Goal: Task Accomplishment & Management: Complete application form

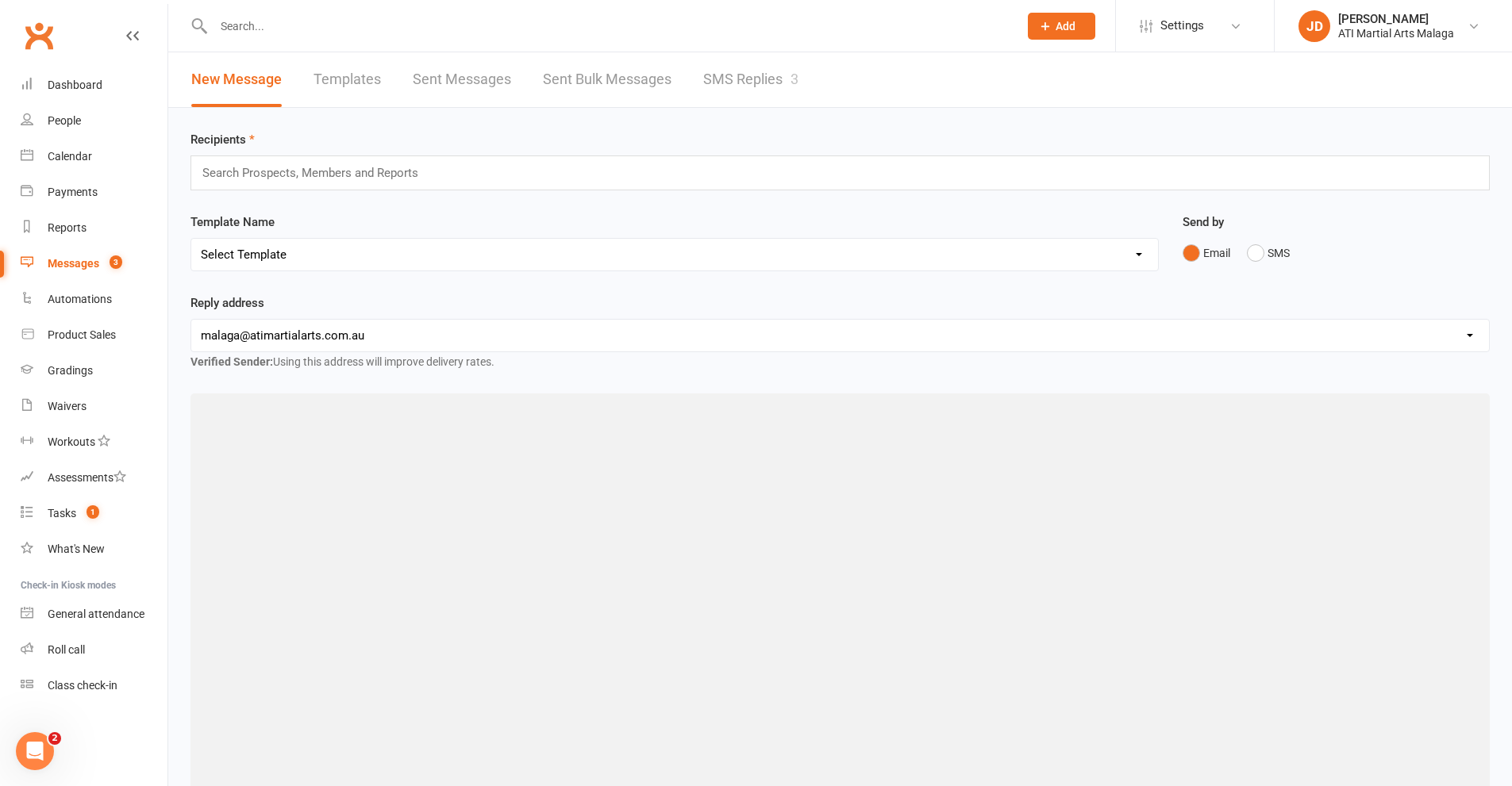
click at [759, 97] on link "SMS Replies 3" at bounding box center [750, 79] width 95 height 55
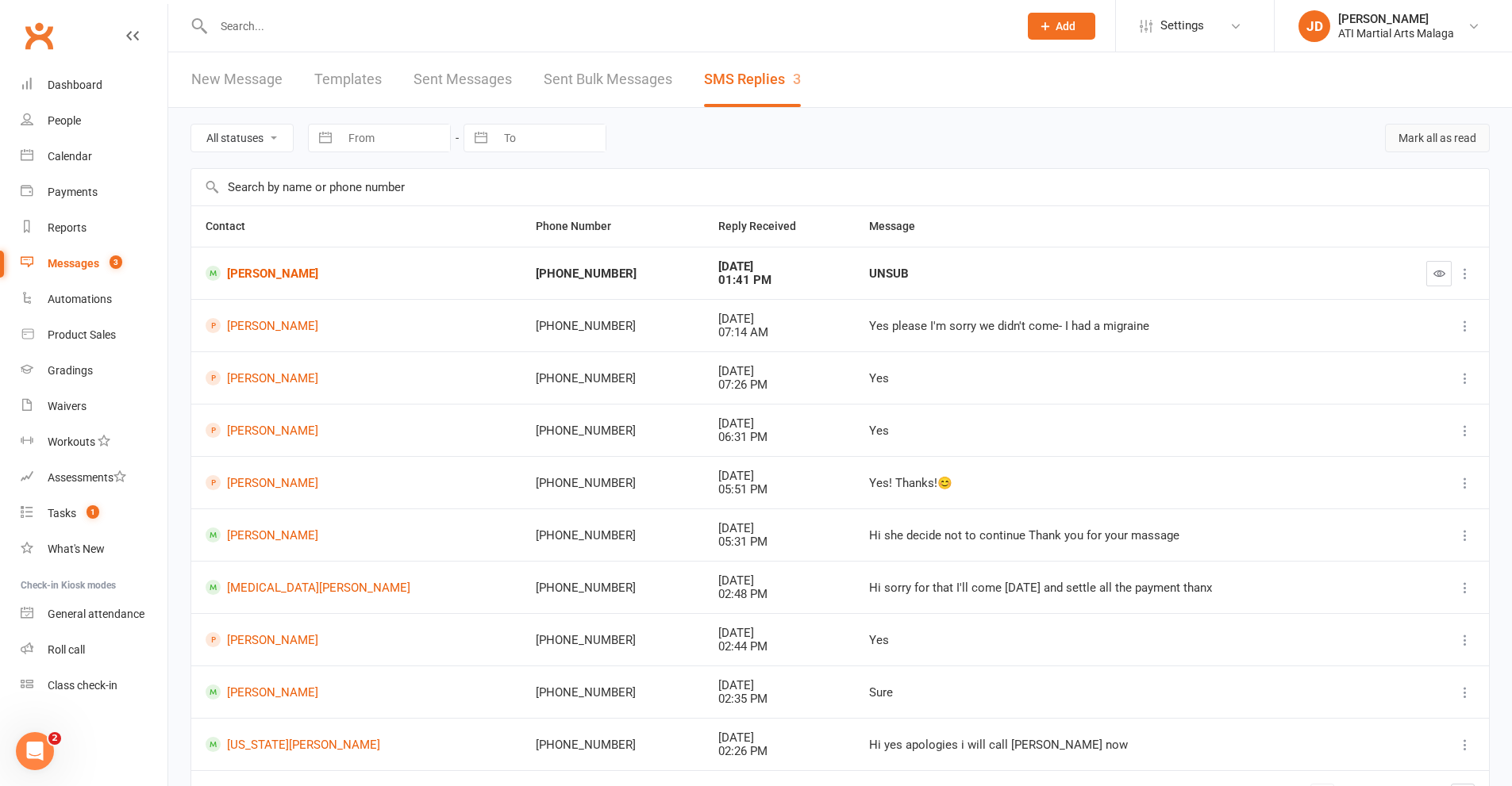
click at [1408, 147] on button "Mark all as read" at bounding box center [1437, 138] width 105 height 29
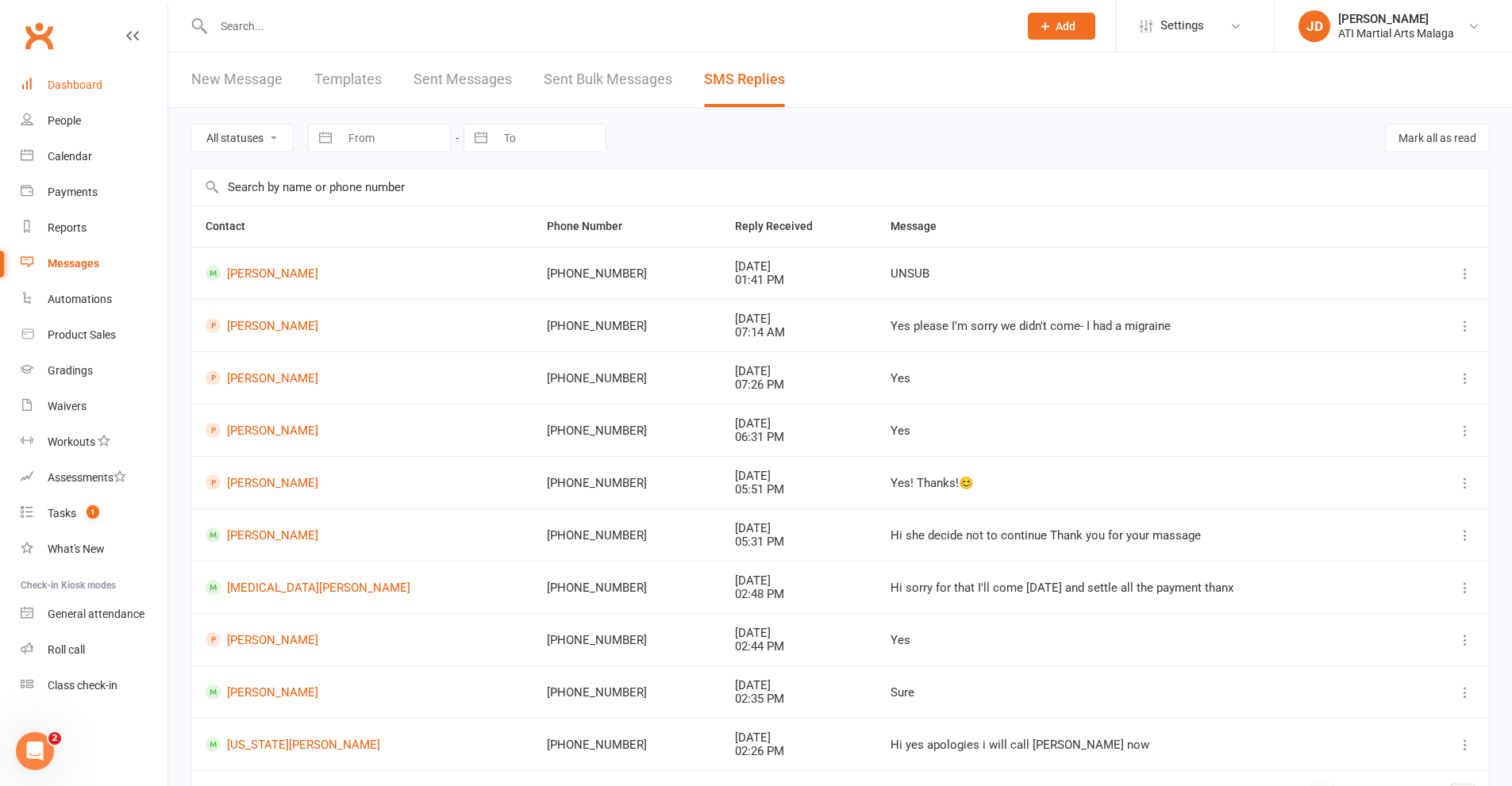
click at [84, 86] on div "Dashboard" at bounding box center [75, 85] width 55 height 13
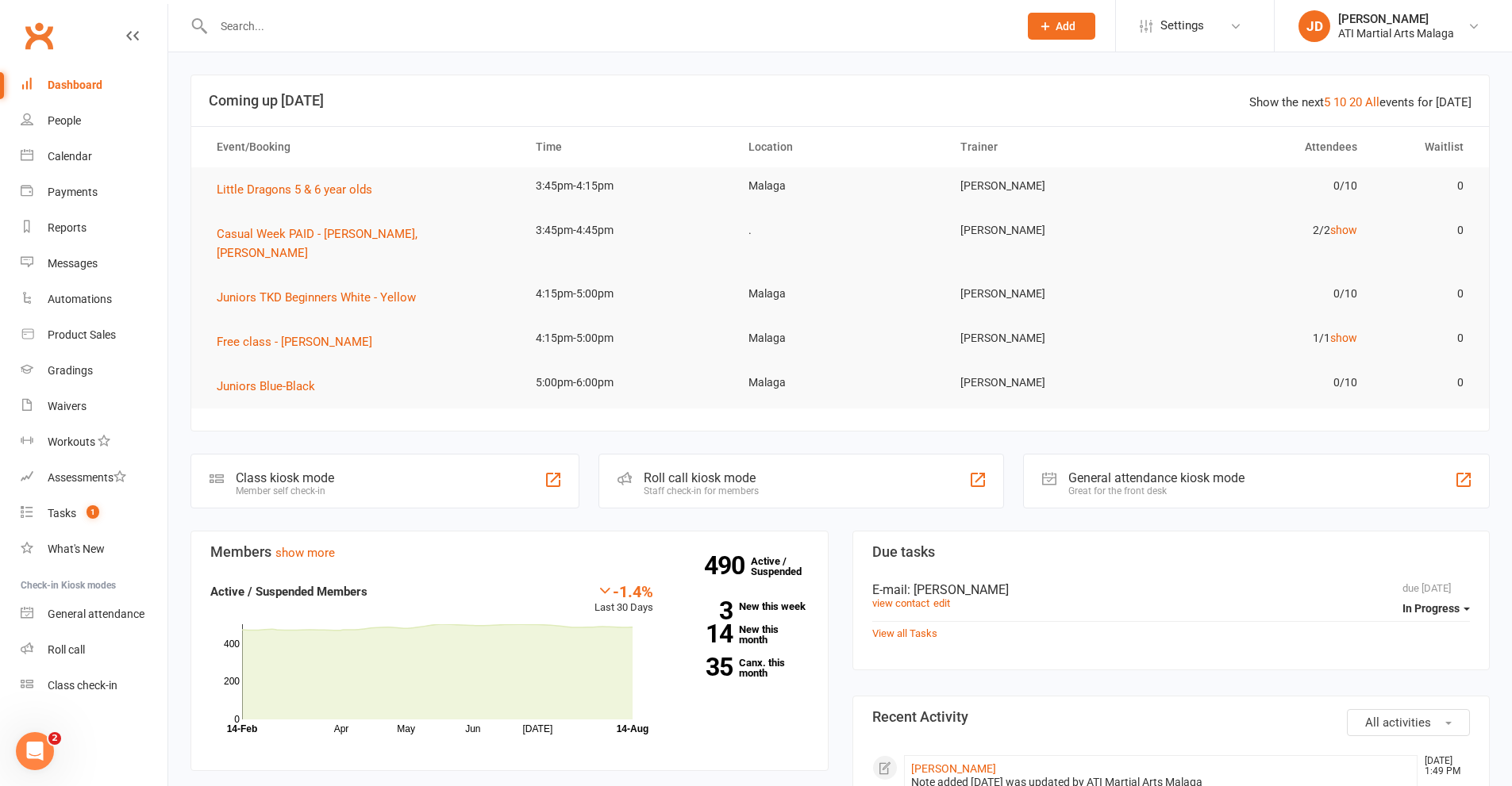
scroll to position [476, 0]
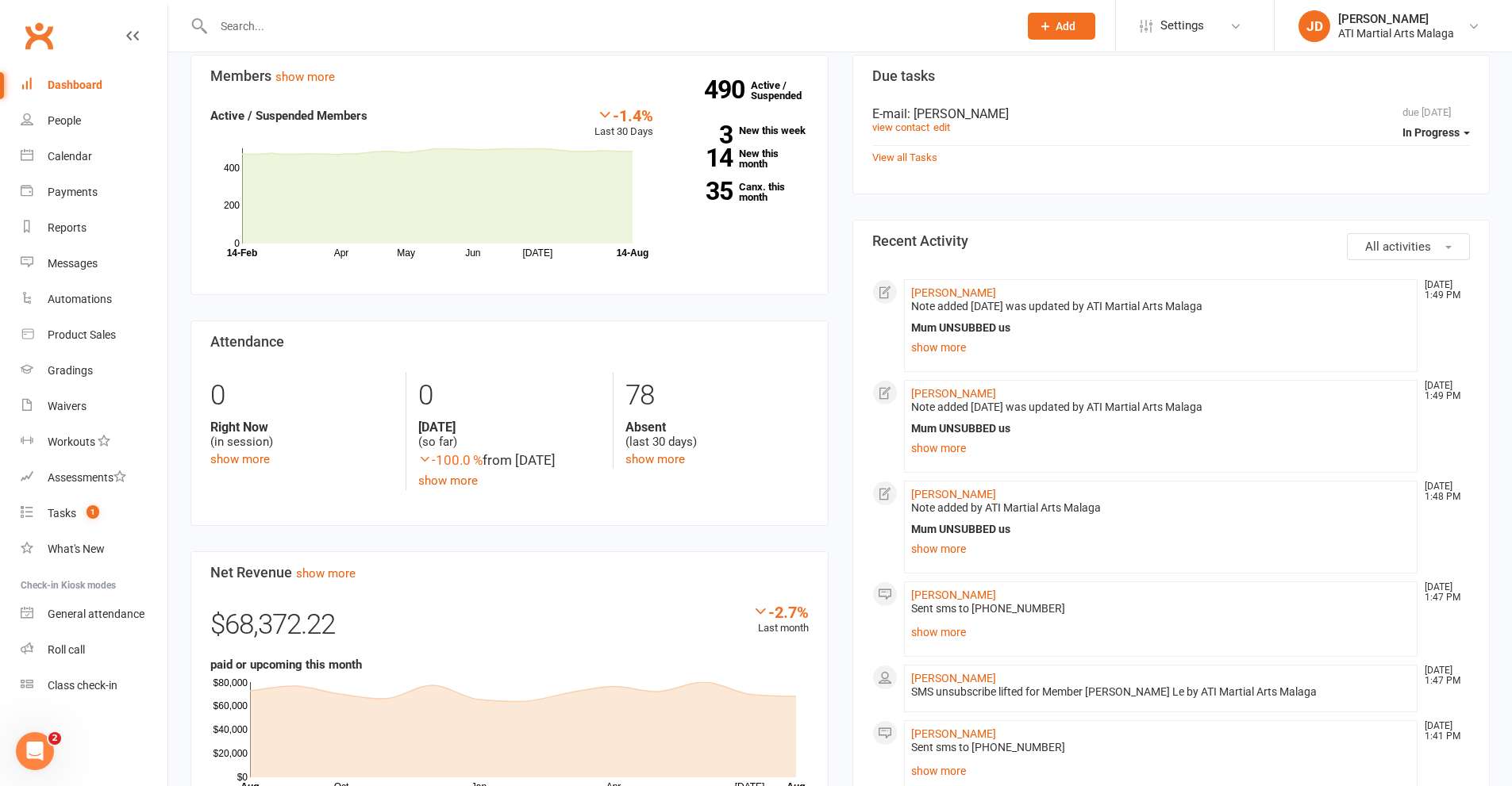
click at [838, 238] on div "Members show more -1.4% Last 30 Days Active / Suspended Members Apr May Jun [DA…" at bounding box center [510, 596] width 662 height 1083
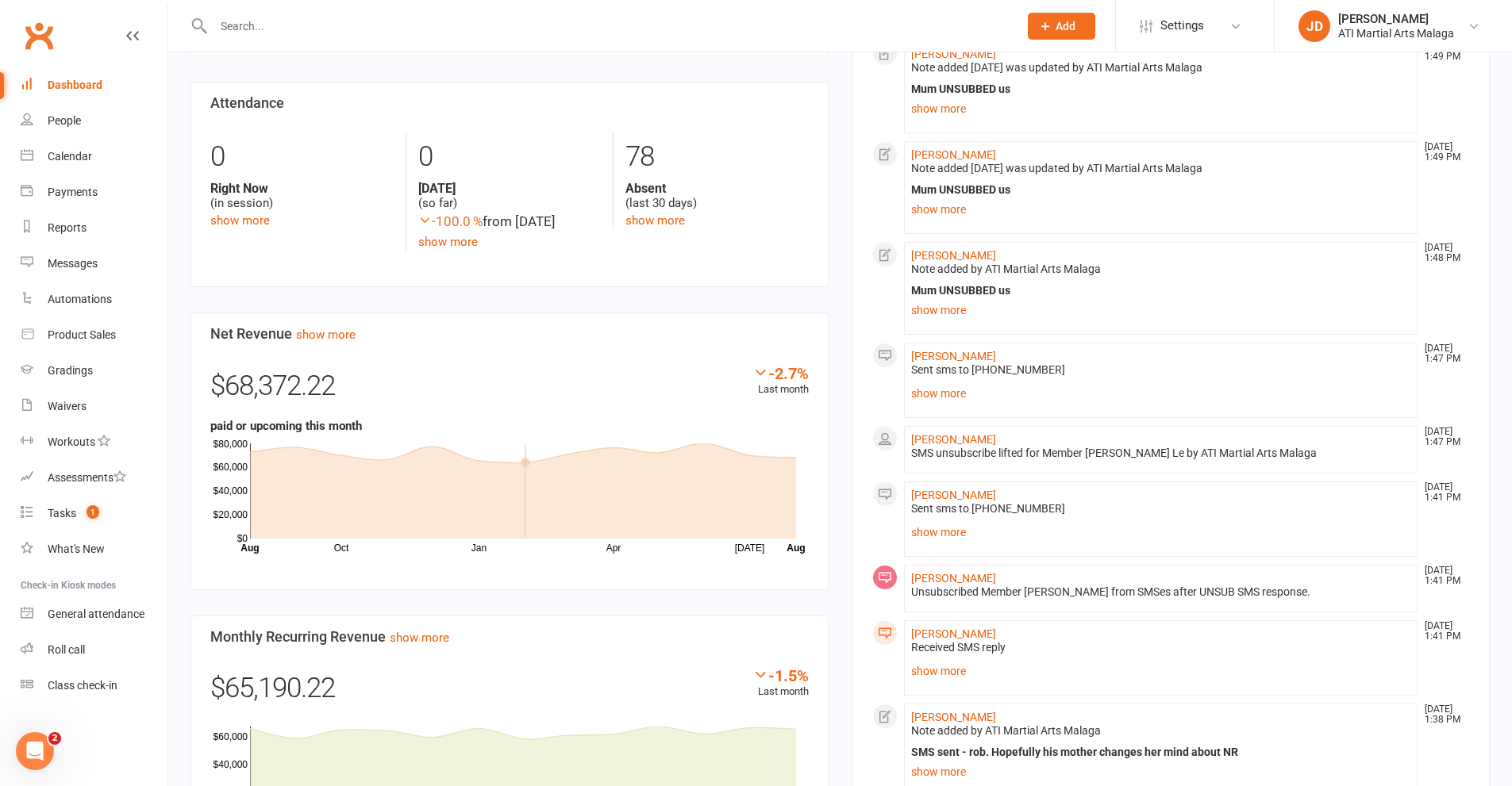
scroll to position [714, 0]
click at [106, 270] on link "Messages" at bounding box center [94, 264] width 147 height 36
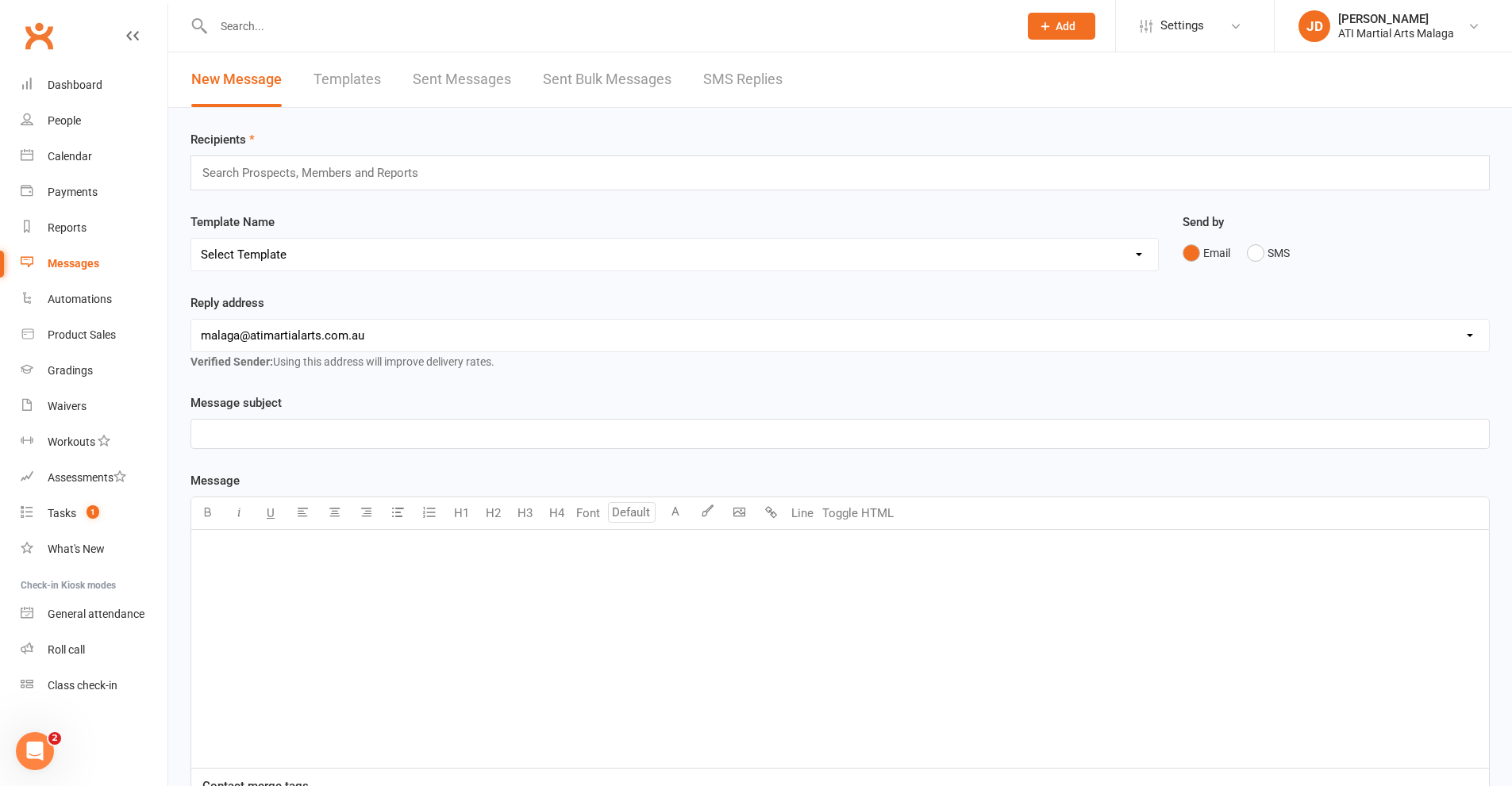
click at [710, 82] on link "SMS Replies" at bounding box center [743, 79] width 79 height 55
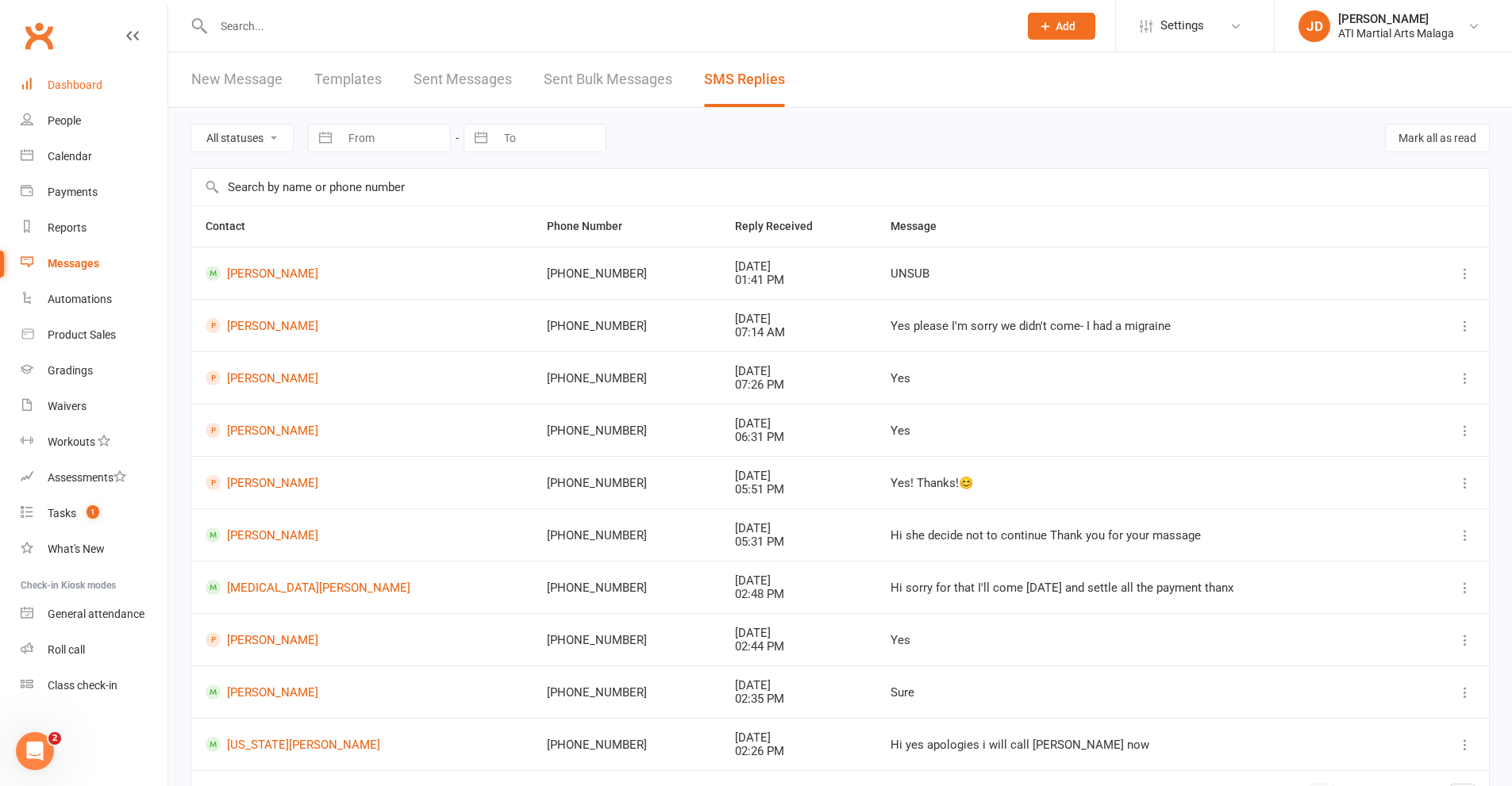
click at [97, 70] on link "Dashboard" at bounding box center [94, 85] width 147 height 36
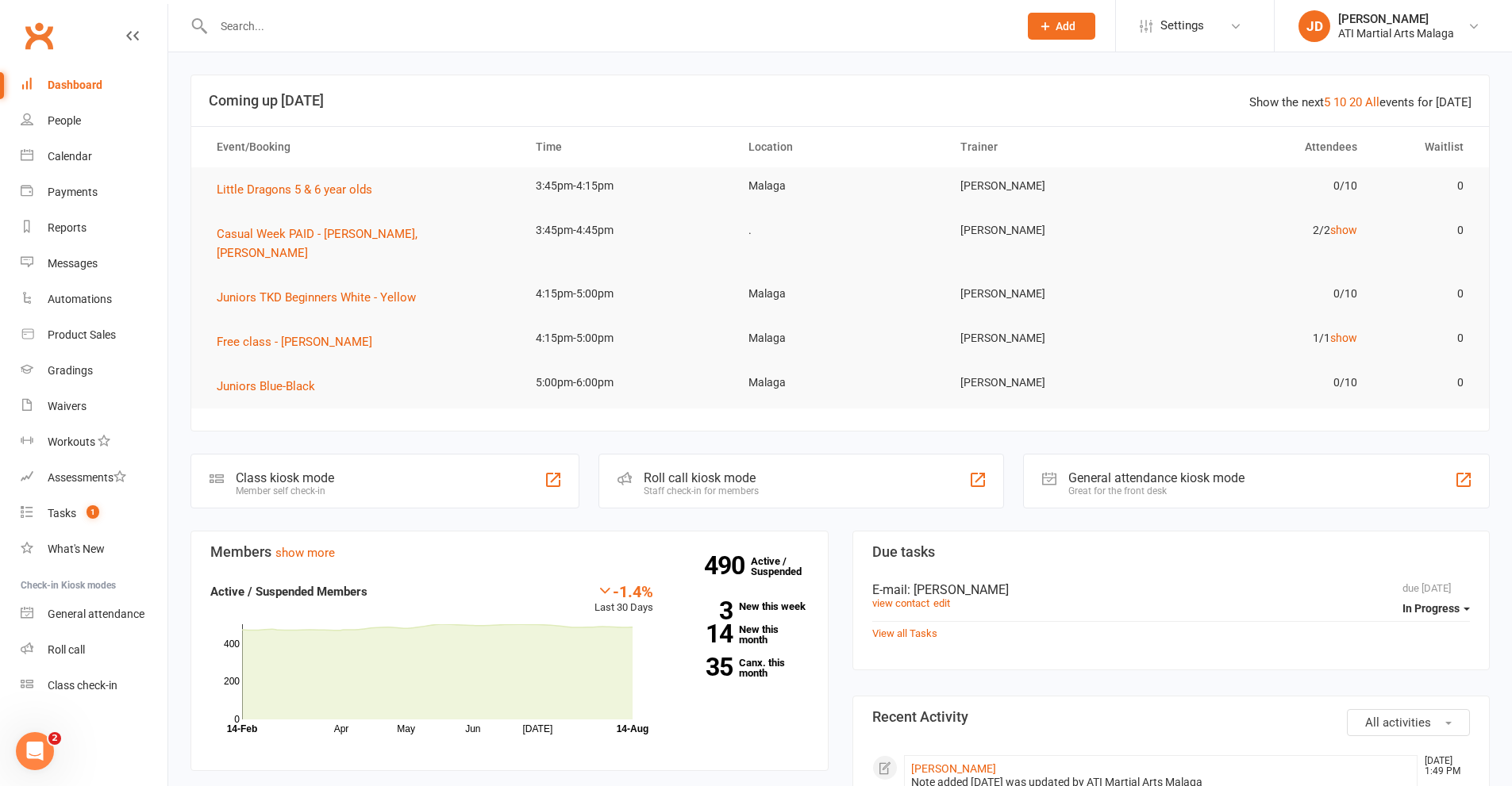
scroll to position [476, 0]
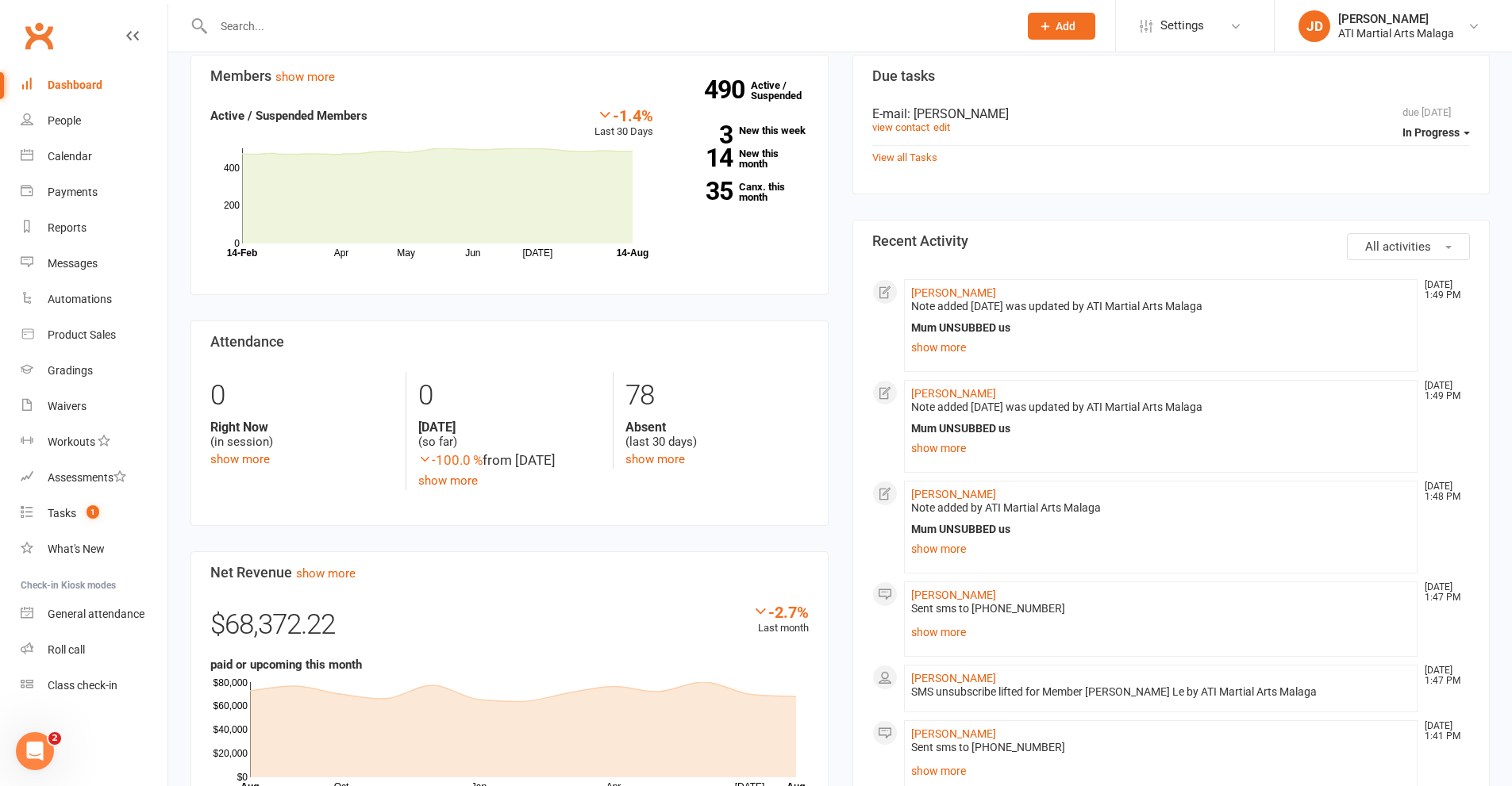
click at [837, 147] on div "Members show more -1.4% Last 30 Days Active / Suspended Members Apr May Jun [DA…" at bounding box center [510, 596] width 662 height 1083
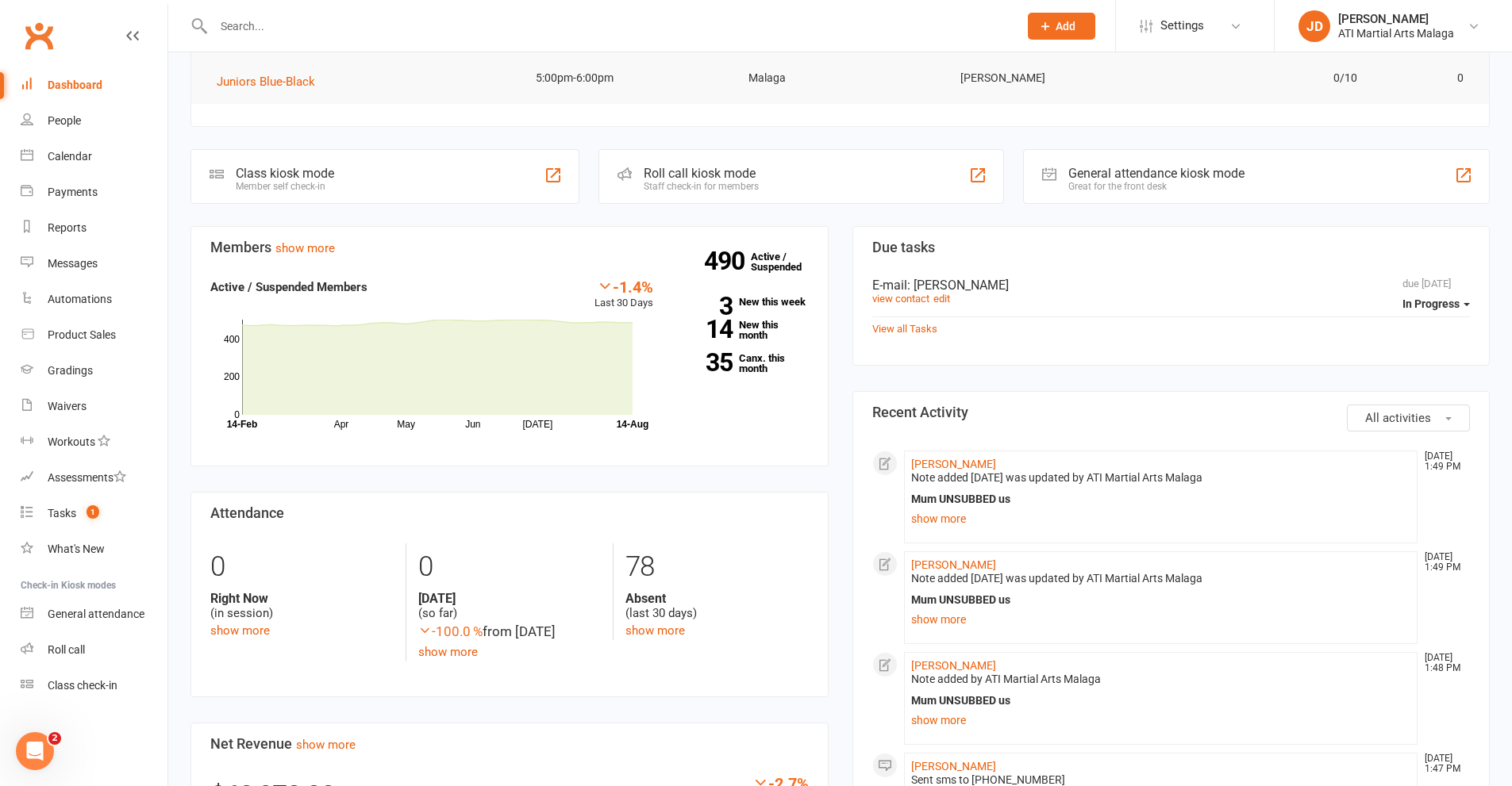
scroll to position [396, 0]
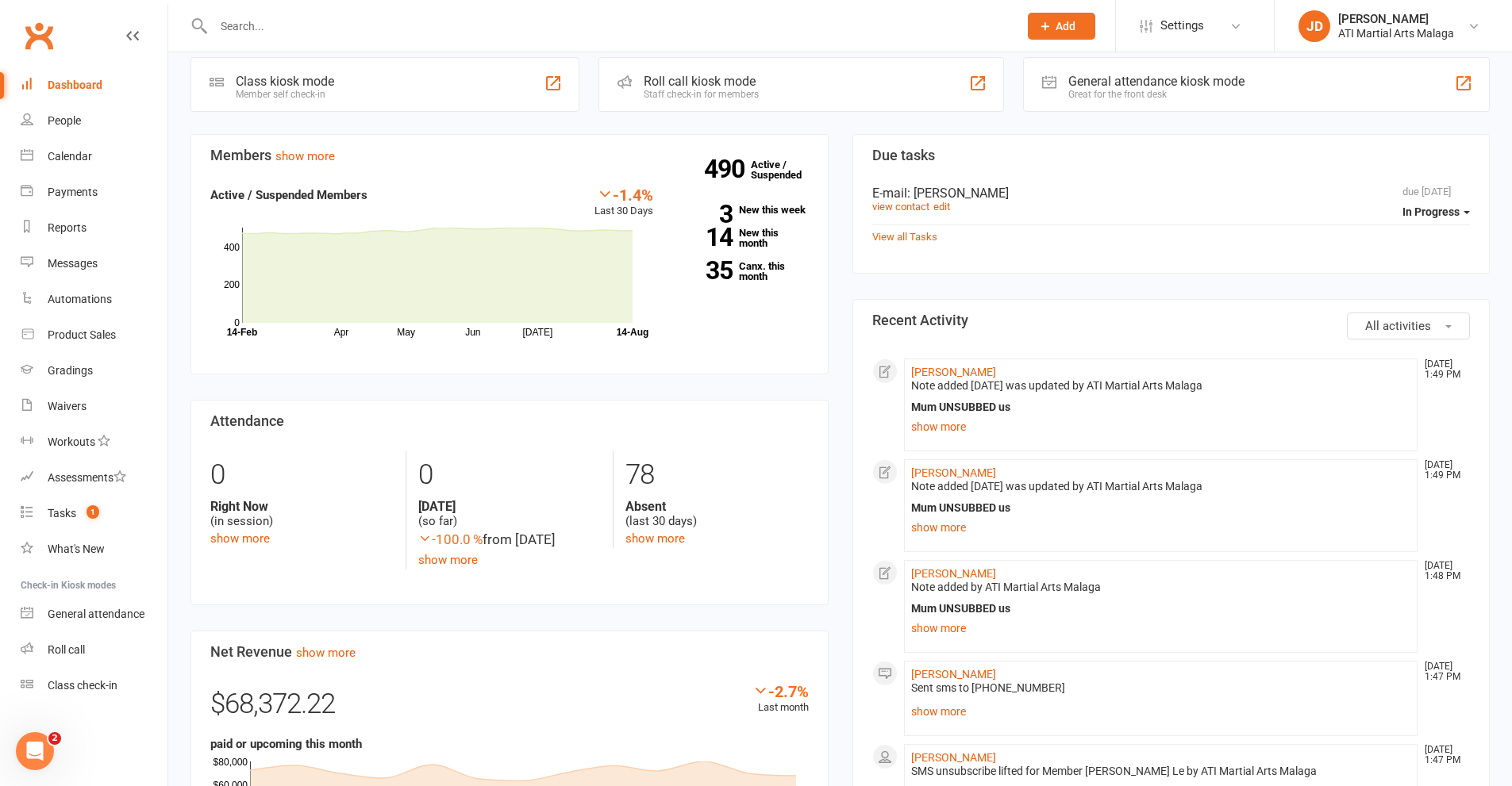
click at [833, 252] on div "Members show more -1.4% Last 30 Days Active / Suspended Members Apr May Jun [DA…" at bounding box center [510, 676] width 662 height 1083
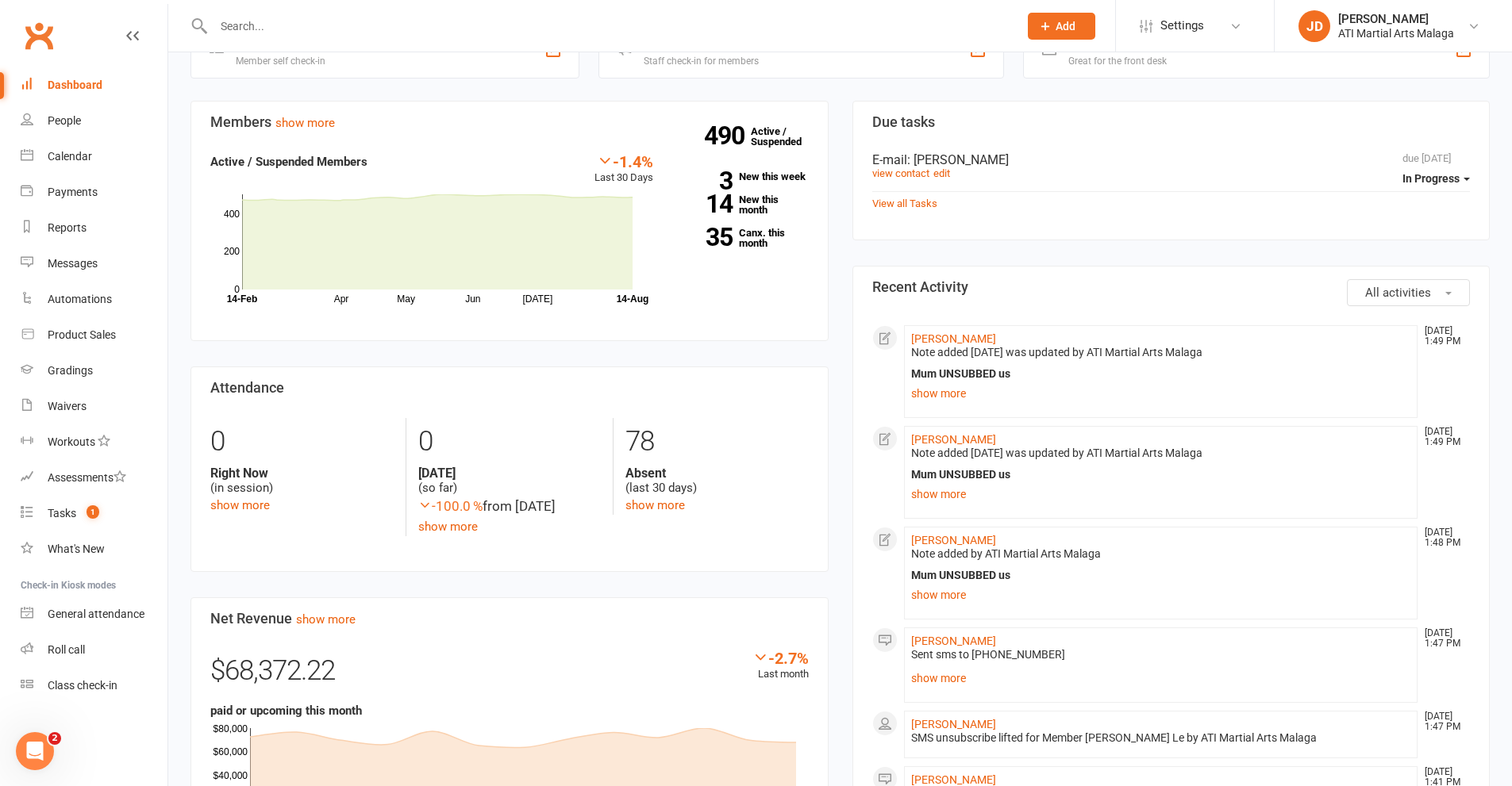
scroll to position [476, 0]
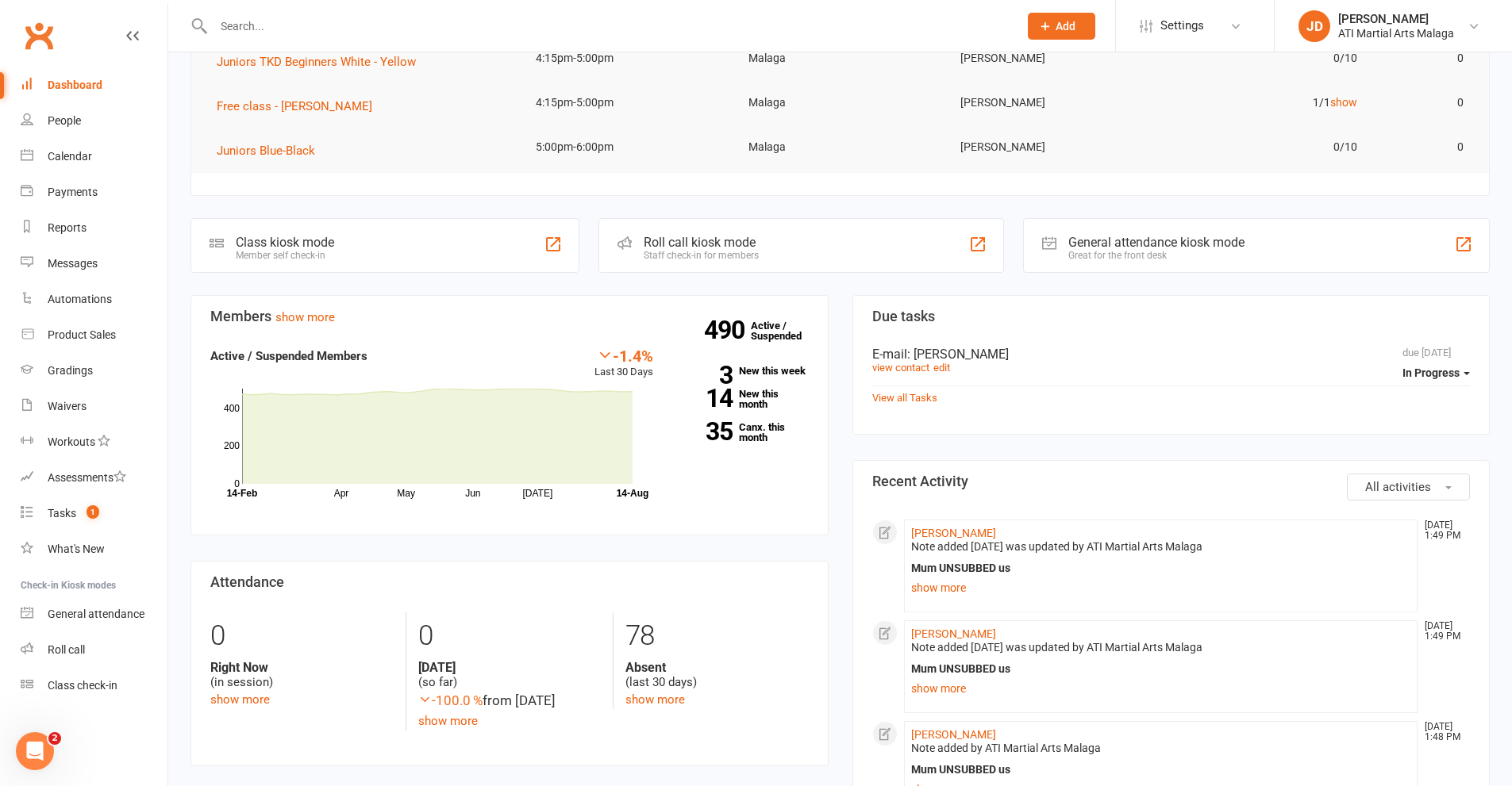
scroll to position [317, 0]
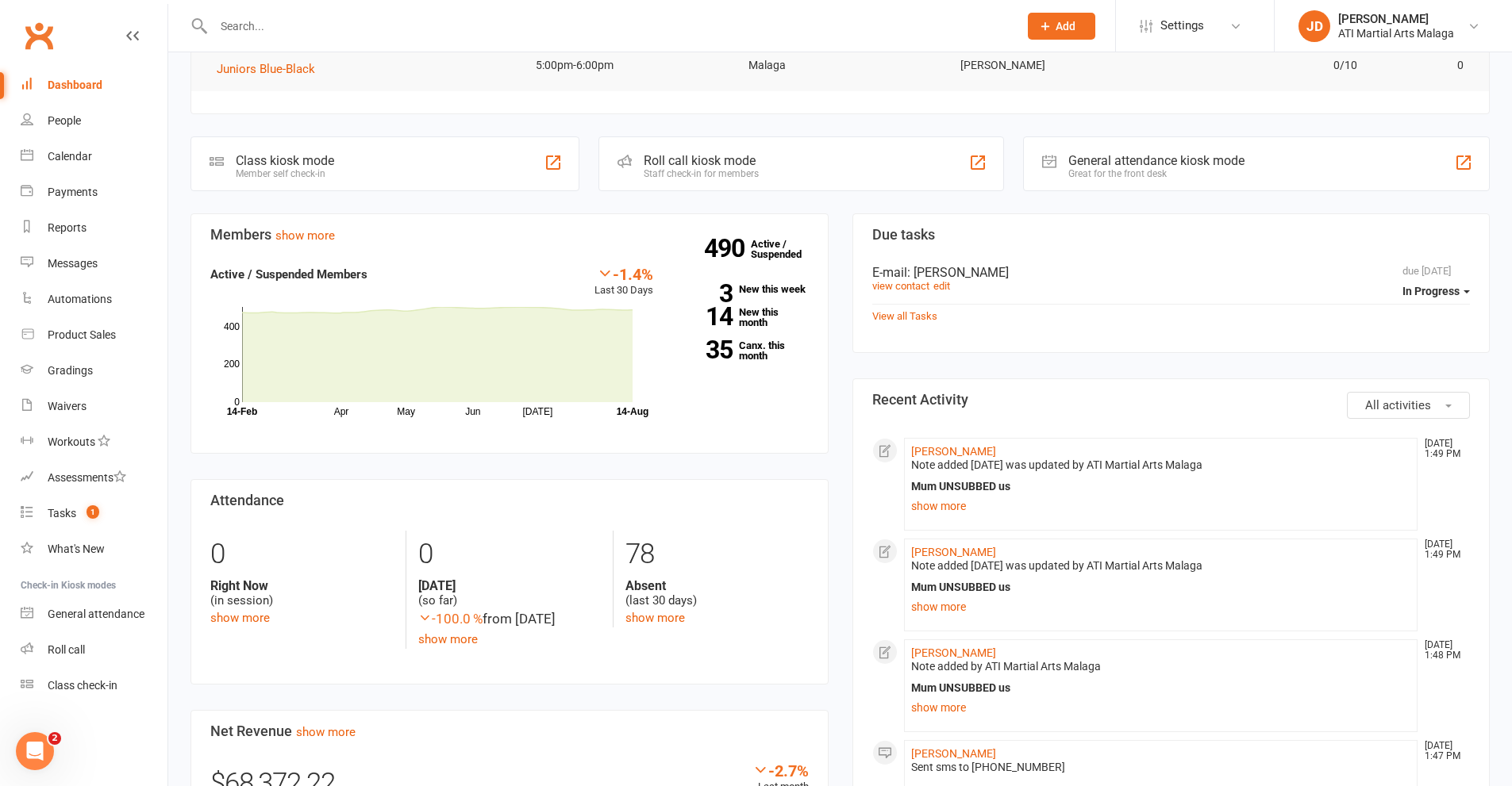
click at [838, 356] on div "Members show more -1.4% Last 30 Days Active / Suspended Members Apr May Jun [DA…" at bounding box center [510, 755] width 662 height 1083
click at [764, 31] on input "text" at bounding box center [608, 26] width 799 height 22
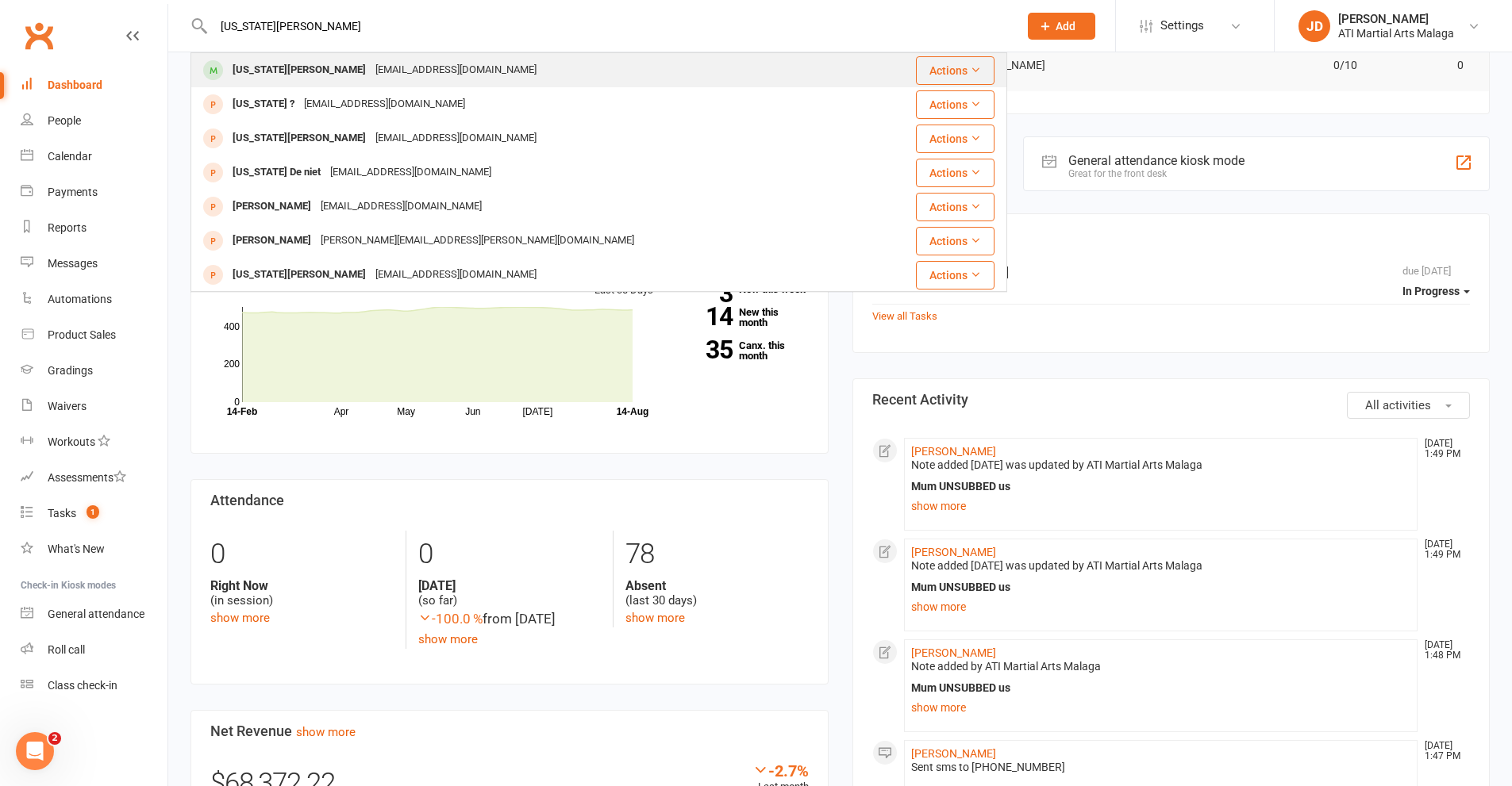
type input "[US_STATE][PERSON_NAME]"
click at [425, 69] on div "[EMAIL_ADDRESS][DOMAIN_NAME]" at bounding box center [455, 70] width 171 height 23
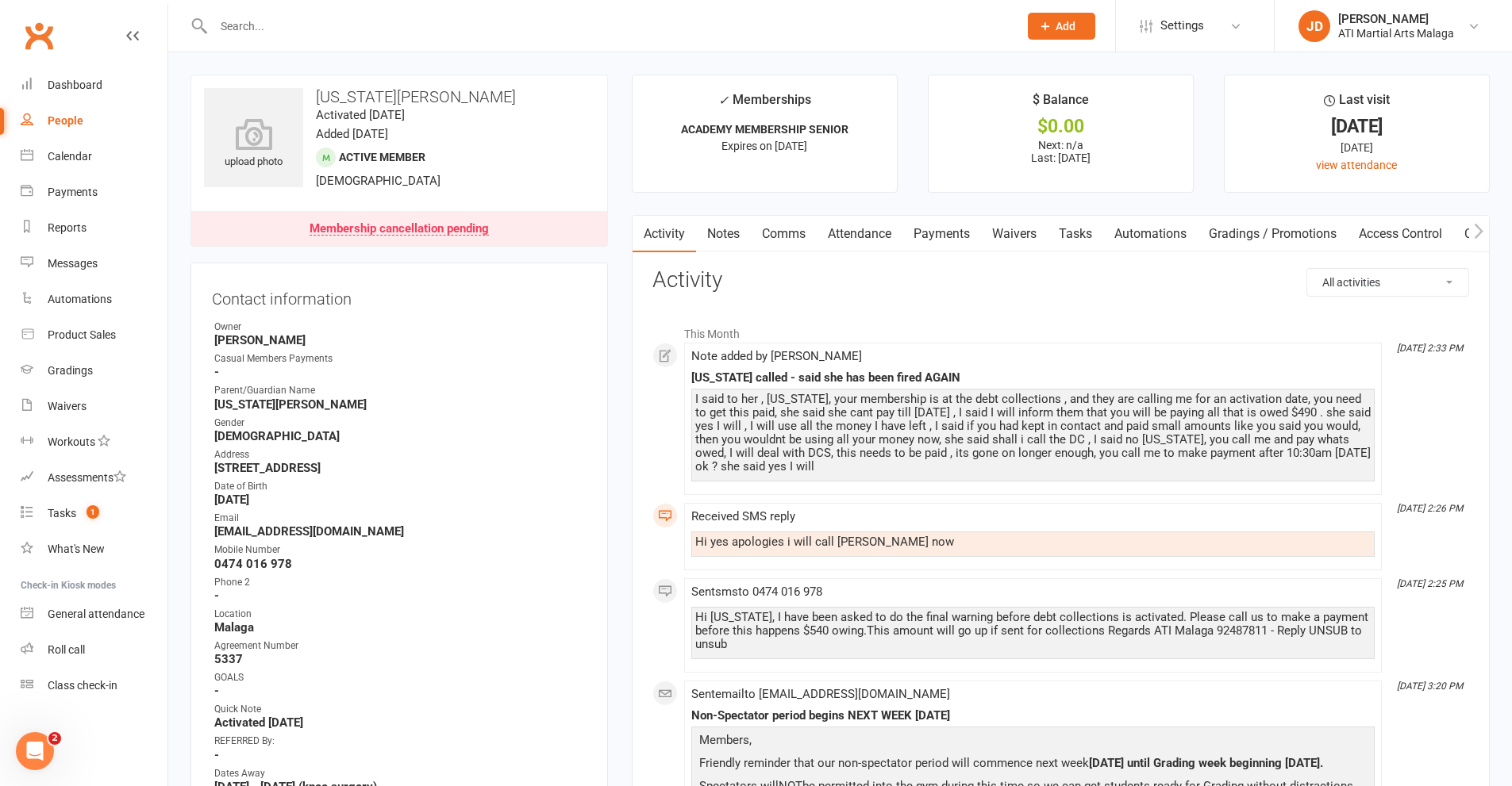
click at [727, 234] on link "Notes" at bounding box center [723, 233] width 55 height 36
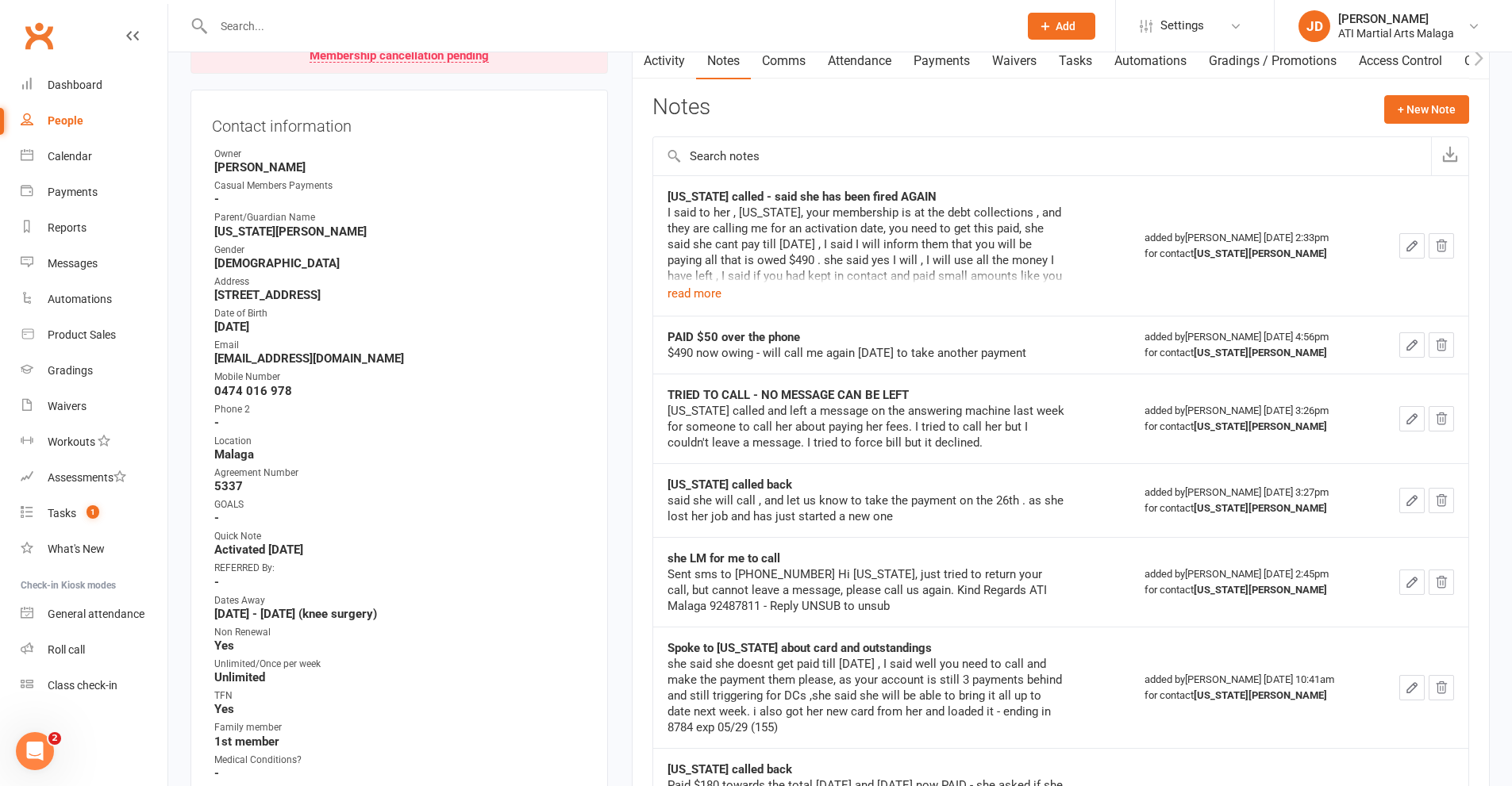
scroll to position [159, 0]
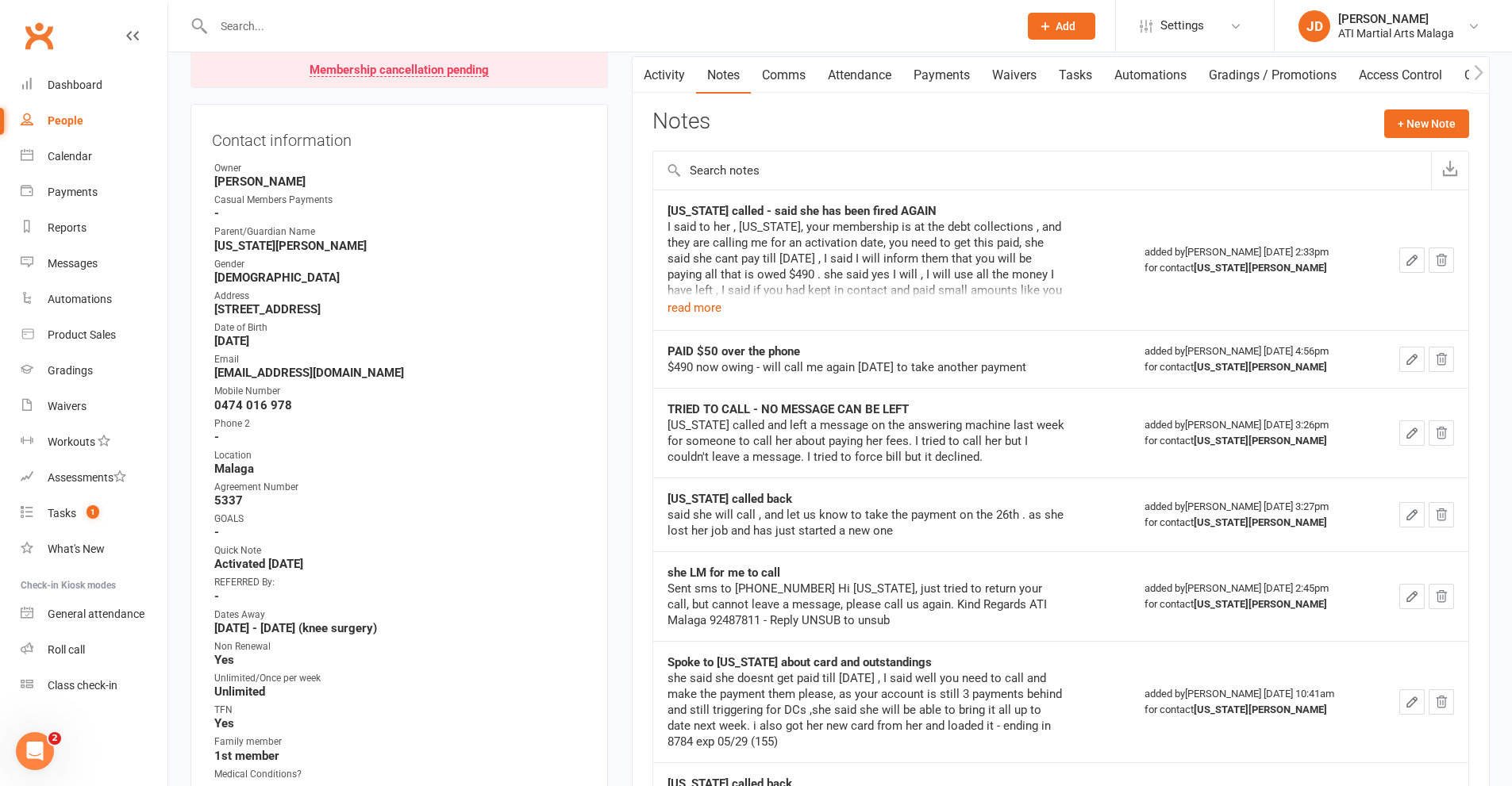
click at [681, 78] on link "Activity" at bounding box center [664, 75] width 64 height 36
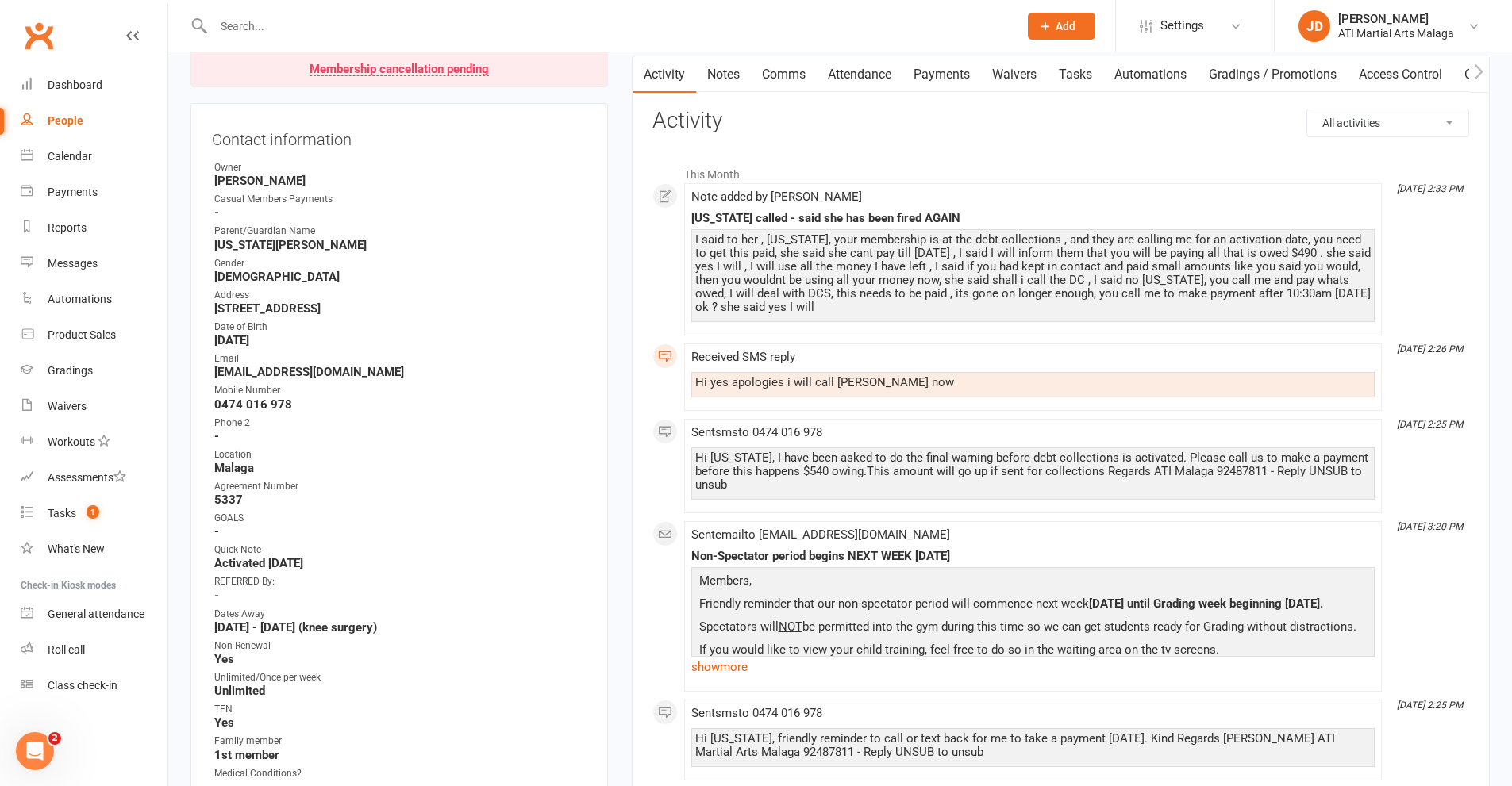
scroll to position [159, 0]
click at [563, 24] on input "text" at bounding box center [608, 26] width 799 height 22
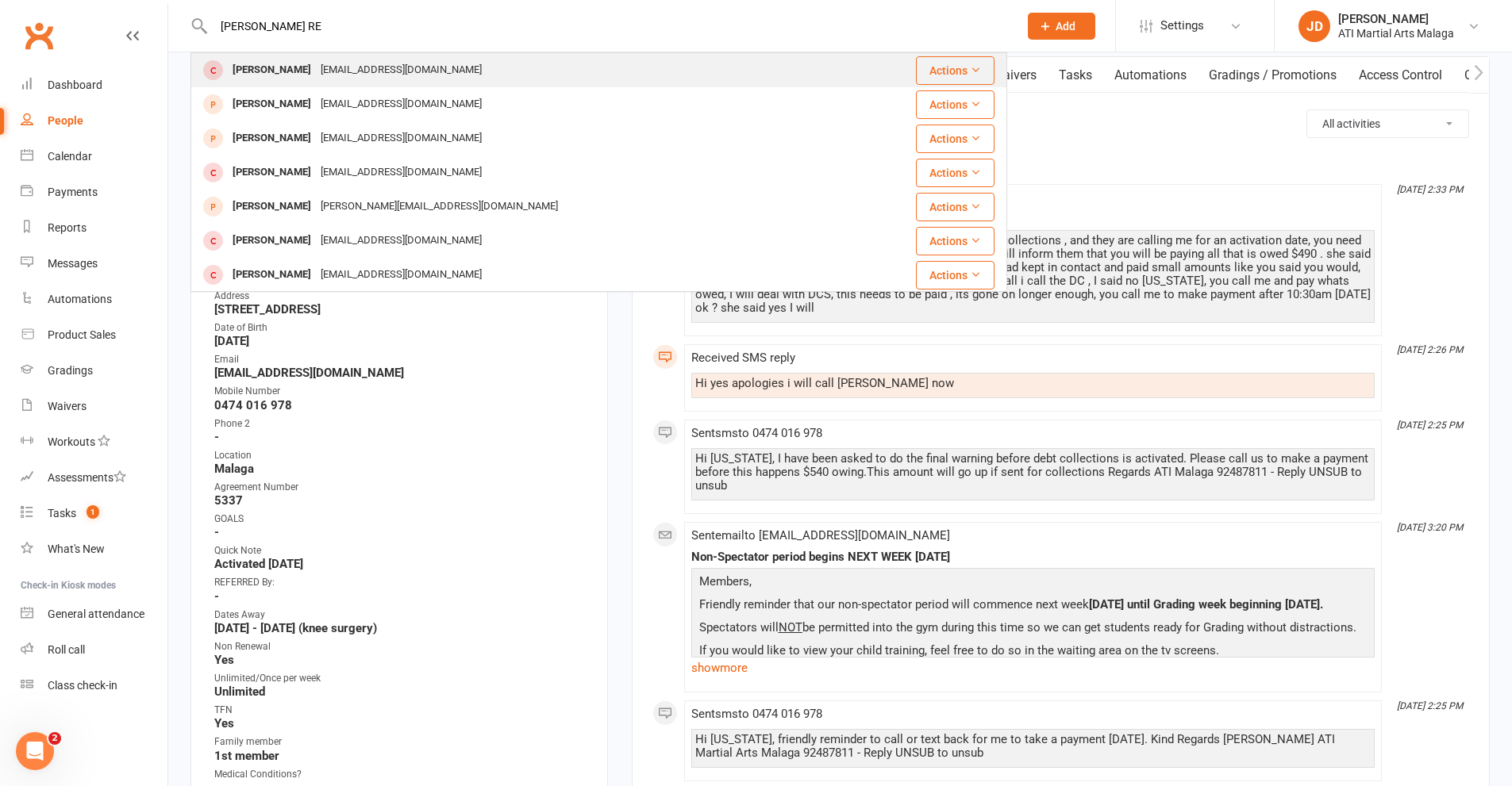
type input "[PERSON_NAME] RE"
click at [352, 70] on div "[EMAIL_ADDRESS][DOMAIN_NAME]" at bounding box center [401, 70] width 171 height 23
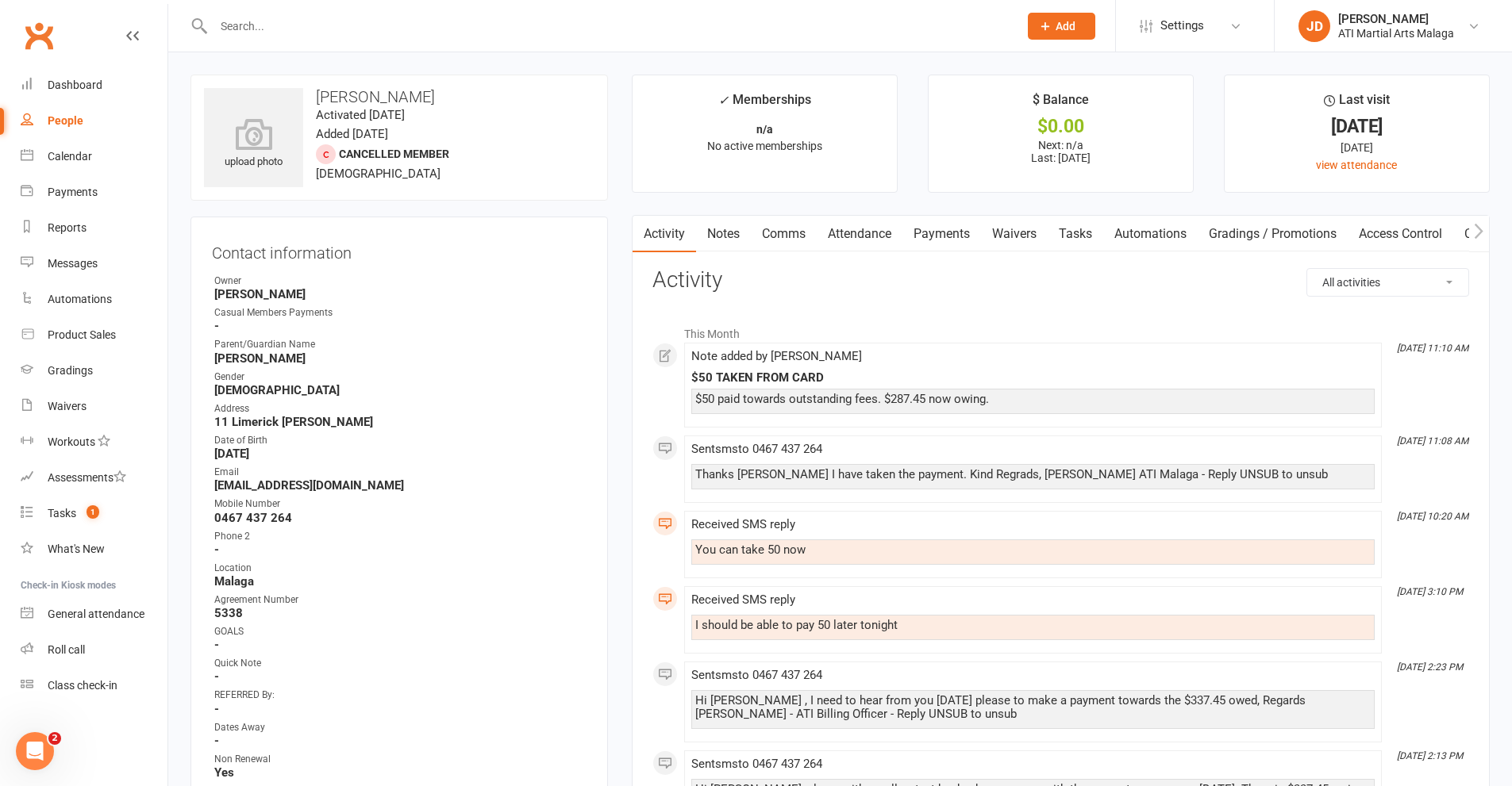
click at [782, 235] on link "Comms" at bounding box center [784, 233] width 66 height 36
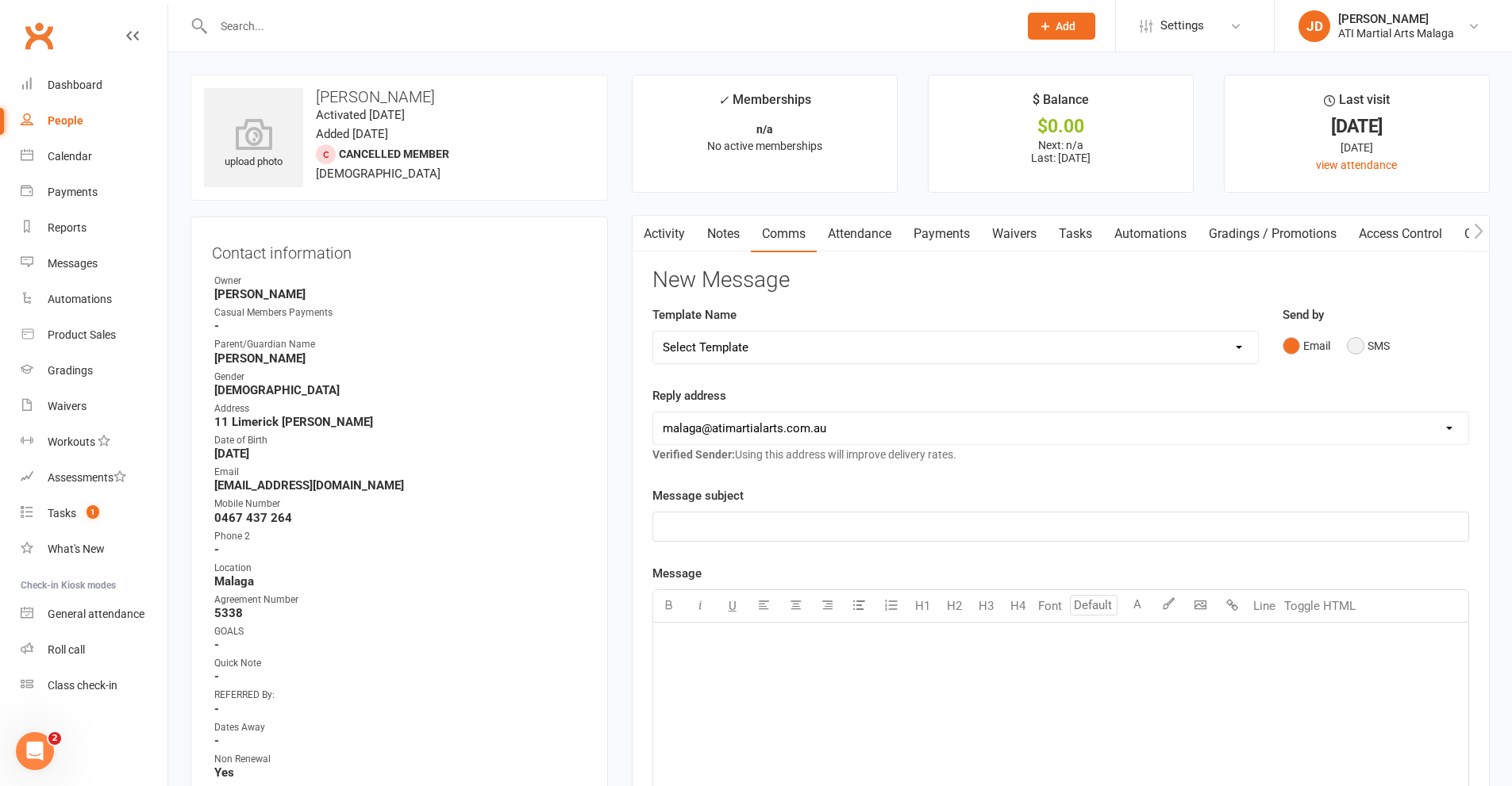
click at [1355, 354] on button "SMS" at bounding box center [1368, 346] width 43 height 30
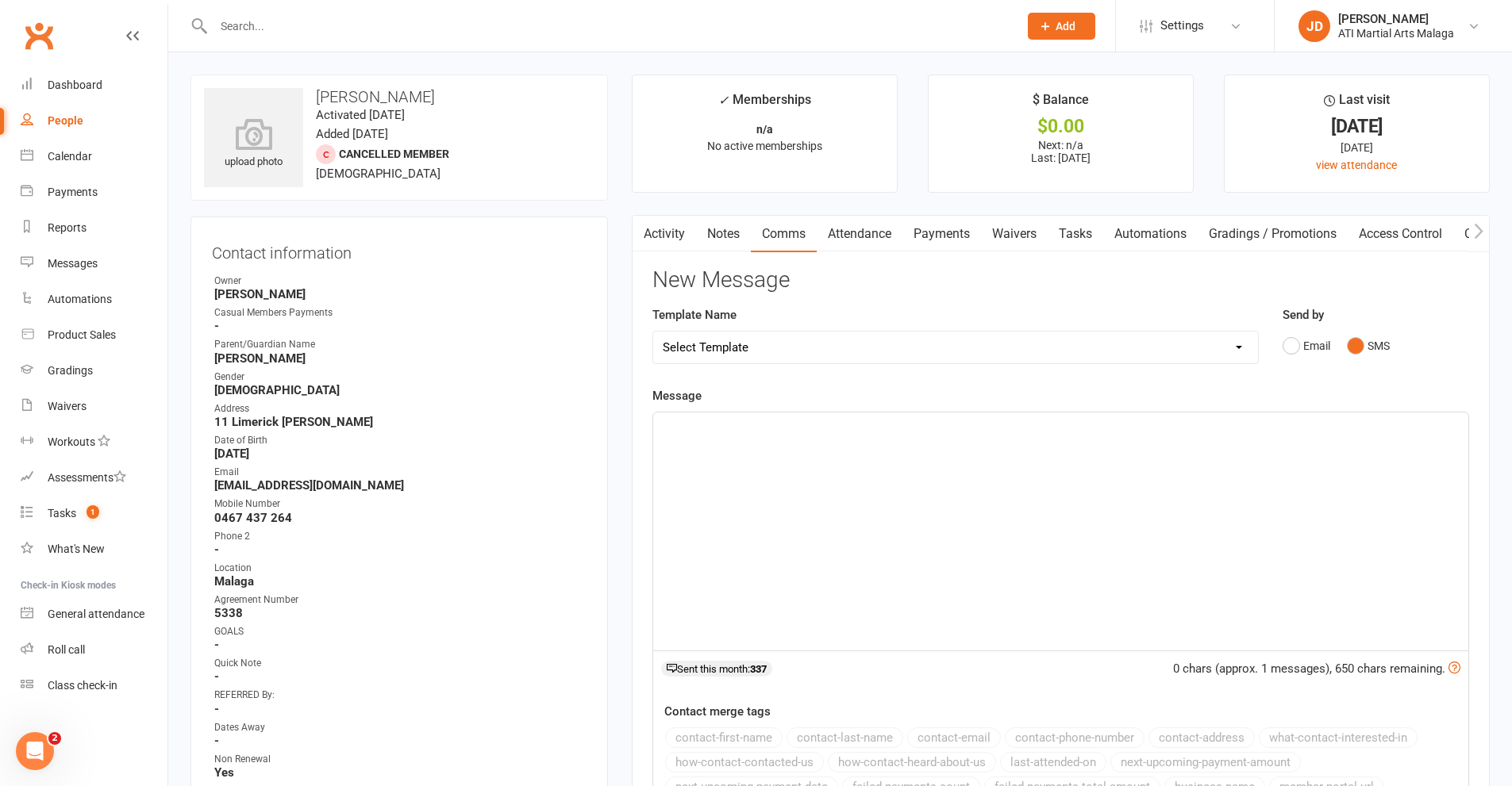
click at [1205, 504] on div "﻿" at bounding box center [1061, 531] width 815 height 238
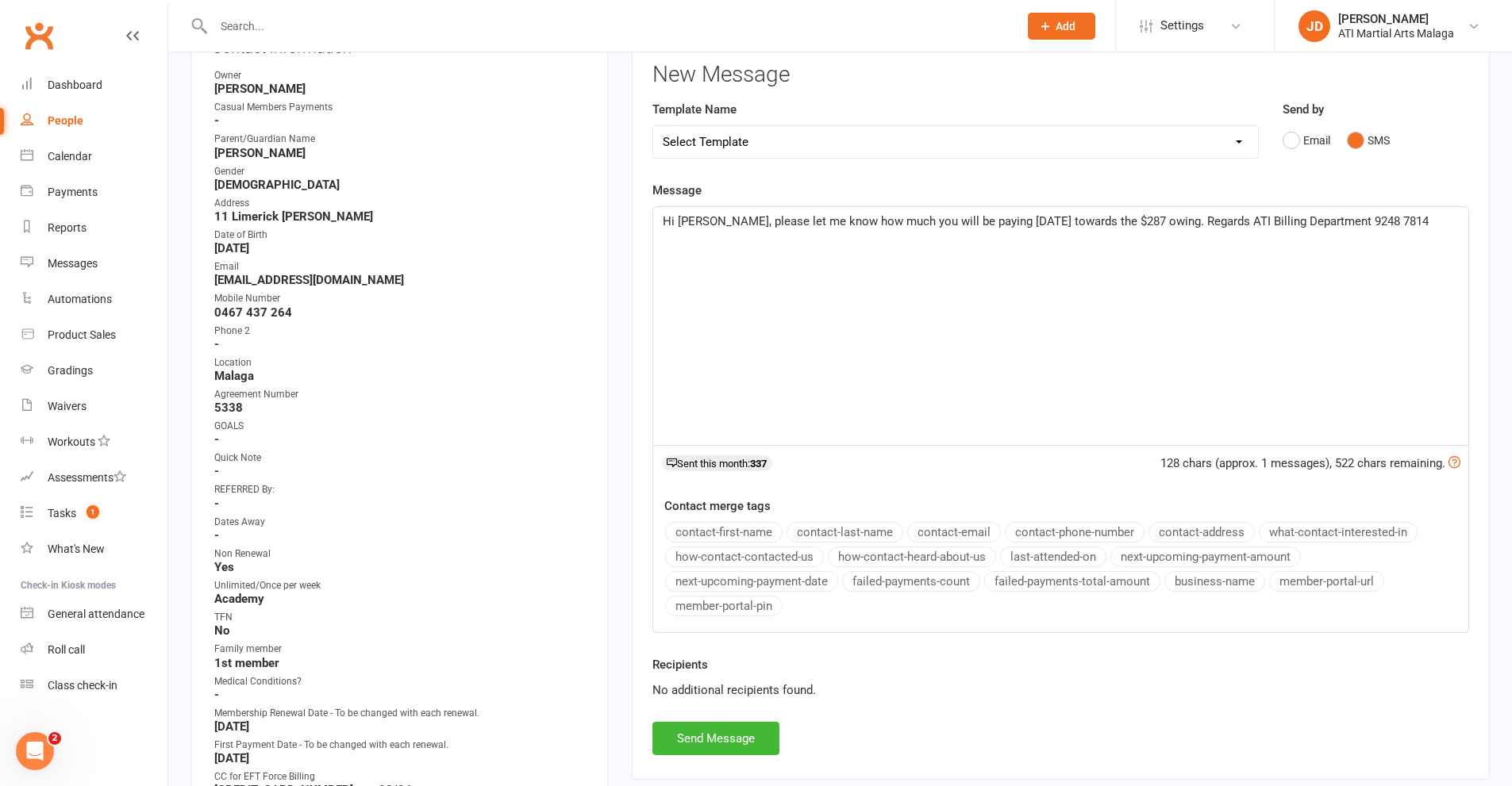
scroll to position [317, 0]
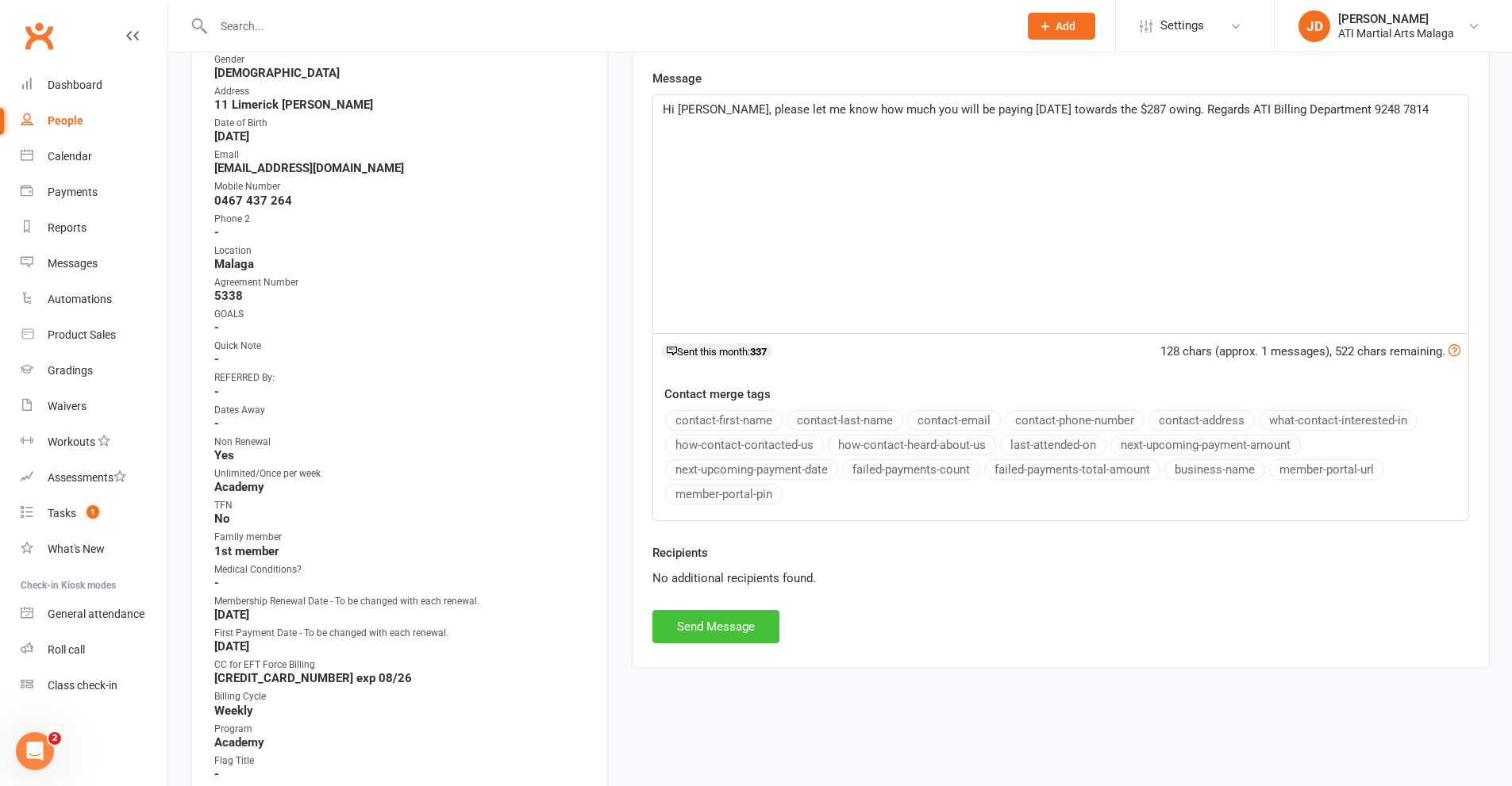
click at [706, 624] on button "Send Message" at bounding box center [716, 627] width 127 height 34
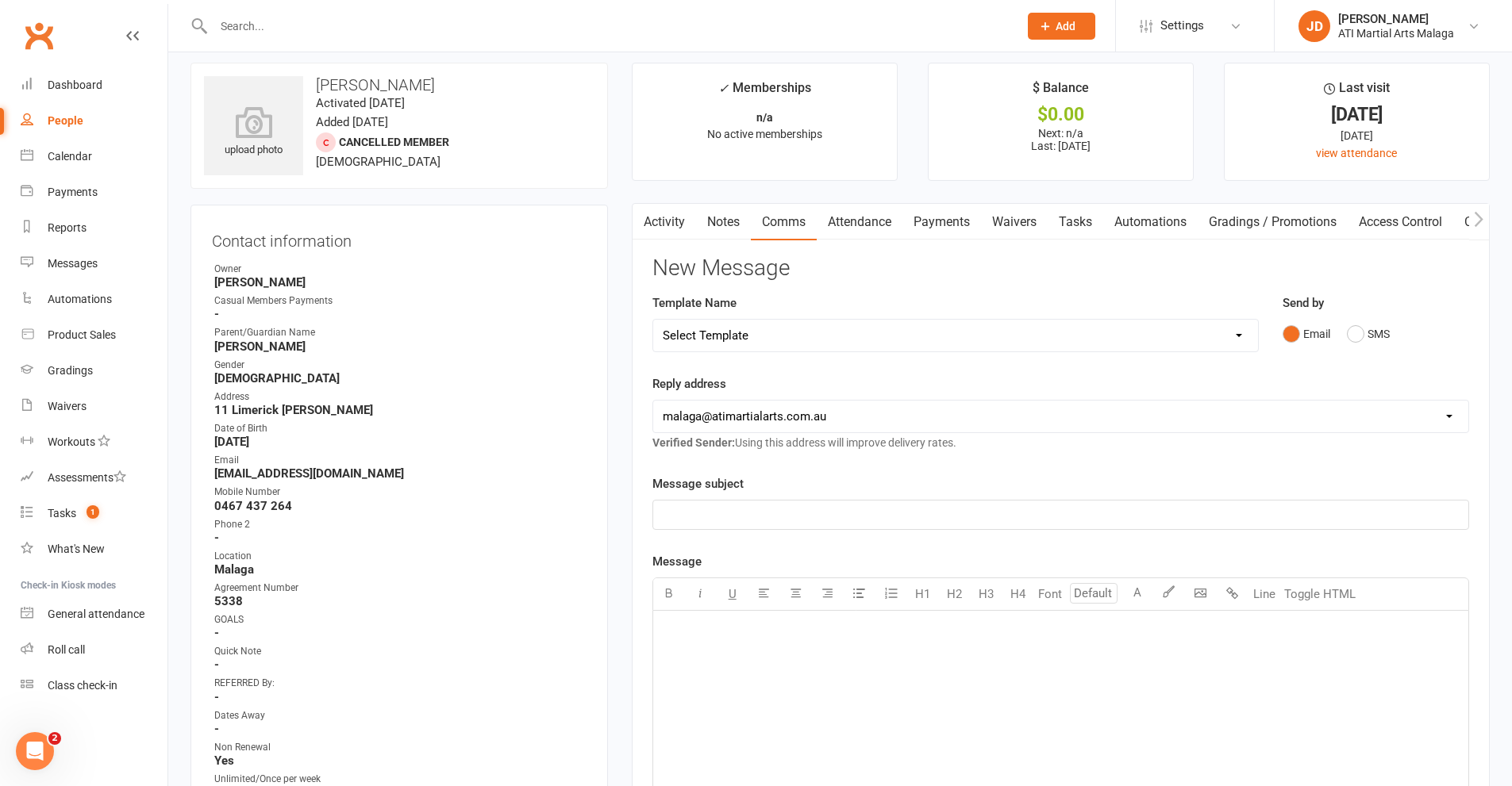
scroll to position [0, 0]
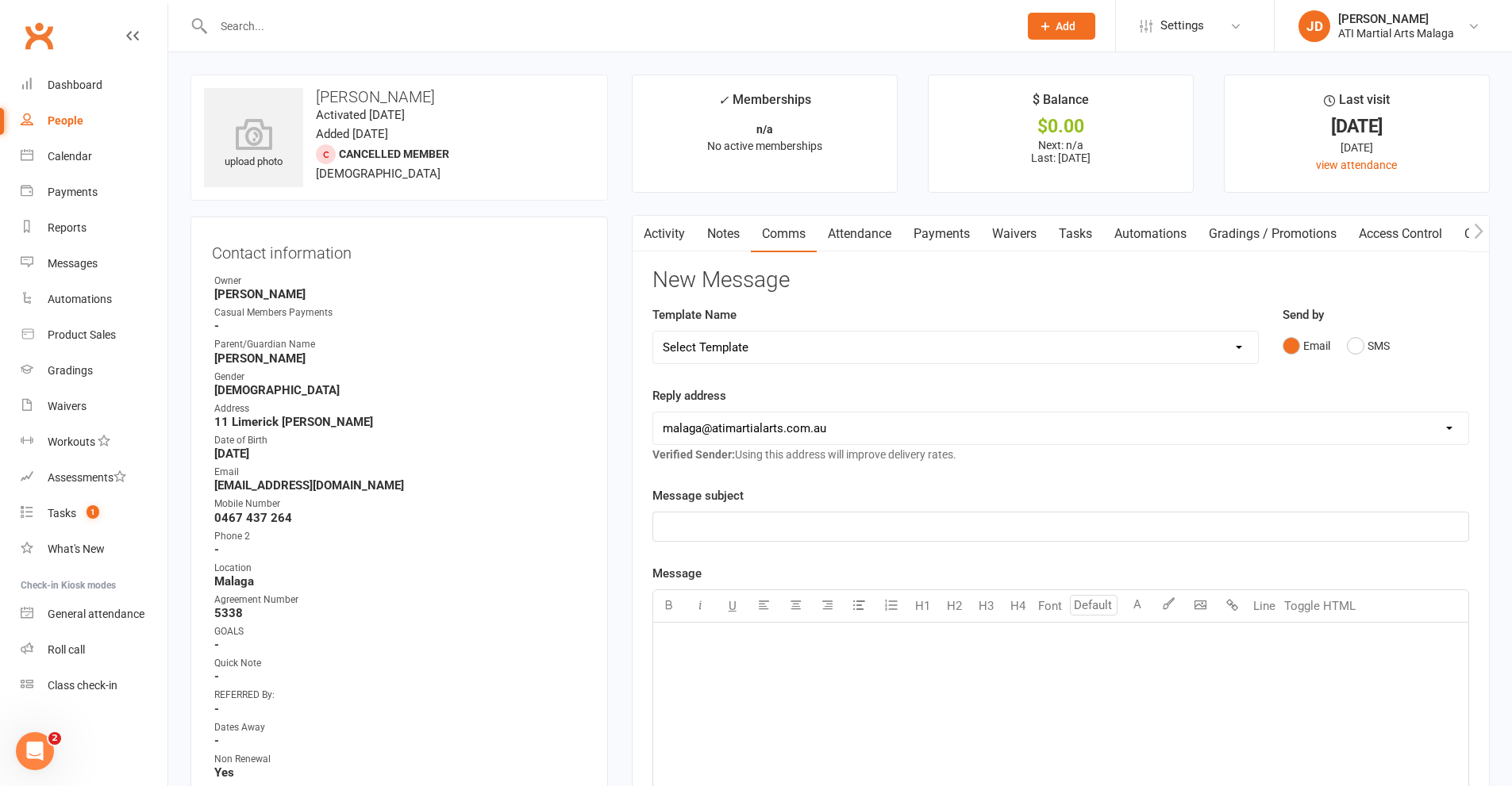
click at [657, 239] on link "Activity" at bounding box center [664, 233] width 64 height 36
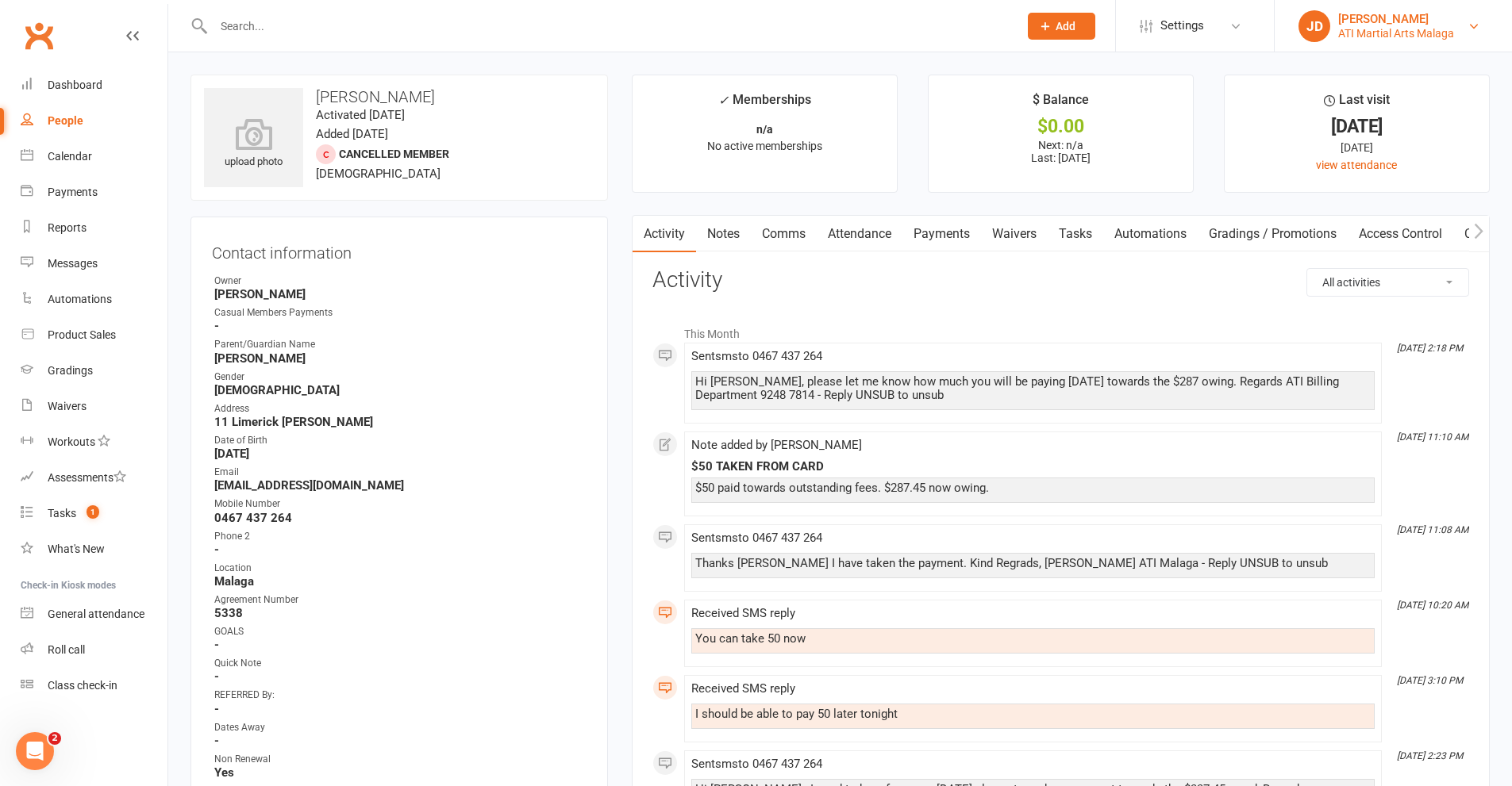
click at [1404, 39] on div "ATI Martial Arts Malaga" at bounding box center [1396, 33] width 116 height 14
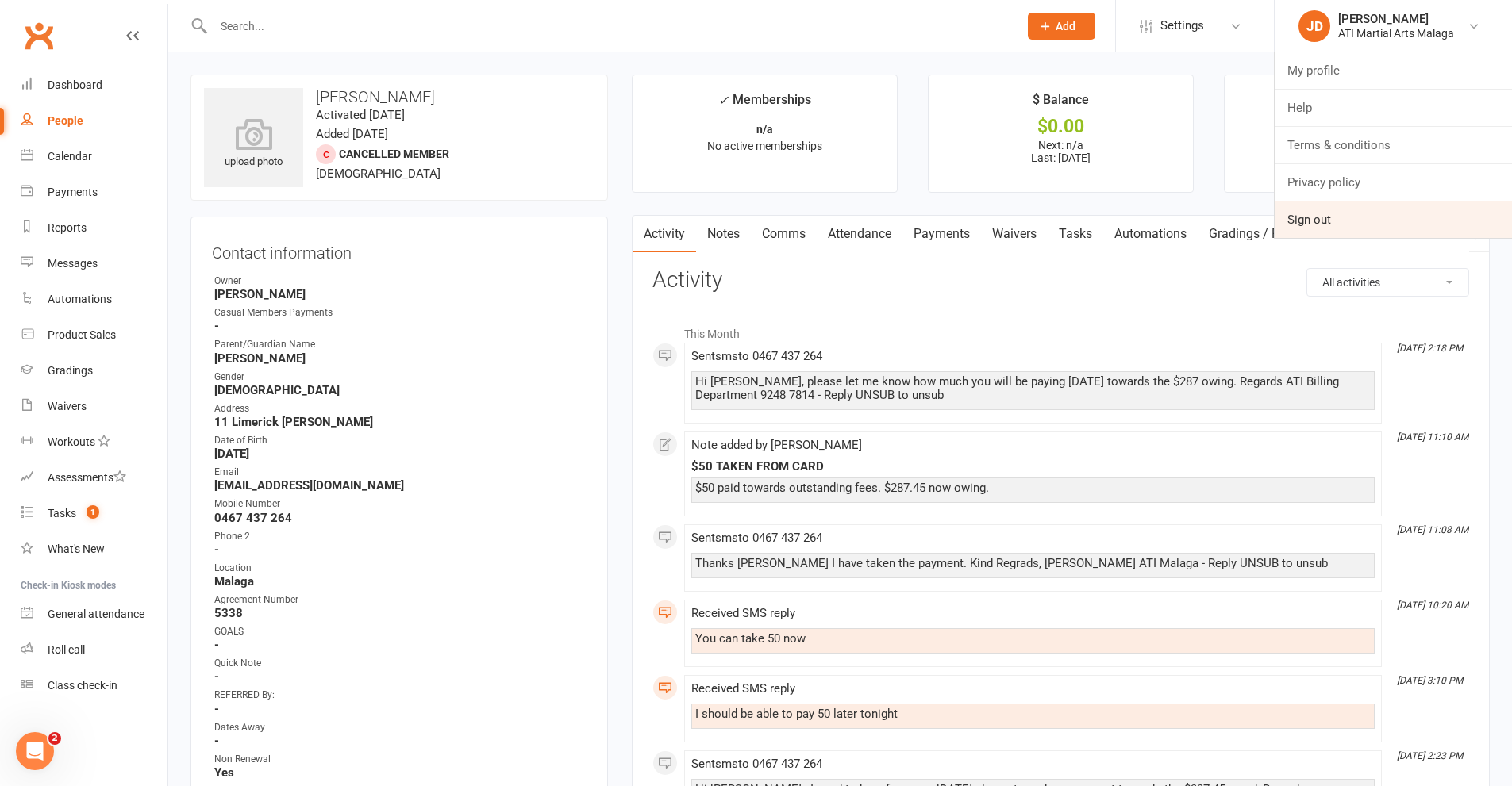
click at [1325, 216] on link "Sign out" at bounding box center [1393, 219] width 238 height 36
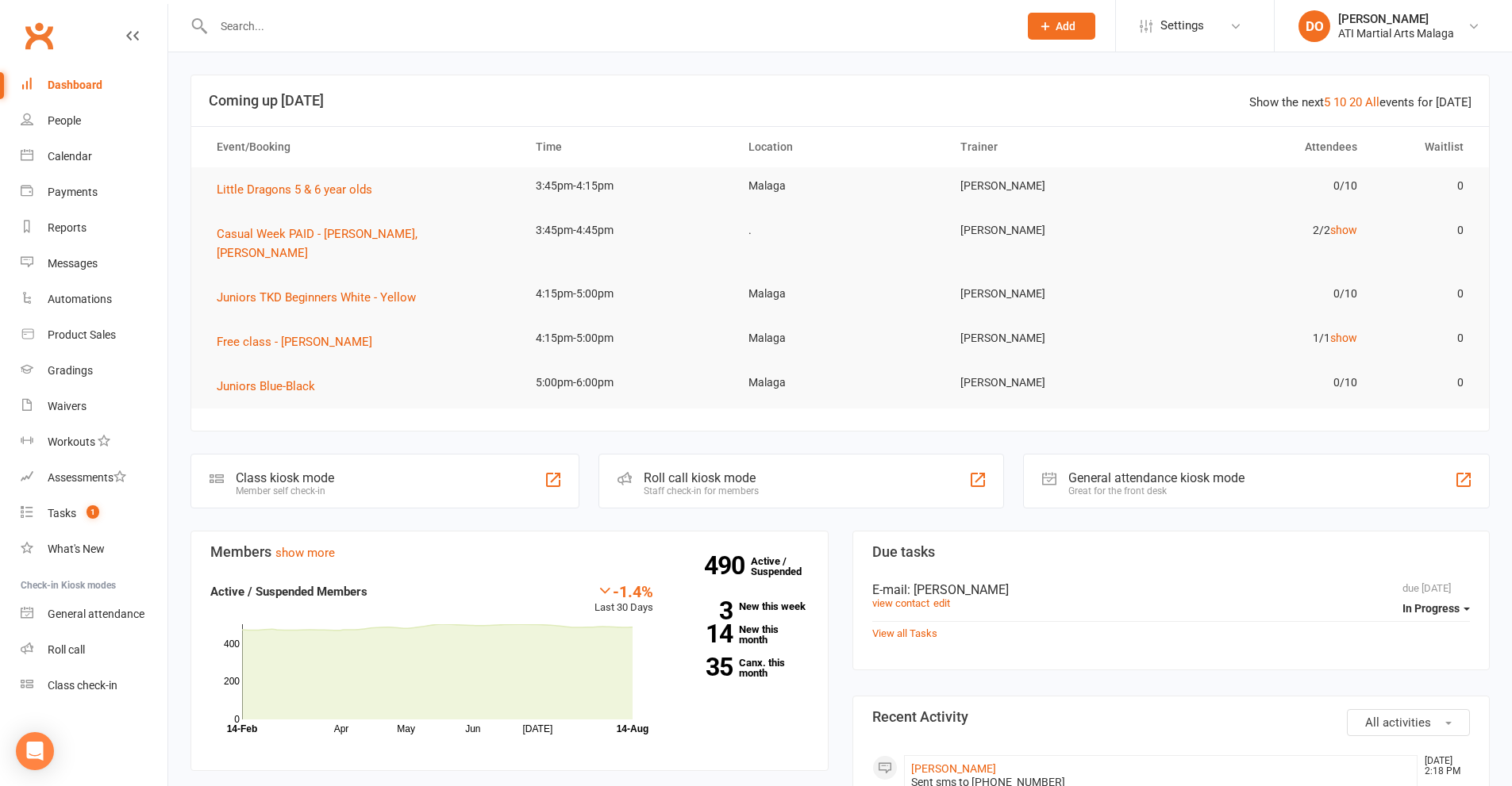
click at [1067, 26] on span "Add" at bounding box center [1066, 26] width 20 height 13
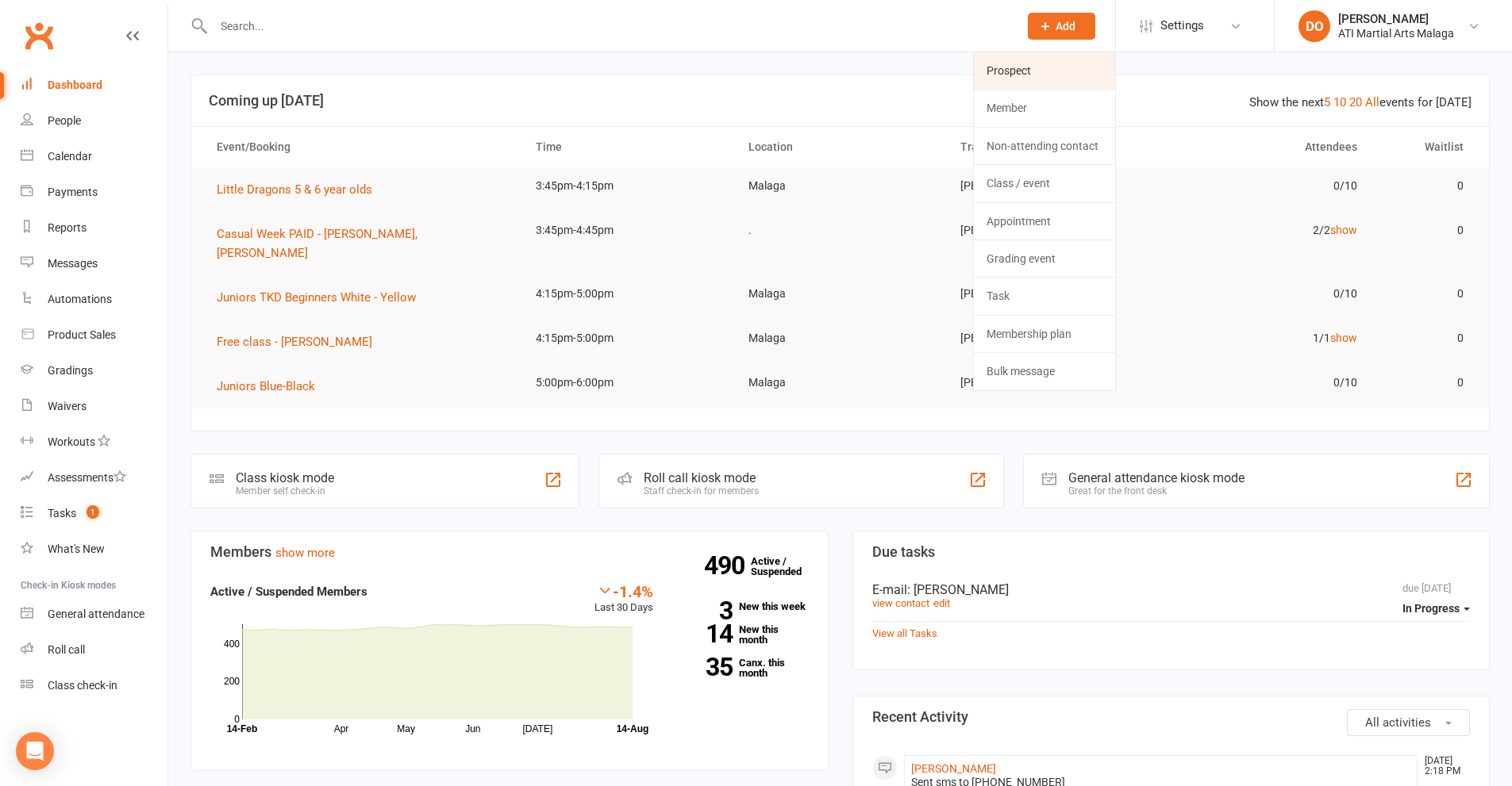
click at [1030, 73] on link "Prospect" at bounding box center [1044, 70] width 141 height 36
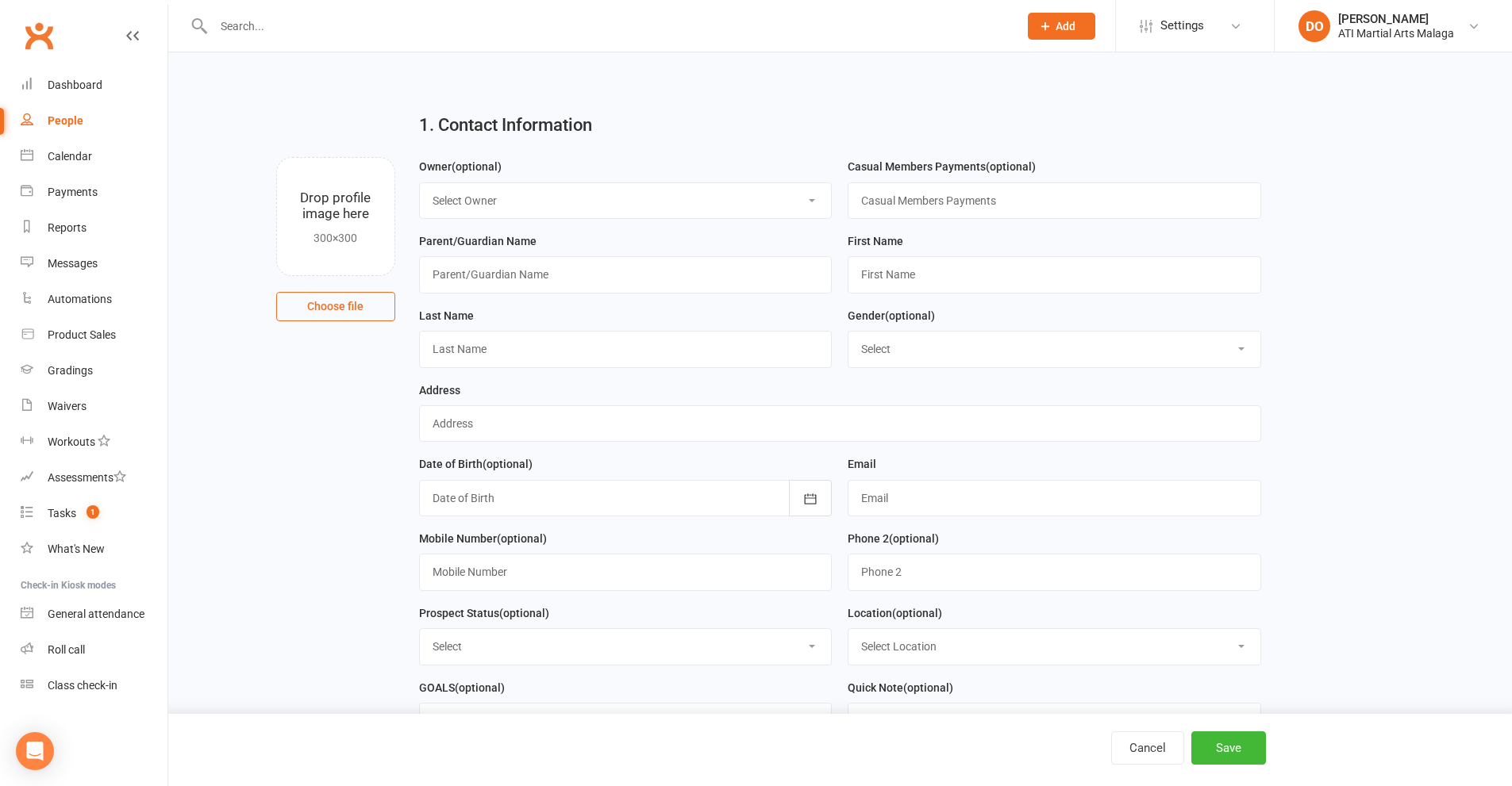
click at [667, 204] on select "Select Owner Rodney Lockyer Tony Curtis Benjamin Argus ATI Martial Arts Malaga …" at bounding box center [626, 201] width 412 height 35
select select "11"
click at [420, 183] on select "Select Owner Rodney Lockyer Tony Curtis Benjamin Argus ATI Martial Arts Malaga …" at bounding box center [626, 201] width 412 height 35
click at [619, 278] on input "text" at bounding box center [626, 274] width 413 height 36
type input "aYOUB"
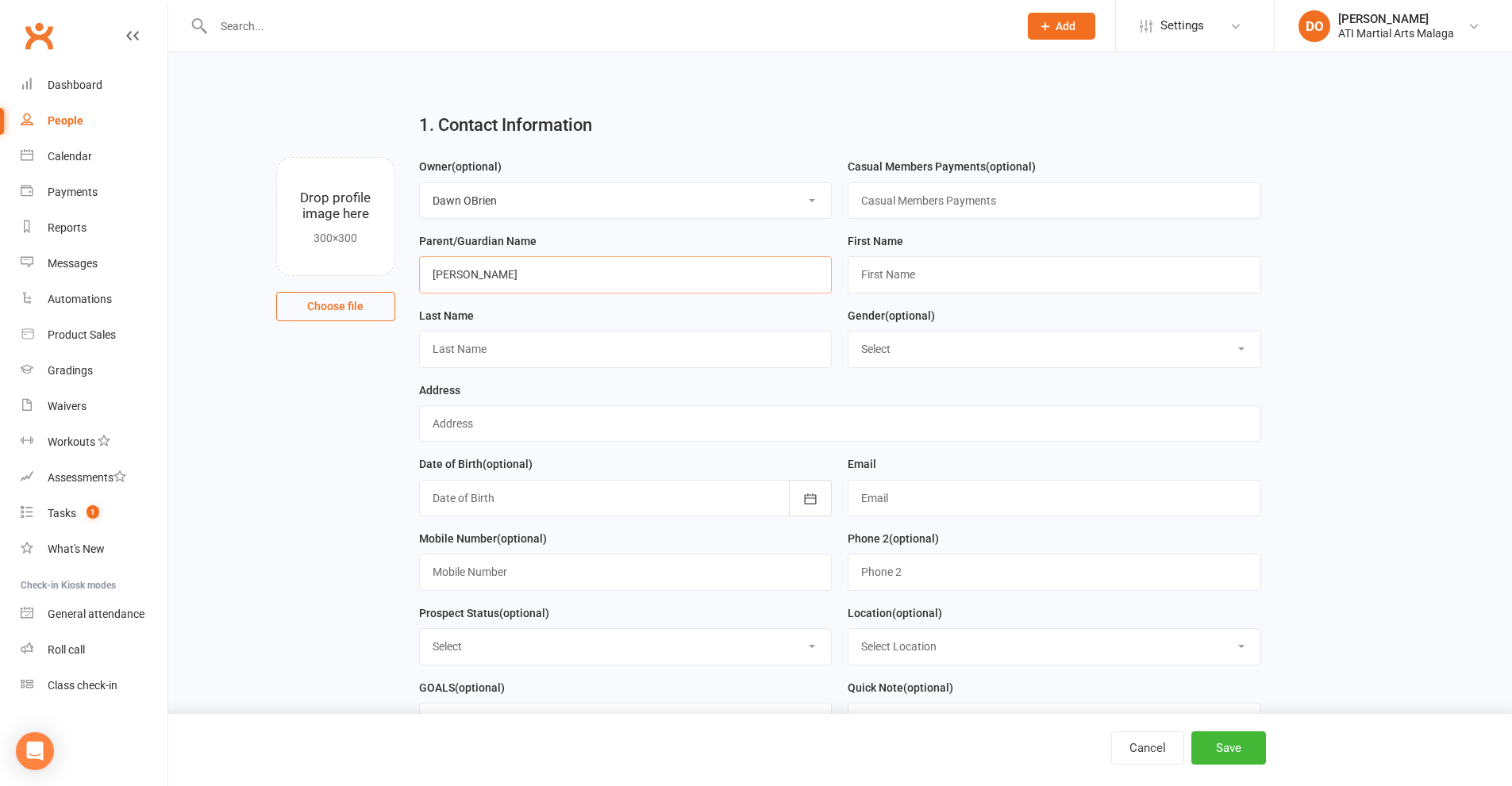
drag, startPoint x: 531, startPoint y: 281, endPoint x: 395, endPoint y: 281, distance: 136.0
click at [395, 157] on div "Drop profile image here 300×300 Choose file Owner (optional) Select Owner Rodne…" at bounding box center [840, 157] width 1299 height 0
type input "Ayoub"
click at [890, 280] on input "text" at bounding box center [1054, 274] width 413 height 36
type input "Ayoub"
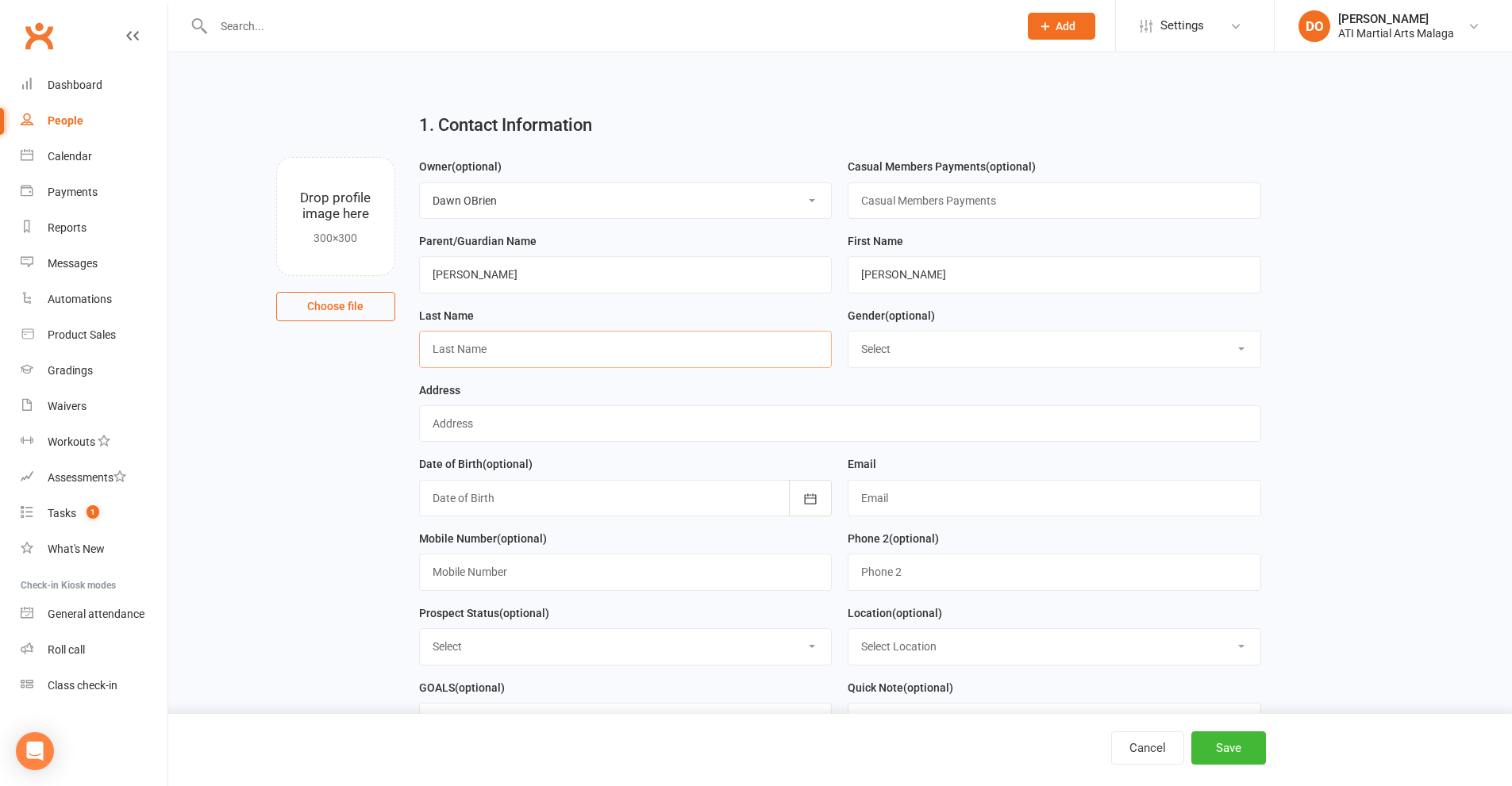
click at [650, 348] on input "text" at bounding box center [626, 348] width 413 height 36
type input "El Moukawakkif"
click at [909, 356] on select "Select Male Female" at bounding box center [1054, 349] width 412 height 35
select select "[DEMOGRAPHIC_DATA]"
click at [848, 334] on select "Select Male Female" at bounding box center [1054, 349] width 412 height 35
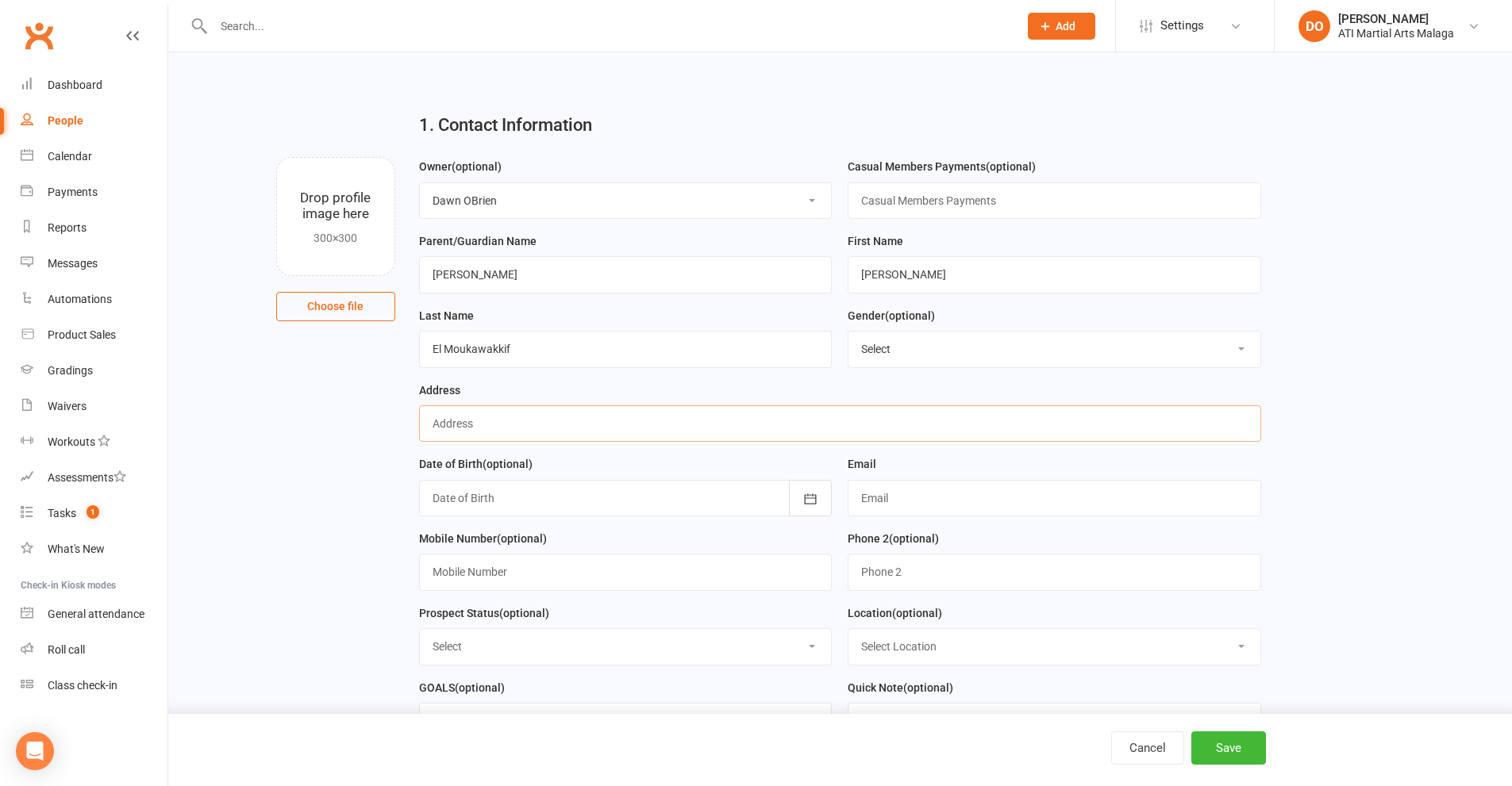
click at [816, 417] on input "text" at bounding box center [840, 423] width 843 height 36
type input "?"
click at [794, 465] on div "Date of Birth (optional) 2021 - 2040 2021 2022 2023 2024 2025 2026 2027 2028 20…" at bounding box center [626, 485] width 413 height 62
click at [820, 506] on button "button" at bounding box center [810, 498] width 43 height 36
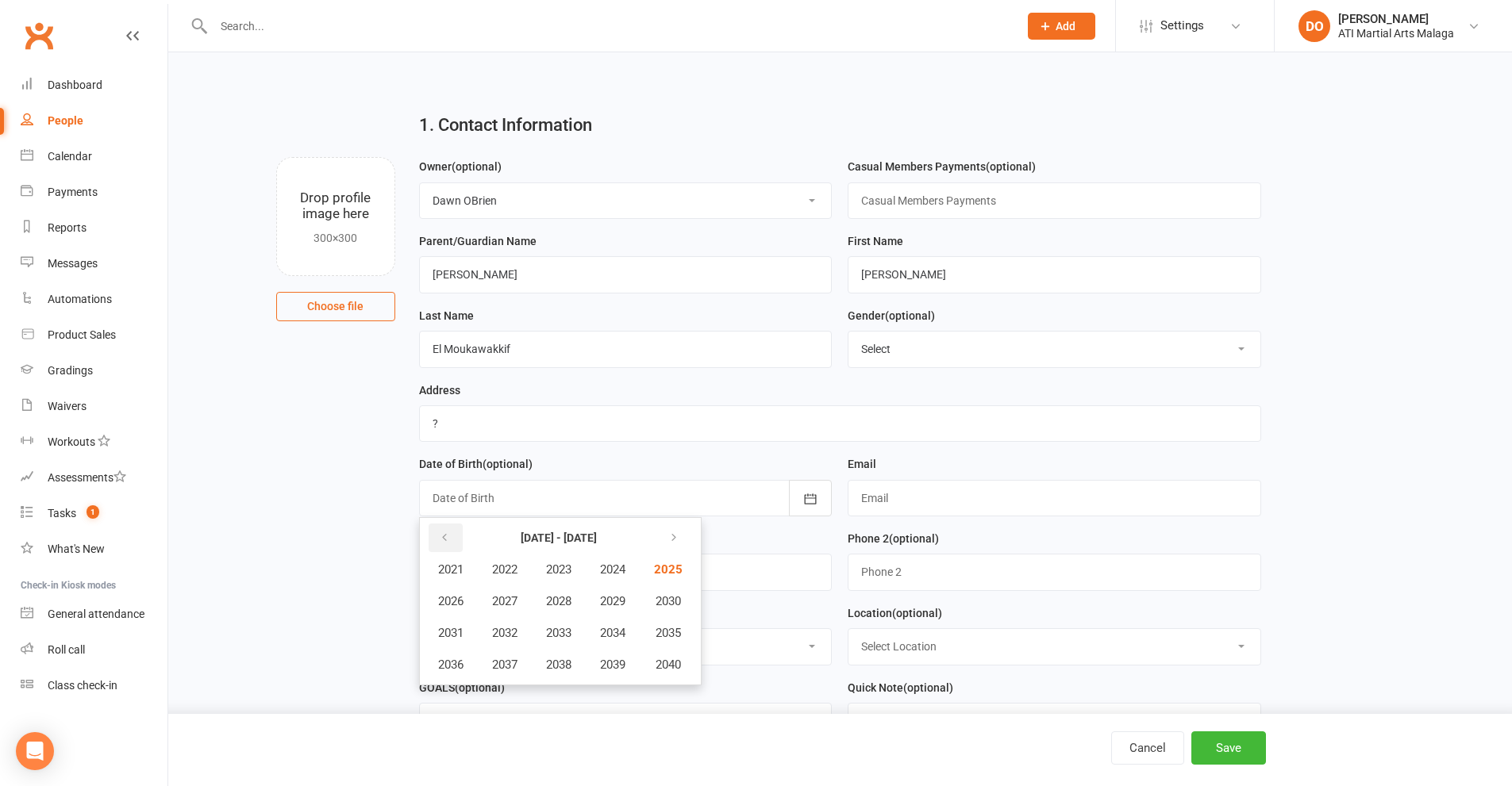
click at [457, 553] on button "button" at bounding box center [445, 538] width 34 height 29
click at [468, 612] on button "2006" at bounding box center [451, 601] width 52 height 30
click at [684, 500] on div at bounding box center [626, 498] width 413 height 36
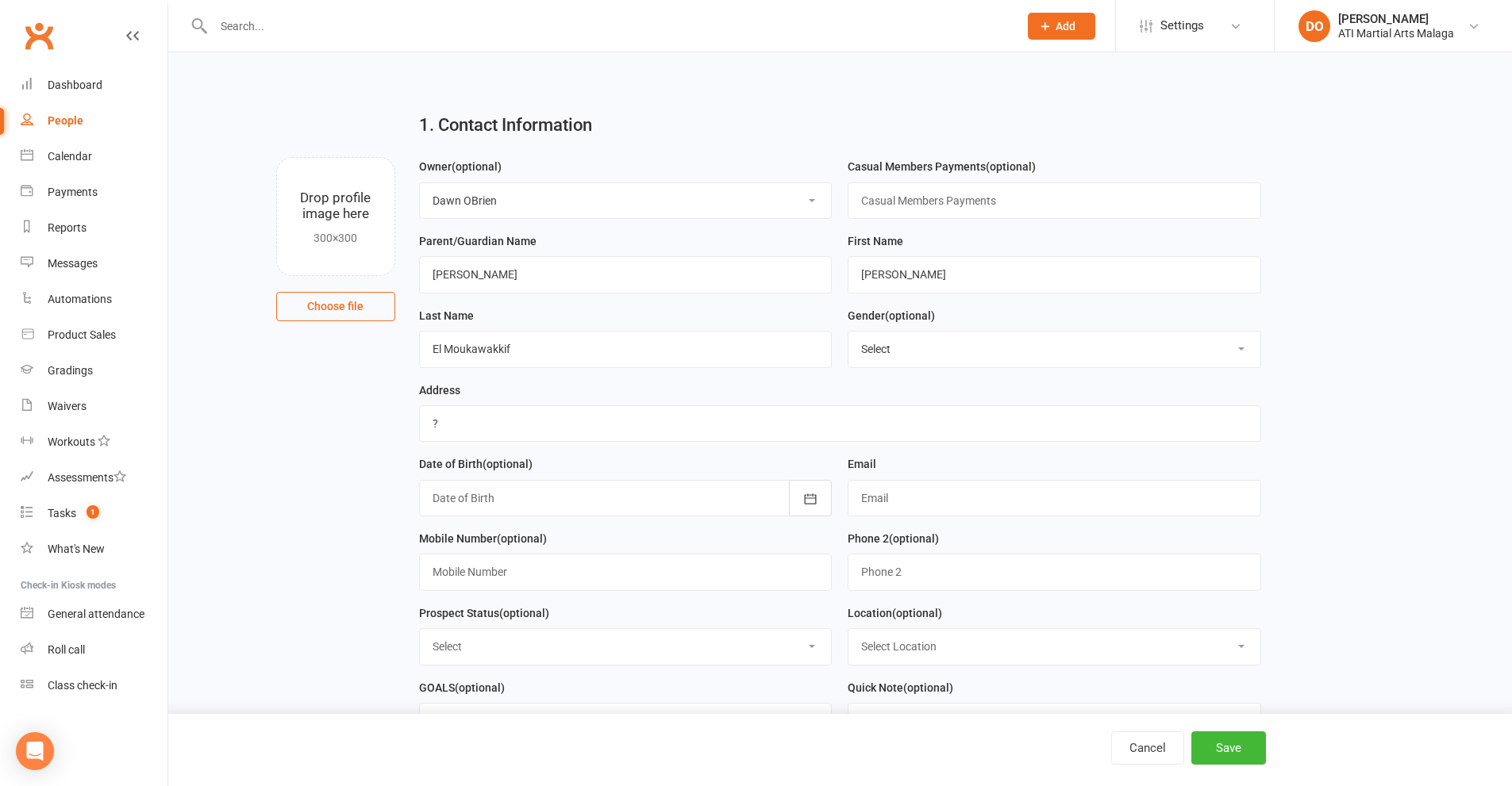
click at [512, 497] on div at bounding box center [626, 498] width 413 height 36
click at [537, 544] on strong "2006" at bounding box center [536, 537] width 25 height 13
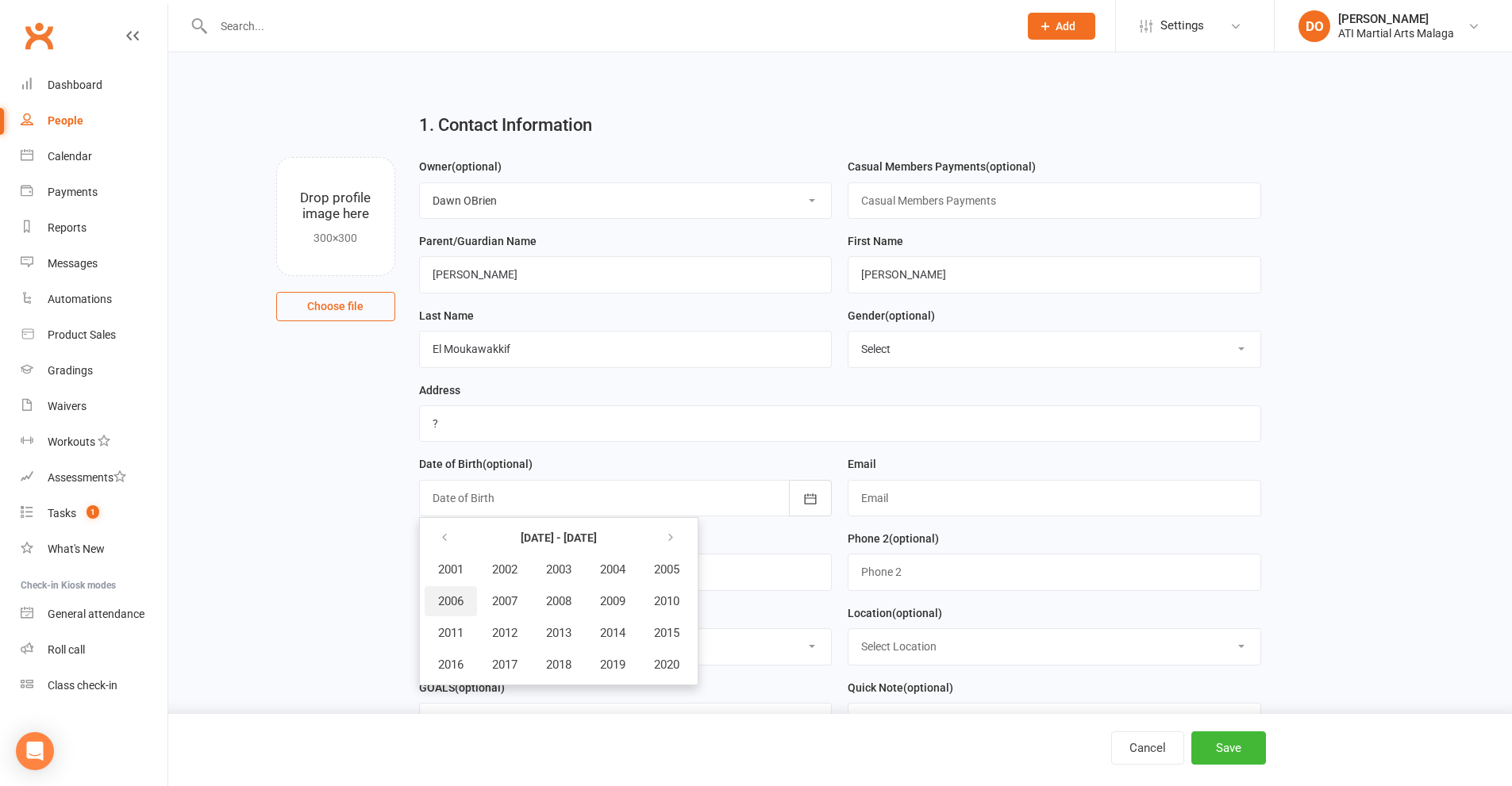
click at [454, 609] on span "2006" at bounding box center [451, 601] width 25 height 14
click at [527, 577] on span "February" at bounding box center [536, 569] width 45 height 14
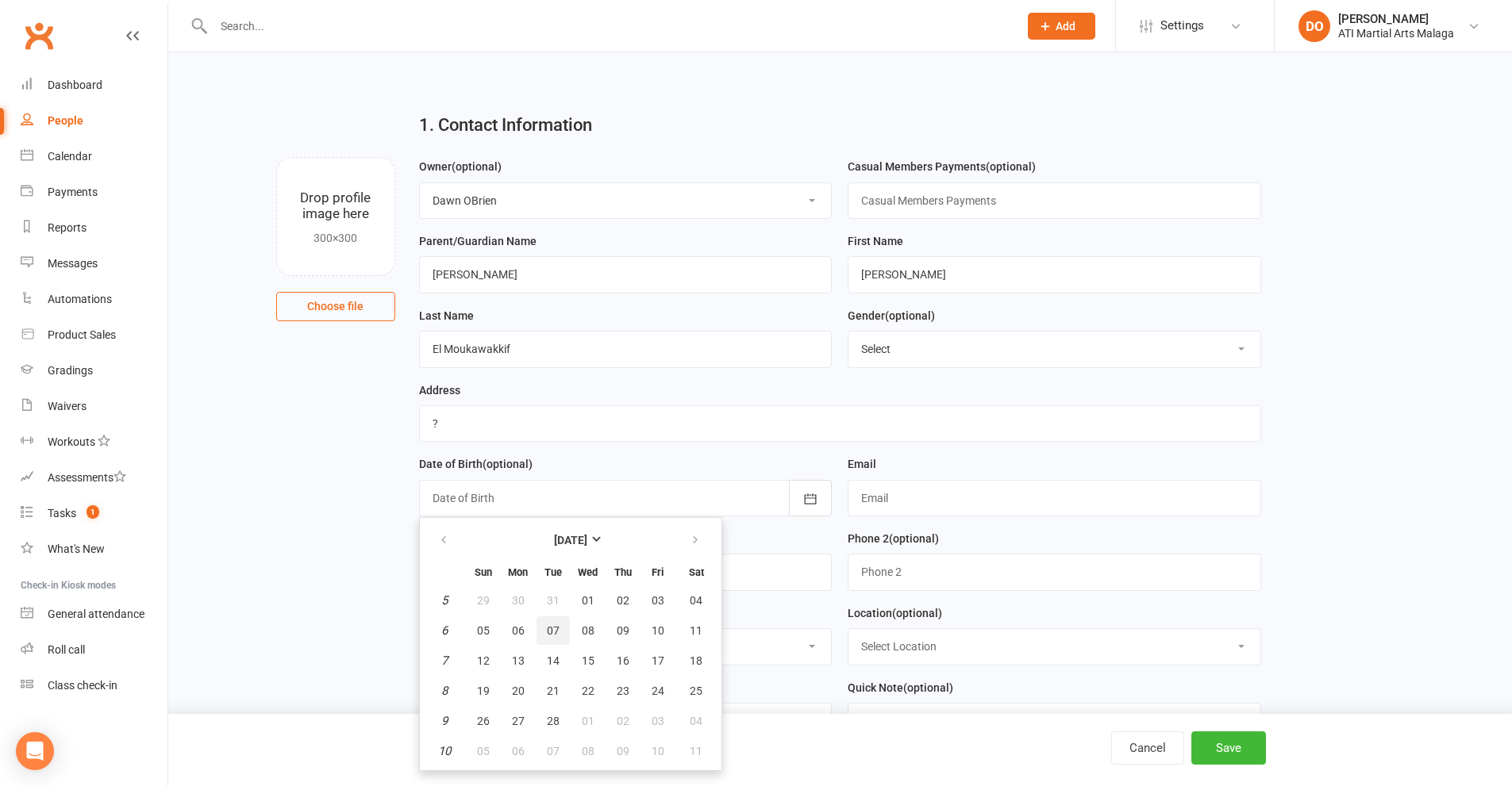
click at [545, 637] on button "07" at bounding box center [554, 631] width 34 height 29
type input "07 Feb 2006"
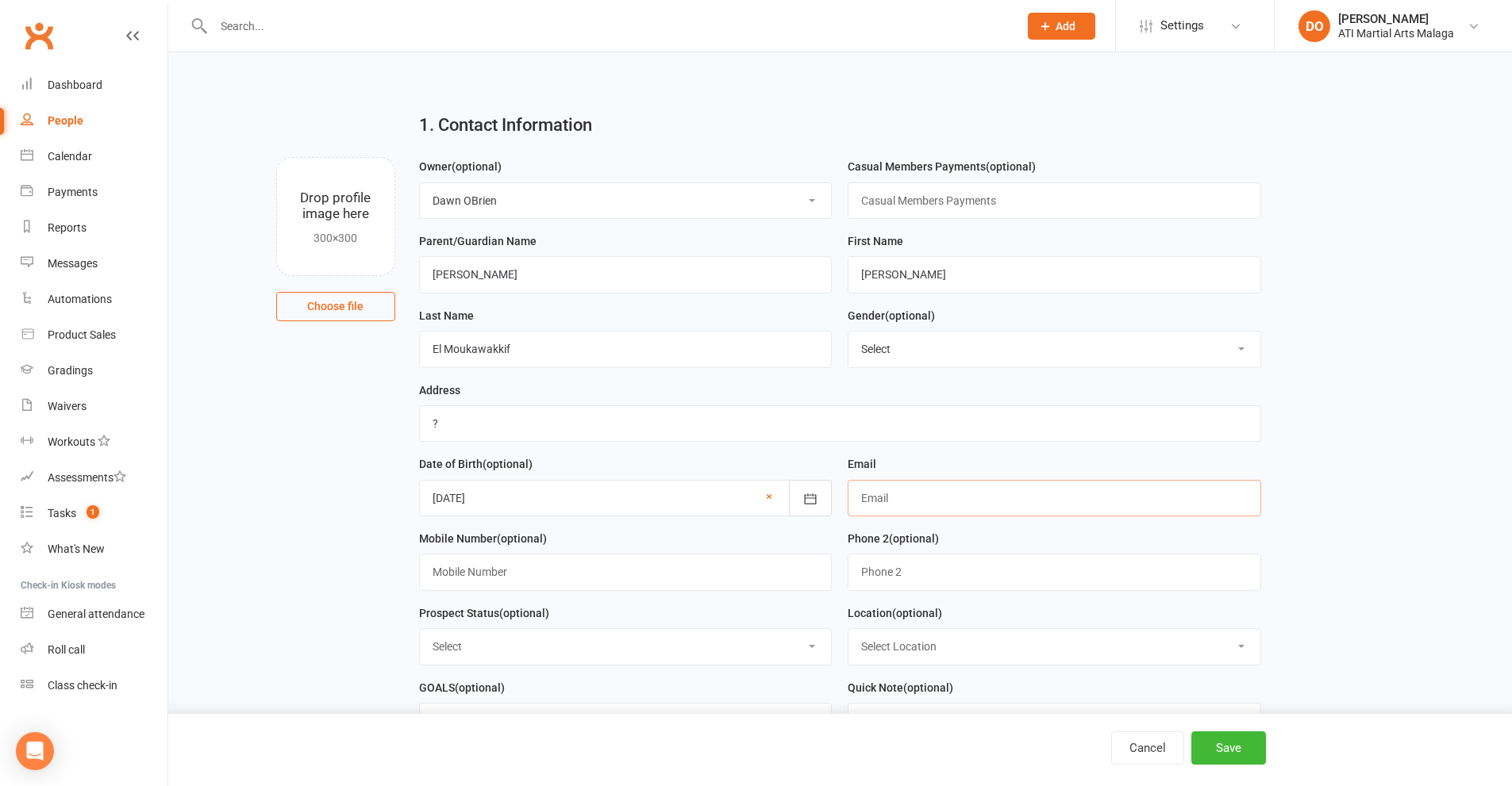
click at [937, 499] on input "text" at bounding box center [1054, 498] width 413 height 36
type input "ayoub.avetrafie07@gmail.com"
click at [1332, 539] on main "1. Contact Information Drop profile image here 300×300 Choose file Owner (optio…" at bounding box center [840, 595] width 1299 height 990
click at [746, 584] on input "text" at bounding box center [626, 572] width 413 height 36
type input "0422 703 560"
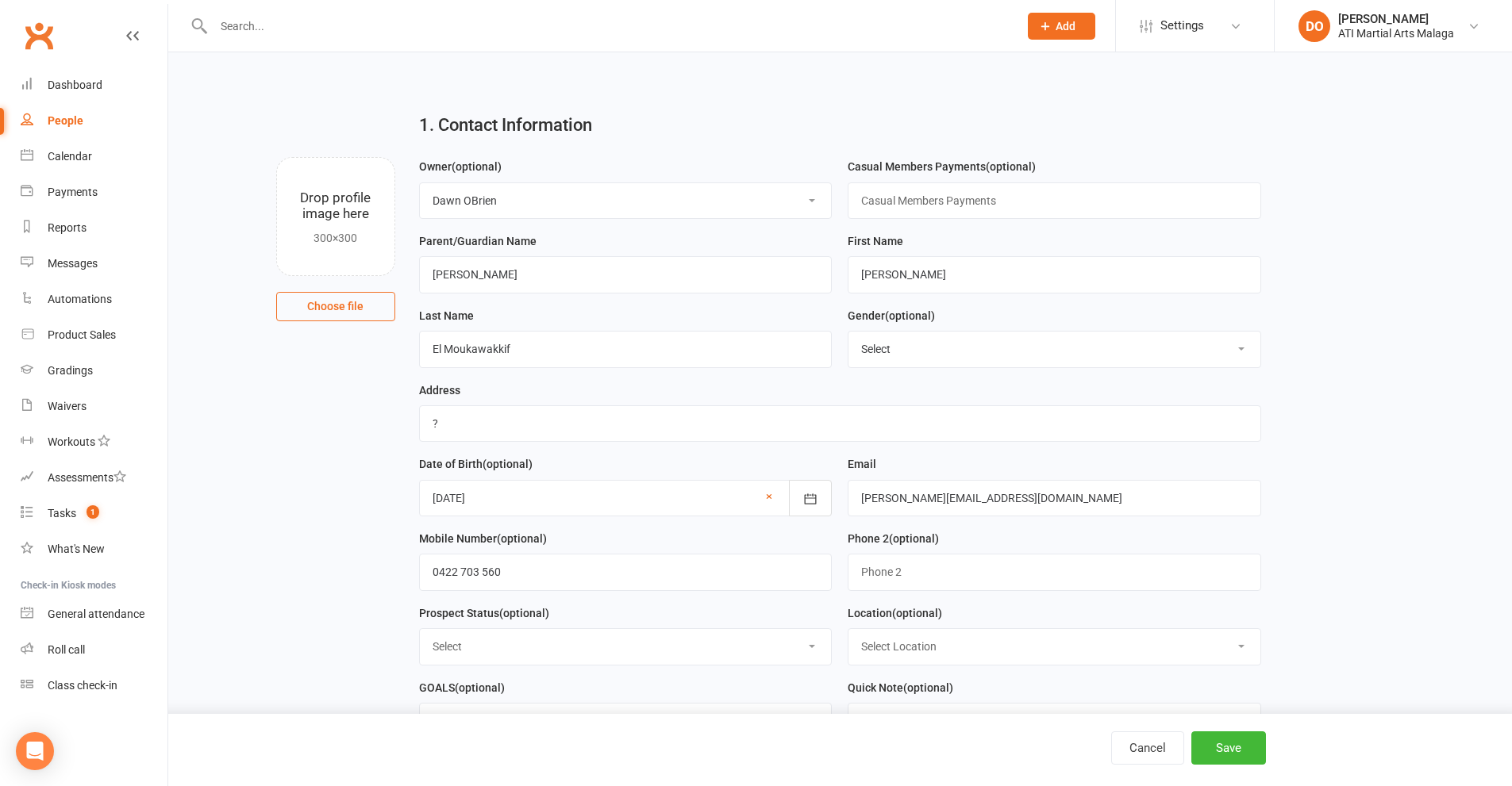
click at [760, 609] on div "Prospect Status (optional) Select Initial Contact Follow-up Call Satellite Lead…" at bounding box center [626, 635] width 413 height 62
drag, startPoint x: 648, startPoint y: 652, endPoint x: 637, endPoint y: 648, distance: 11.7
click at [648, 652] on select "Select Initial Contact Follow-up Call Satellite Lead Birthday Lead Not Ready No…" at bounding box center [626, 647] width 412 height 35
select select "Initial Contact"
click at [420, 635] on select "Select Initial Contact Follow-up Call Satellite Lead Birthday Lead Not Ready No…" at bounding box center [626, 647] width 412 height 35
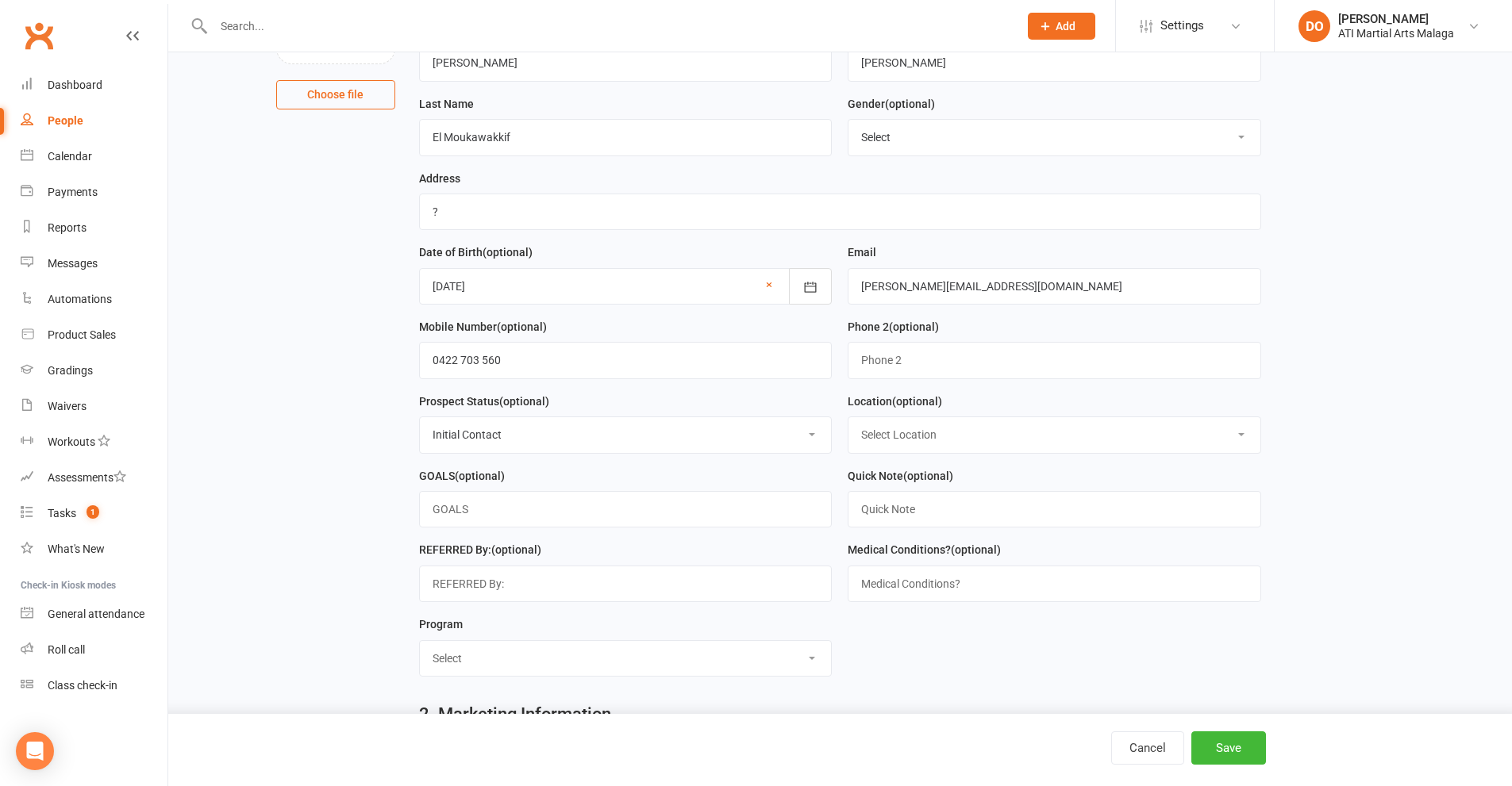
scroll to position [238, 0]
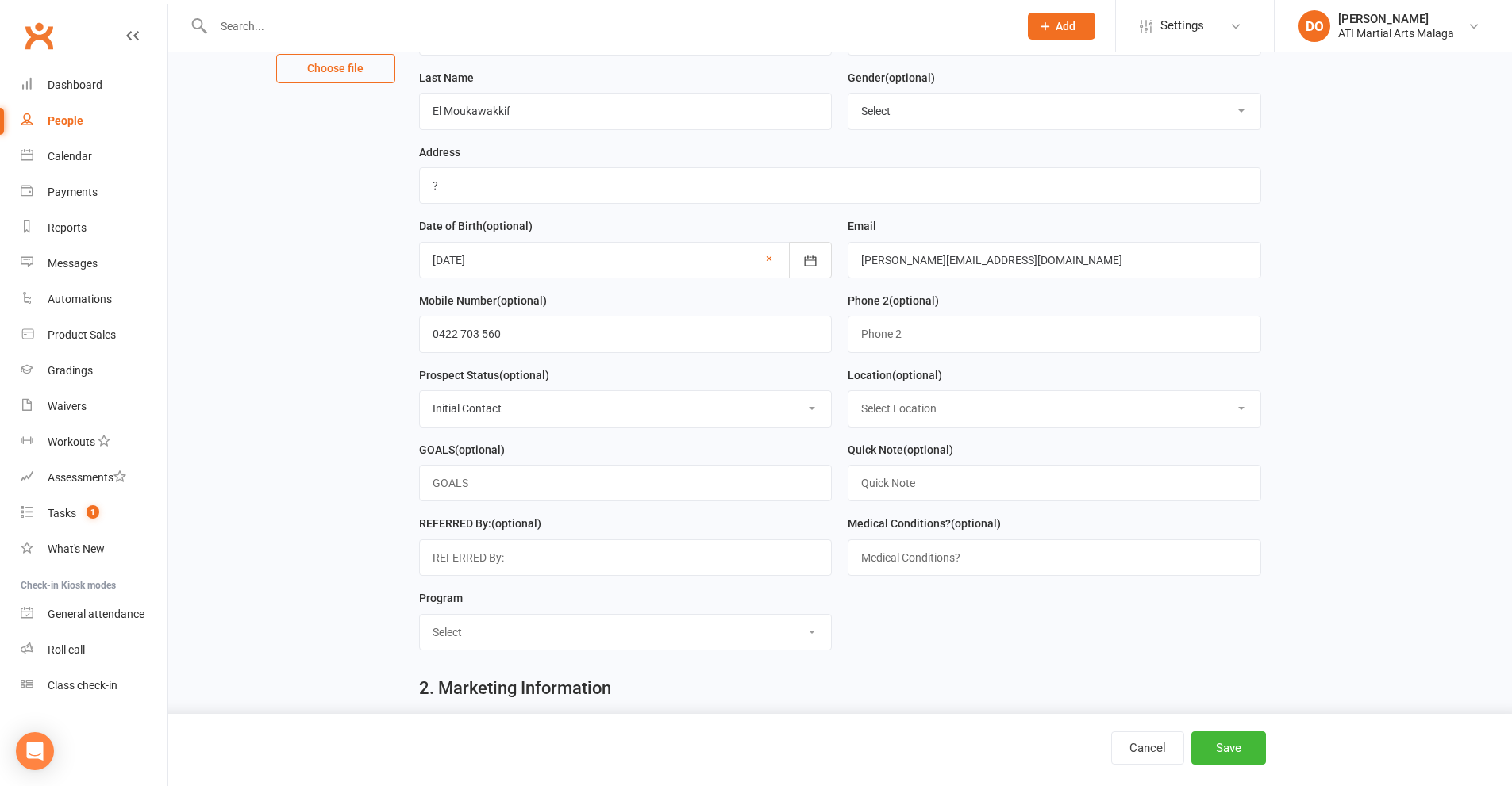
click at [948, 411] on select "Select Location Hamersley Malaga Manning Satellite Scarborough" at bounding box center [1054, 409] width 412 height 35
select select "1"
click at [848, 396] on select "Select Location Hamersley Malaga Manning Satellite Scarborough" at bounding box center [1054, 409] width 412 height 35
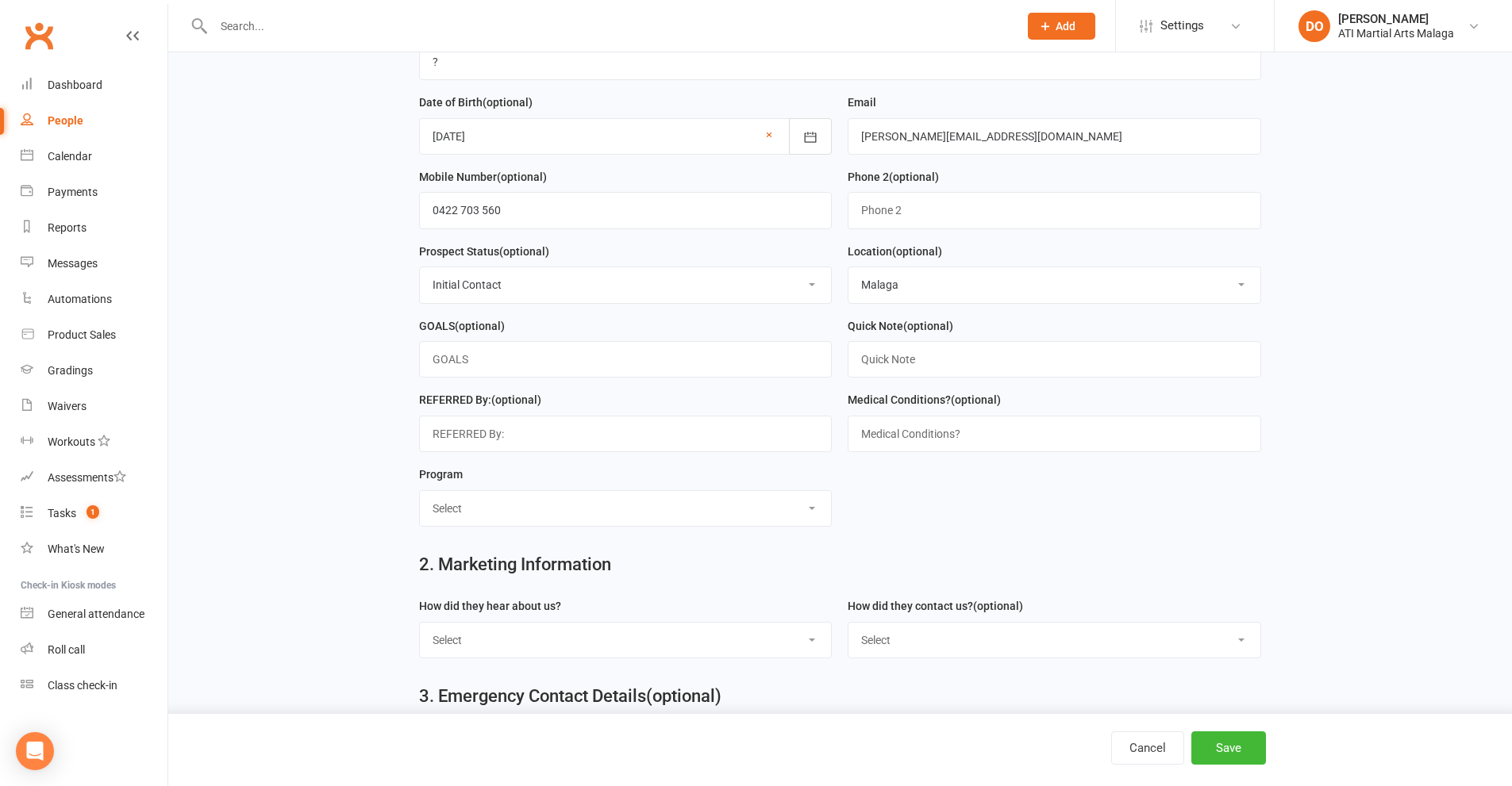
scroll to position [396, 0]
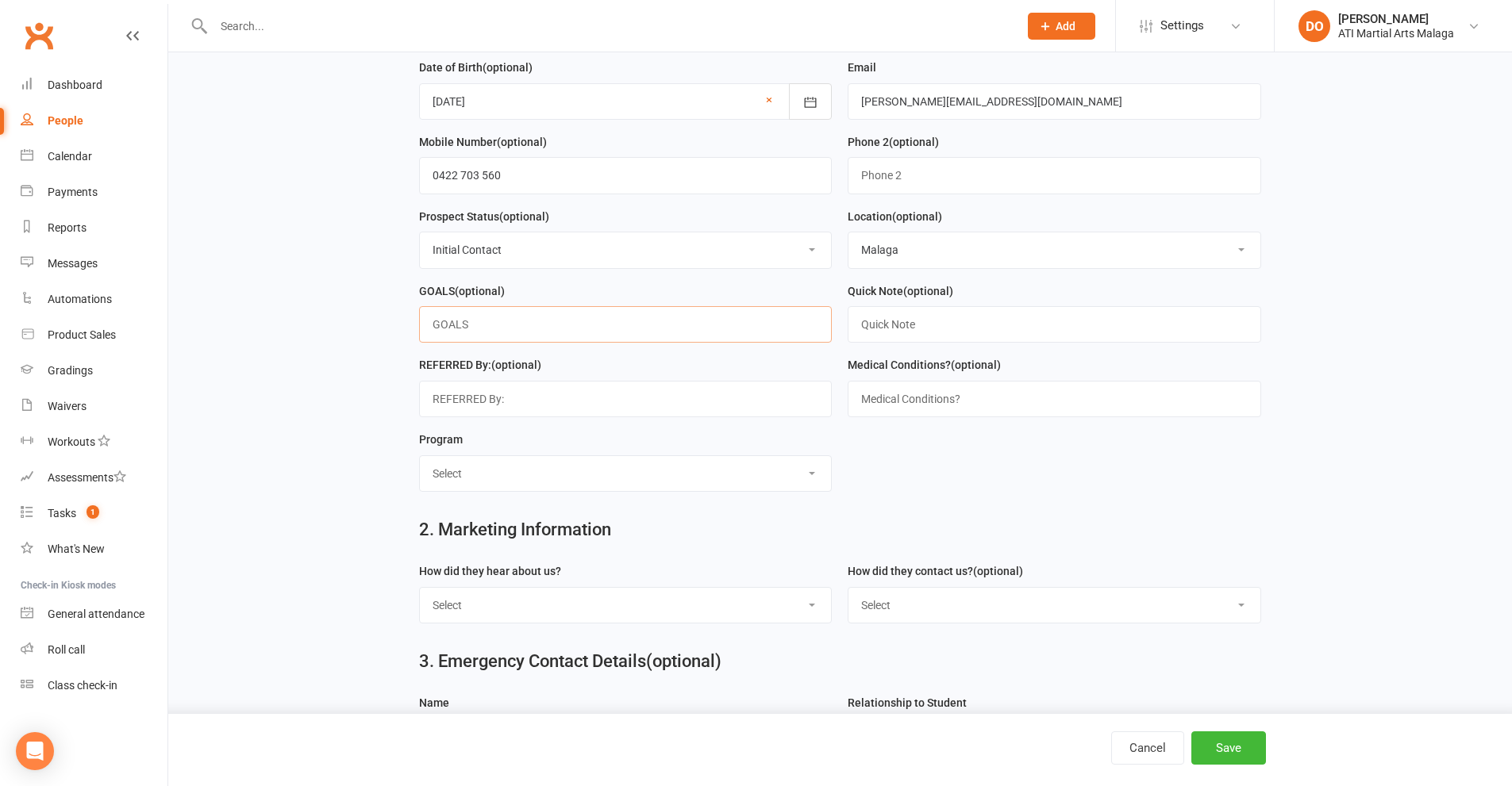
click at [572, 328] on input "text" at bounding box center [626, 324] width 413 height 36
type input "Boxer from France"
click at [595, 491] on select "Select Little Dragons Junior TKD Adult TKD Kick Boxing Women's Only Special Nee…" at bounding box center [626, 474] width 412 height 35
select select "Boxing"
click at [420, 464] on select "Select Little Dragons Junior TKD Adult TKD Kick Boxing Women's Only Special Nee…" at bounding box center [626, 474] width 412 height 35
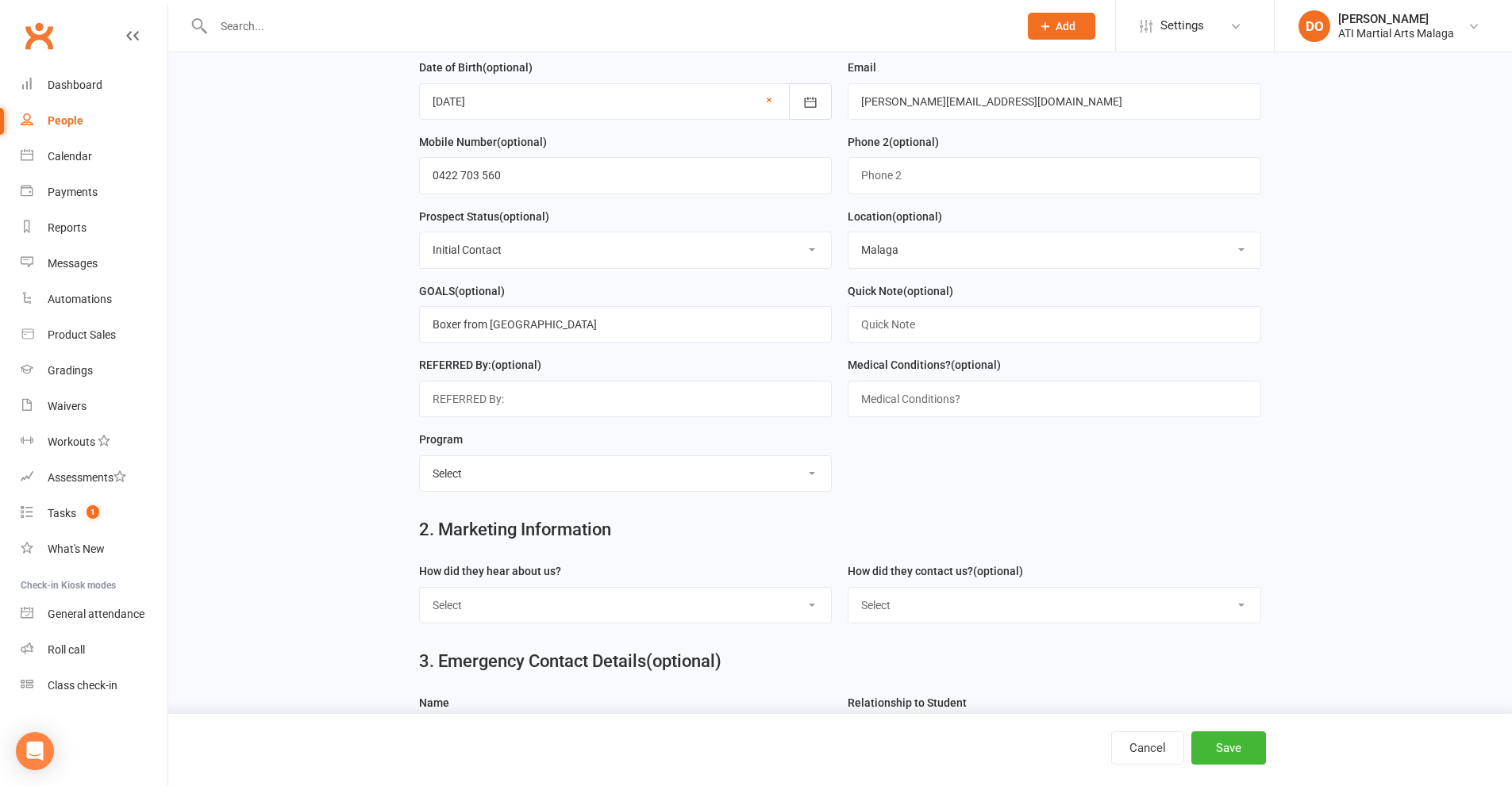
scroll to position [476, 0]
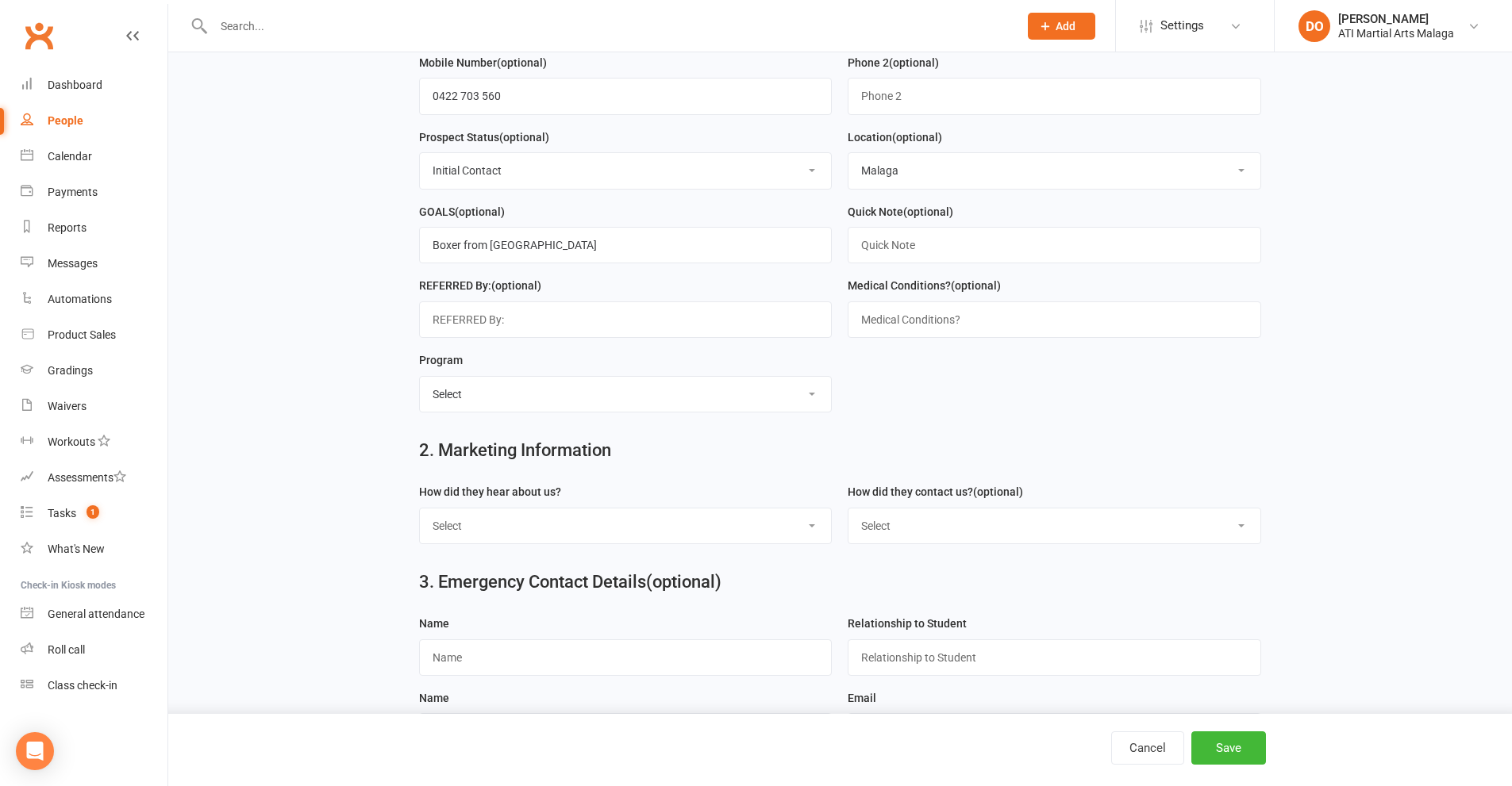
click at [658, 532] on select "Select Google Through A Friend Facebook Sms/Email Offer Flyer School Class Open…" at bounding box center [626, 527] width 412 height 35
select select "Drive By / Walk In"
click at [420, 516] on select "Select Google Through A Friend Facebook Sms/Email Offer Flyer School Class Open…" at bounding box center [626, 527] width 412 height 35
click at [929, 537] on select "Select Phone Email In-Facility Facebook Referral QR code registration Live Book…" at bounding box center [1054, 527] width 412 height 35
select select "In-Facility"
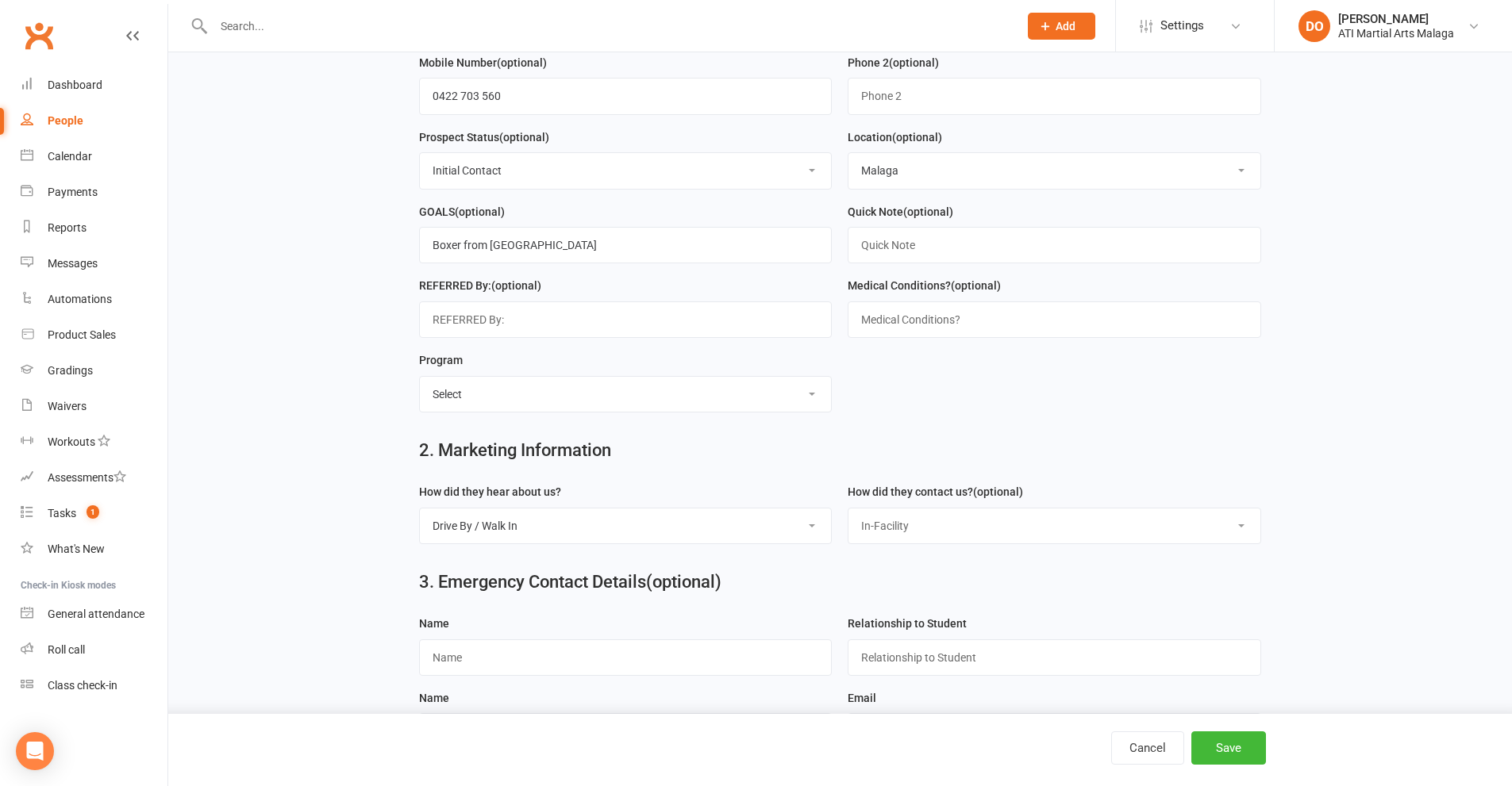
click at [848, 516] on select "Select Phone Email In-Facility Facebook Referral QR code registration Live Book…" at bounding box center [1054, 527] width 412 height 35
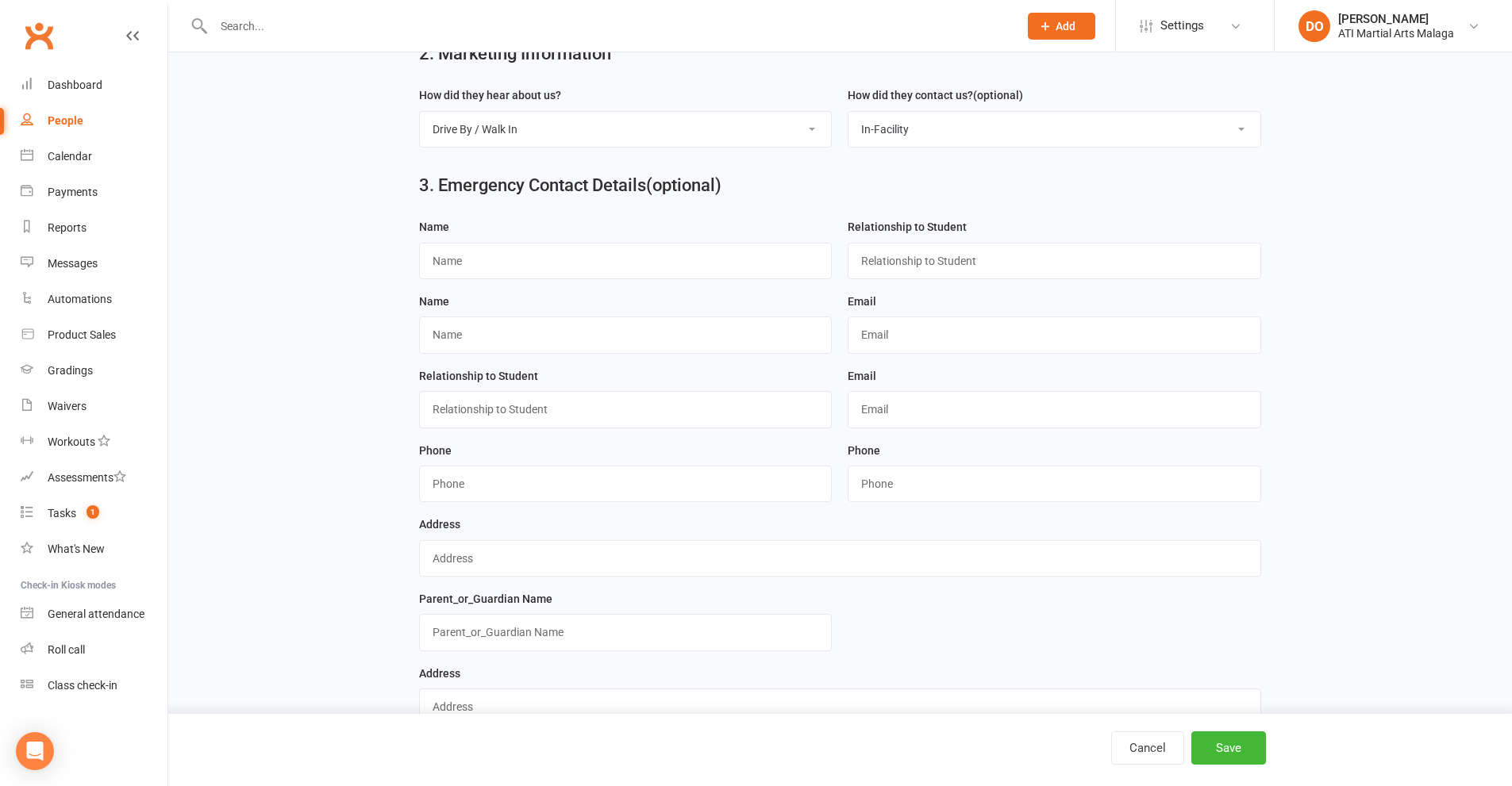
scroll to position [928, 0]
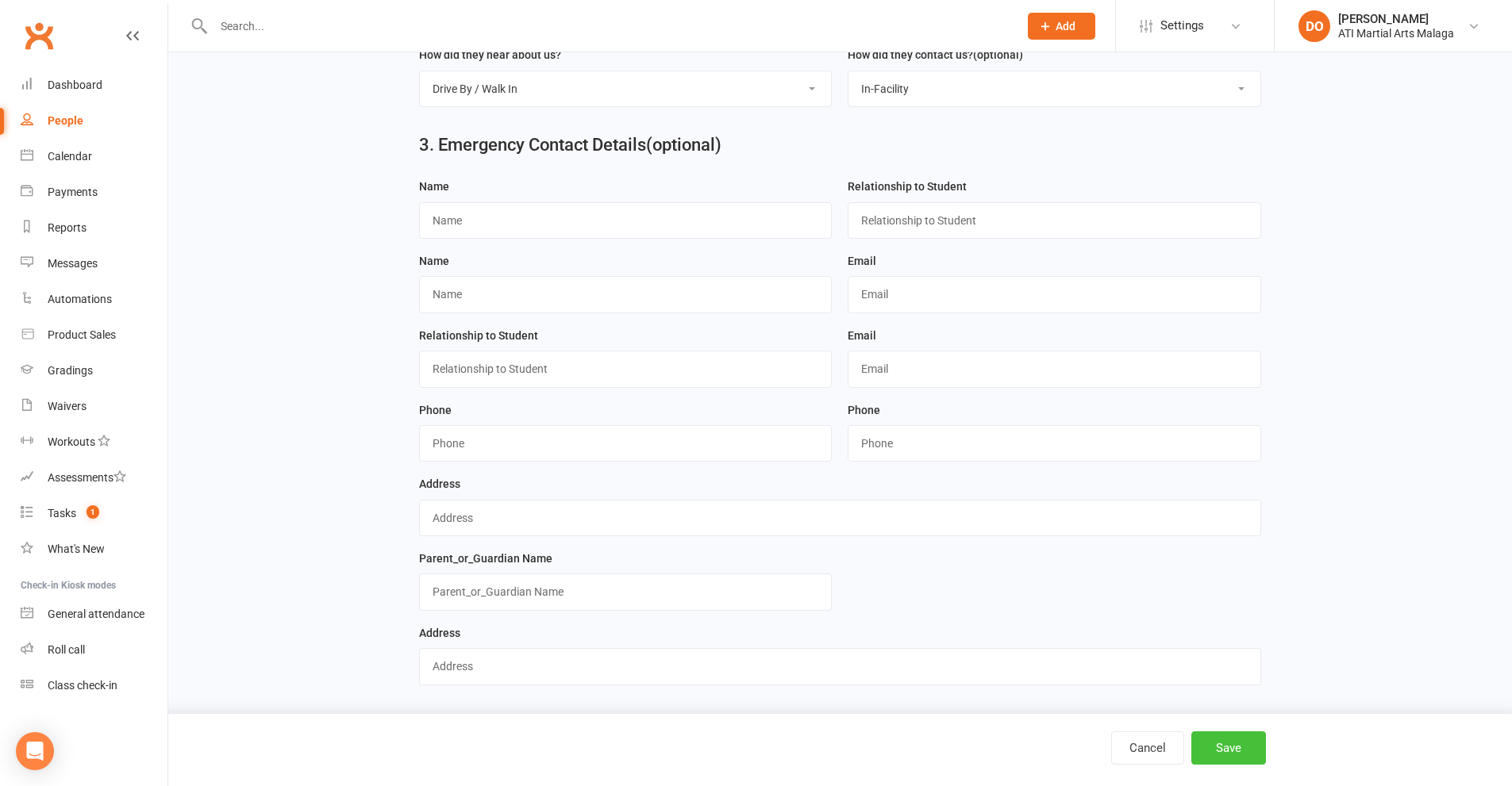
click at [1251, 751] on button "Save" at bounding box center [1228, 748] width 75 height 34
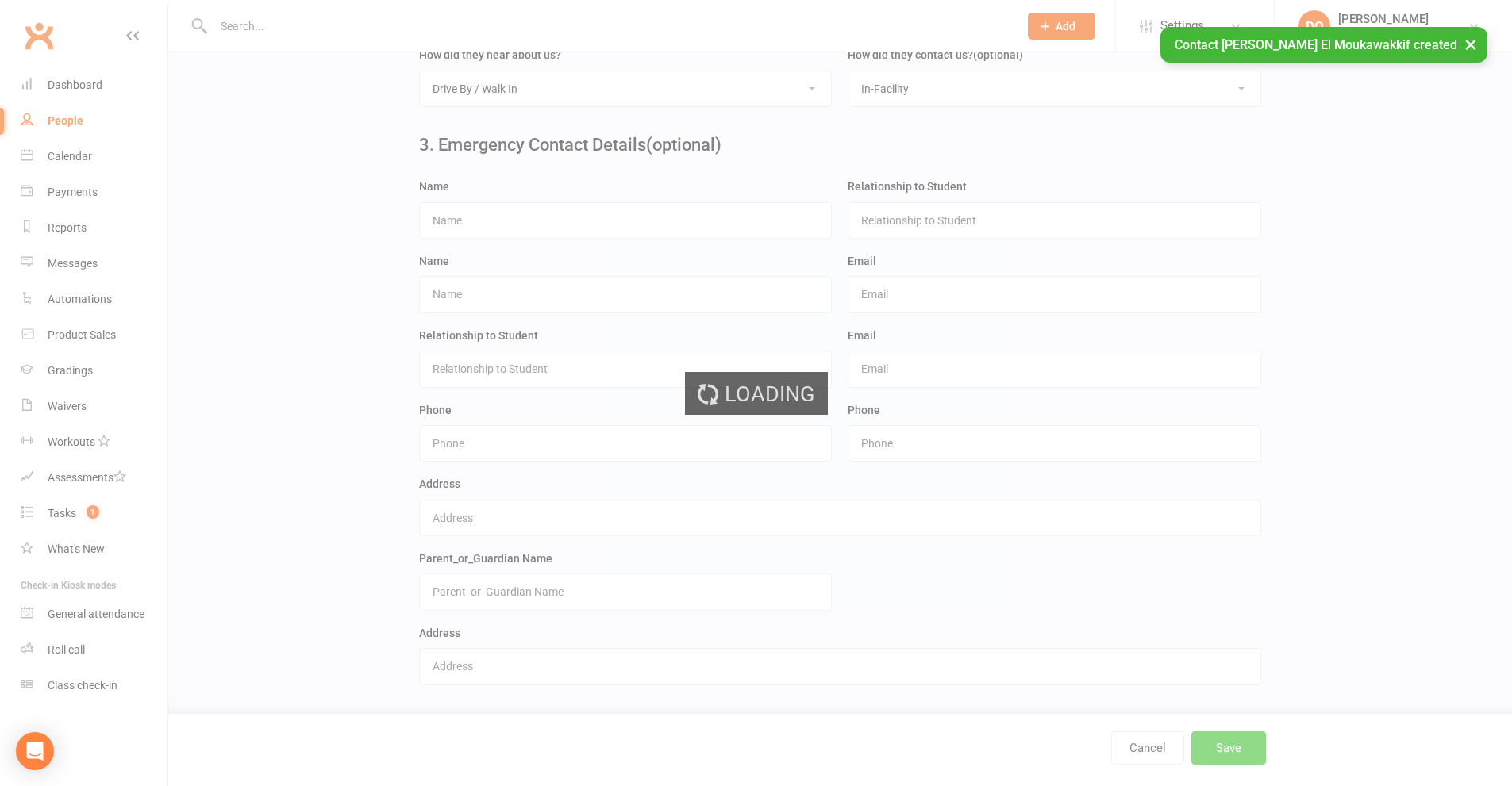
scroll to position [0, 0]
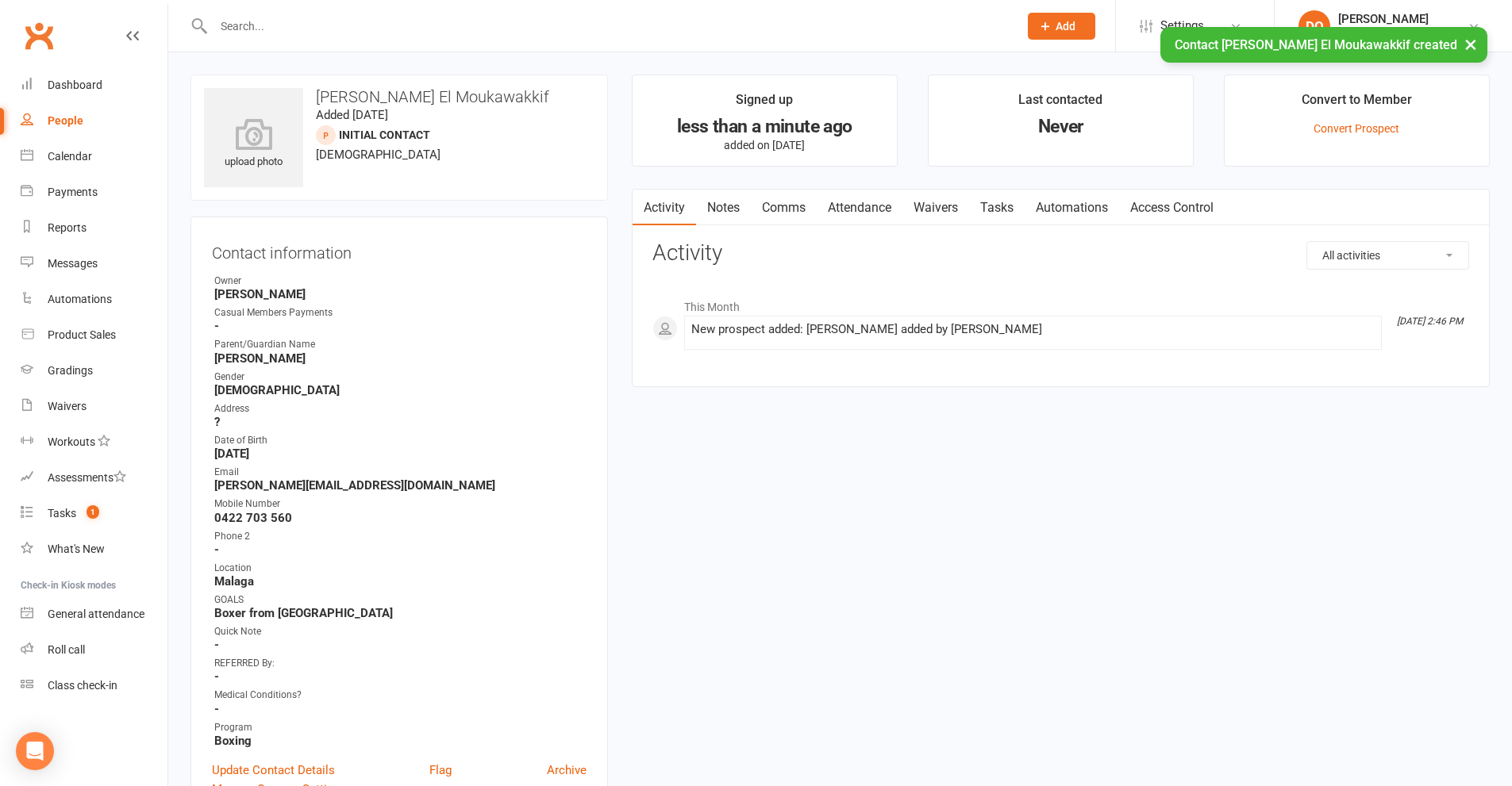
click at [845, 204] on link "Attendance" at bounding box center [859, 207] width 86 height 36
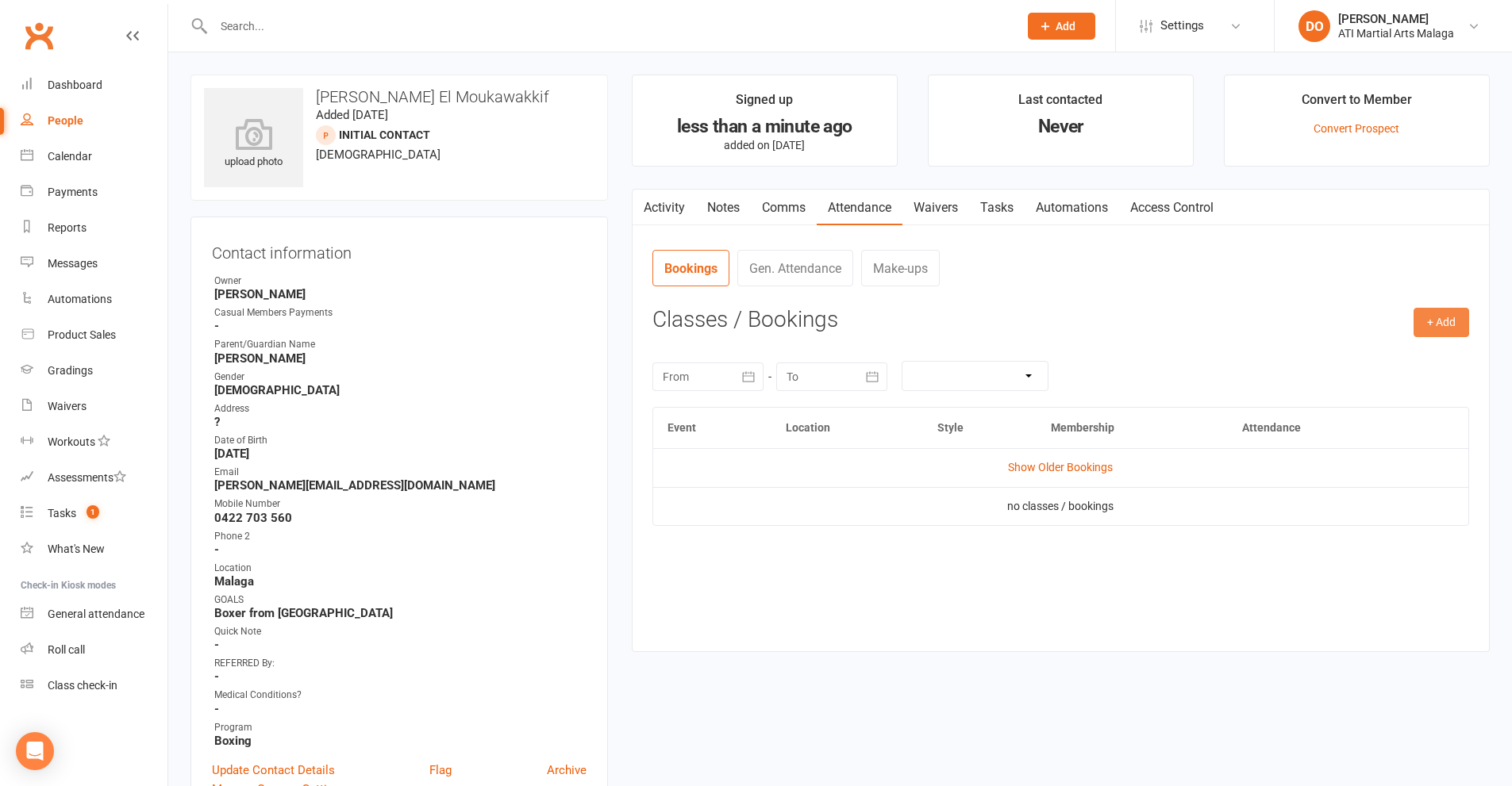
click at [1447, 327] on button "+ Add" at bounding box center [1441, 322] width 55 height 29
click at [1393, 390] on link "Add Appointment" at bounding box center [1389, 390] width 157 height 32
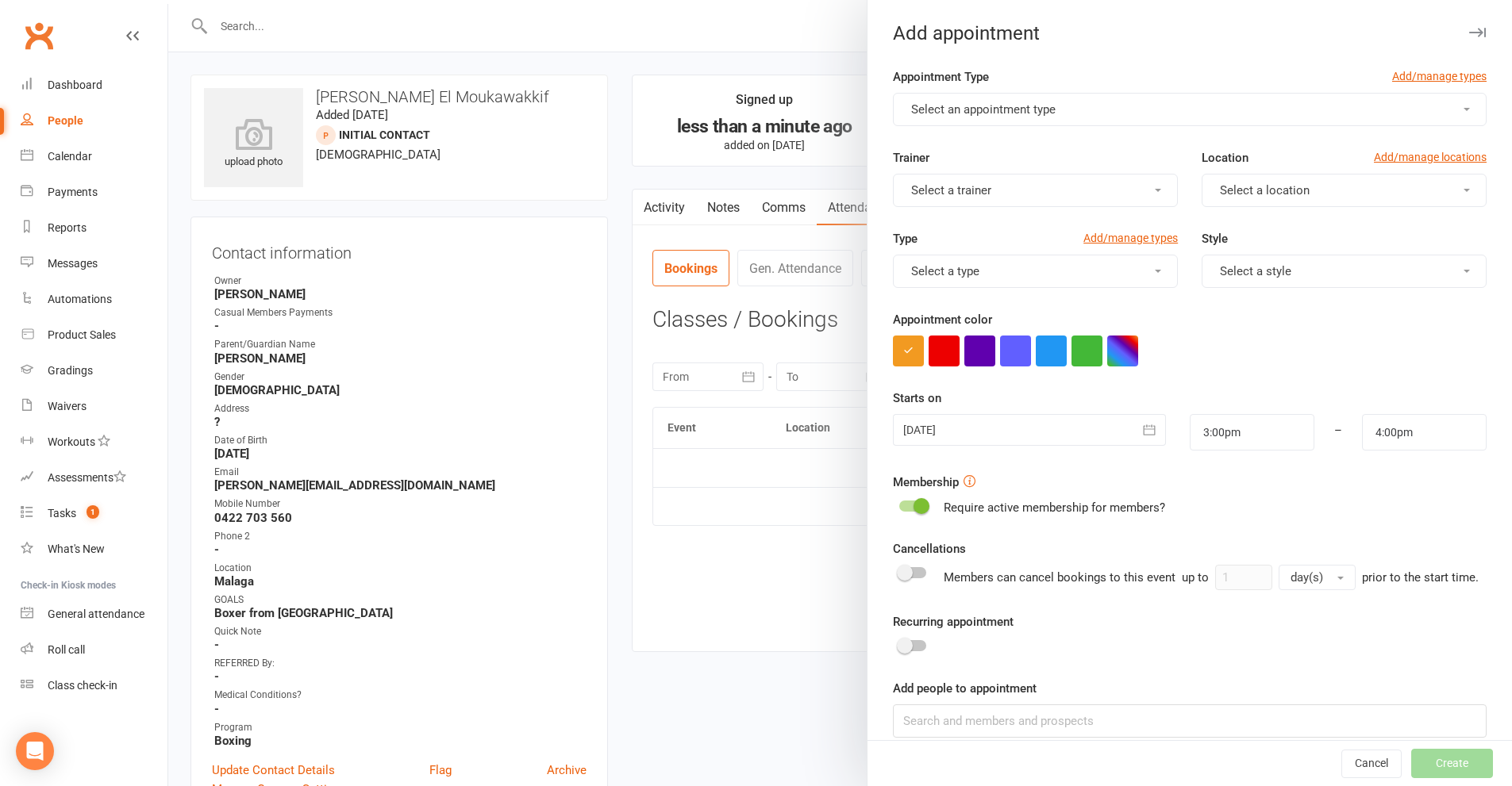
click at [1126, 105] on button "Select an appointment type" at bounding box center [1189, 110] width 594 height 34
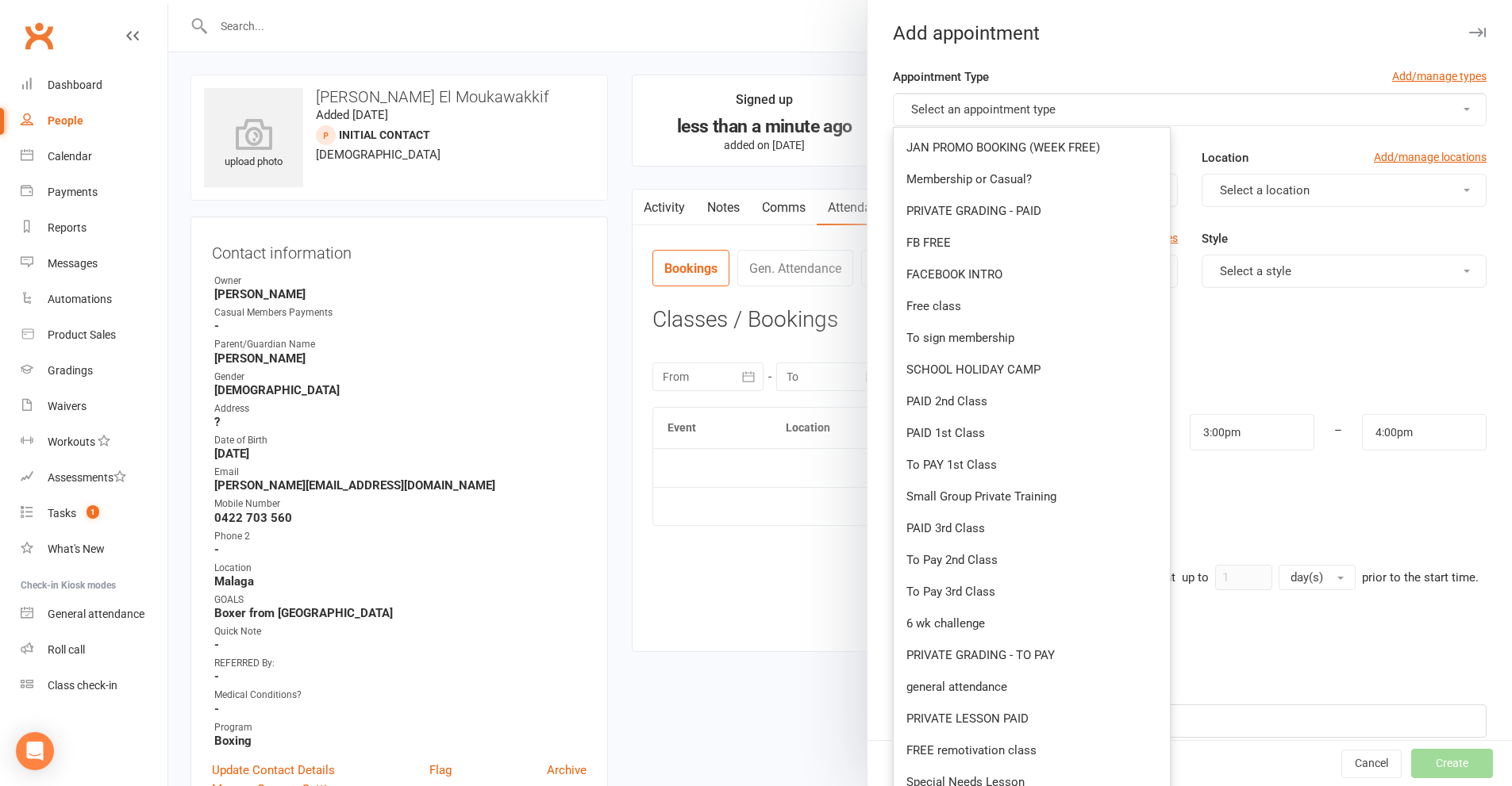
click at [1126, 105] on button "Select an appointment type" at bounding box center [1189, 110] width 594 height 34
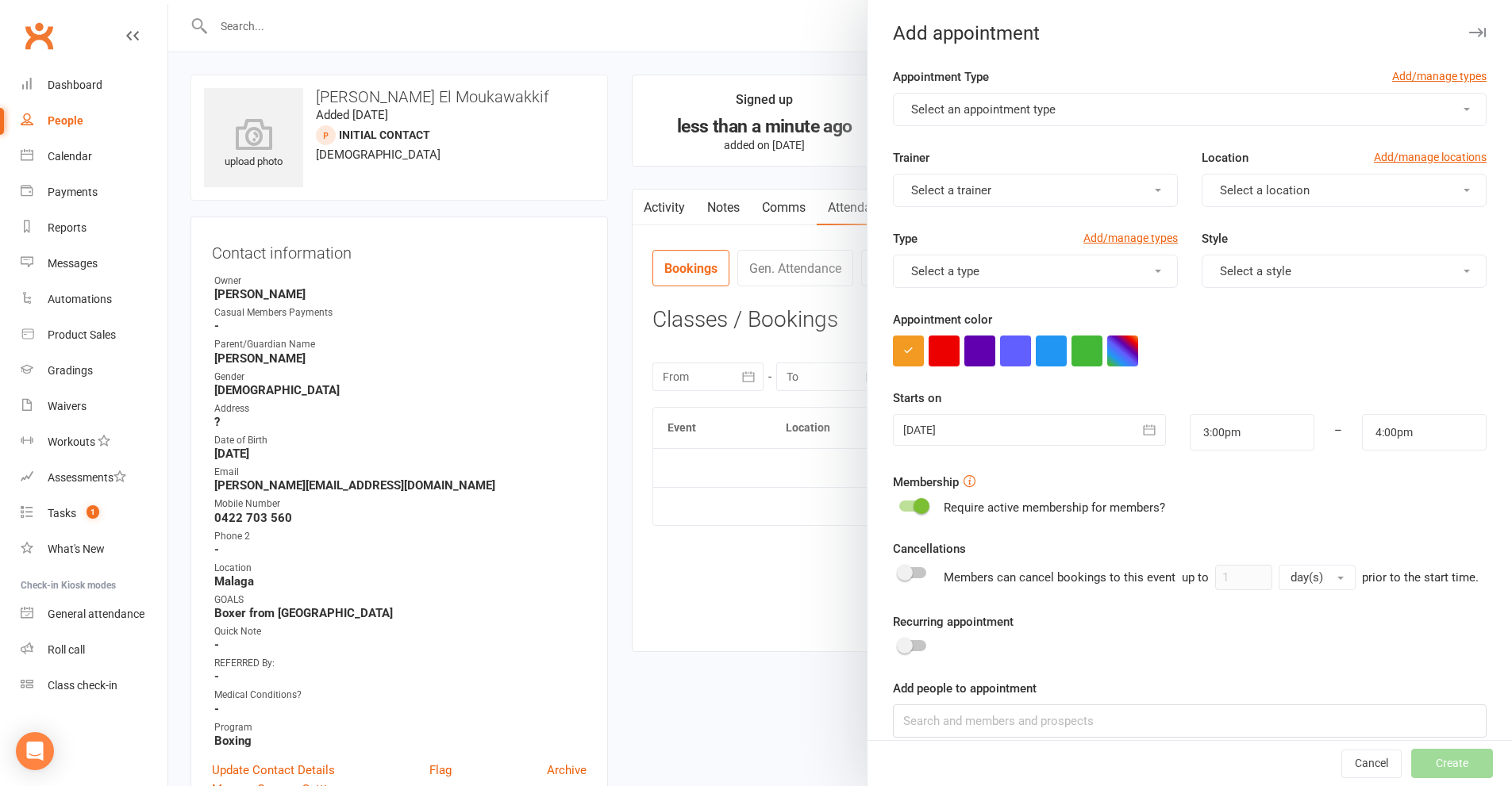
click at [1123, 114] on button "Select an appointment type" at bounding box center [1189, 110] width 594 height 34
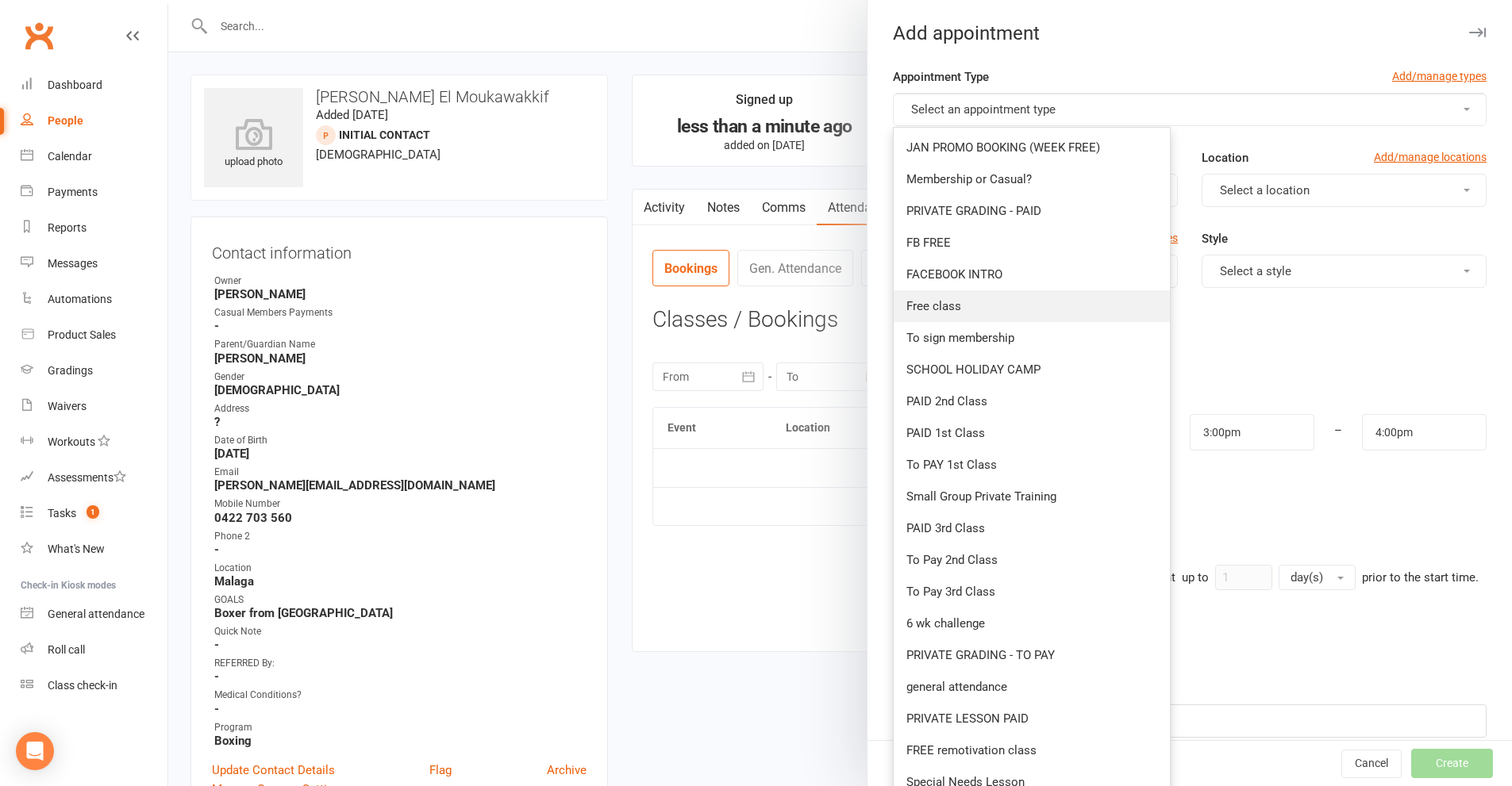
click at [931, 307] on span "Free class" at bounding box center [933, 306] width 55 height 14
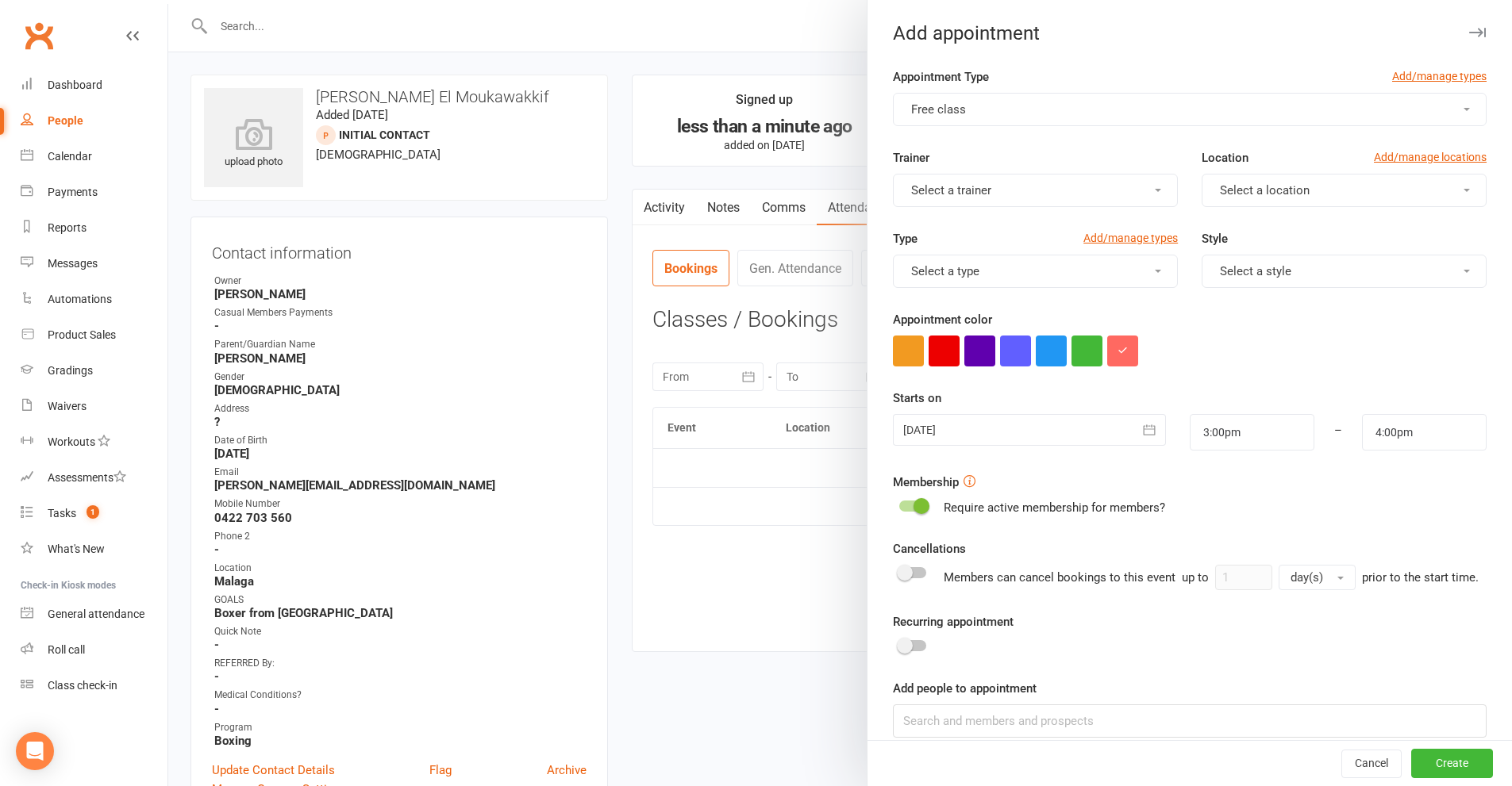
click at [1034, 191] on button "Select a trainer" at bounding box center [1035, 191] width 285 height 34
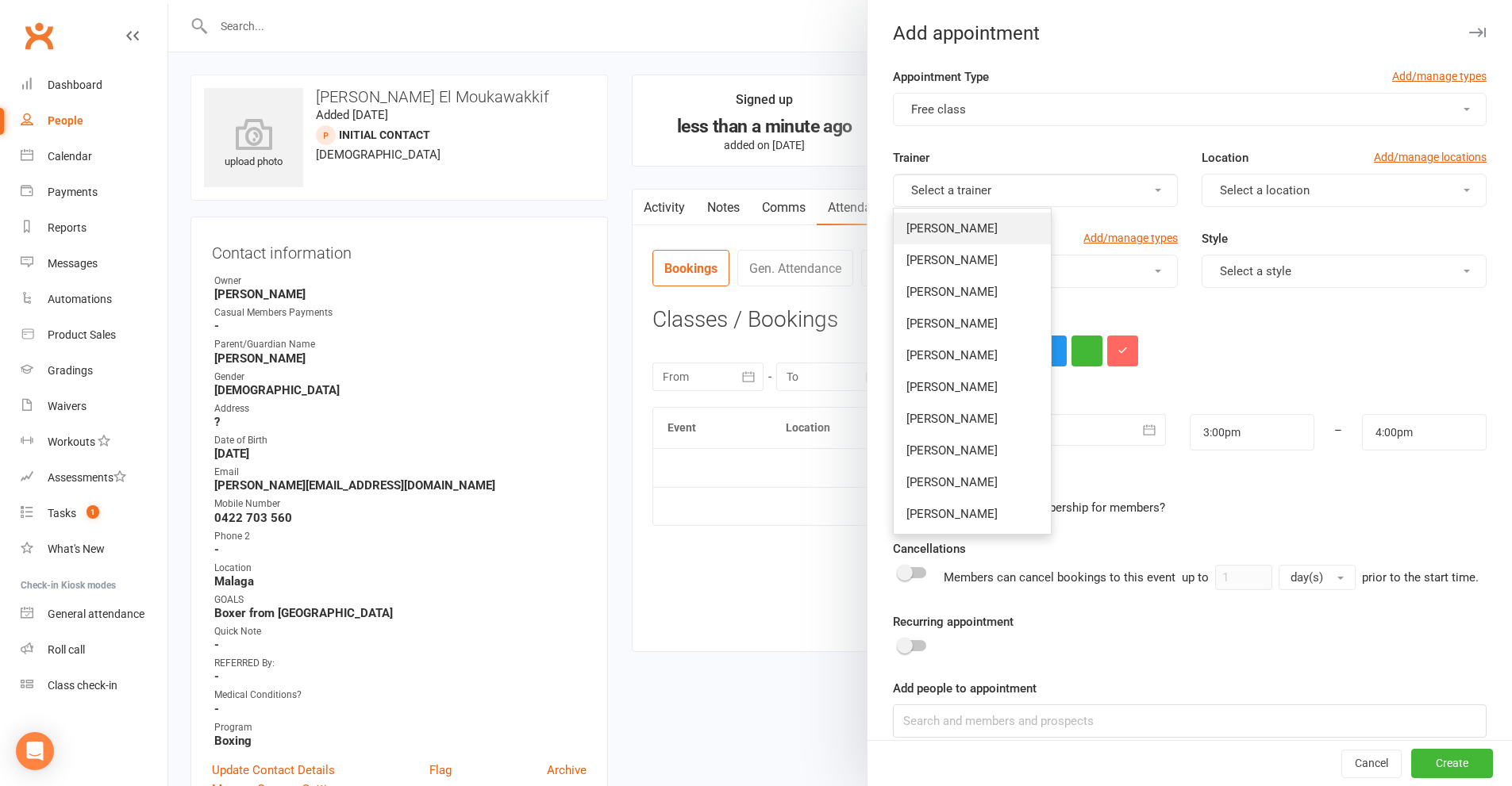
click at [924, 239] on link "Rodney Lockyer" at bounding box center [972, 228] width 157 height 32
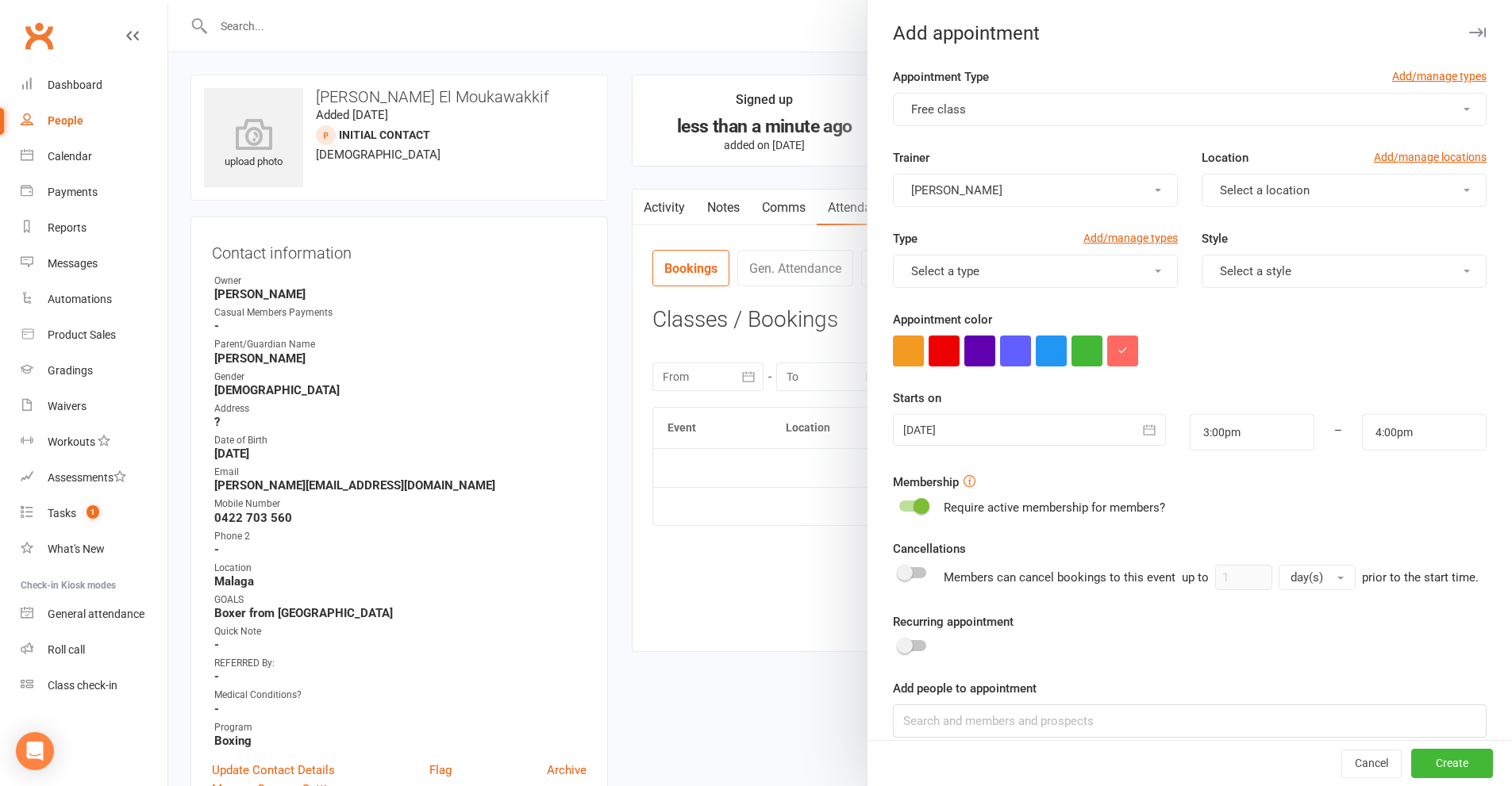
click at [1302, 194] on button "Select a location" at bounding box center [1344, 191] width 285 height 34
click at [1256, 273] on link "Malaga" at bounding box center [1280, 260] width 157 height 32
click at [1088, 277] on button "Select a type" at bounding box center [1035, 271] width 285 height 34
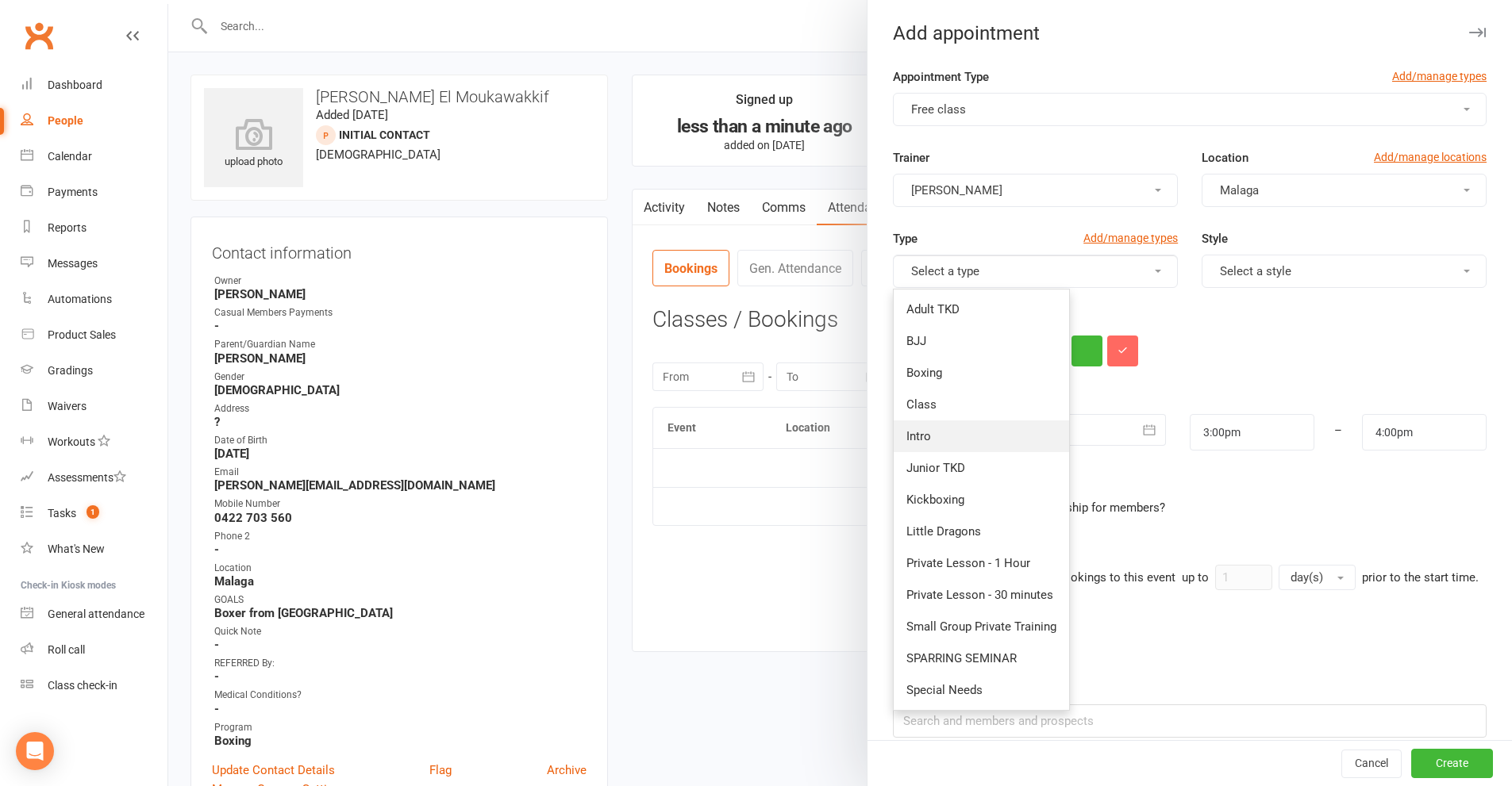
click at [964, 433] on link "Intro" at bounding box center [981, 437] width 176 height 32
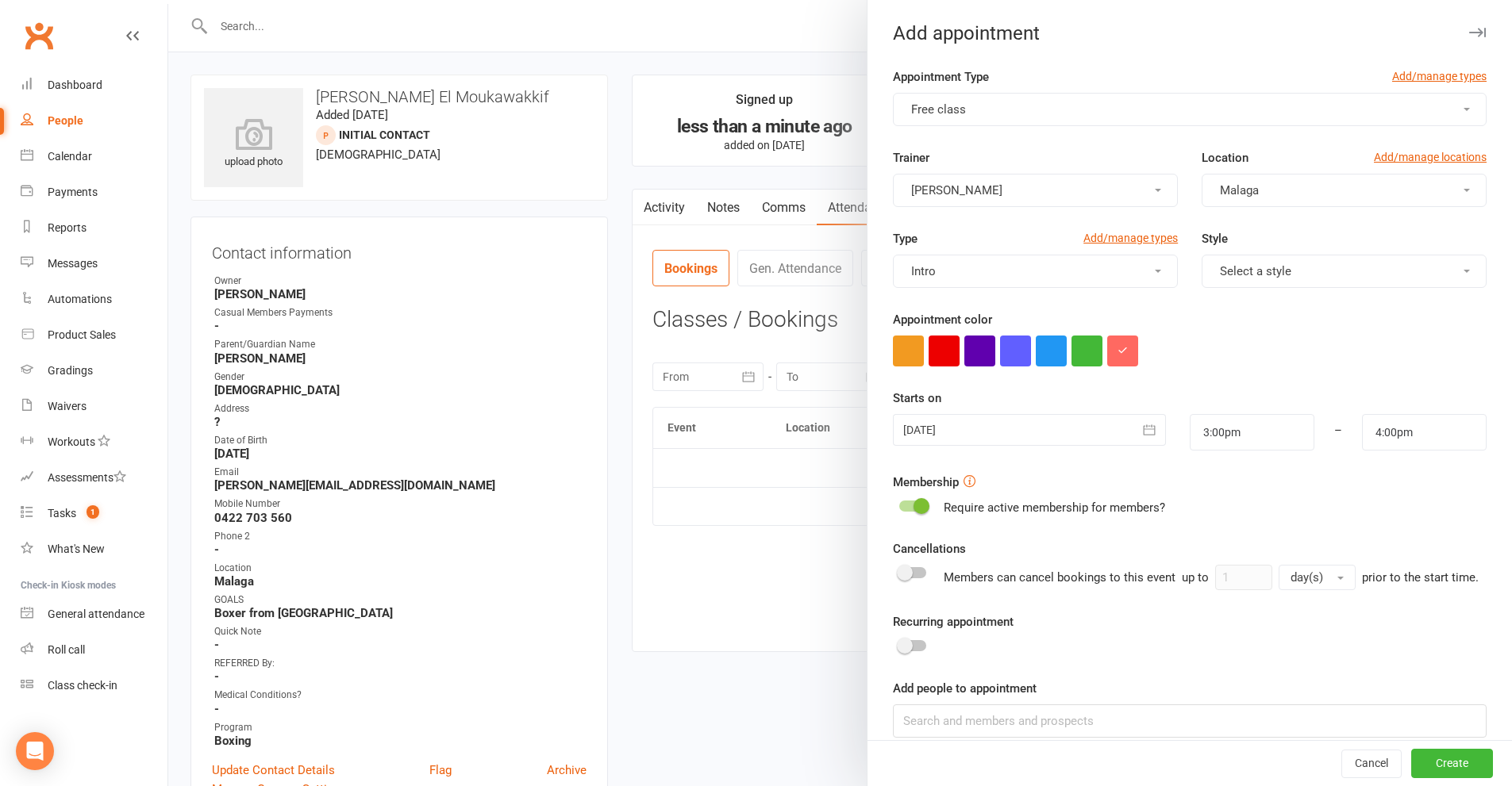
click at [1266, 268] on span "Select a style" at bounding box center [1255, 271] width 71 height 14
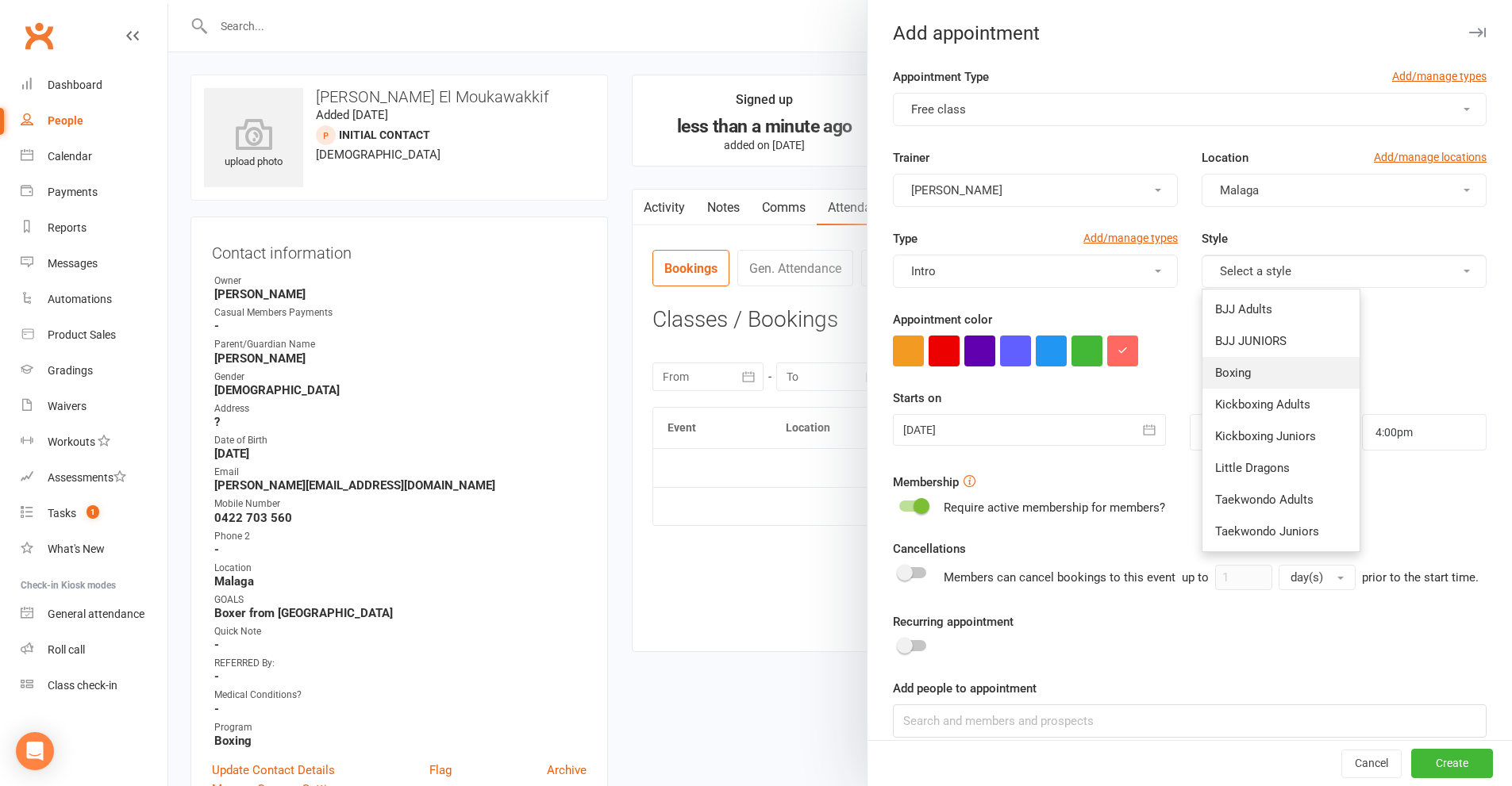
click at [1240, 372] on link "Boxing" at bounding box center [1280, 373] width 157 height 32
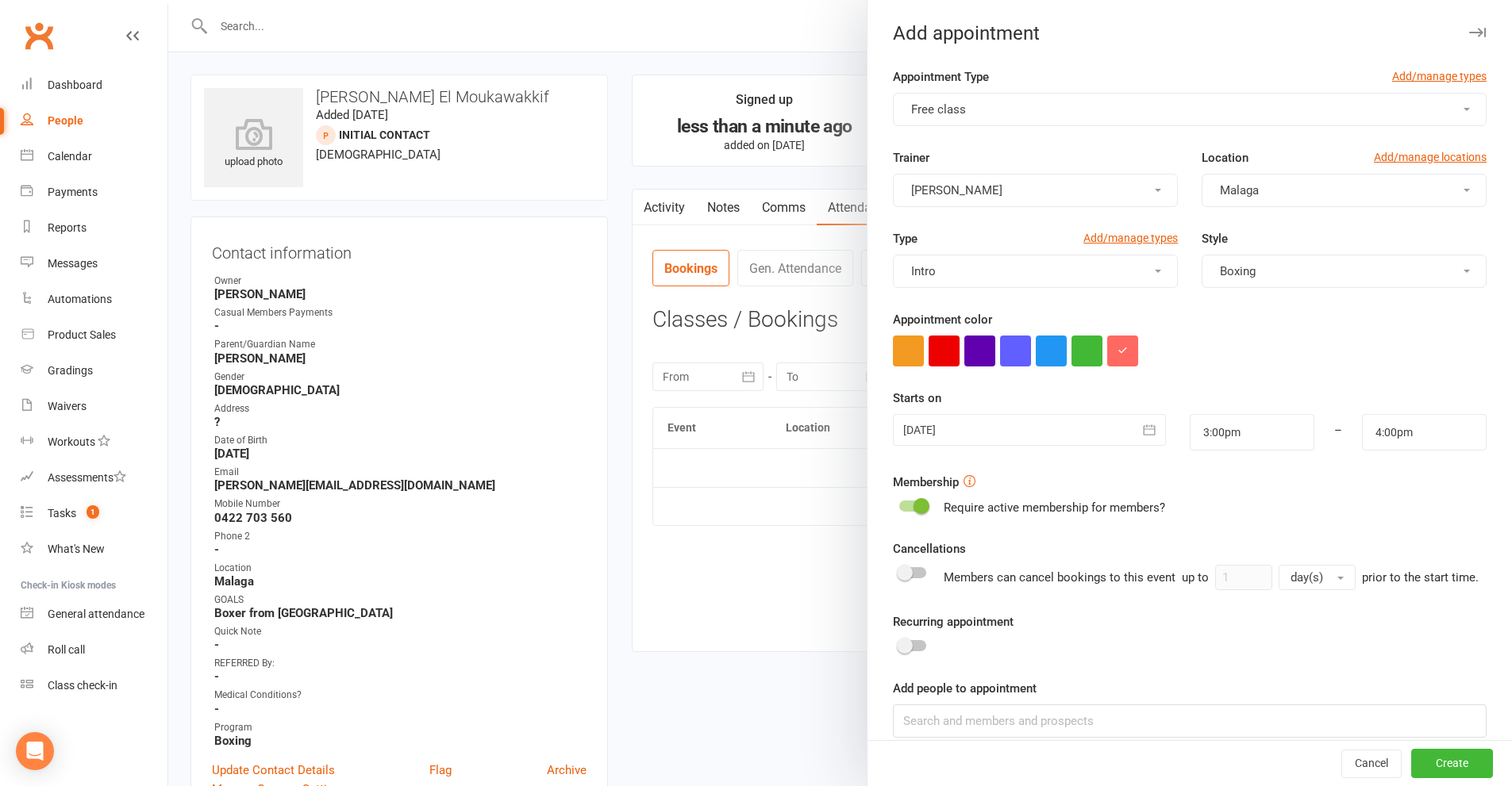
click at [1142, 438] on icon "button" at bounding box center [1149, 430] width 16 height 16
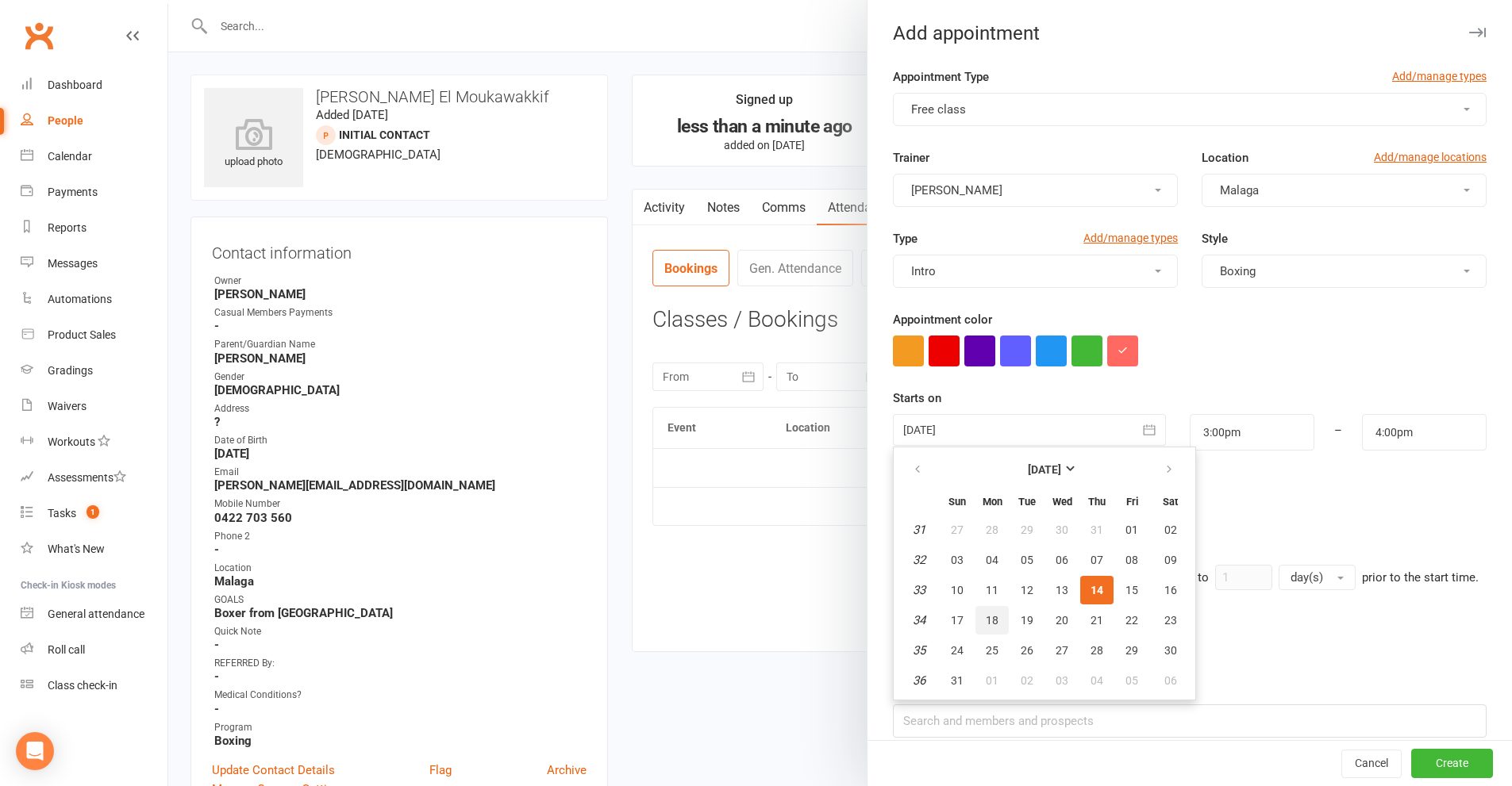
click at [992, 622] on span "18" at bounding box center [992, 620] width 13 height 13
type input "18 Aug 2025"
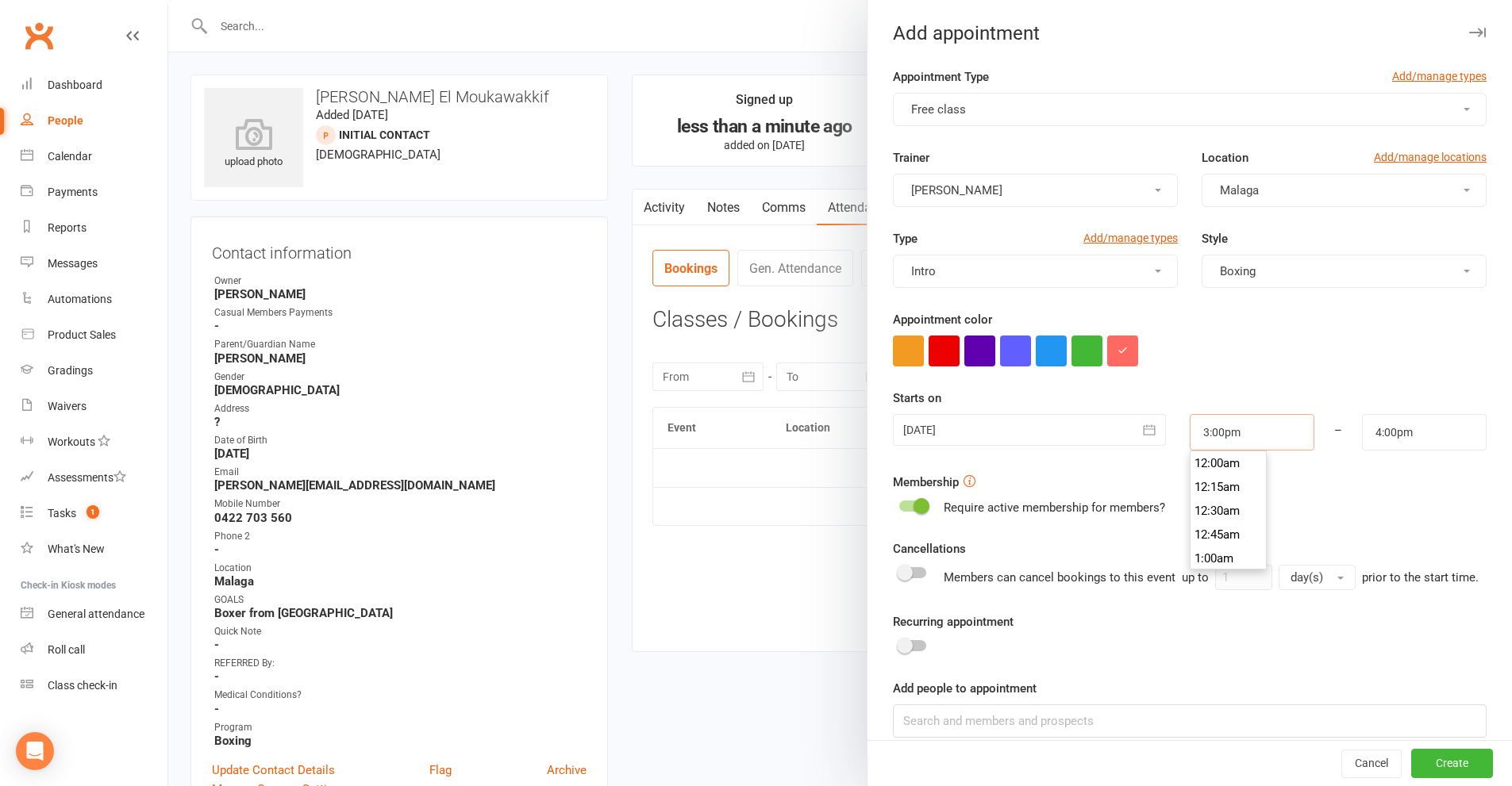
click at [1254, 424] on input "3:00pm" at bounding box center [1252, 432] width 124 height 36
type input "7:00pm"
type input "8:00pm"
click at [1213, 475] on li "7:00pm" at bounding box center [1228, 471] width 76 height 24
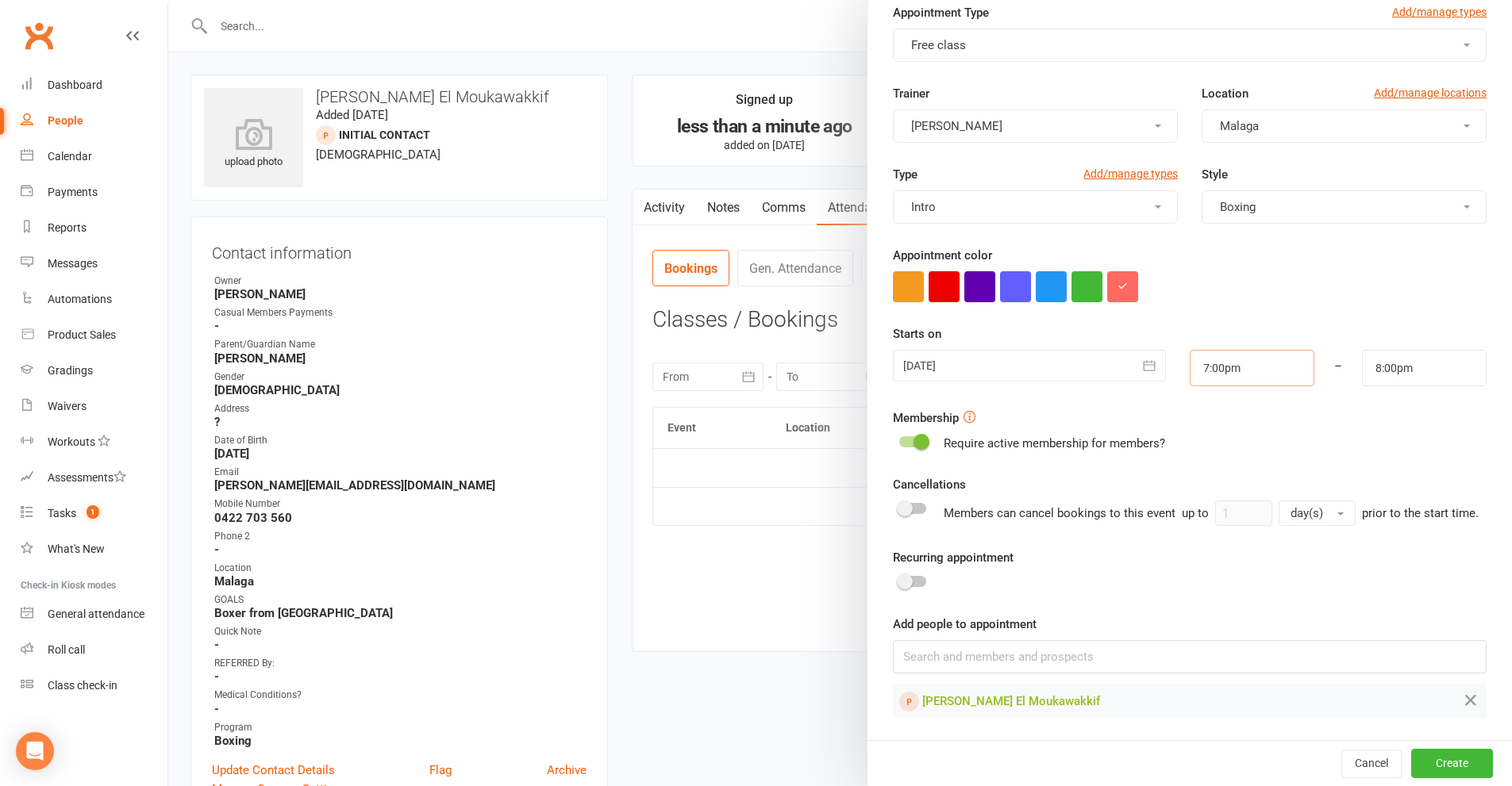
scroll to position [83, 0]
click at [1417, 771] on button "Create" at bounding box center [1452, 763] width 81 height 29
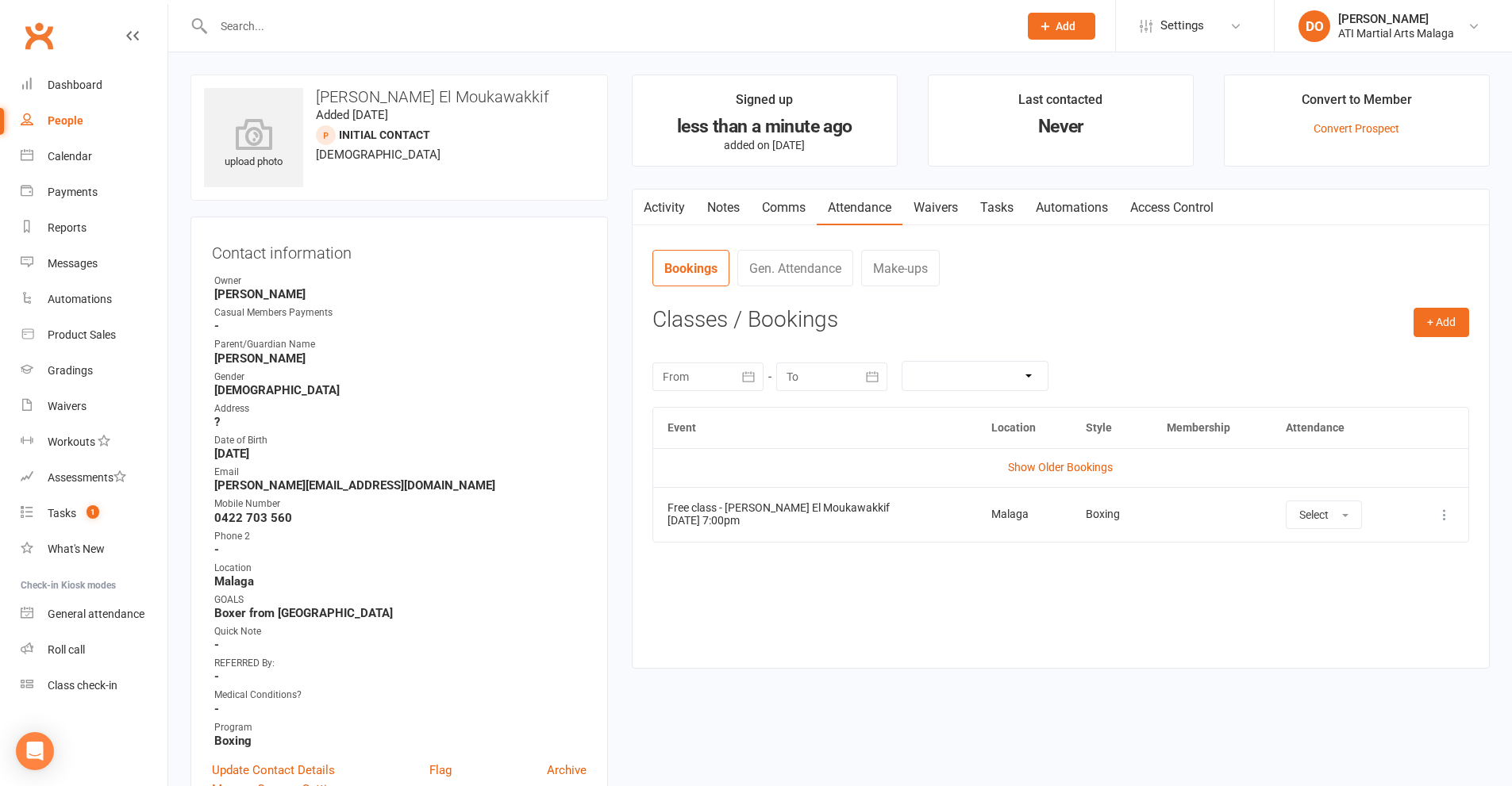
click at [717, 209] on link "Notes" at bounding box center [723, 207] width 55 height 36
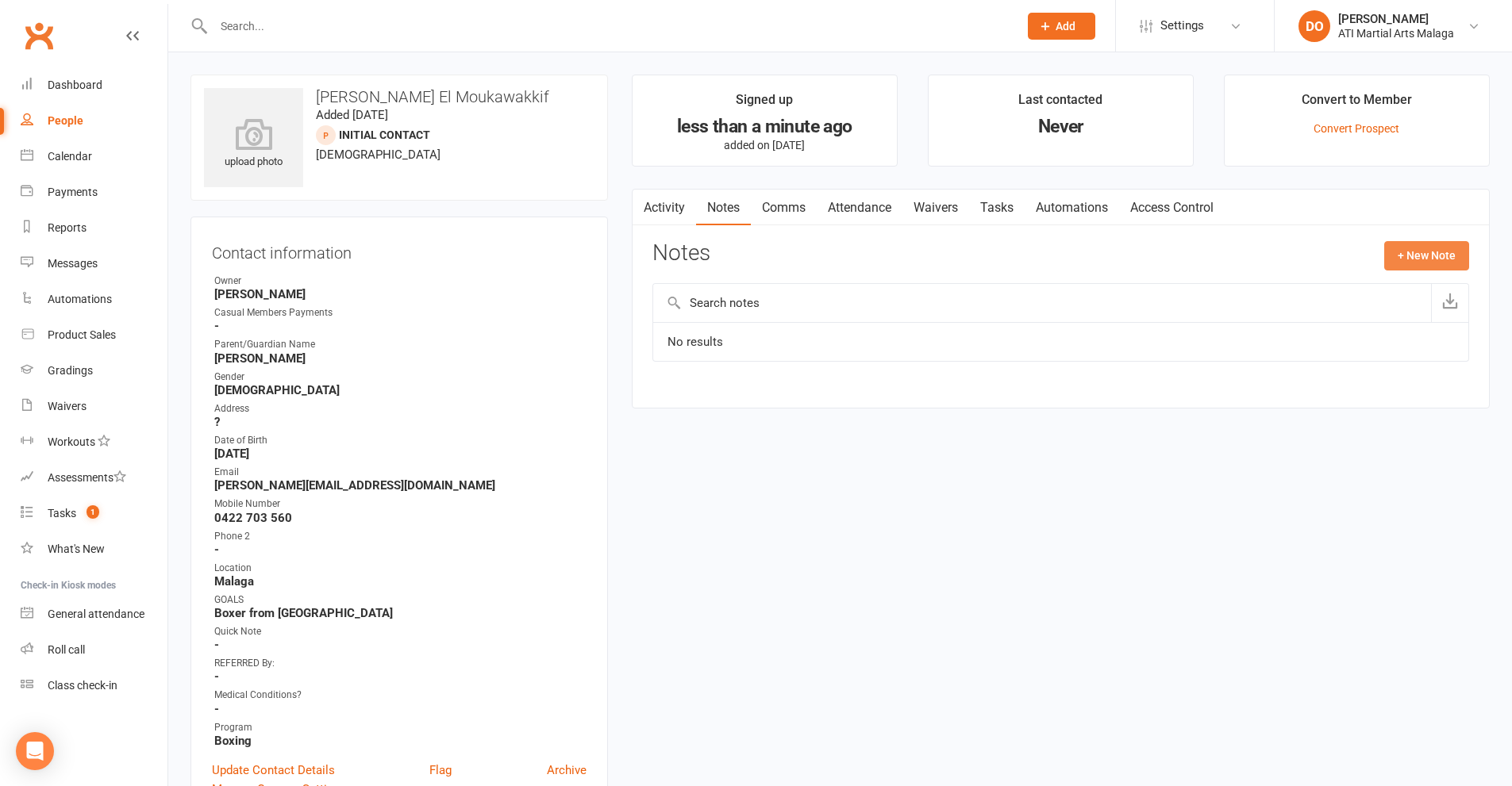
click at [1403, 255] on button "+ New Note" at bounding box center [1426, 255] width 85 height 29
click at [810, 315] on input "text" at bounding box center [1061, 321] width 816 height 34
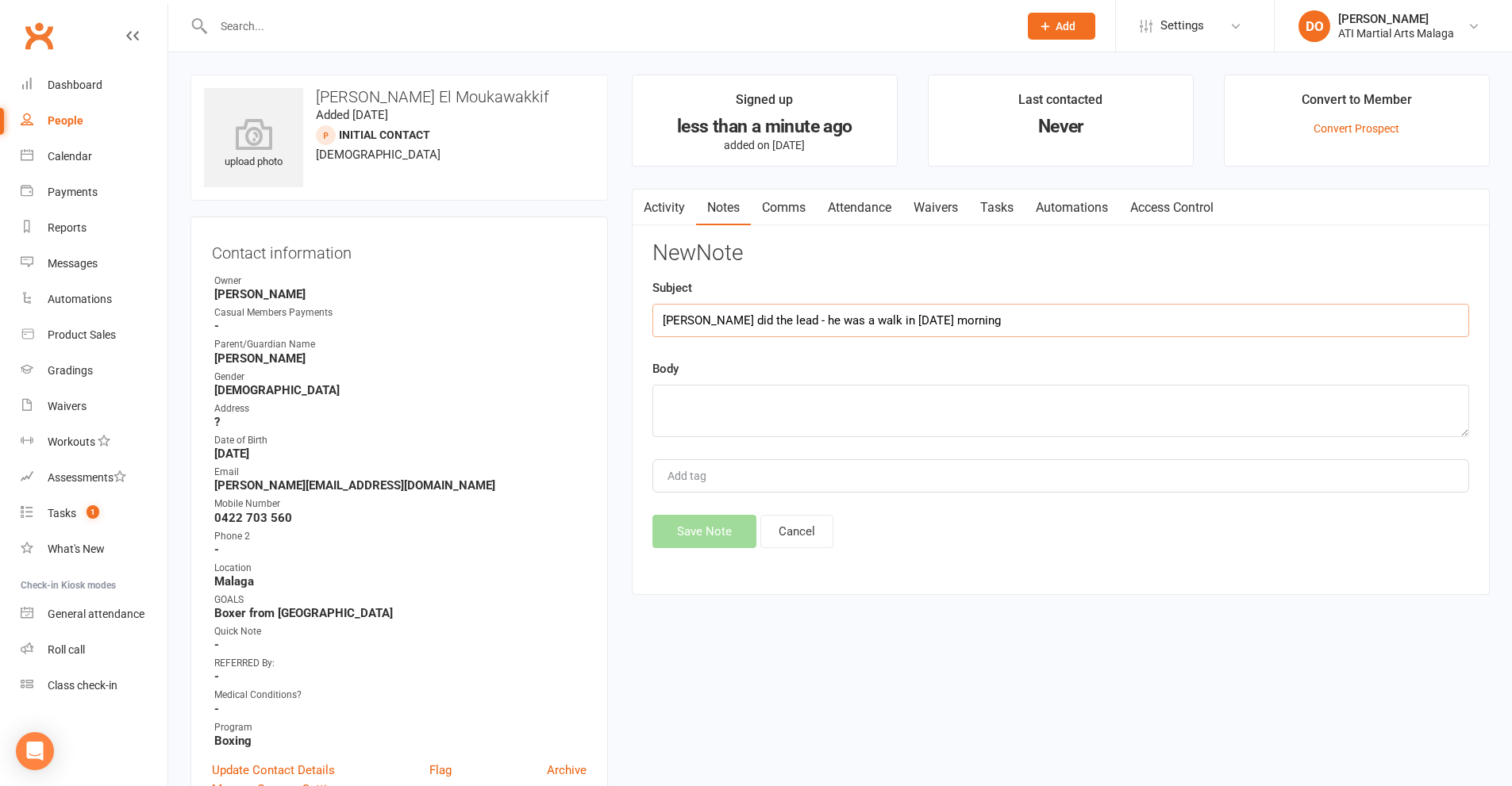
type input "Tony did the lead - he was a walk in Thursday morning"
click at [801, 415] on textarea at bounding box center [1061, 411] width 816 height 52
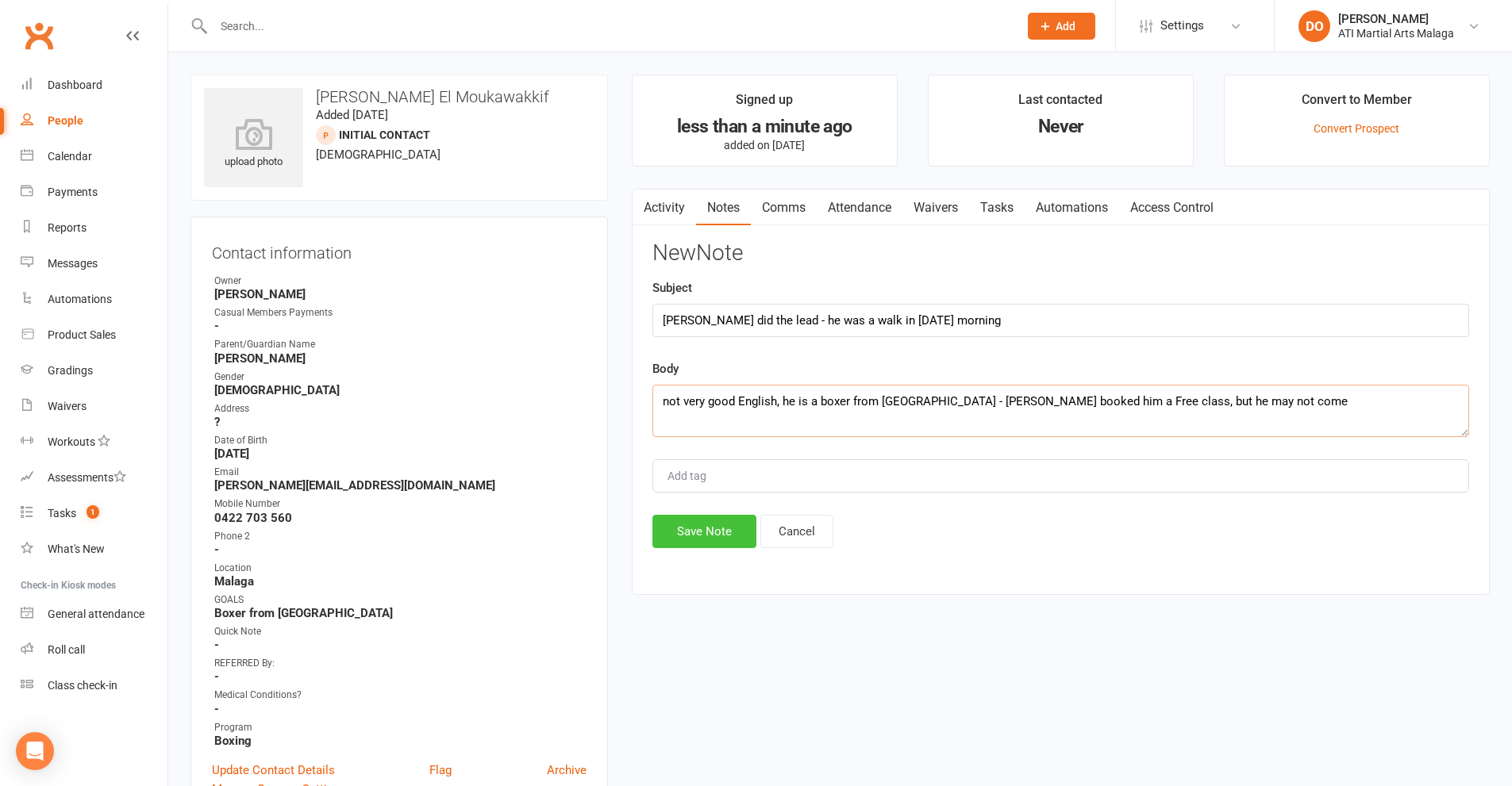
type textarea "not very good English, he is a boxer from France - Tony booked him a Free class…"
click at [702, 527] on button "Save Note" at bounding box center [705, 532] width 104 height 34
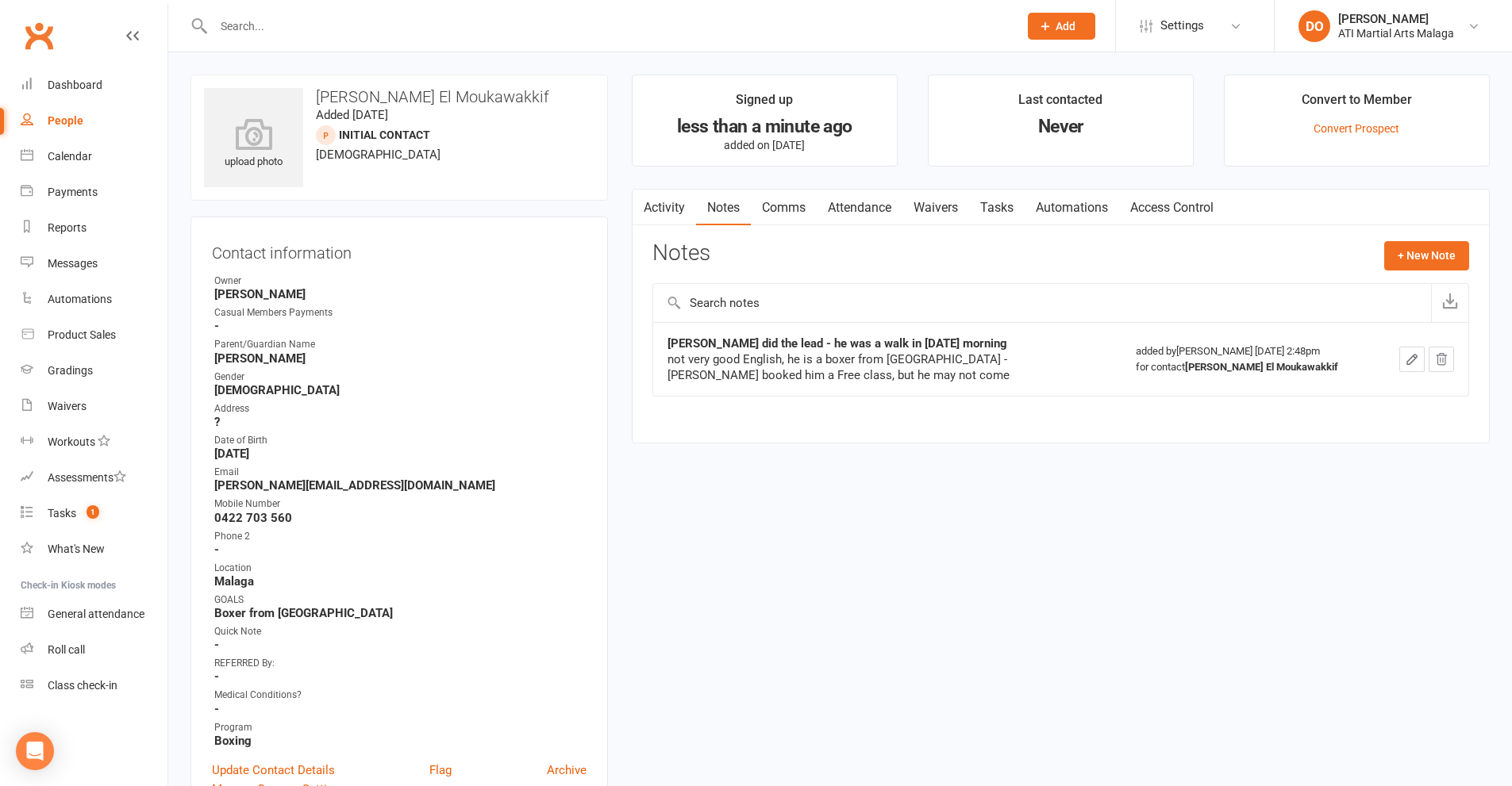
click at [745, 34] on input "text" at bounding box center [608, 26] width 799 height 22
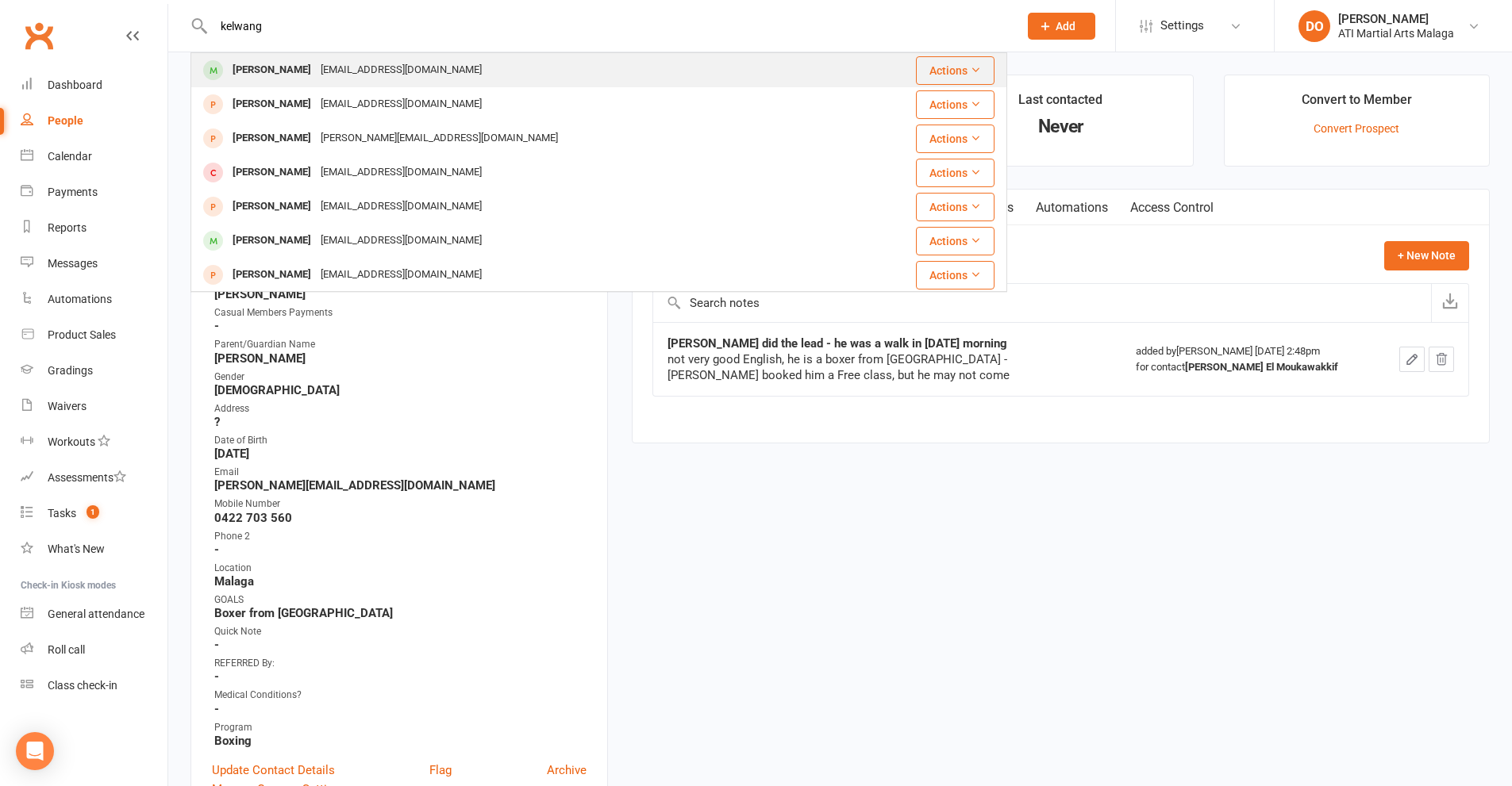
type input "kelwang"
click at [421, 72] on div "[EMAIL_ADDRESS][DOMAIN_NAME]" at bounding box center [401, 70] width 171 height 23
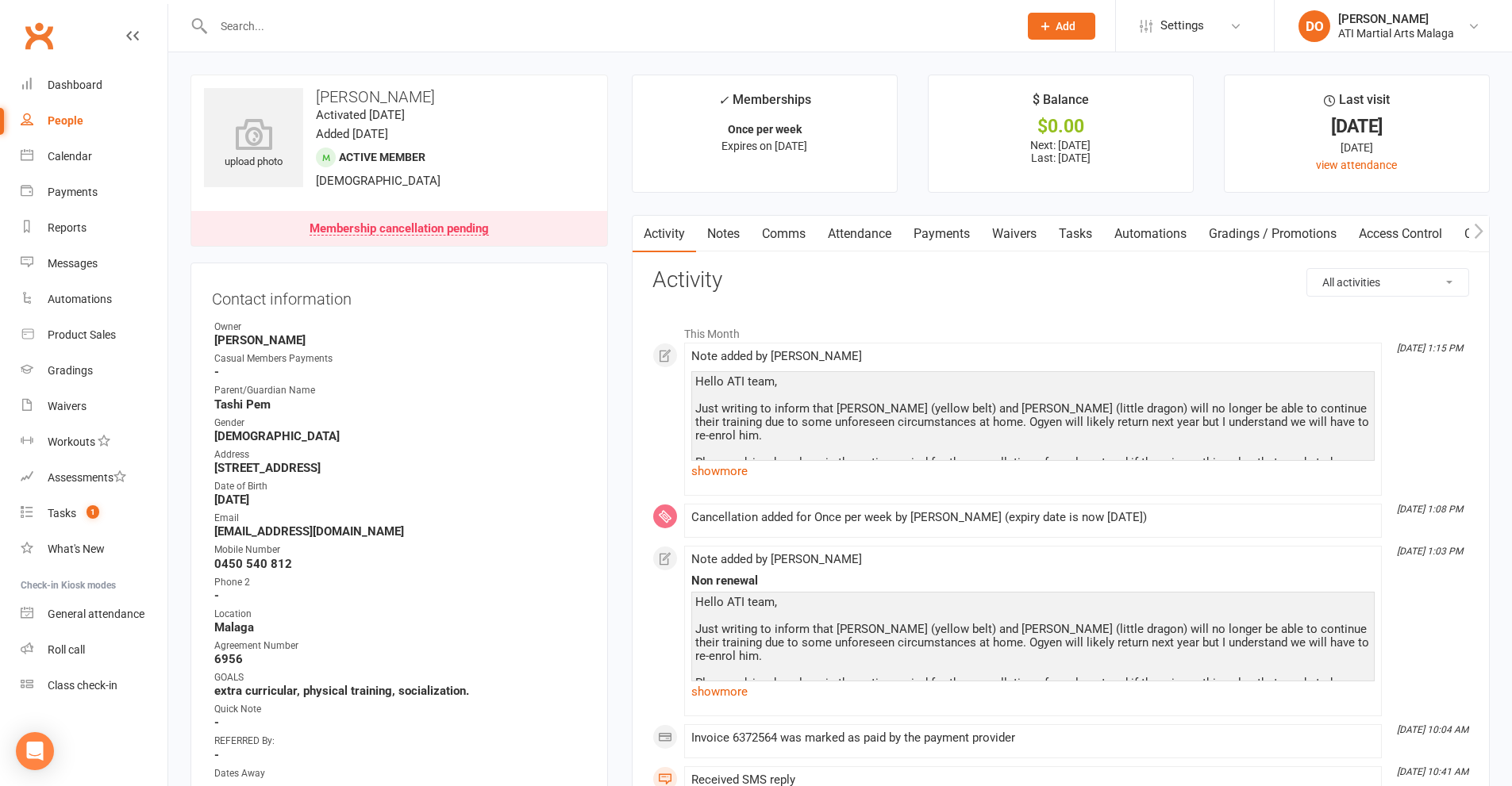
click at [948, 241] on link "Payments" at bounding box center [942, 233] width 79 height 36
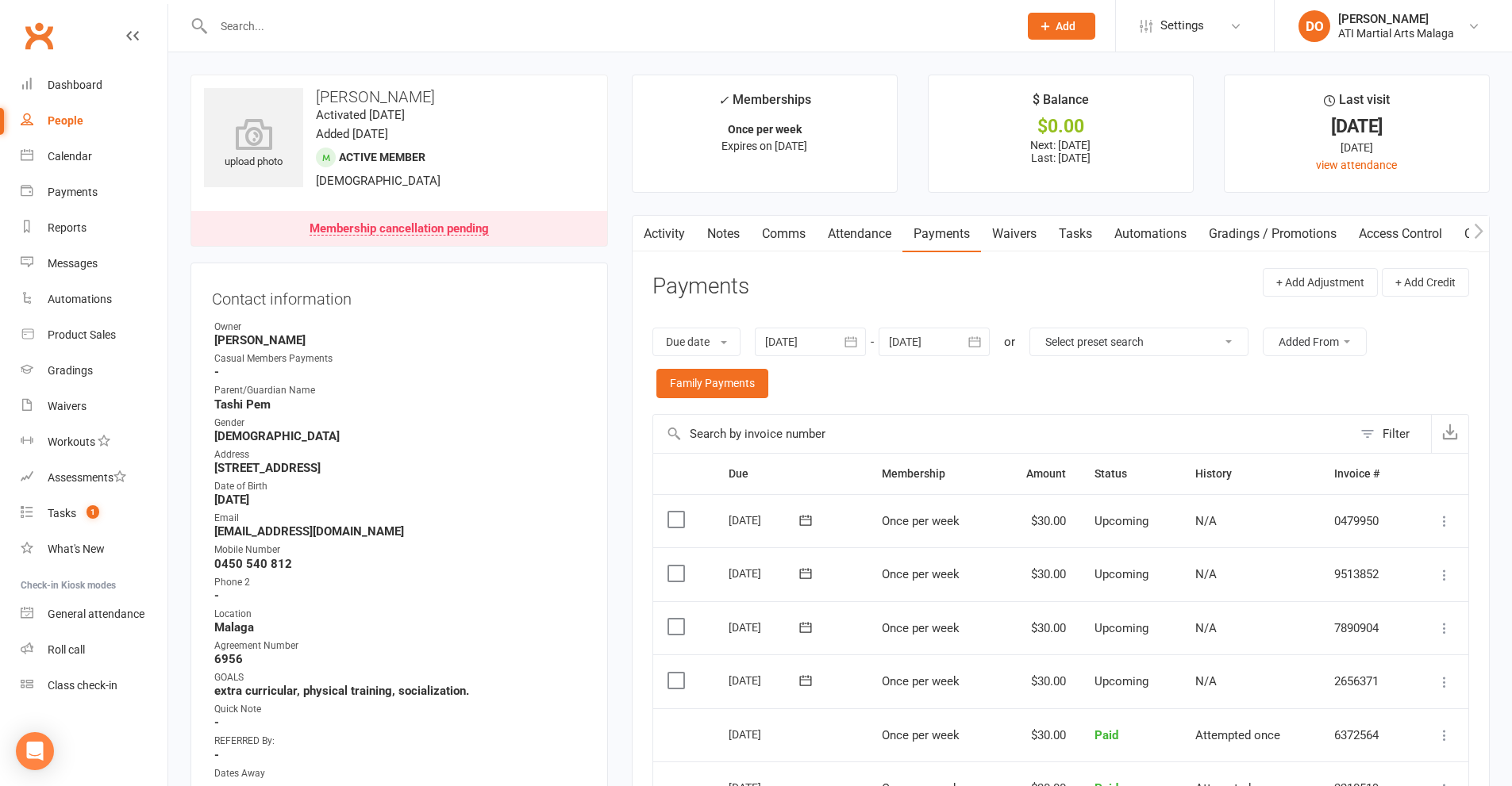
click at [986, 349] on button "button" at bounding box center [975, 342] width 29 height 29
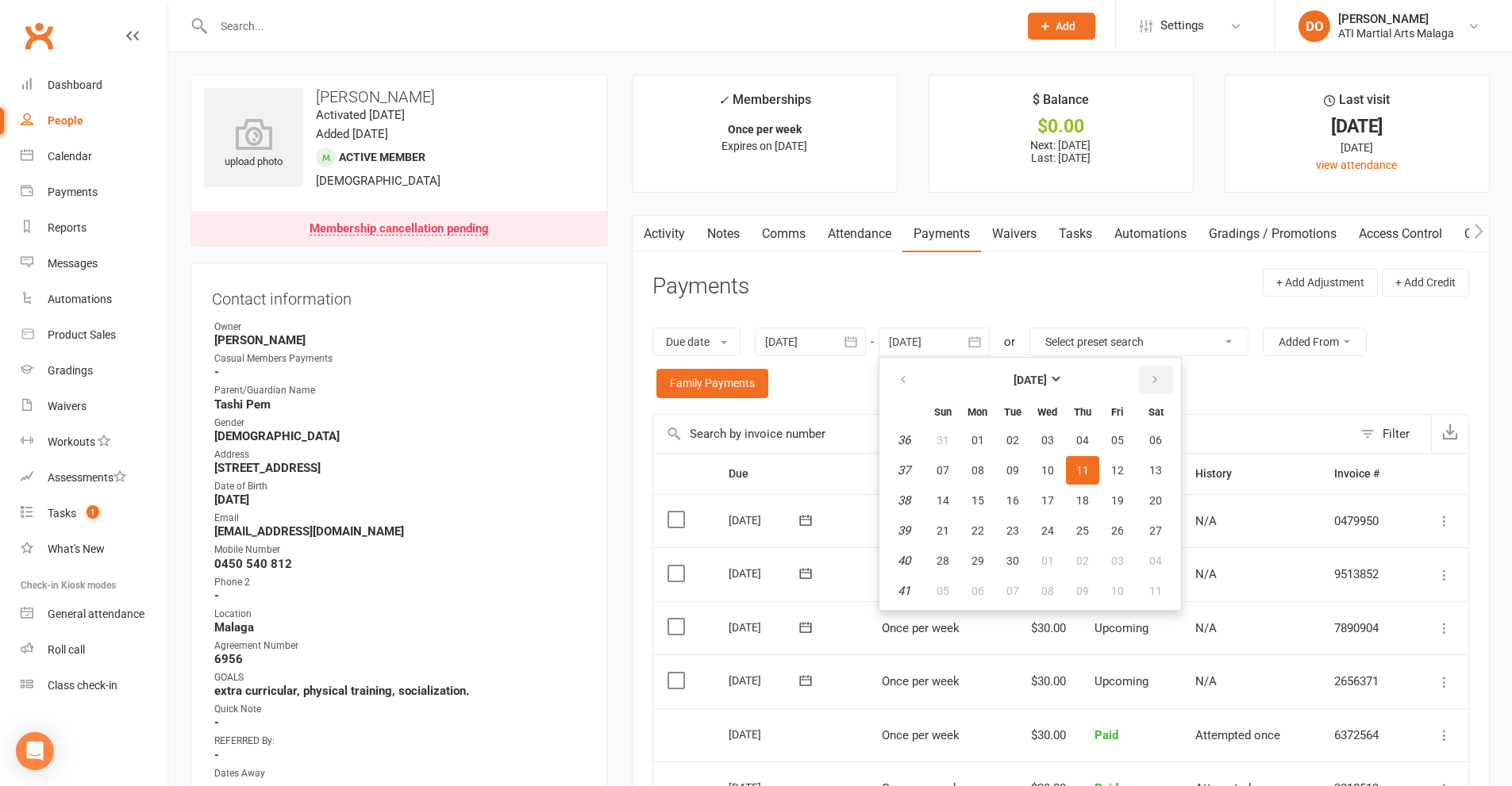
click at [1153, 381] on icon "button" at bounding box center [1154, 380] width 11 height 13
click at [1155, 381] on icon "button" at bounding box center [1154, 380] width 11 height 13
click at [1080, 498] on span "18" at bounding box center [1082, 500] width 13 height 13
type input "18 Dec 2025"
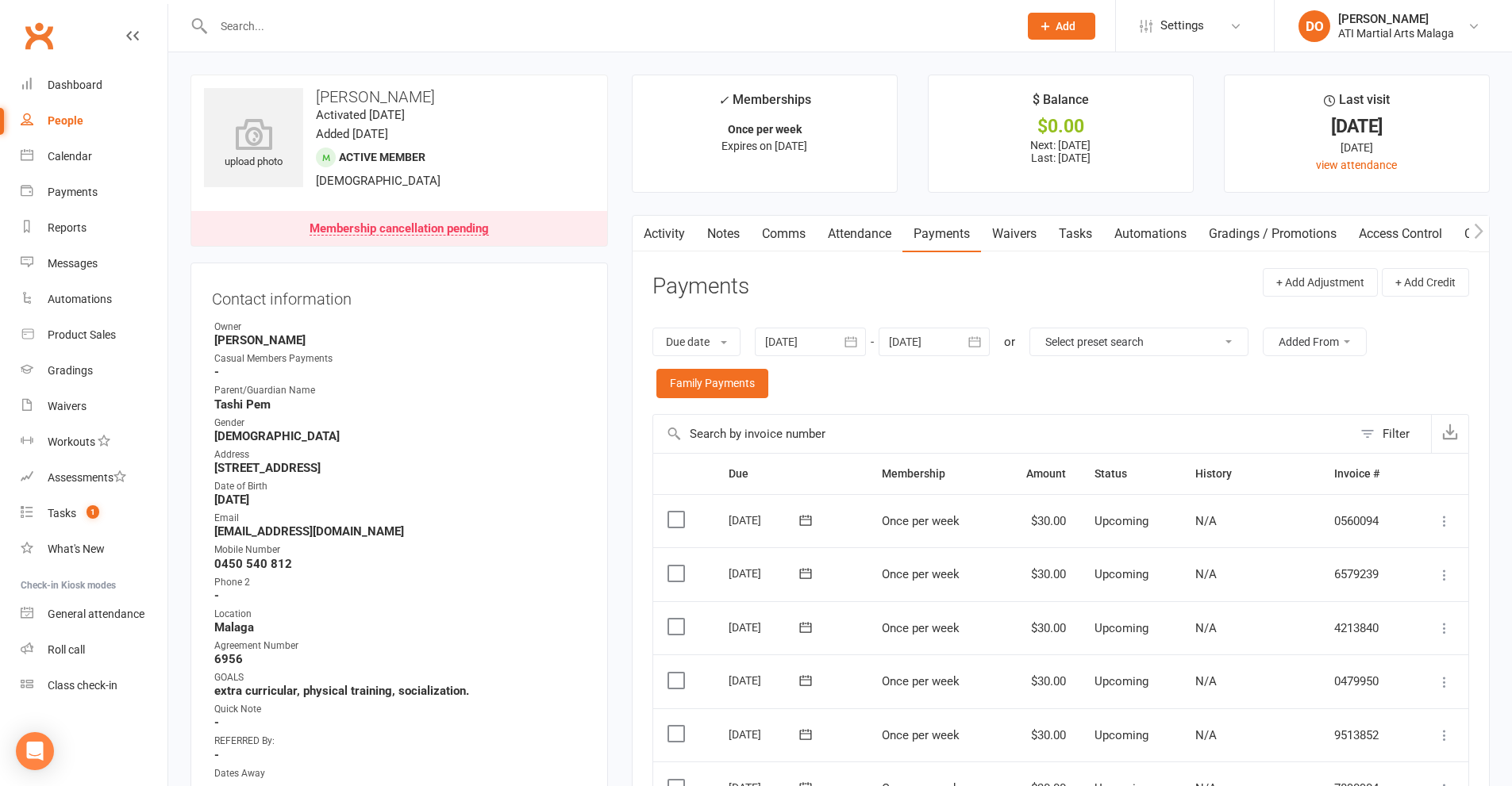
click at [508, 35] on input "text" at bounding box center [608, 26] width 799 height 22
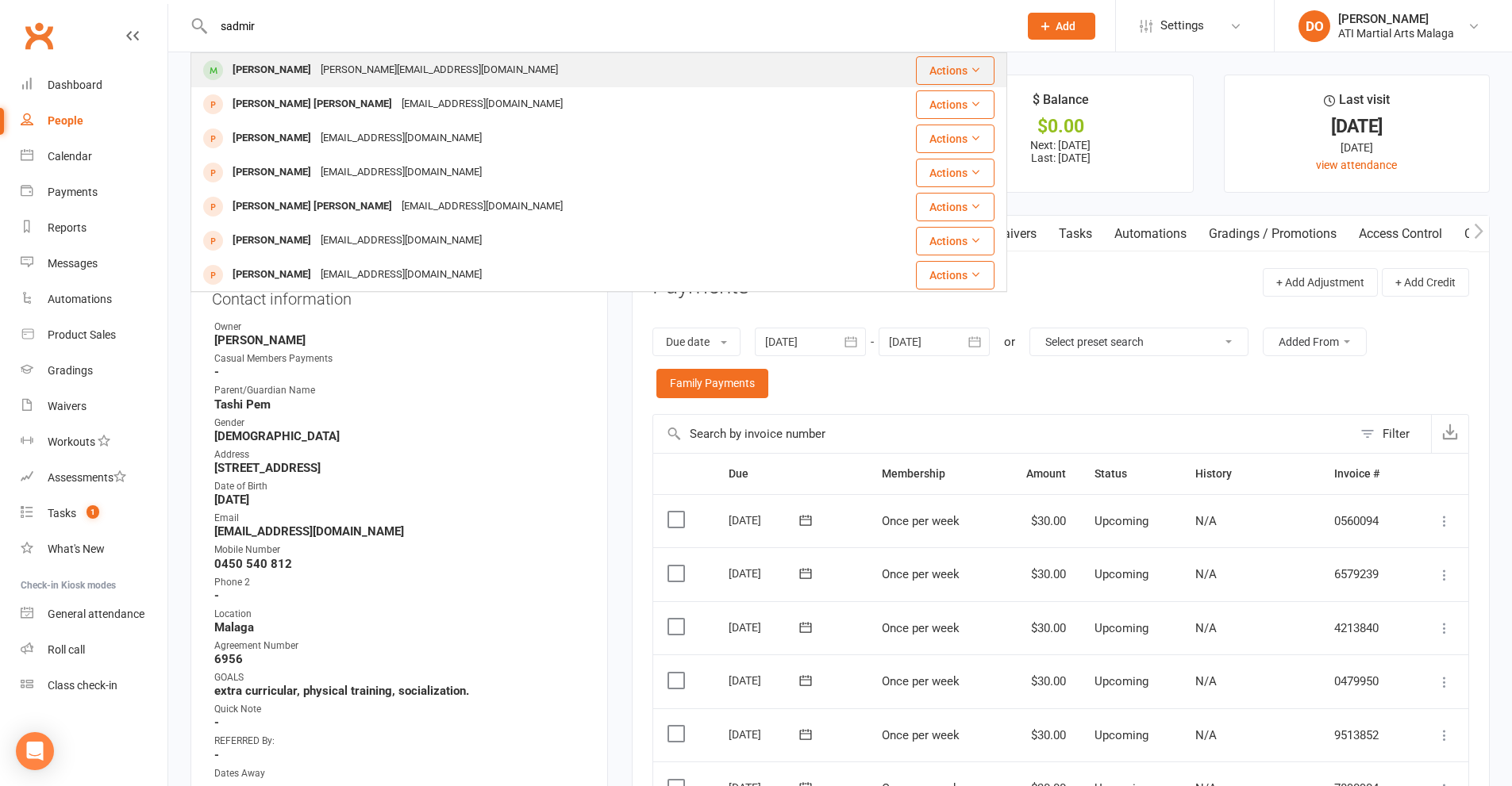
type input "sadmir"
click at [327, 72] on div "melisa.b@live.com" at bounding box center [439, 70] width 247 height 23
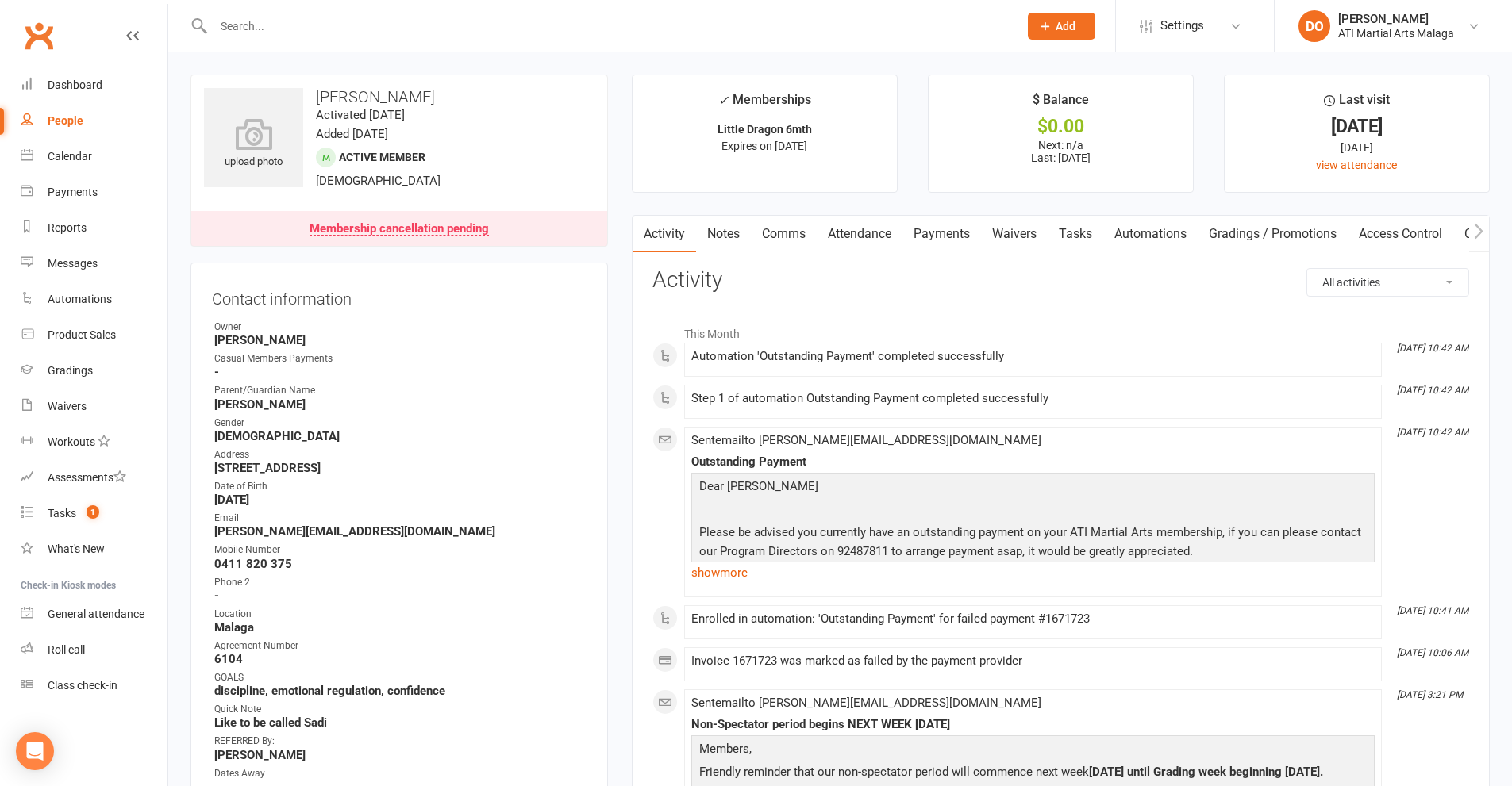
click at [710, 26] on input "text" at bounding box center [608, 26] width 799 height 22
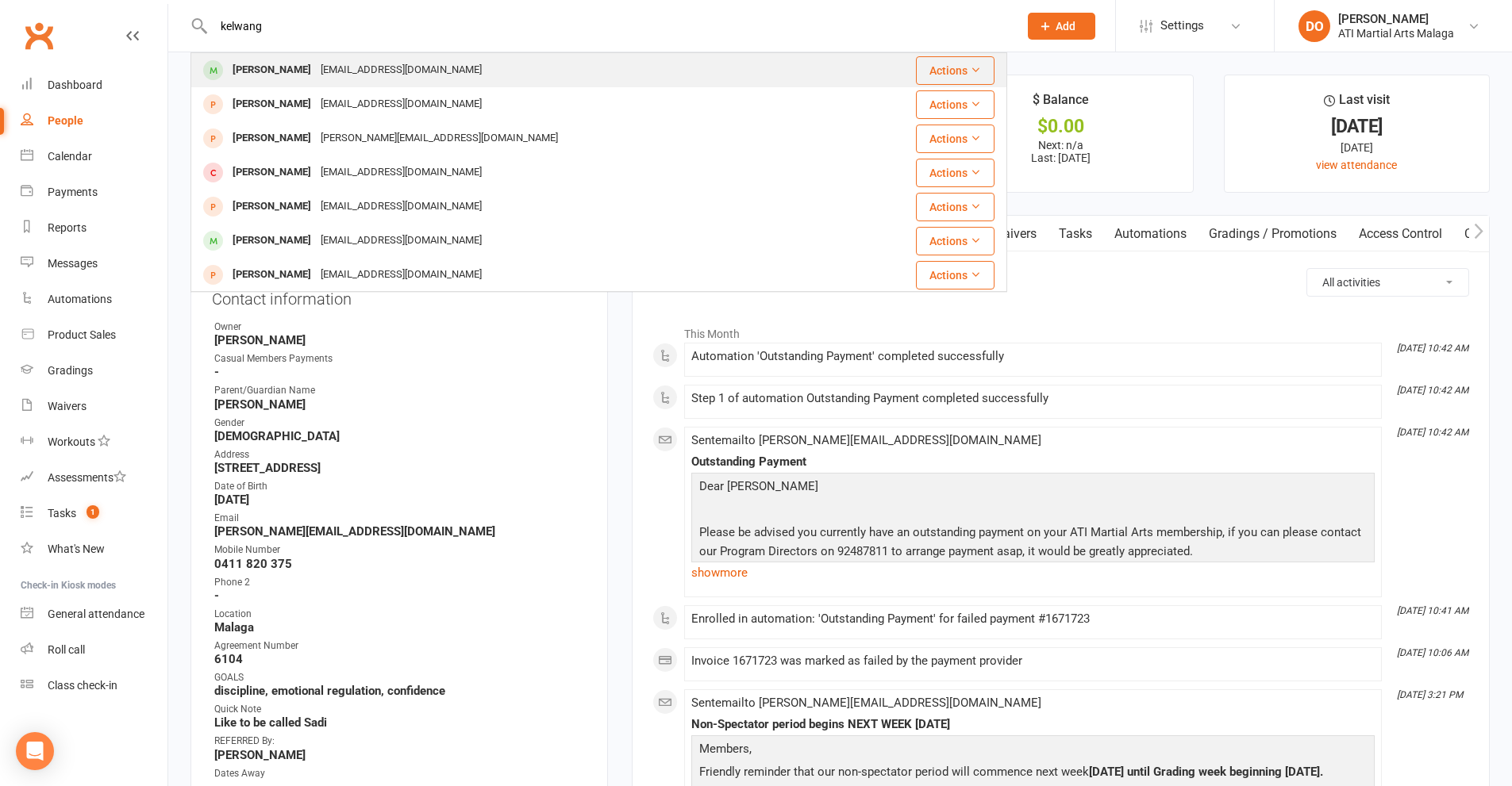
type input "kelwang"
click at [468, 69] on div "Kelwang Dorjee tashipem32@gmail.com" at bounding box center [531, 70] width 678 height 33
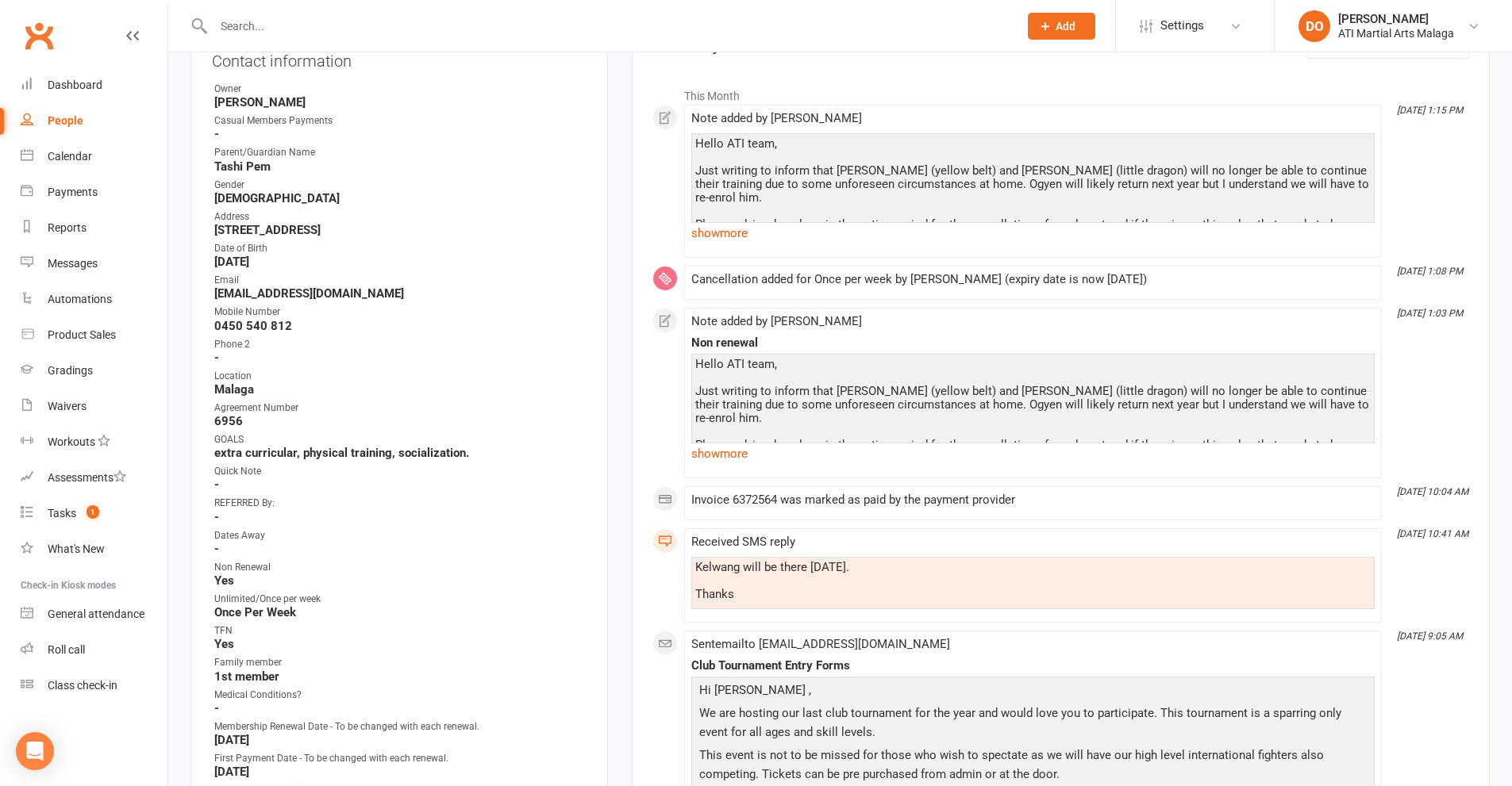
scroll to position [396, 0]
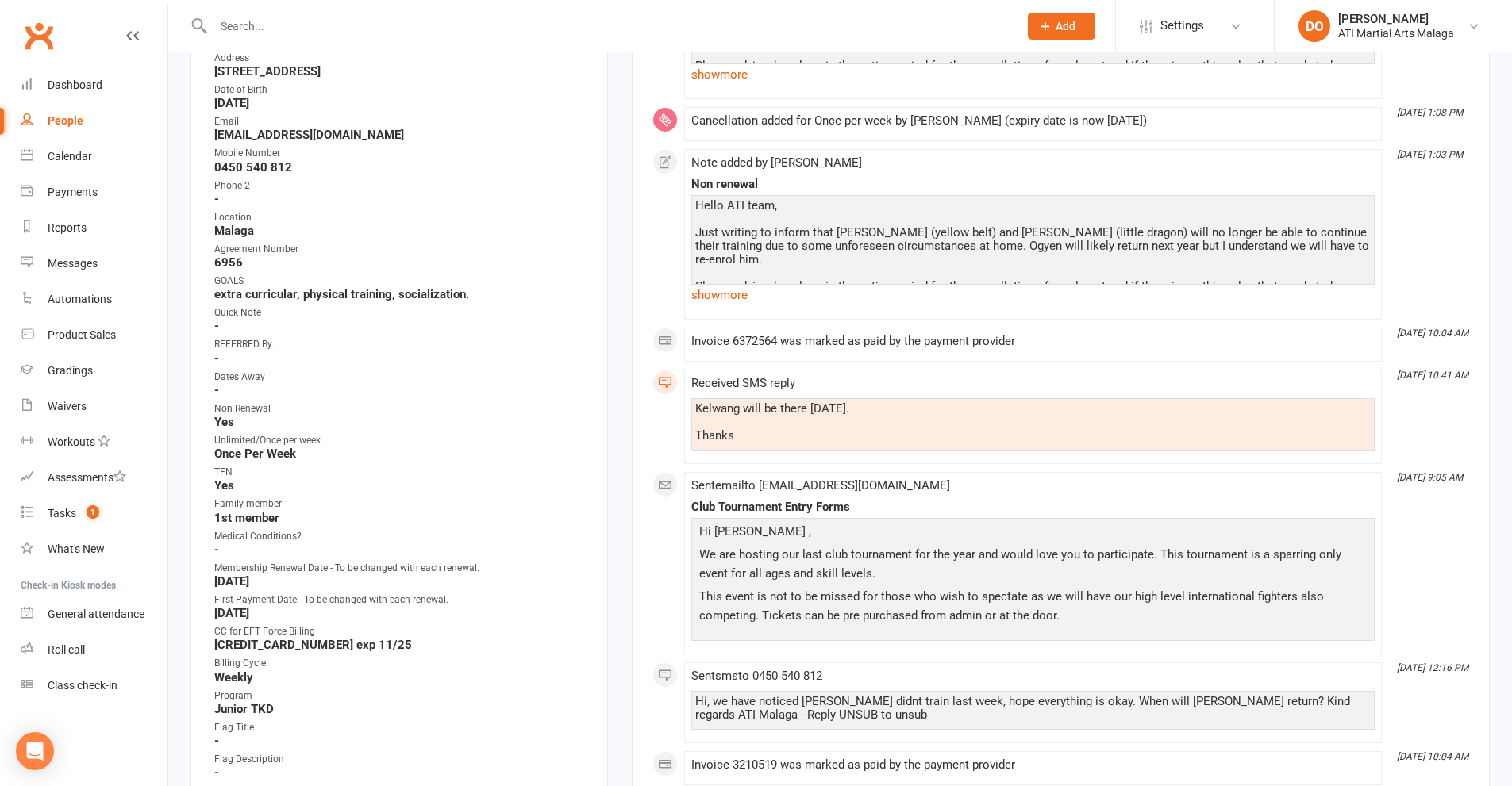
click at [723, 8] on div at bounding box center [599, 25] width 816 height 51
click at [727, 24] on input "text" at bounding box center [608, 26] width 799 height 22
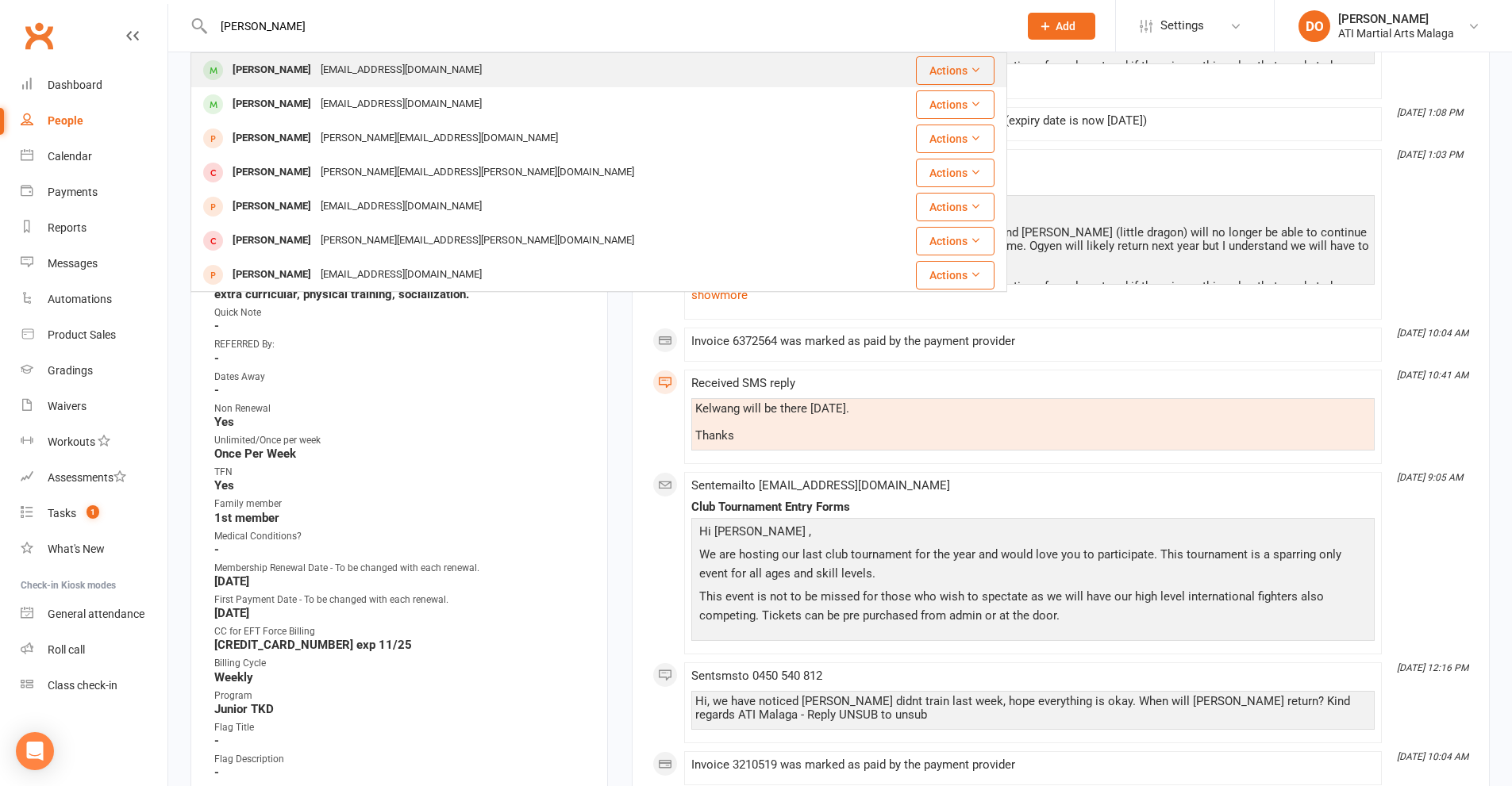
type input "lindroth"
click at [443, 70] on div "rhyslindroth2021@gmail.com" at bounding box center [401, 70] width 171 height 23
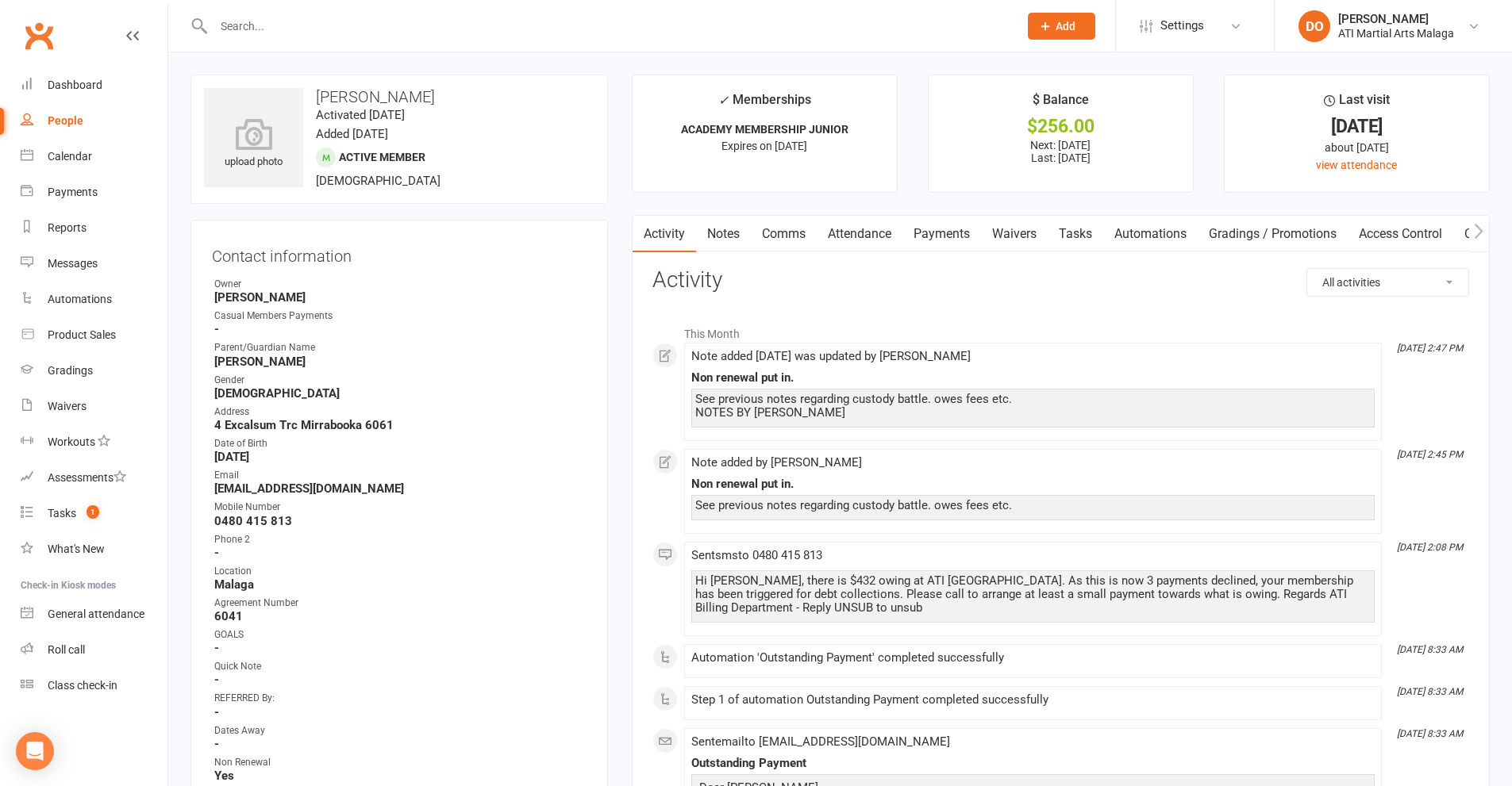
click at [954, 233] on link "Payments" at bounding box center [942, 233] width 79 height 36
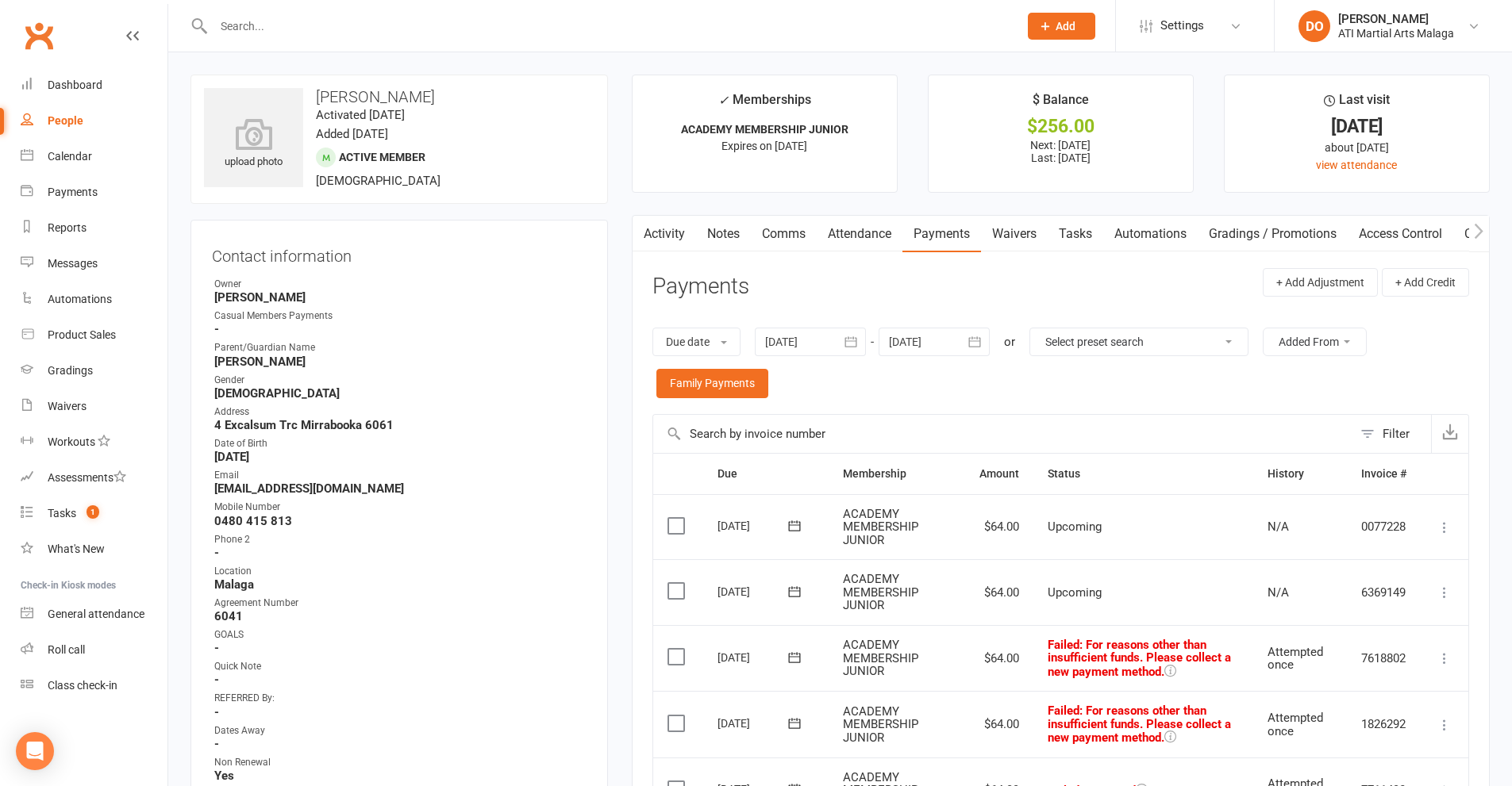
click at [981, 338] on icon "button" at bounding box center [975, 342] width 12 height 10
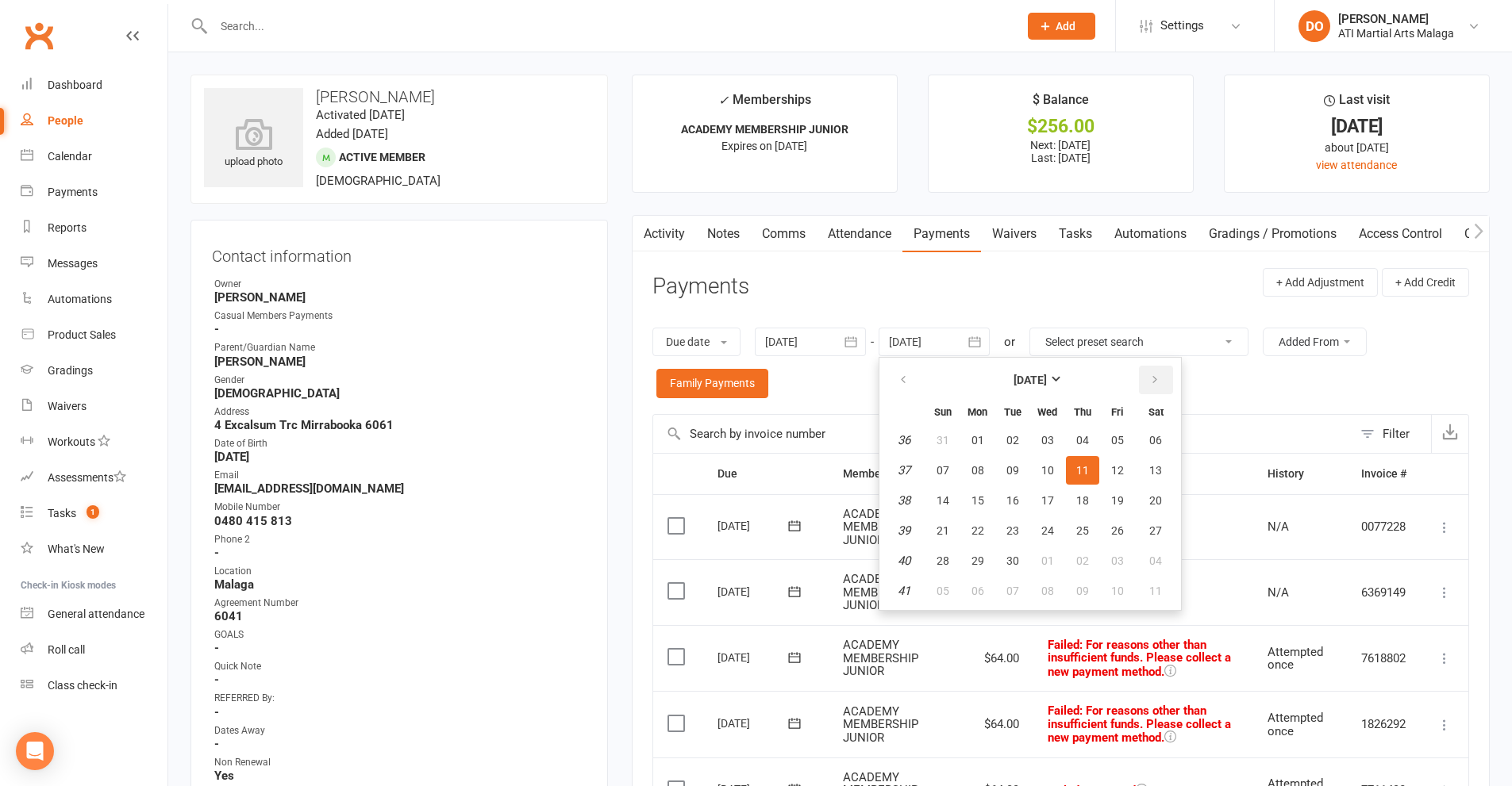
click at [1153, 380] on icon "button" at bounding box center [1154, 380] width 11 height 13
click at [1100, 470] on button "06" at bounding box center [1083, 470] width 34 height 29
type input "06 Nov 2025"
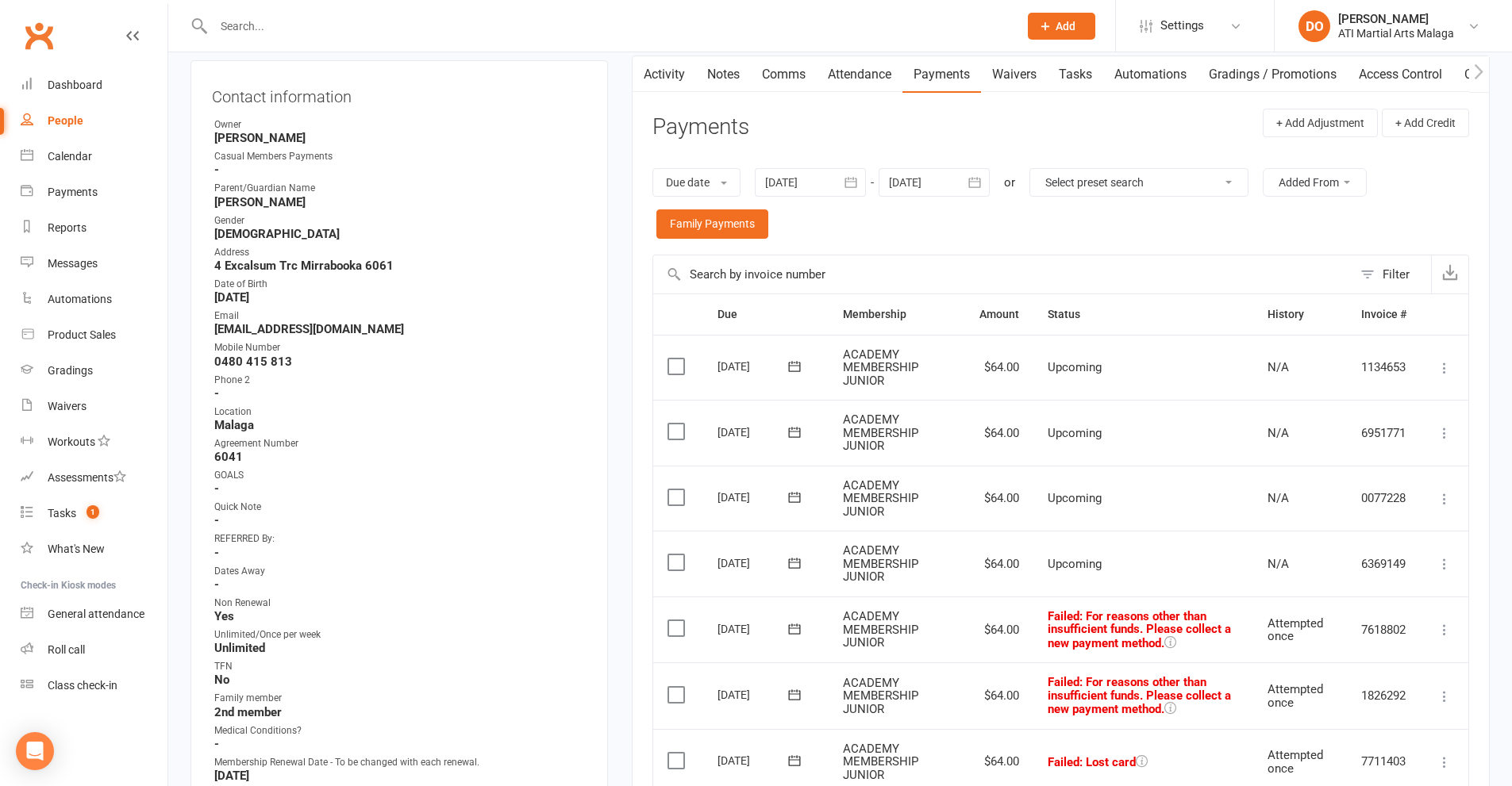
scroll to position [159, 0]
click at [386, 12] on div at bounding box center [599, 25] width 816 height 51
click at [286, 25] on input "text" at bounding box center [608, 26] width 799 height 22
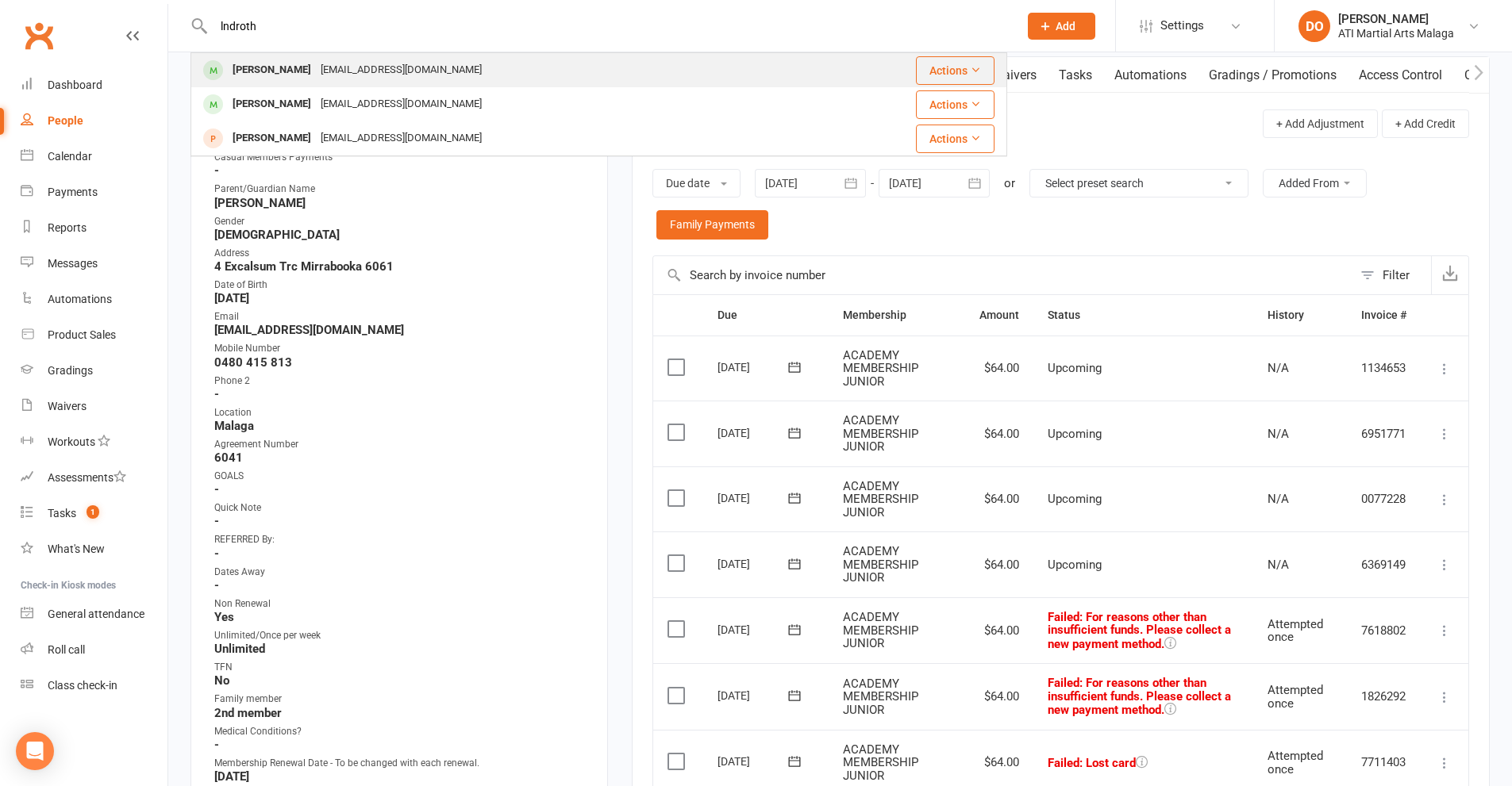
type input "lndroth"
click at [339, 77] on div "rhyslindroth2021@gmail.com" at bounding box center [401, 70] width 171 height 23
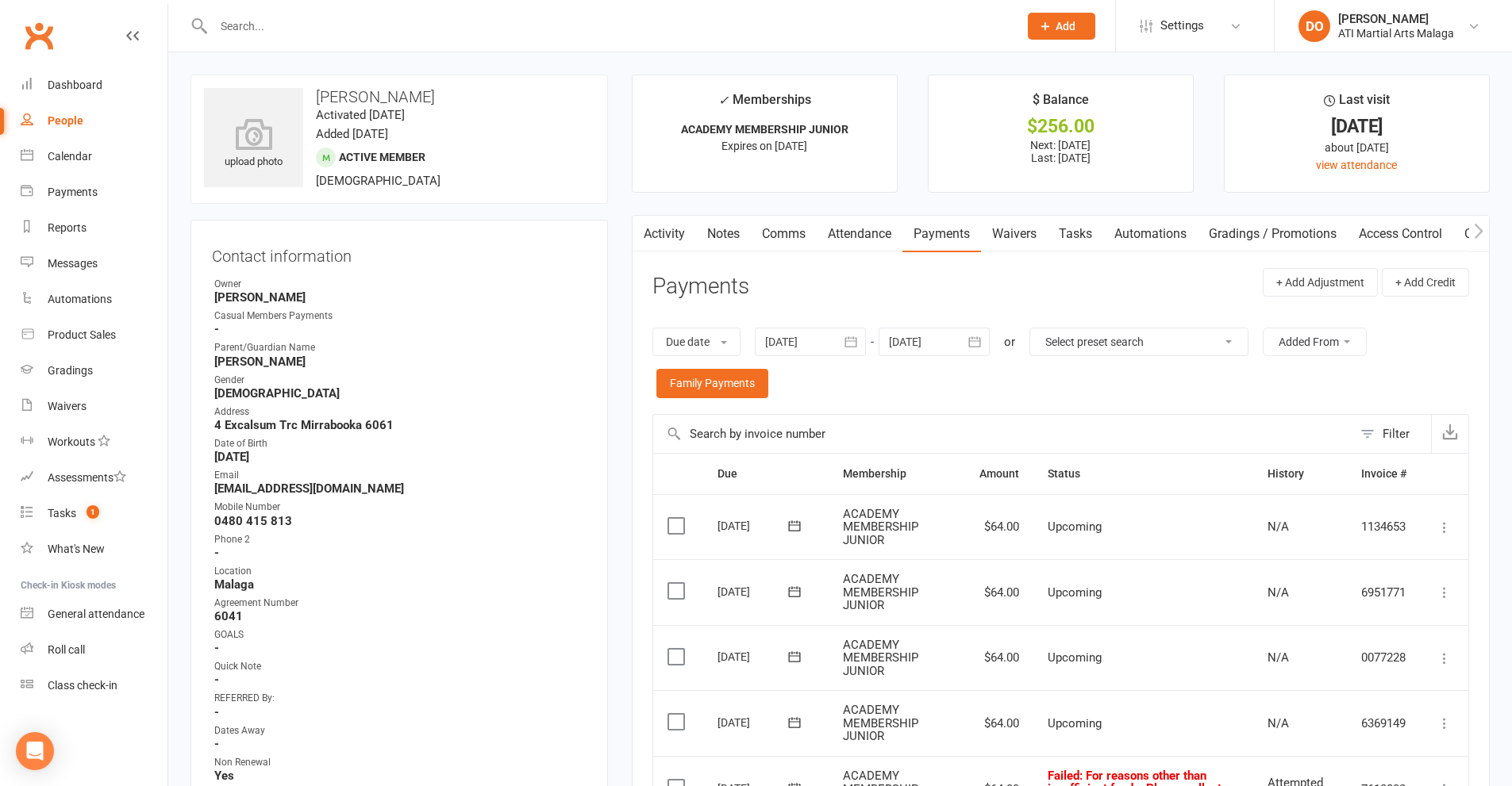
click at [367, 24] on input "text" at bounding box center [608, 26] width 799 height 22
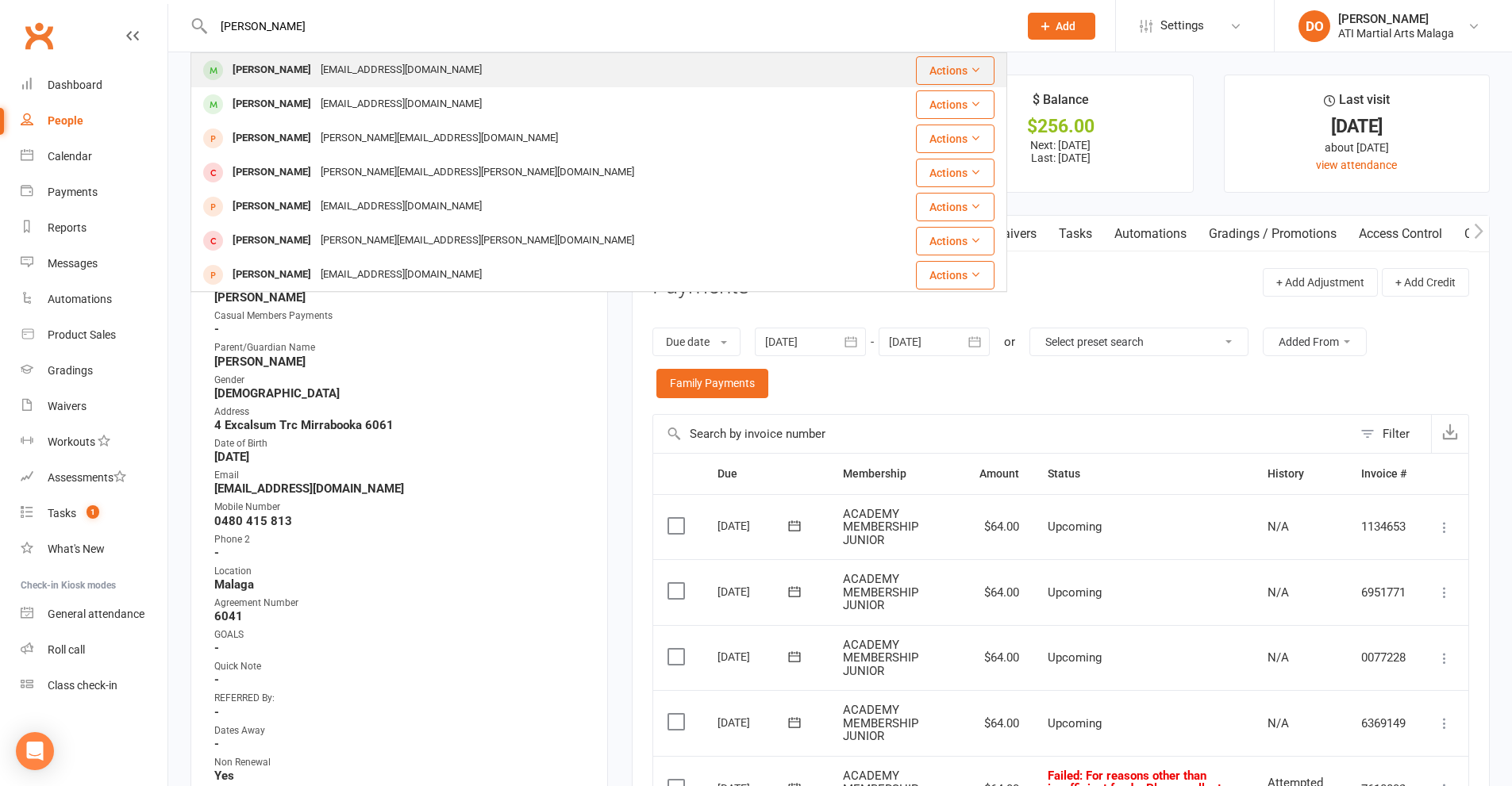
type input "lindroth"
click at [327, 66] on div "rhyslindroth2021@gmail.com" at bounding box center [401, 70] width 171 height 23
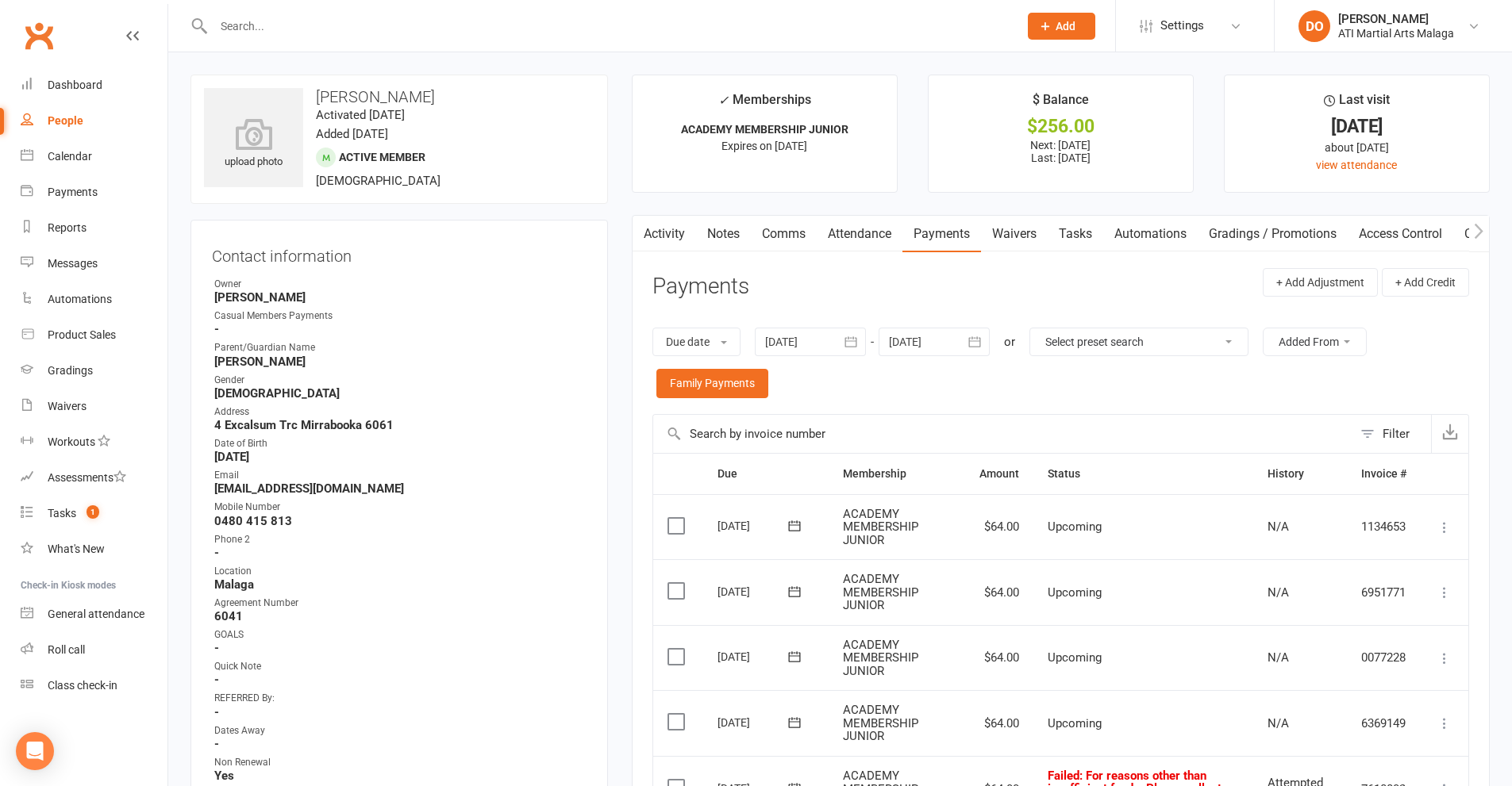
click at [682, 240] on link "Activity" at bounding box center [664, 233] width 64 height 36
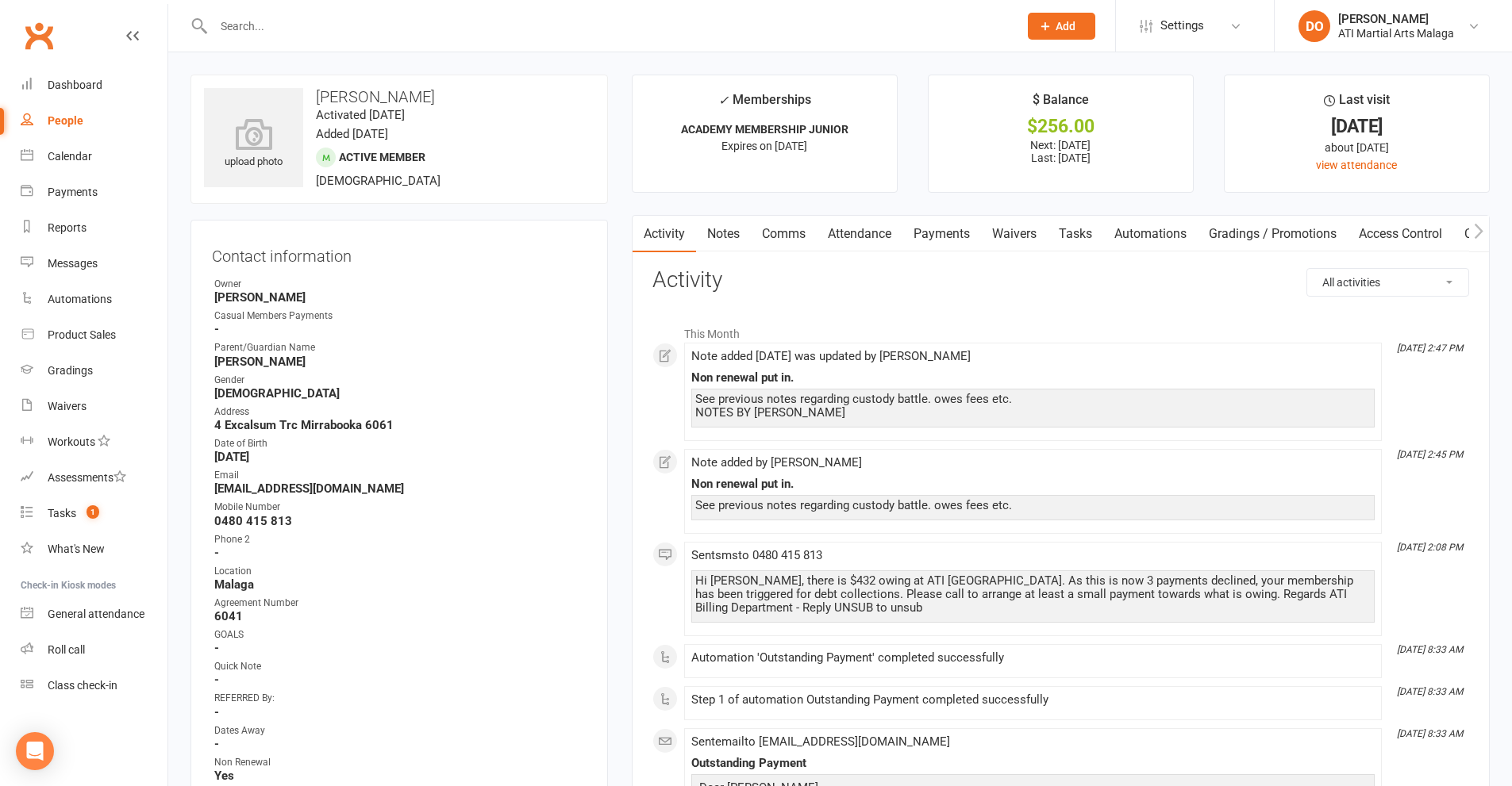
click at [578, 29] on input "text" at bounding box center [608, 26] width 799 height 22
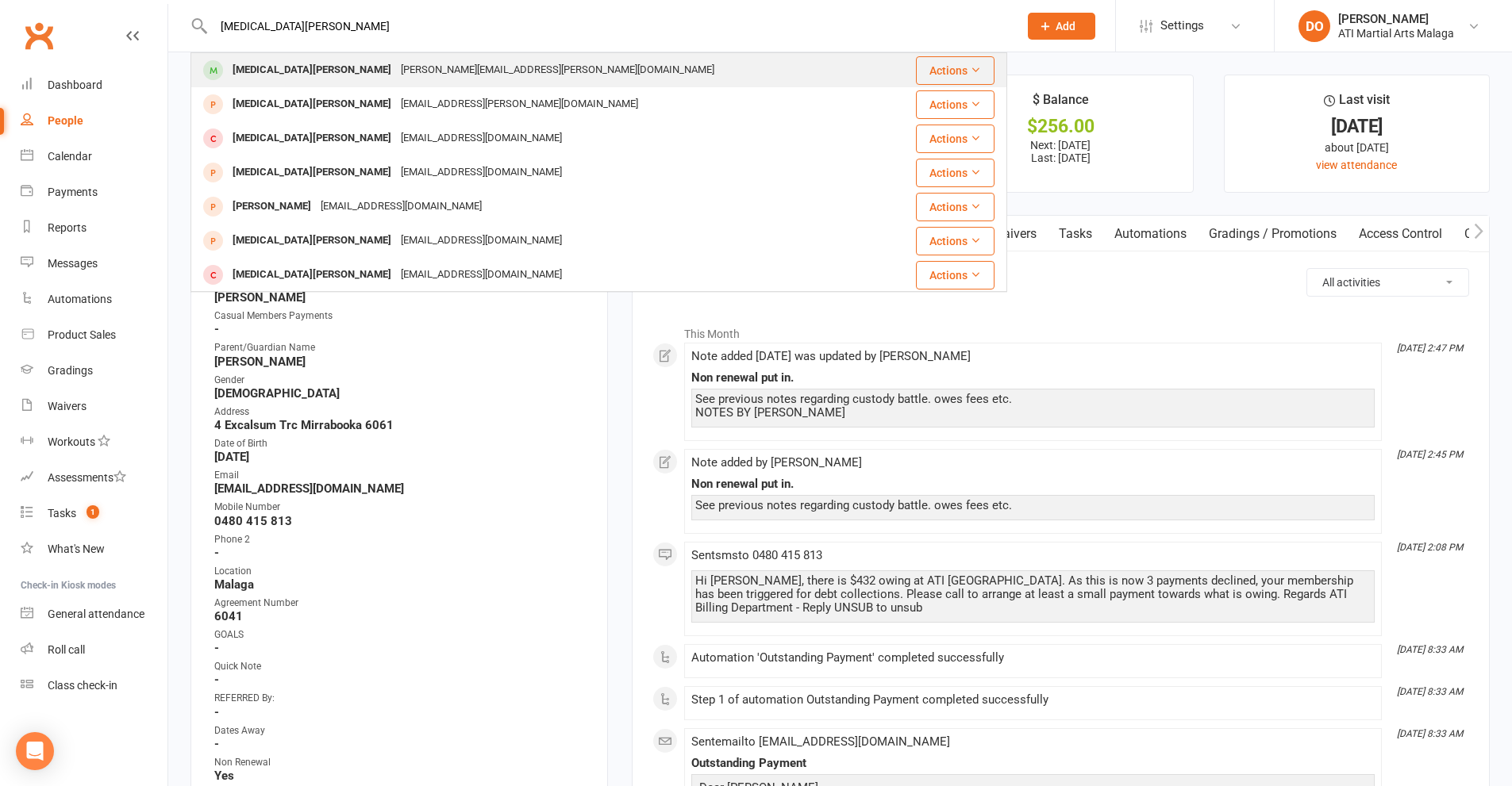
type input "yasmin fedayi"
click at [367, 82] on div "Yasmin Fedayi sadiqa.asghari@gmail.com" at bounding box center [539, 70] width 695 height 33
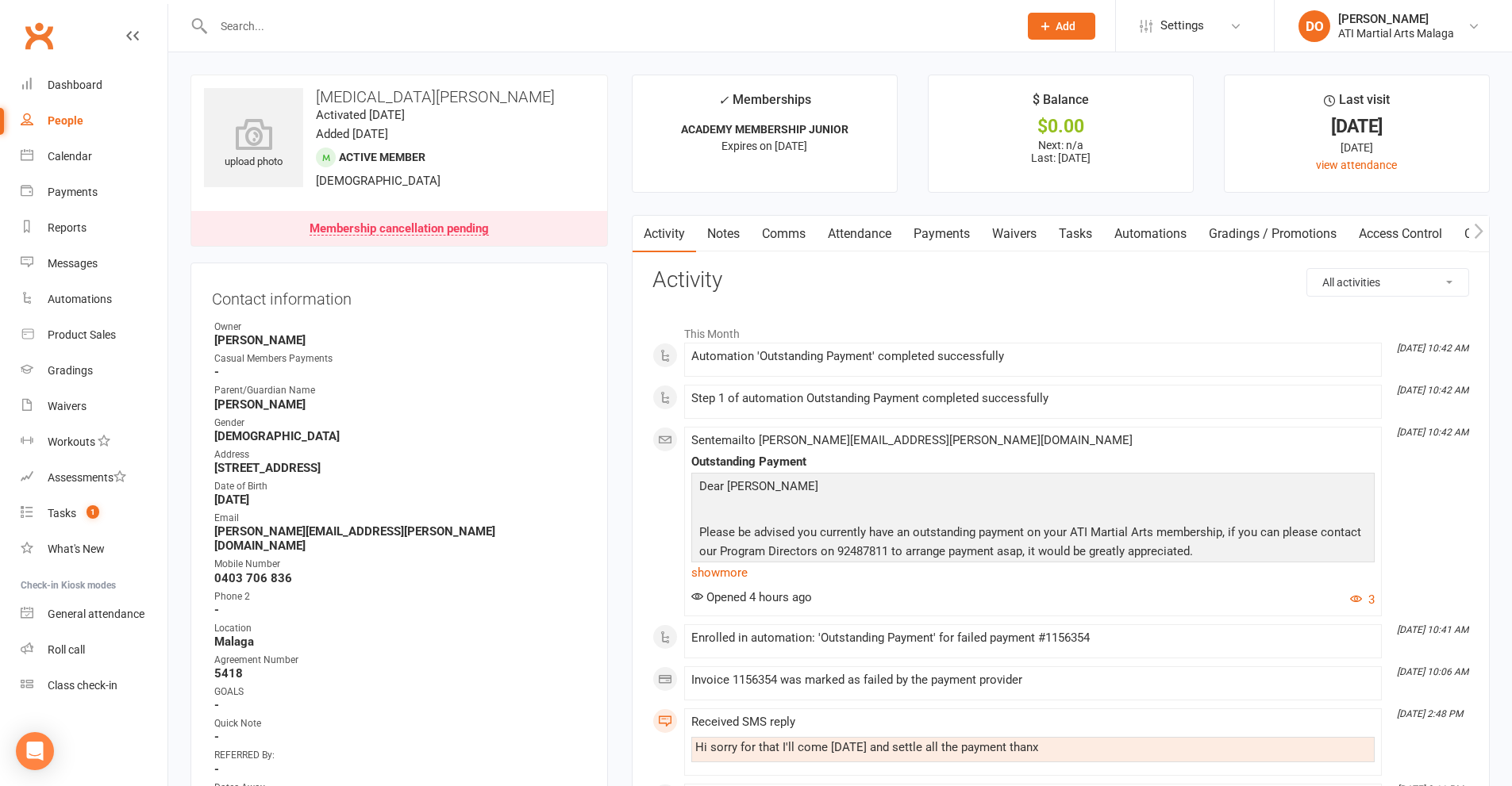
click at [795, 238] on link "Comms" at bounding box center [784, 233] width 66 height 36
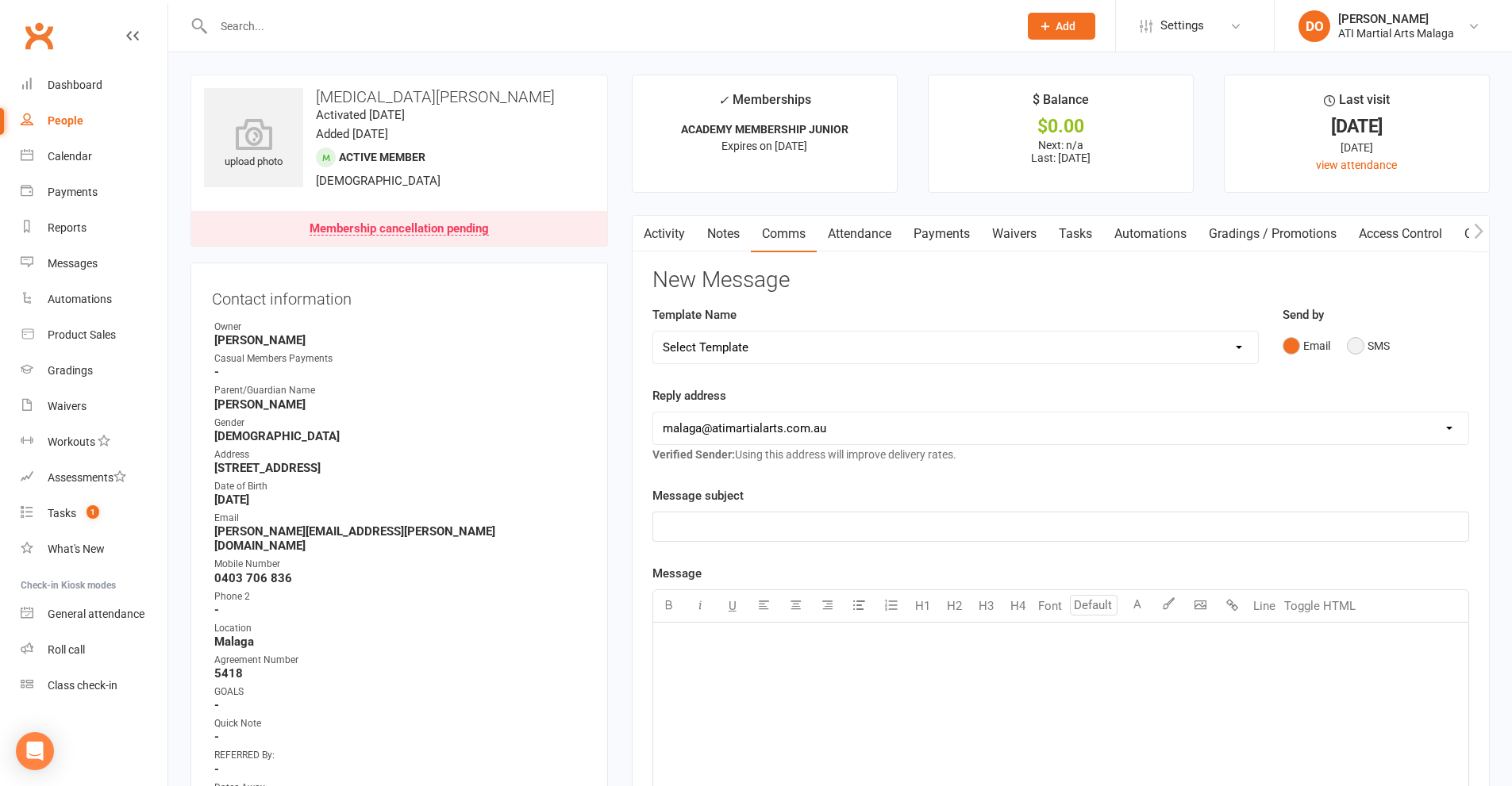
click at [1359, 353] on button "SMS" at bounding box center [1368, 346] width 43 height 30
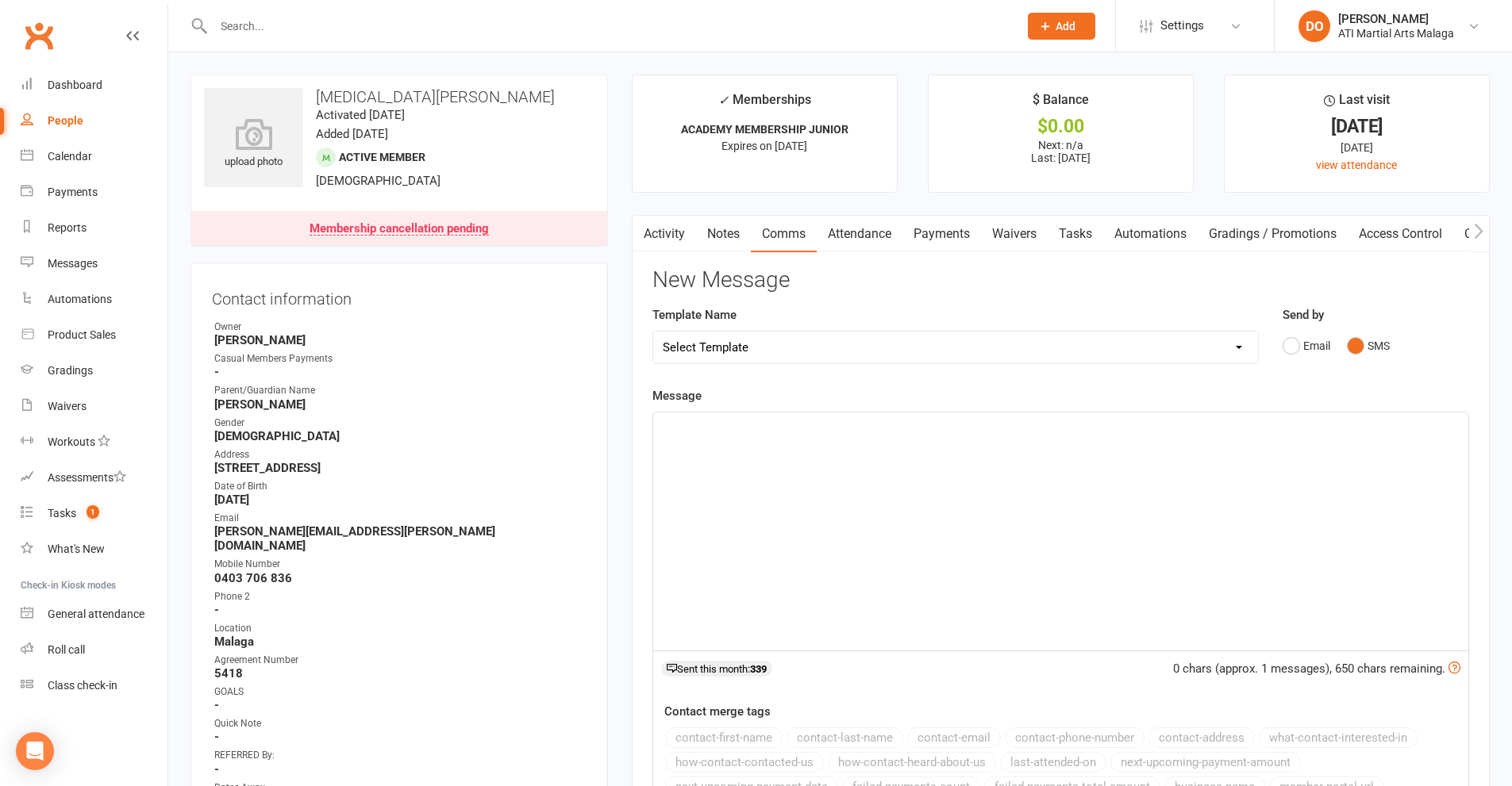
click at [1118, 529] on div "﻿" at bounding box center [1061, 531] width 815 height 238
click at [734, 238] on link "Notes" at bounding box center [723, 233] width 55 height 36
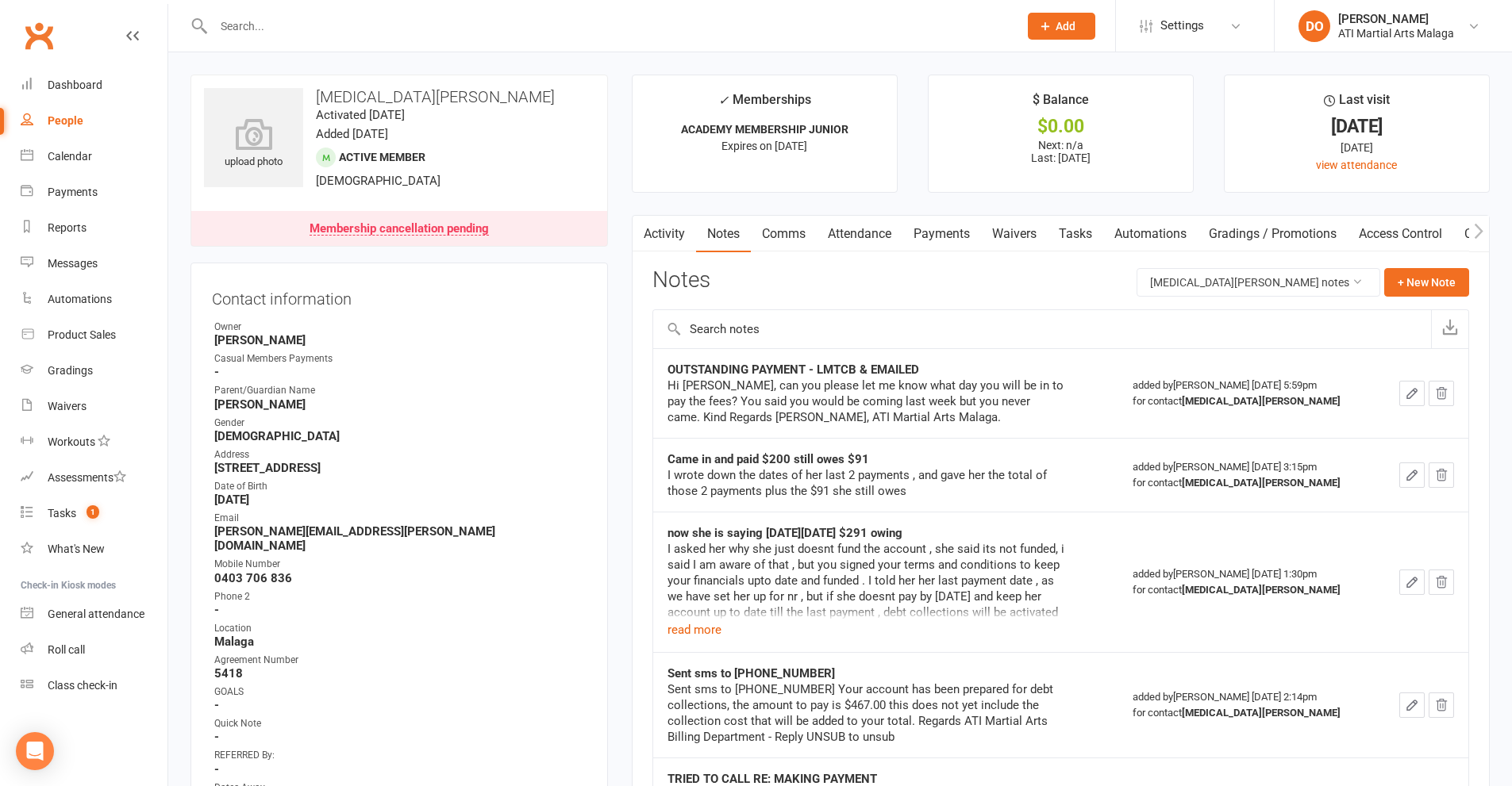
scroll to position [79, 0]
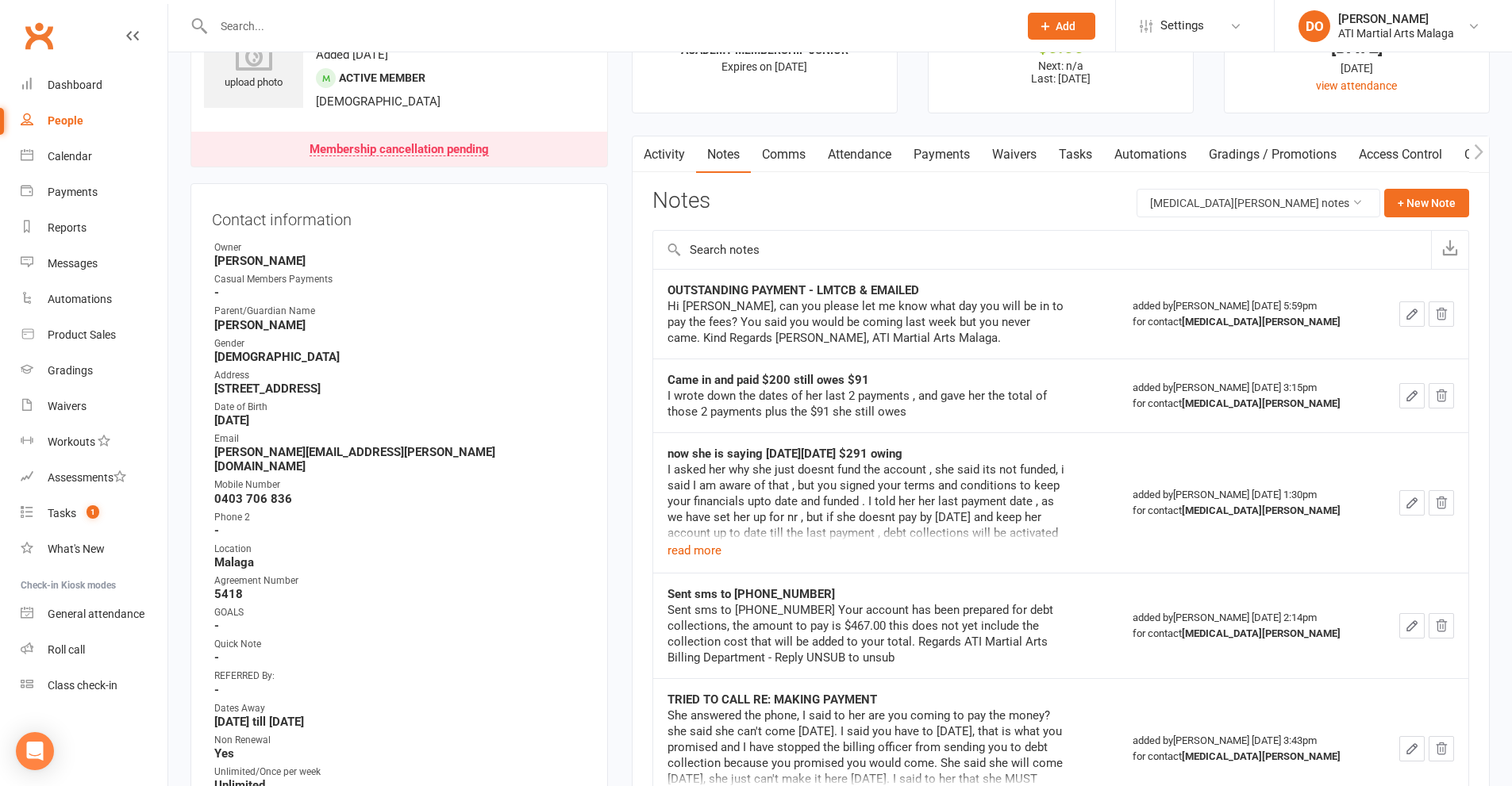
click at [777, 150] on link "Comms" at bounding box center [784, 155] width 66 height 36
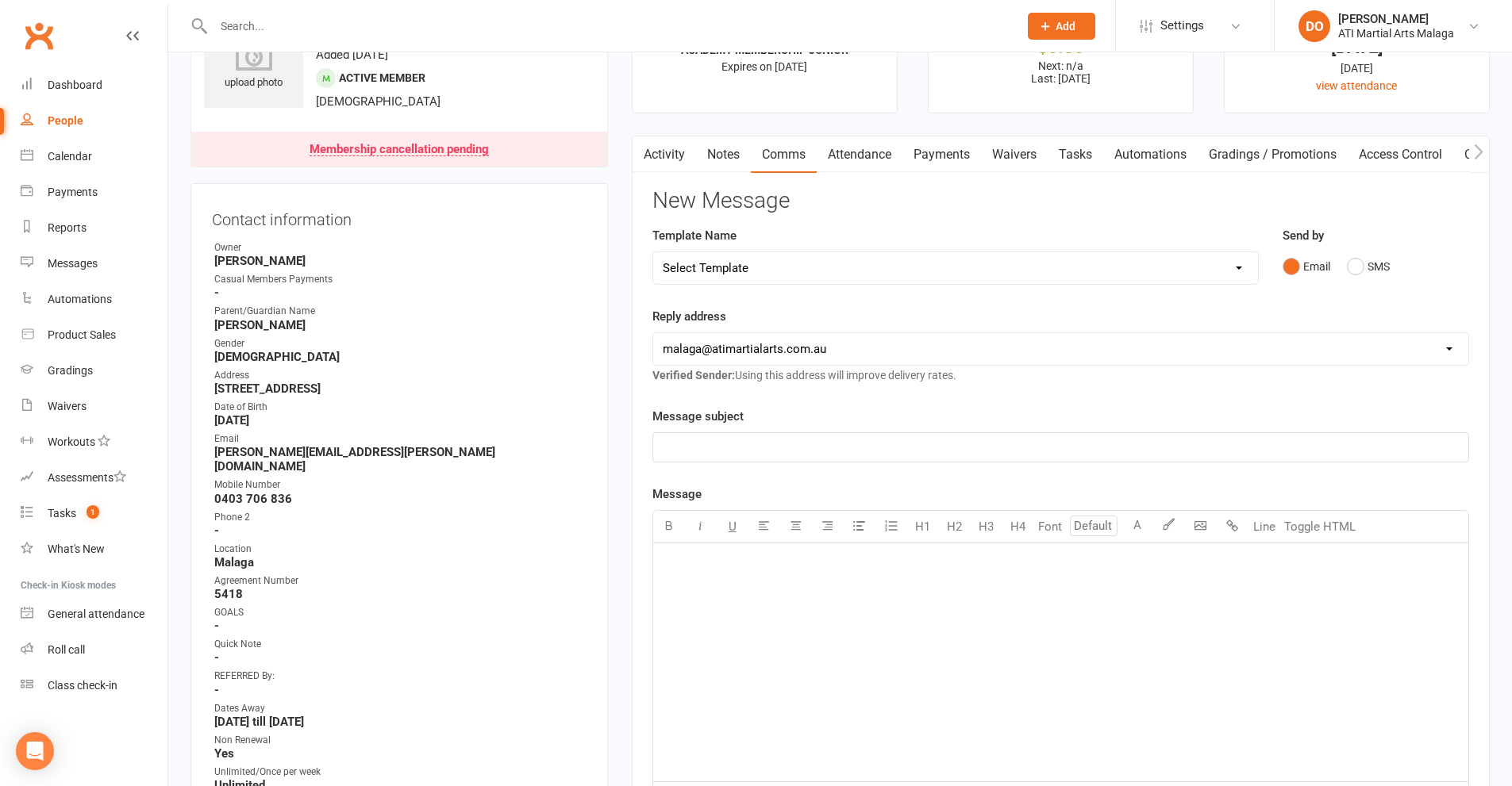
click at [973, 614] on div "﻿" at bounding box center [1061, 662] width 815 height 238
click at [1358, 268] on button "SMS" at bounding box center [1368, 267] width 43 height 30
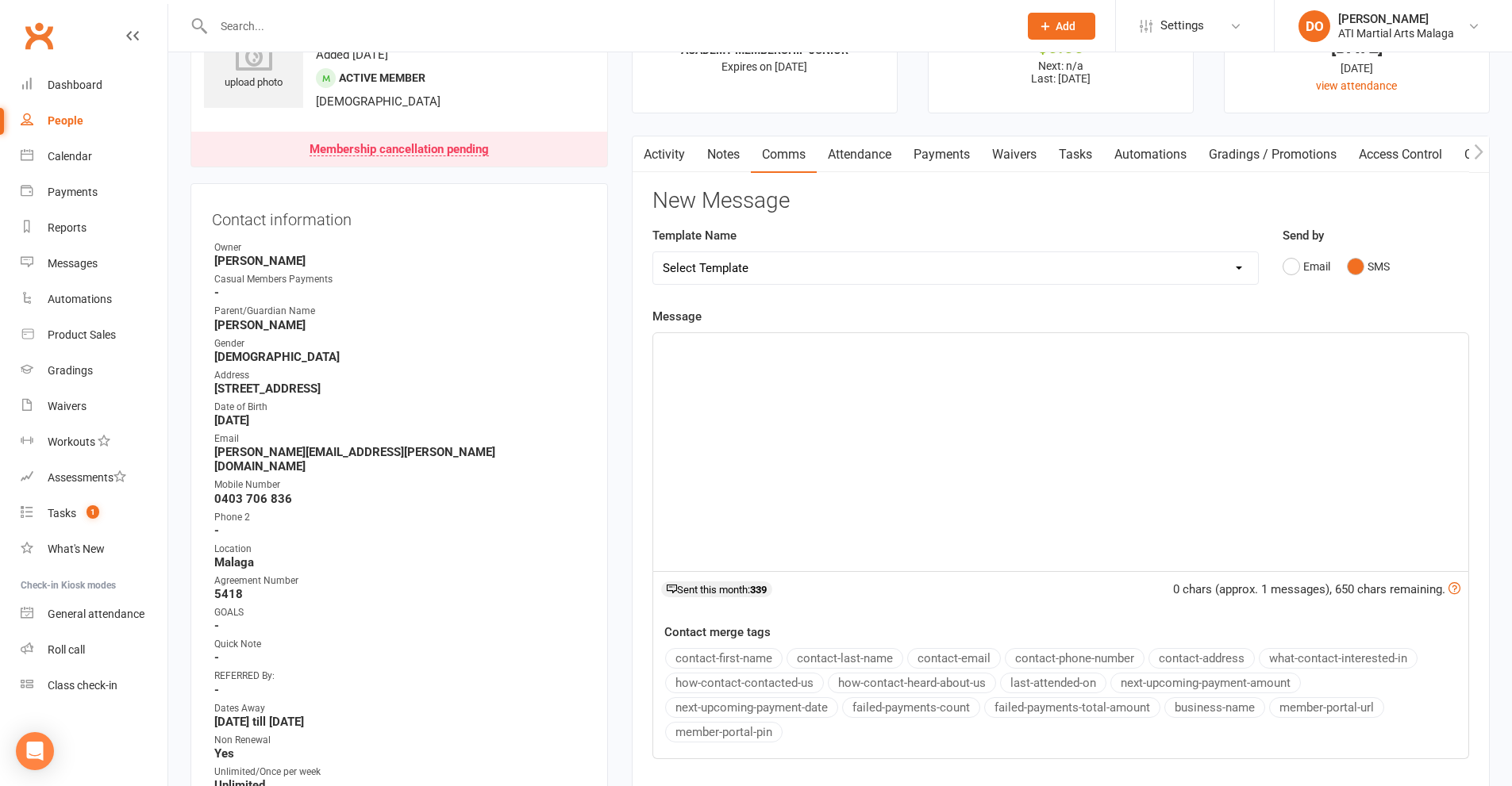
click at [1170, 475] on div "﻿" at bounding box center [1061, 452] width 815 height 238
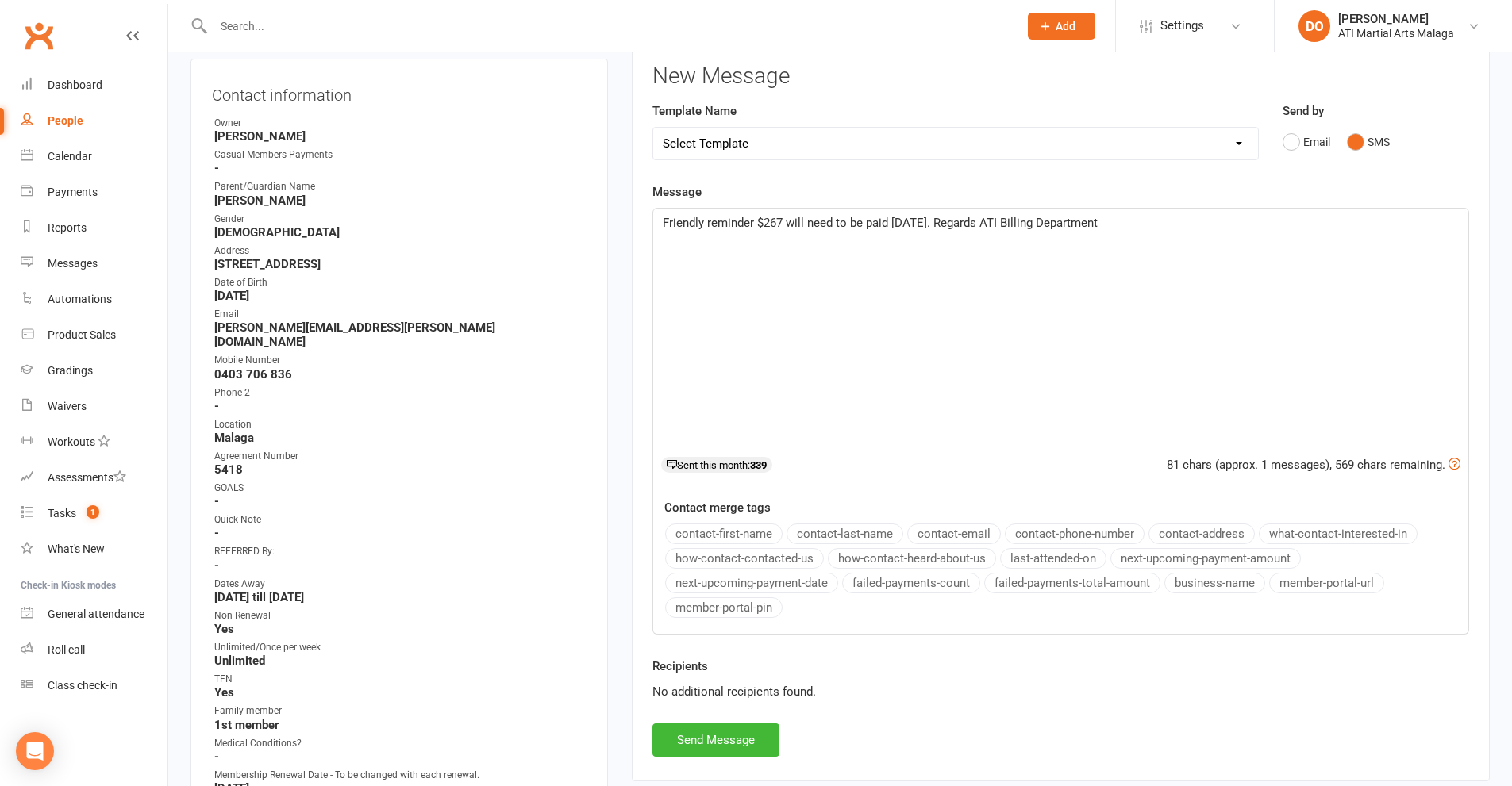
scroll to position [317, 0]
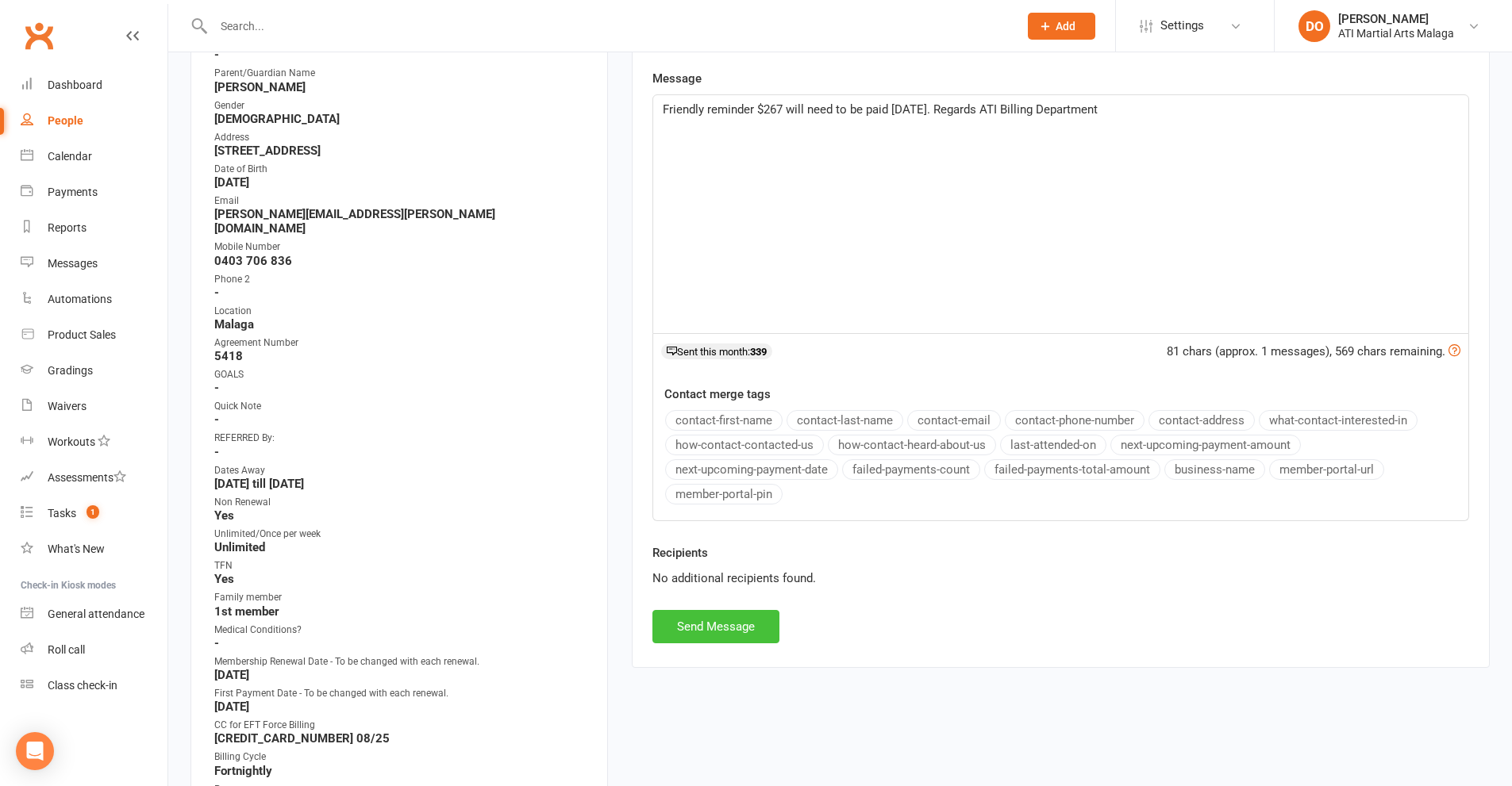
click at [737, 622] on button "Send Message" at bounding box center [716, 627] width 127 height 34
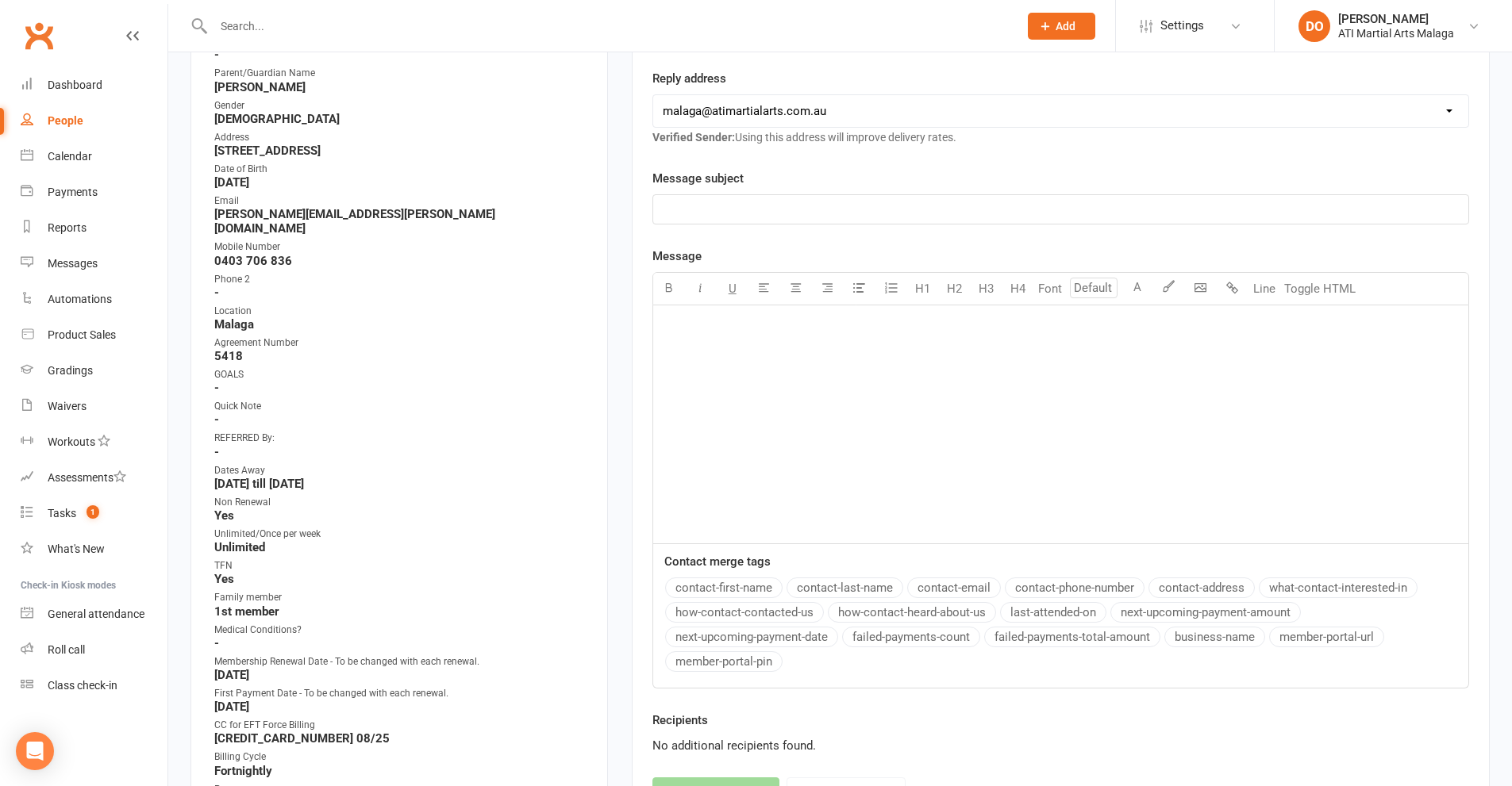
click at [532, 21] on input "text" at bounding box center [608, 26] width 799 height 22
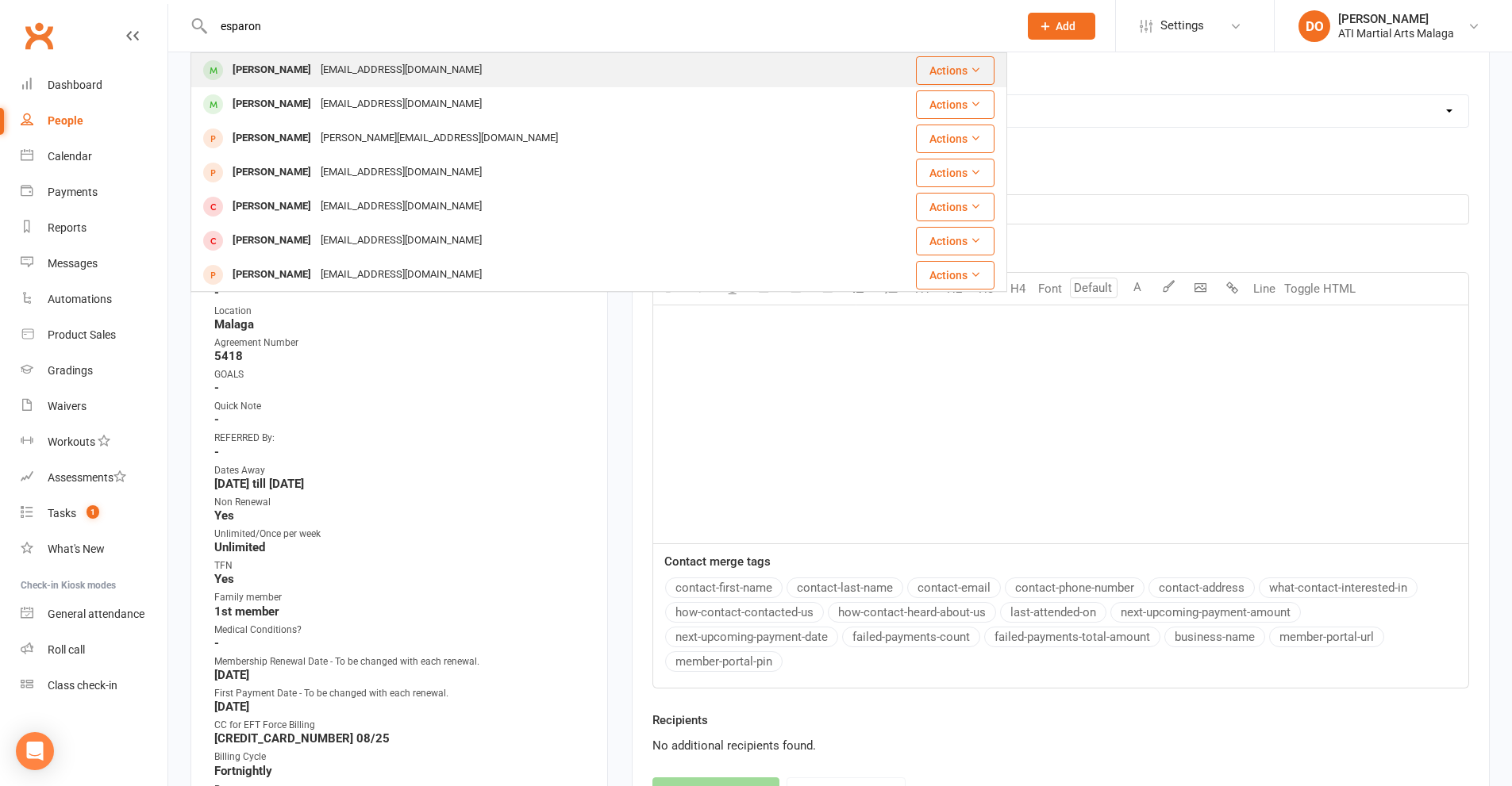
type input "esparon"
click at [337, 73] on div "hesparon1@hotmail.com" at bounding box center [401, 70] width 171 height 23
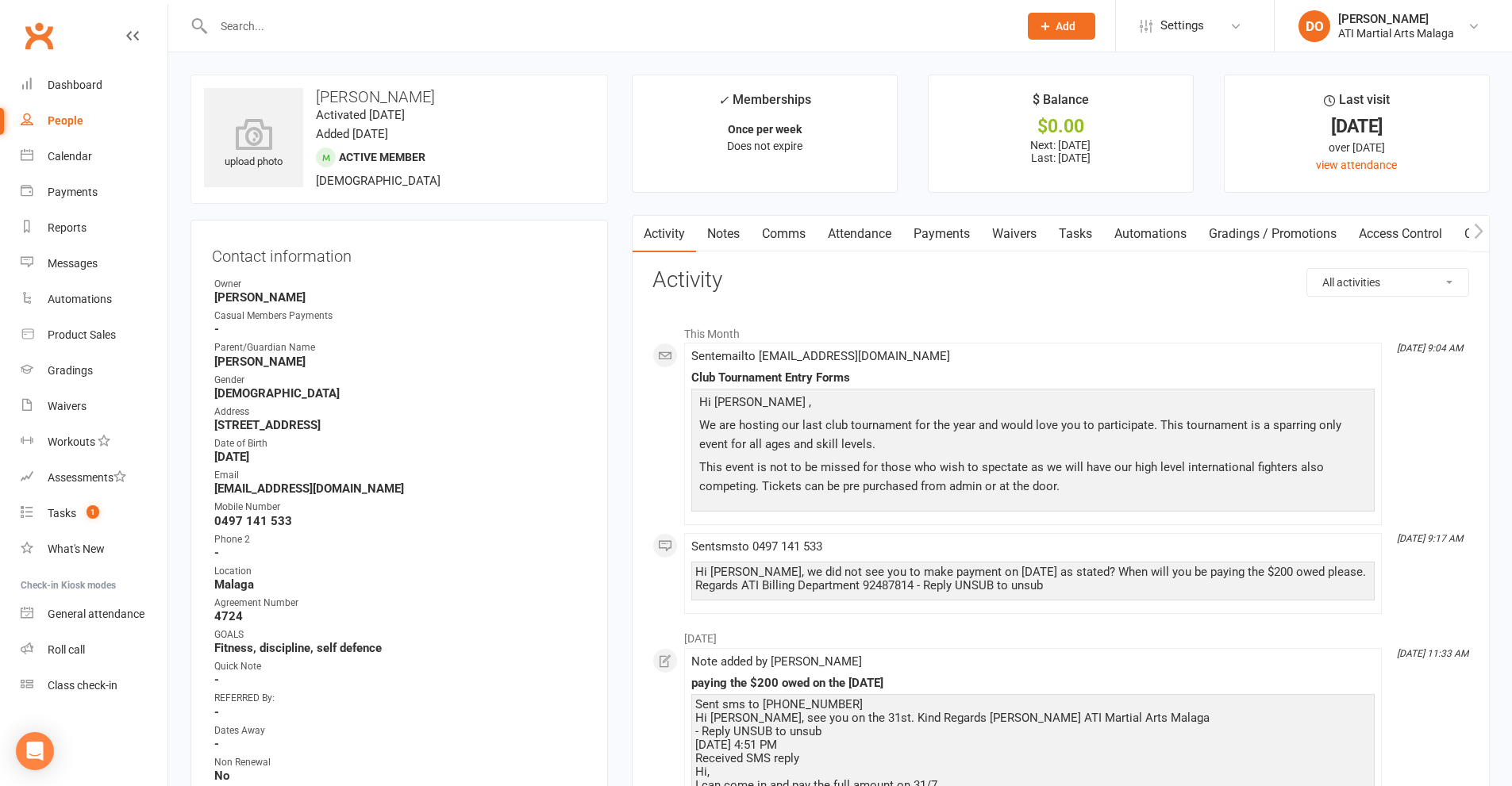
click at [783, 236] on link "Comms" at bounding box center [784, 233] width 66 height 36
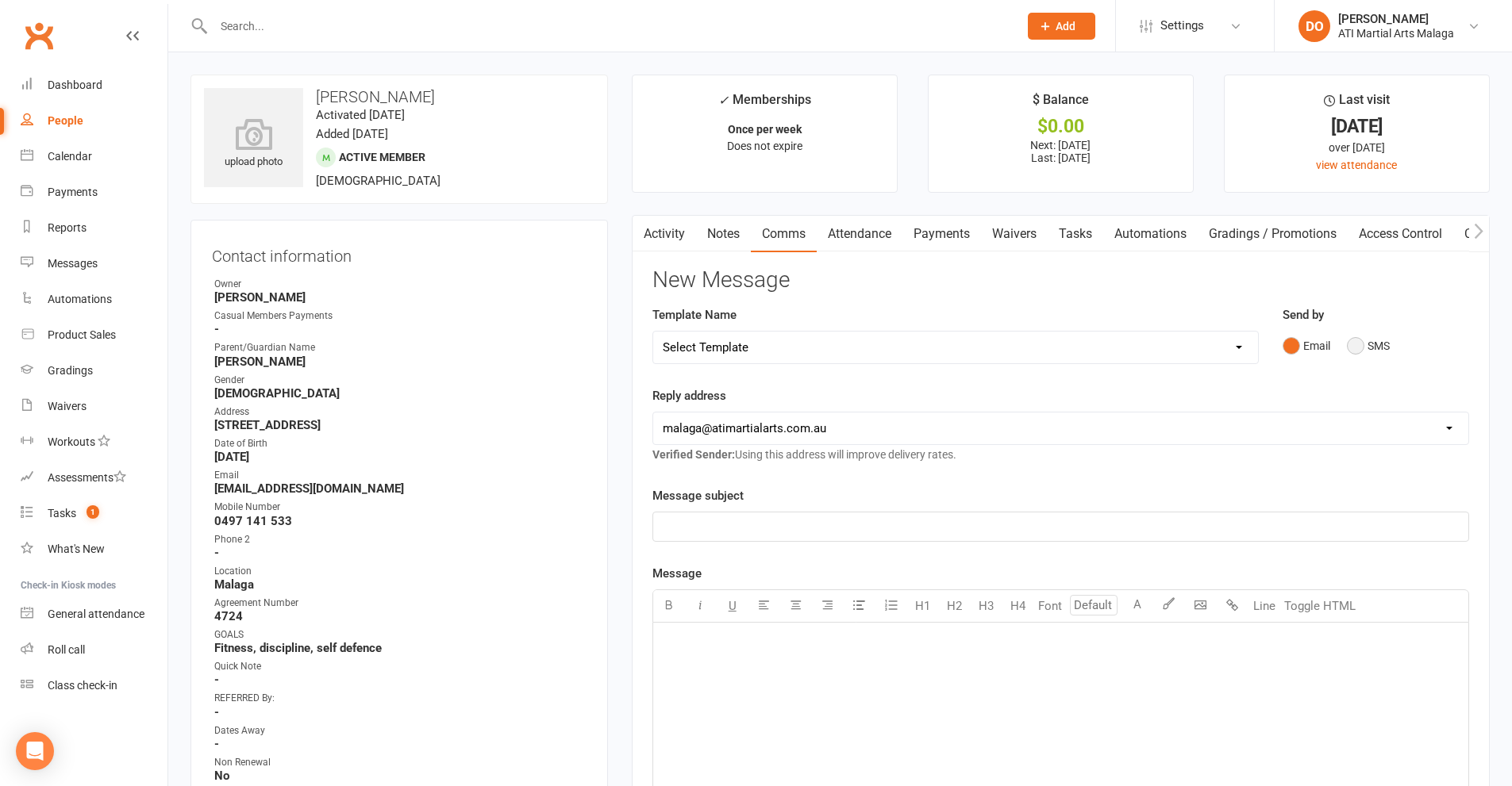
click at [1361, 357] on button "SMS" at bounding box center [1368, 346] width 43 height 30
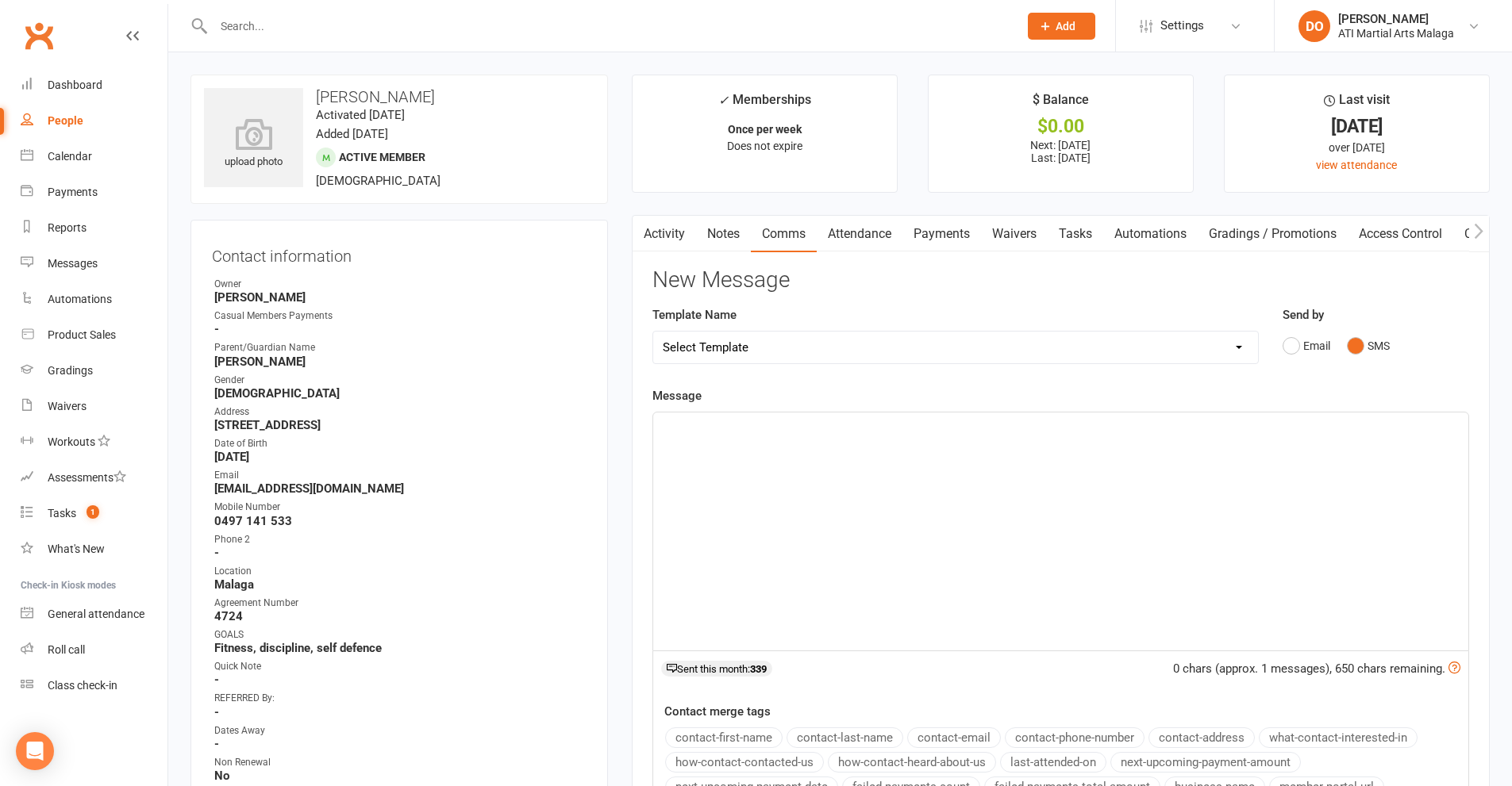
click at [1135, 463] on div "﻿" at bounding box center [1061, 531] width 815 height 238
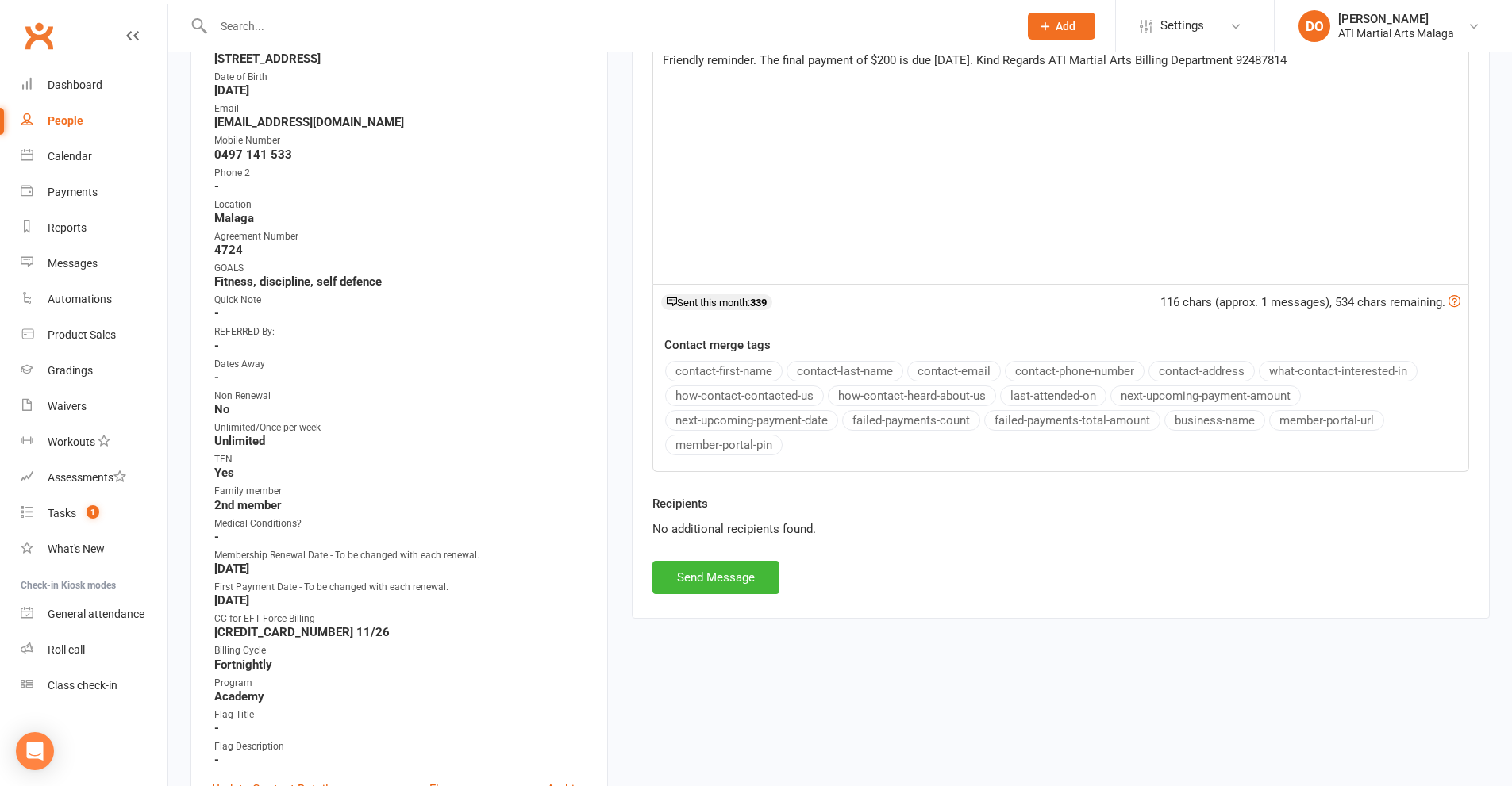
scroll to position [396, 0]
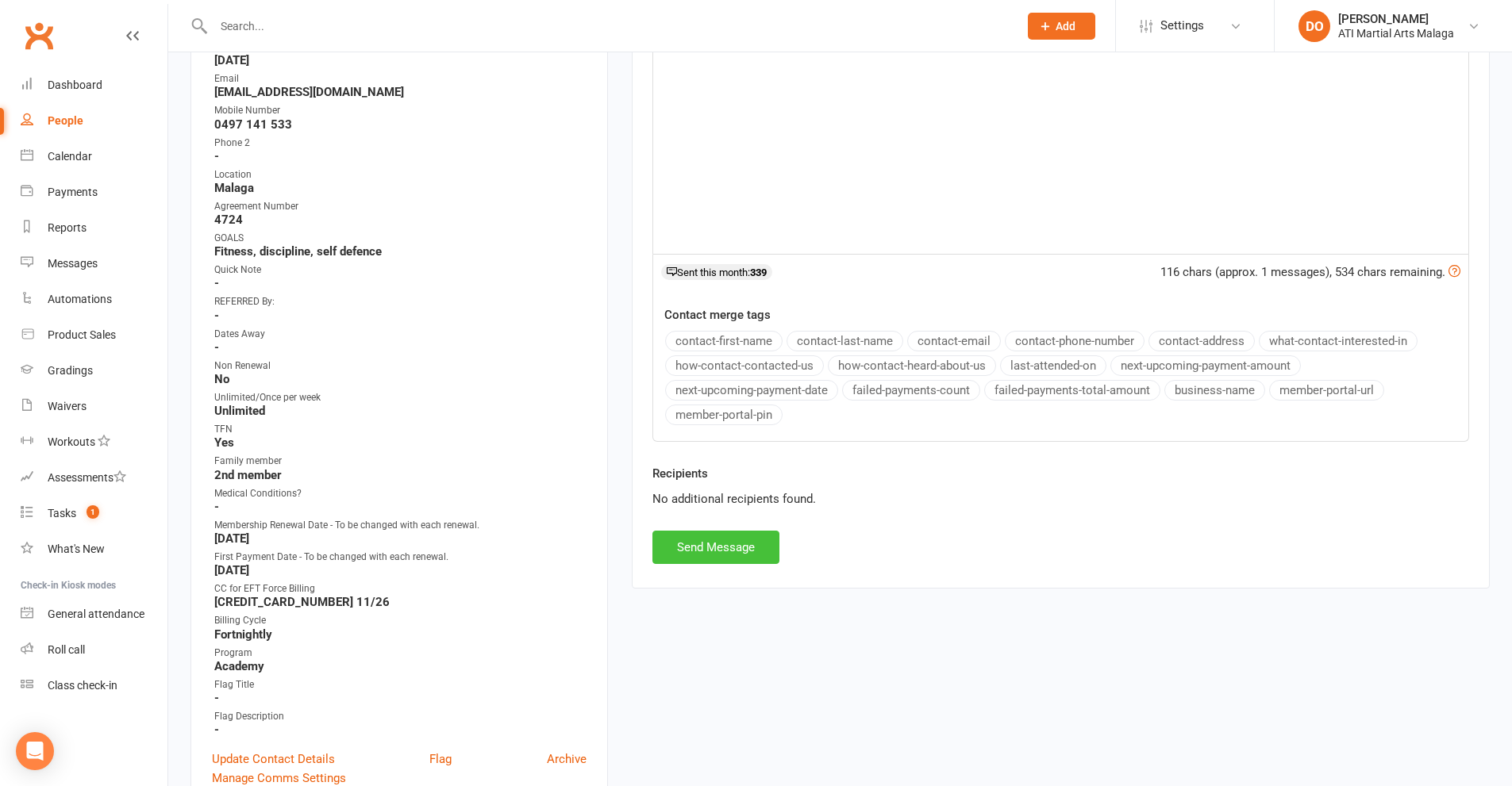
click at [727, 555] on button "Send Message" at bounding box center [716, 548] width 127 height 34
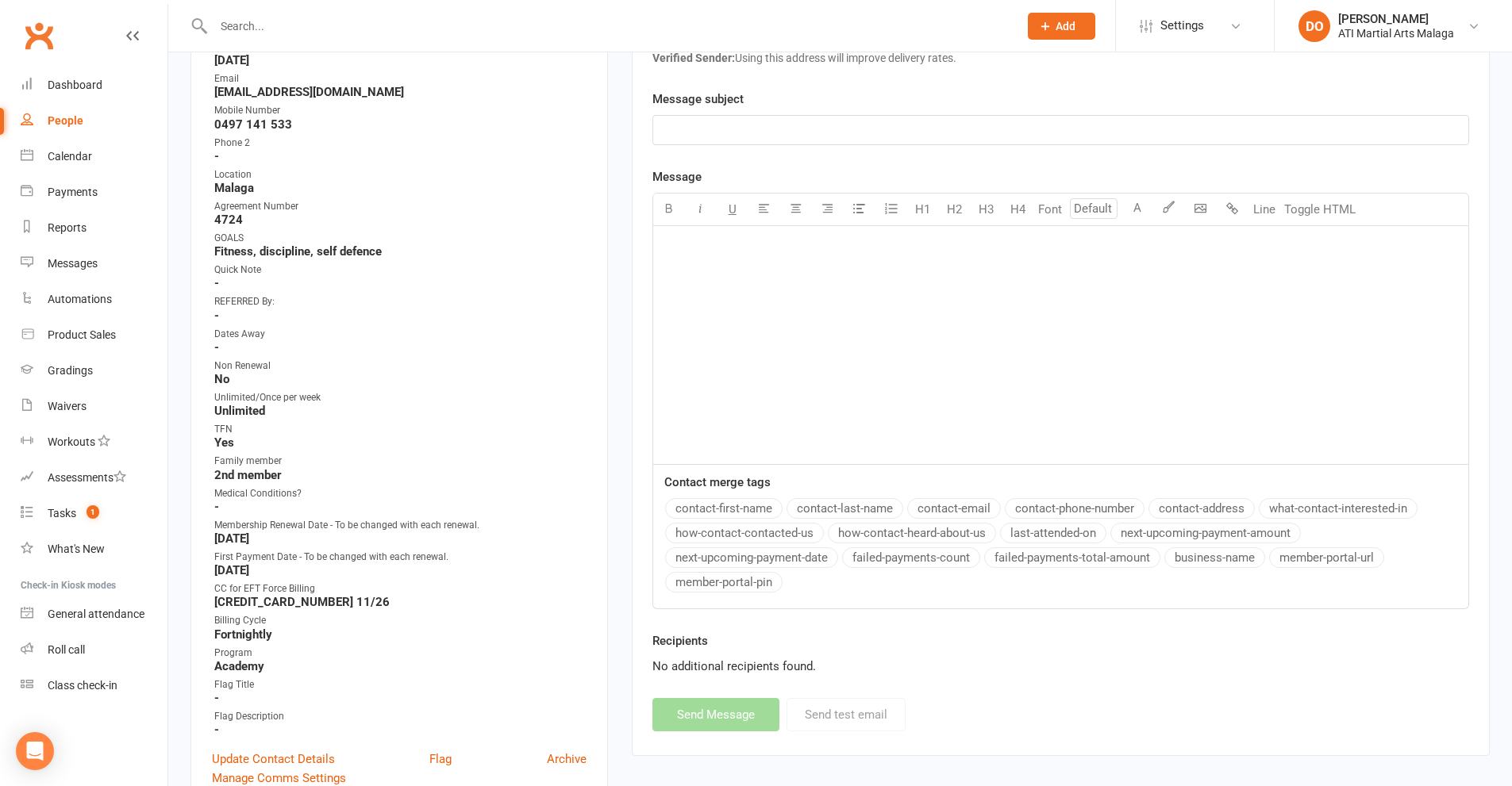
click at [543, 22] on input "text" at bounding box center [608, 26] width 799 height 22
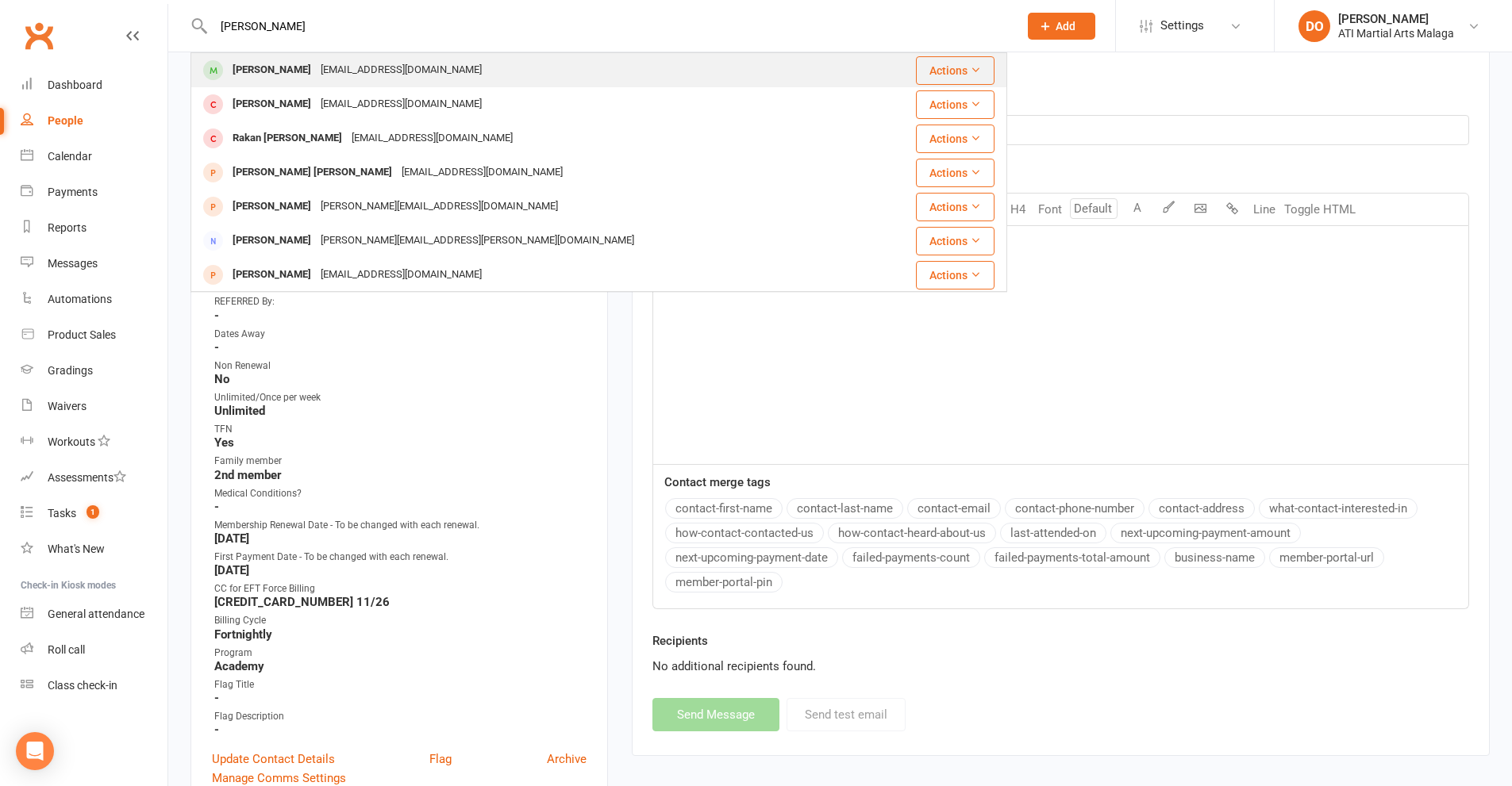
type input "riccardo"
click at [346, 76] on div "gcfazari@gmail.com" at bounding box center [401, 70] width 171 height 23
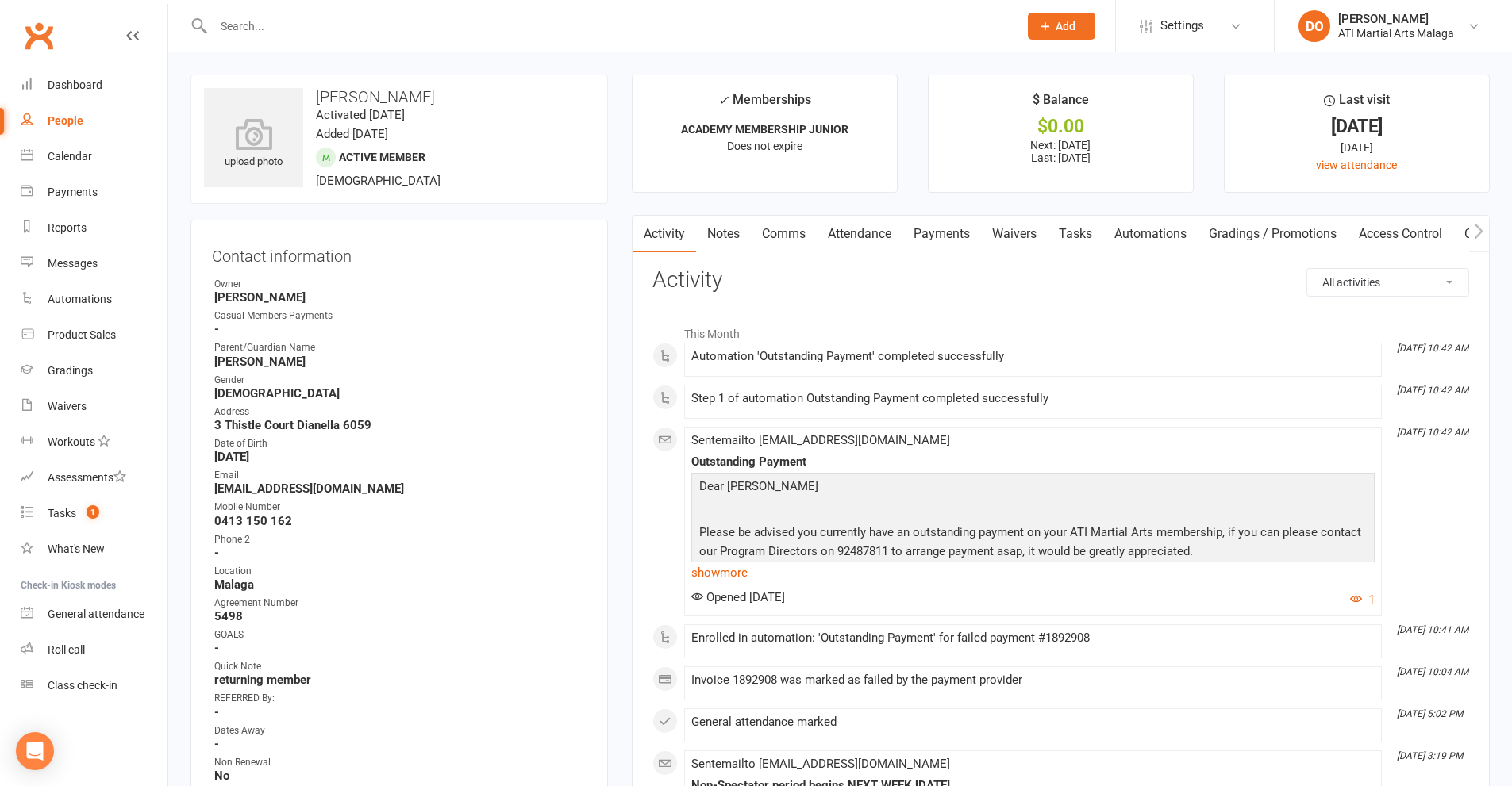
click at [948, 233] on link "Payments" at bounding box center [942, 233] width 79 height 36
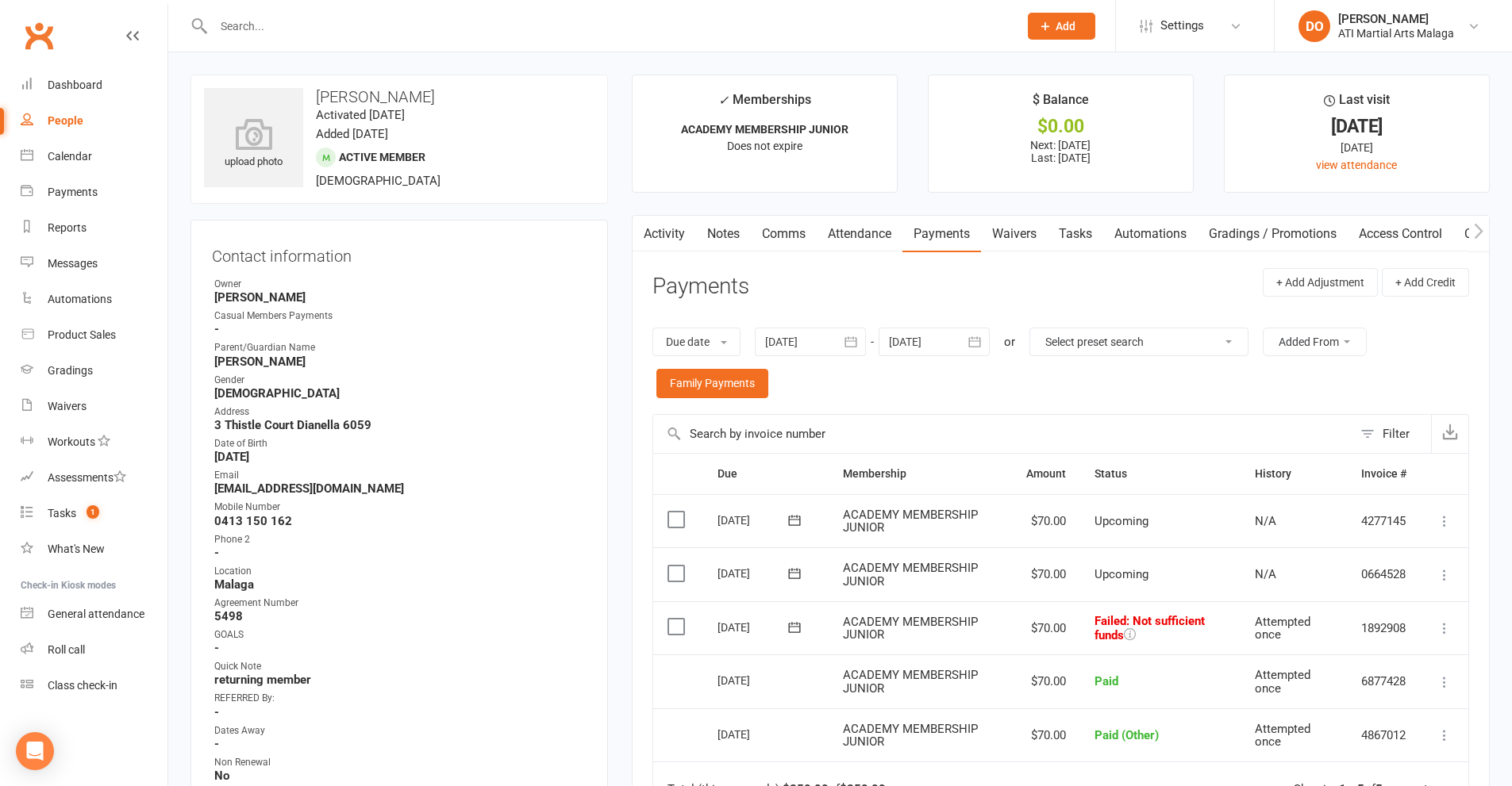
click at [696, 39] on div at bounding box center [599, 25] width 816 height 51
click at [335, 22] on input "text" at bounding box center [608, 26] width 799 height 22
click at [54, 228] on div "Reports" at bounding box center [67, 228] width 39 height 13
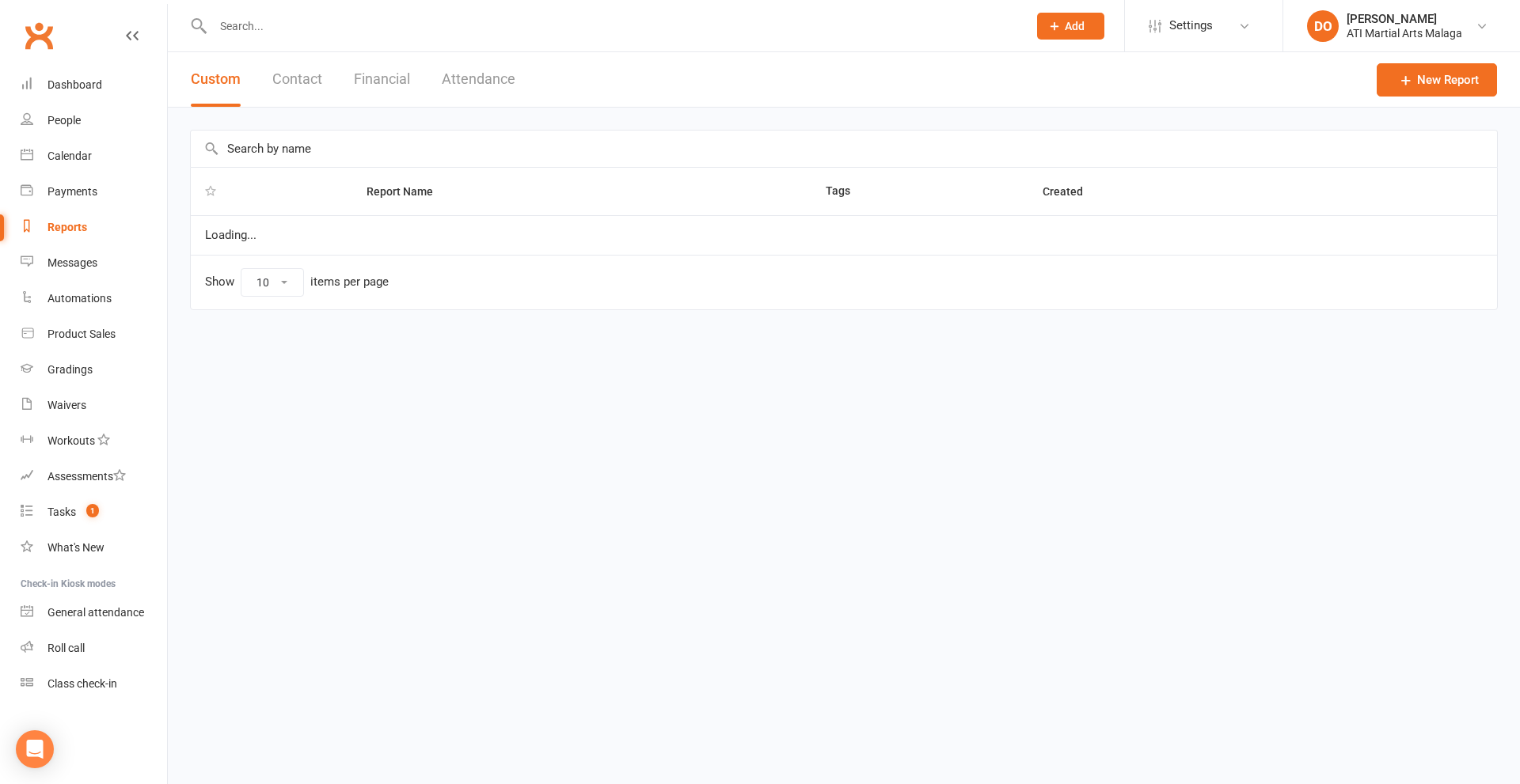
select select "100"
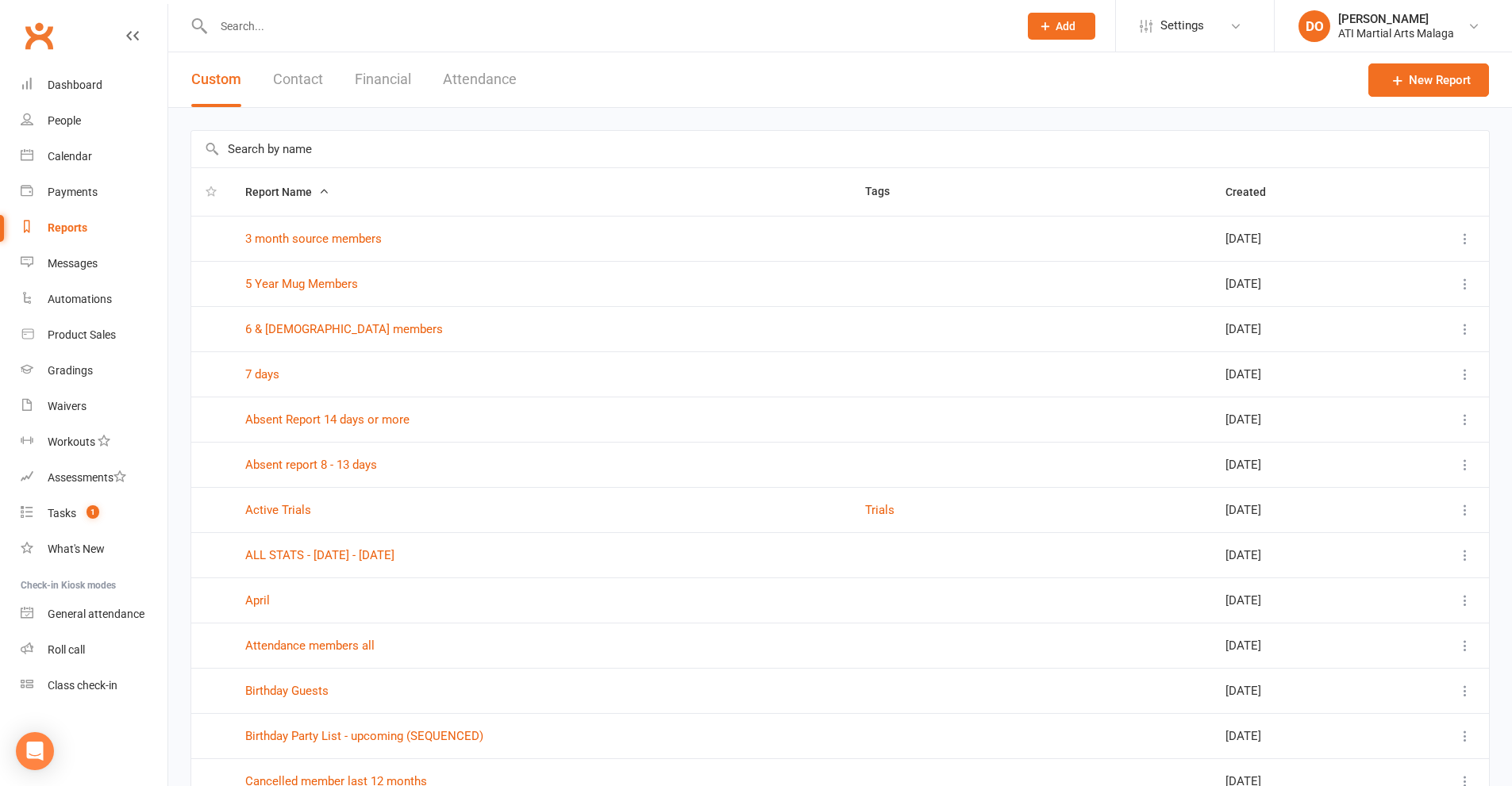
click at [377, 76] on button "Financial" at bounding box center [382, 79] width 56 height 55
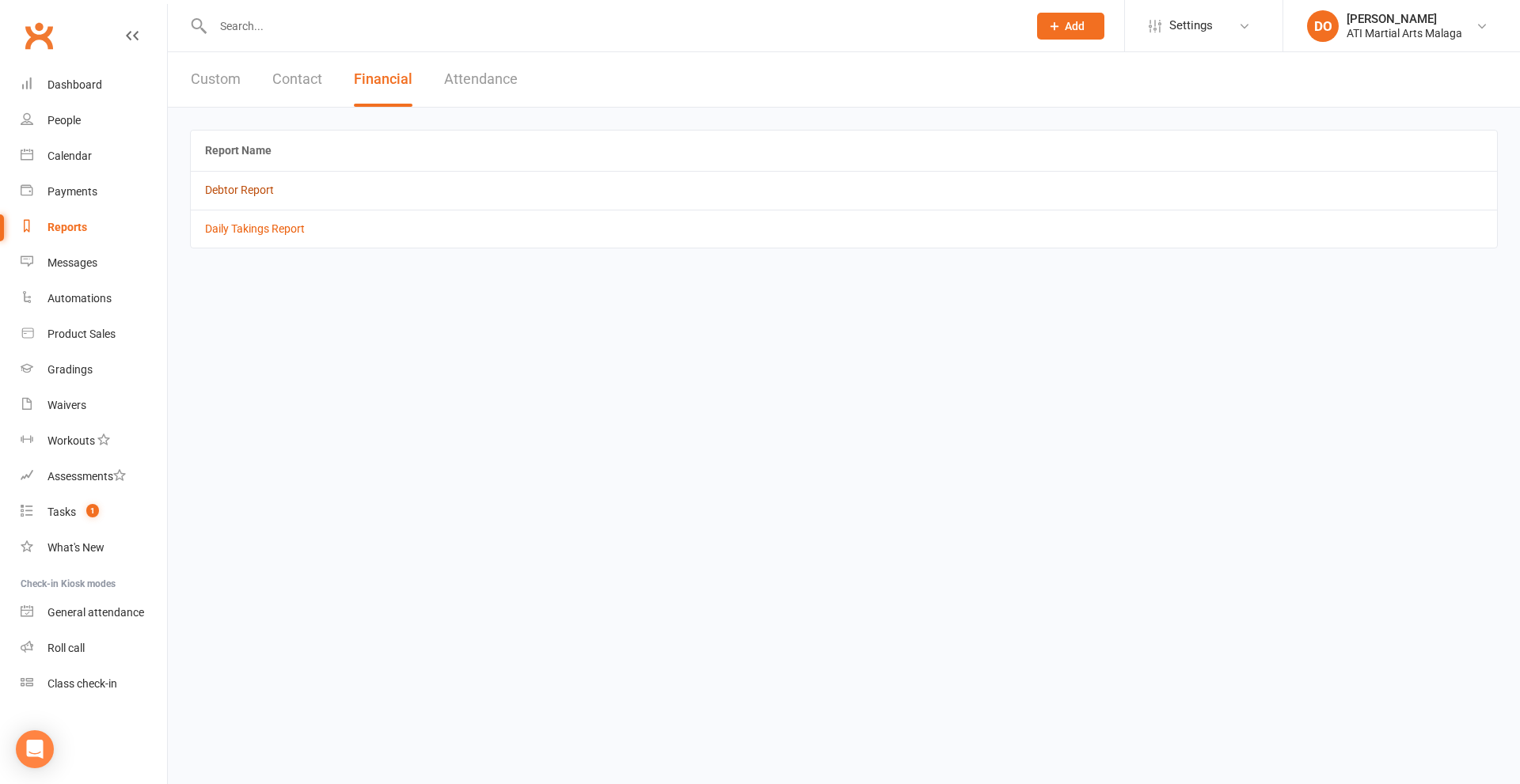
click at [251, 188] on link "Debtor Report" at bounding box center [240, 189] width 69 height 13
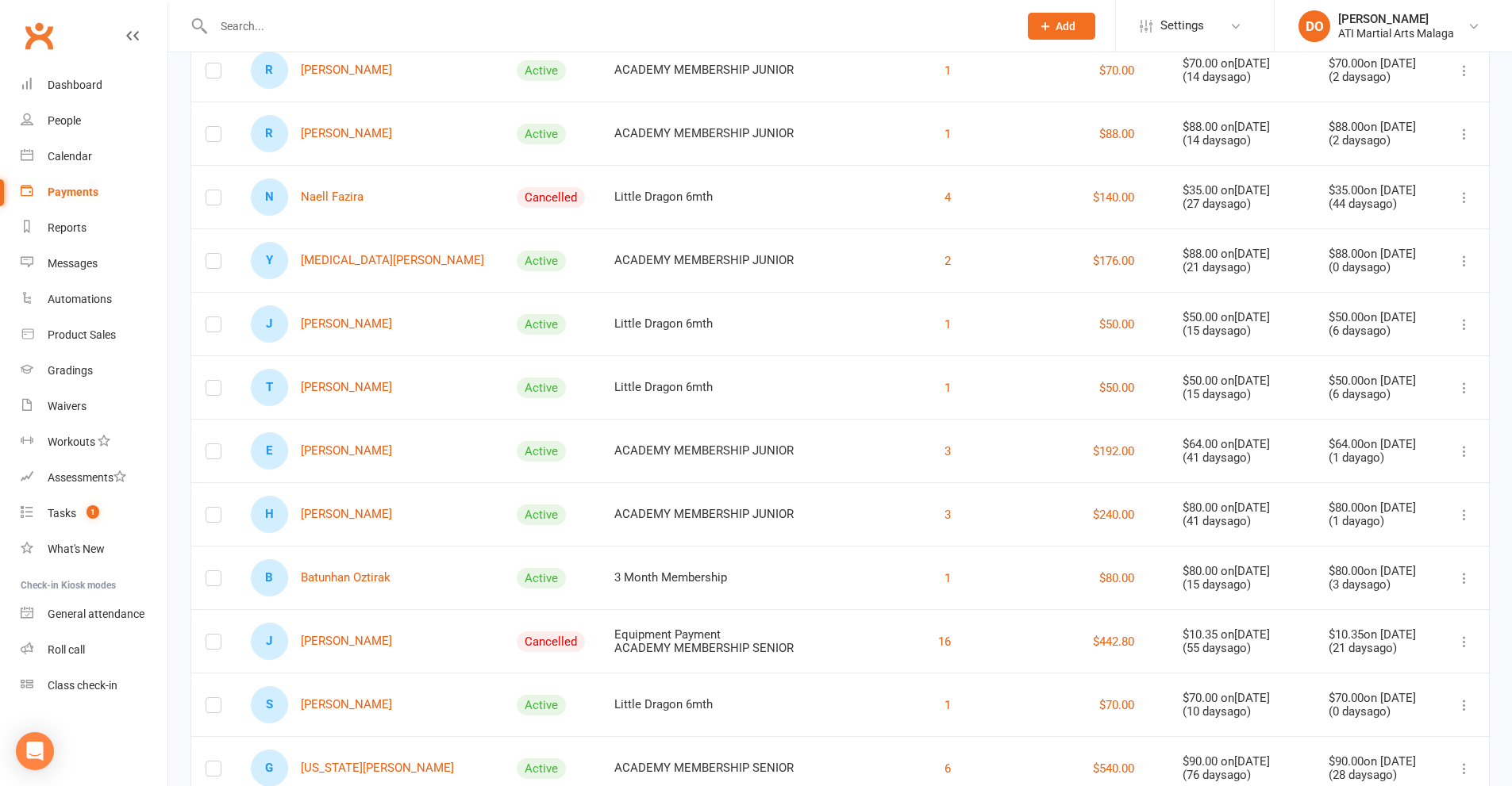
scroll to position [468, 0]
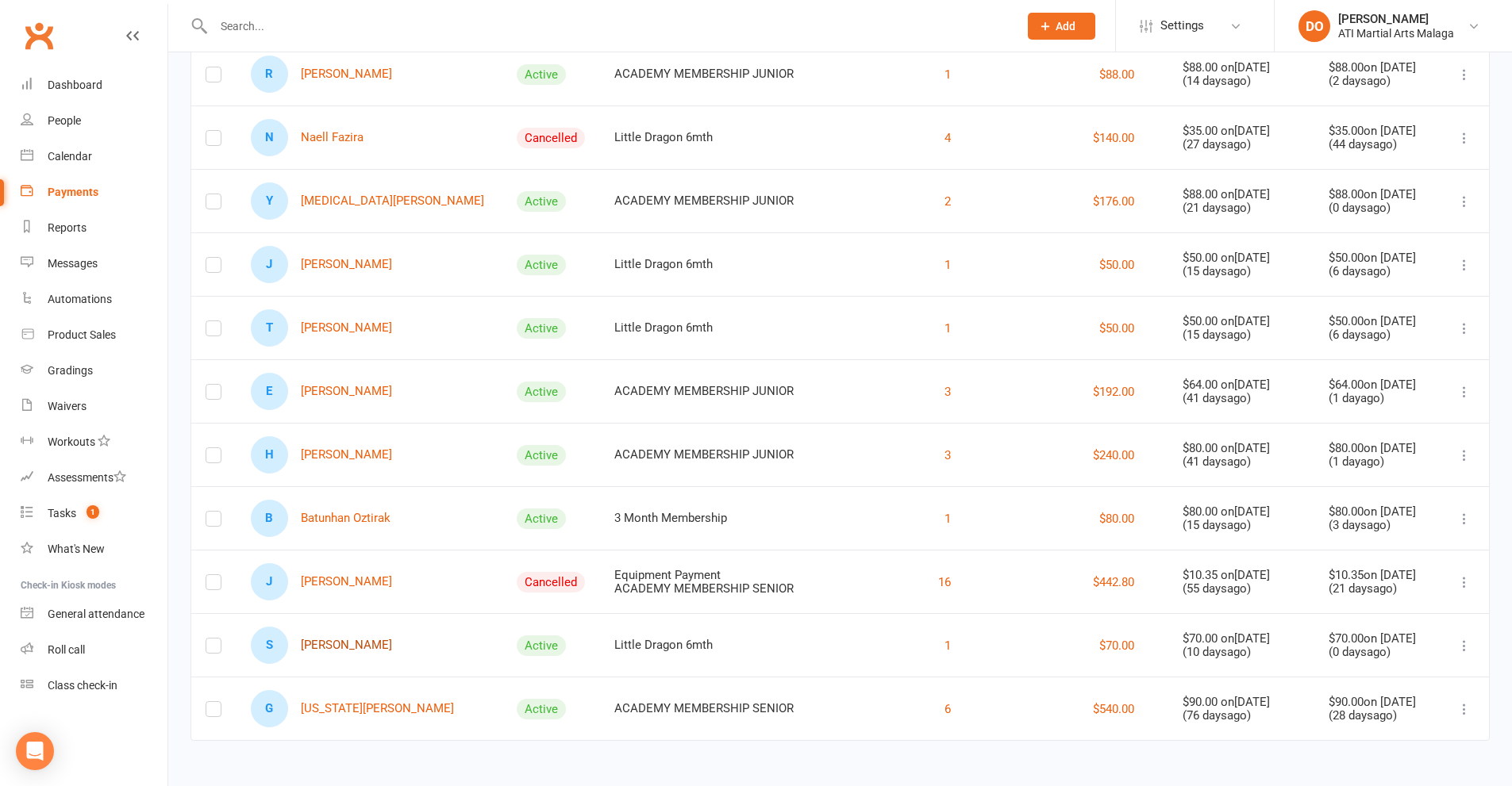
click at [367, 645] on link "S Sadmir Selimovic" at bounding box center [322, 645] width 141 height 37
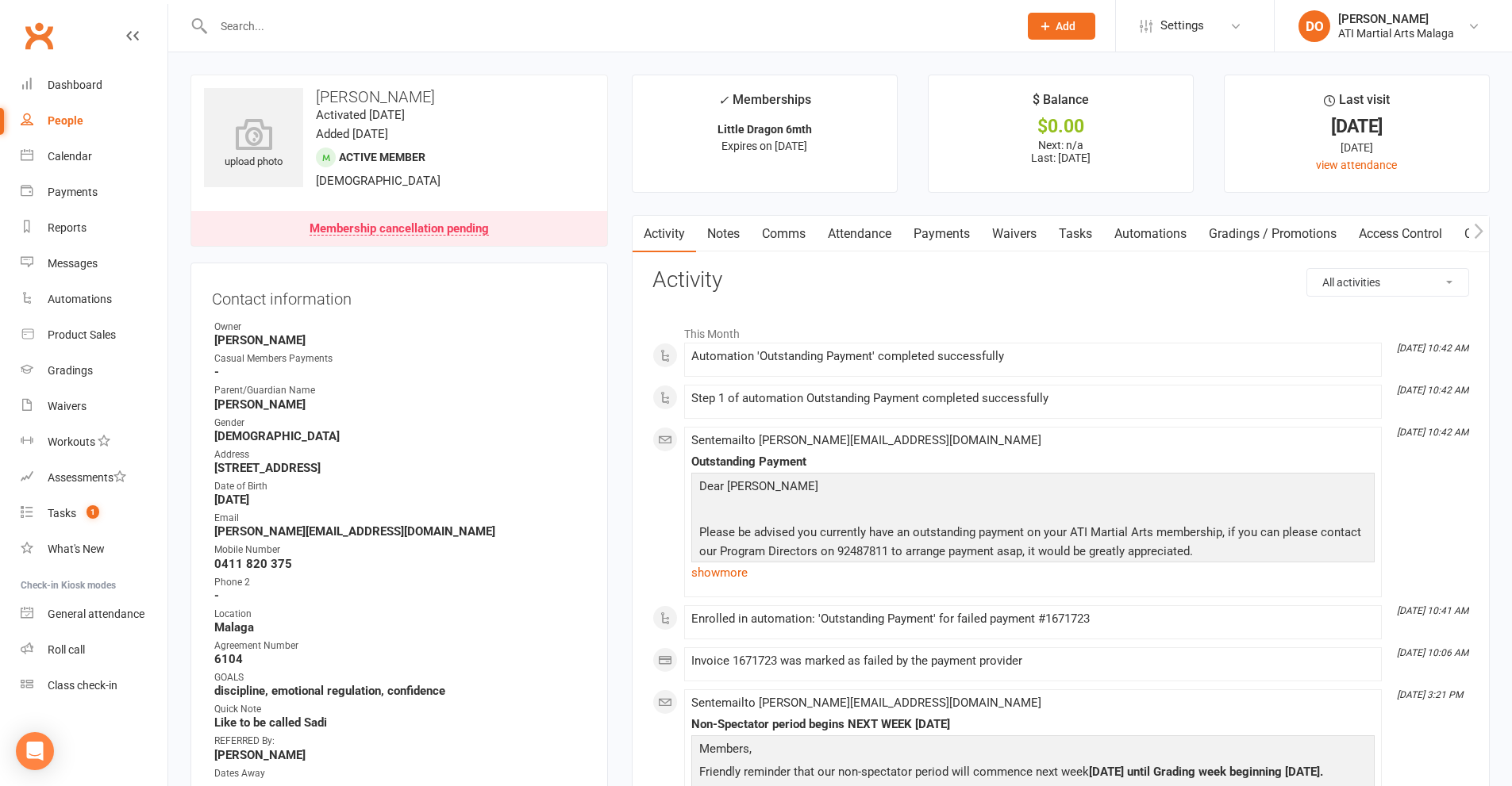
click at [967, 236] on link "Payments" at bounding box center [942, 233] width 79 height 36
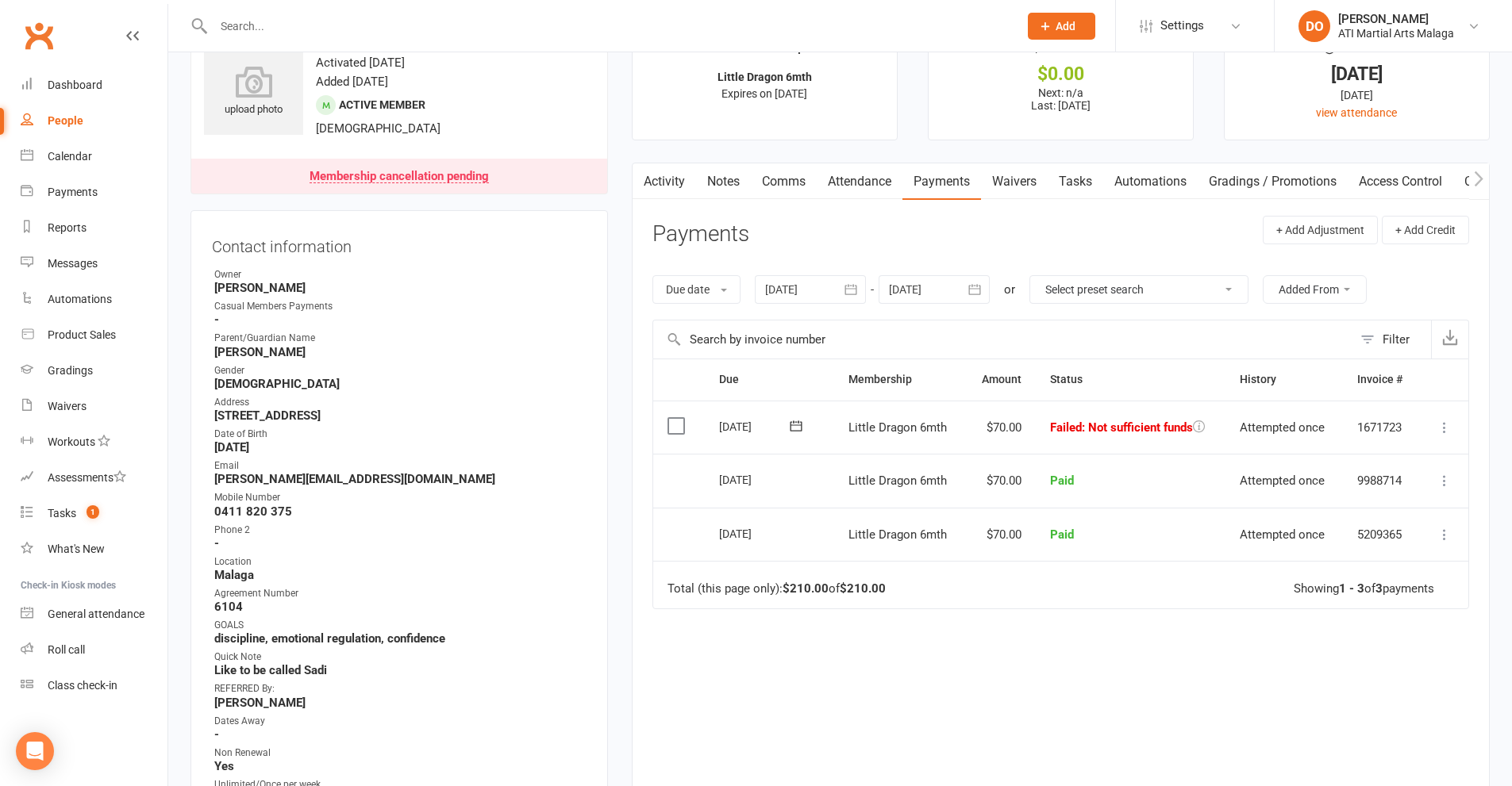
scroll to position [79, 0]
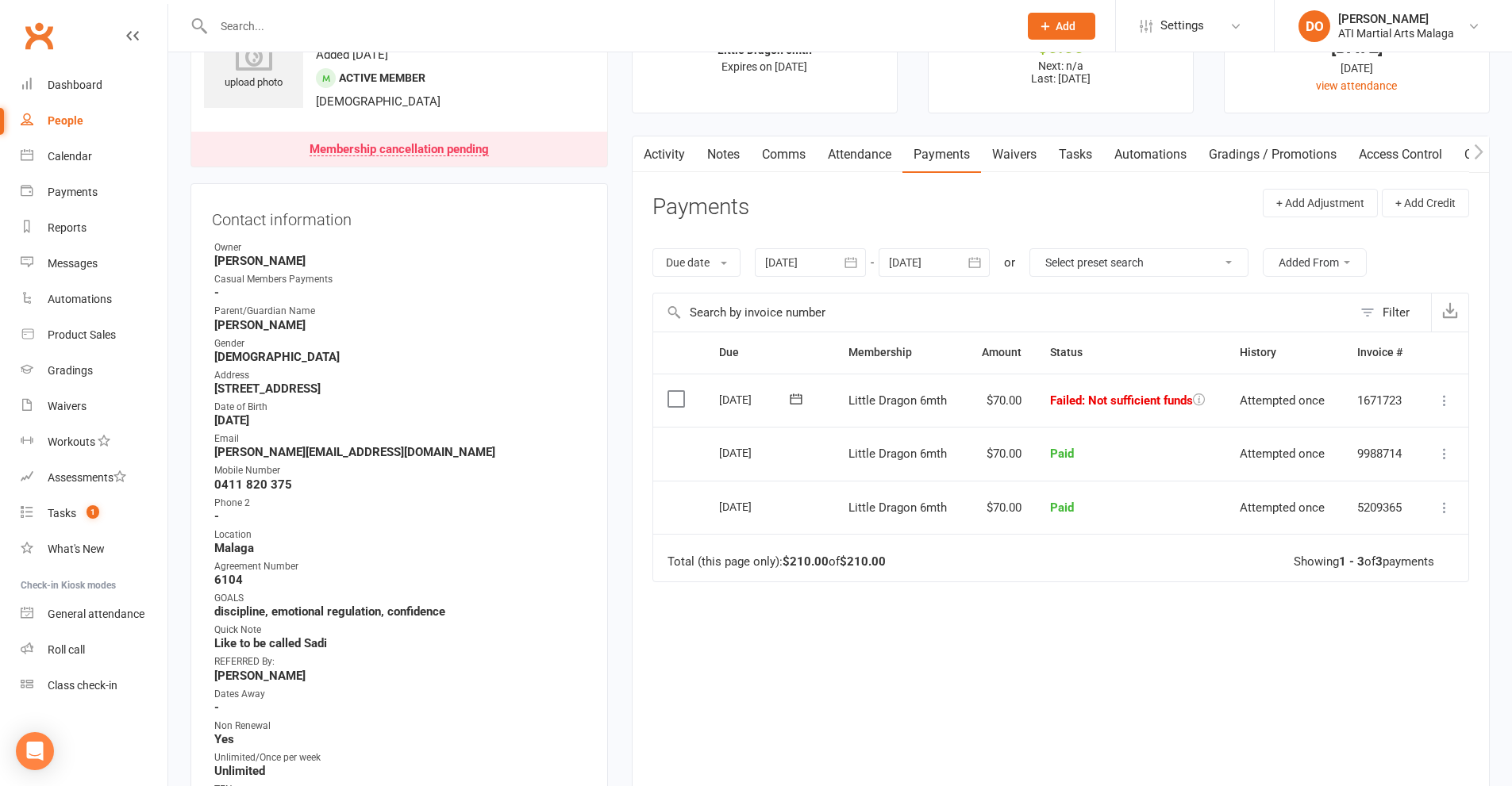
click at [678, 405] on label at bounding box center [679, 399] width 22 height 16
click at [678, 391] on input "checkbox" at bounding box center [673, 391] width 10 height 0
click at [1441, 744] on button "Change status" at bounding box center [1426, 750] width 125 height 34
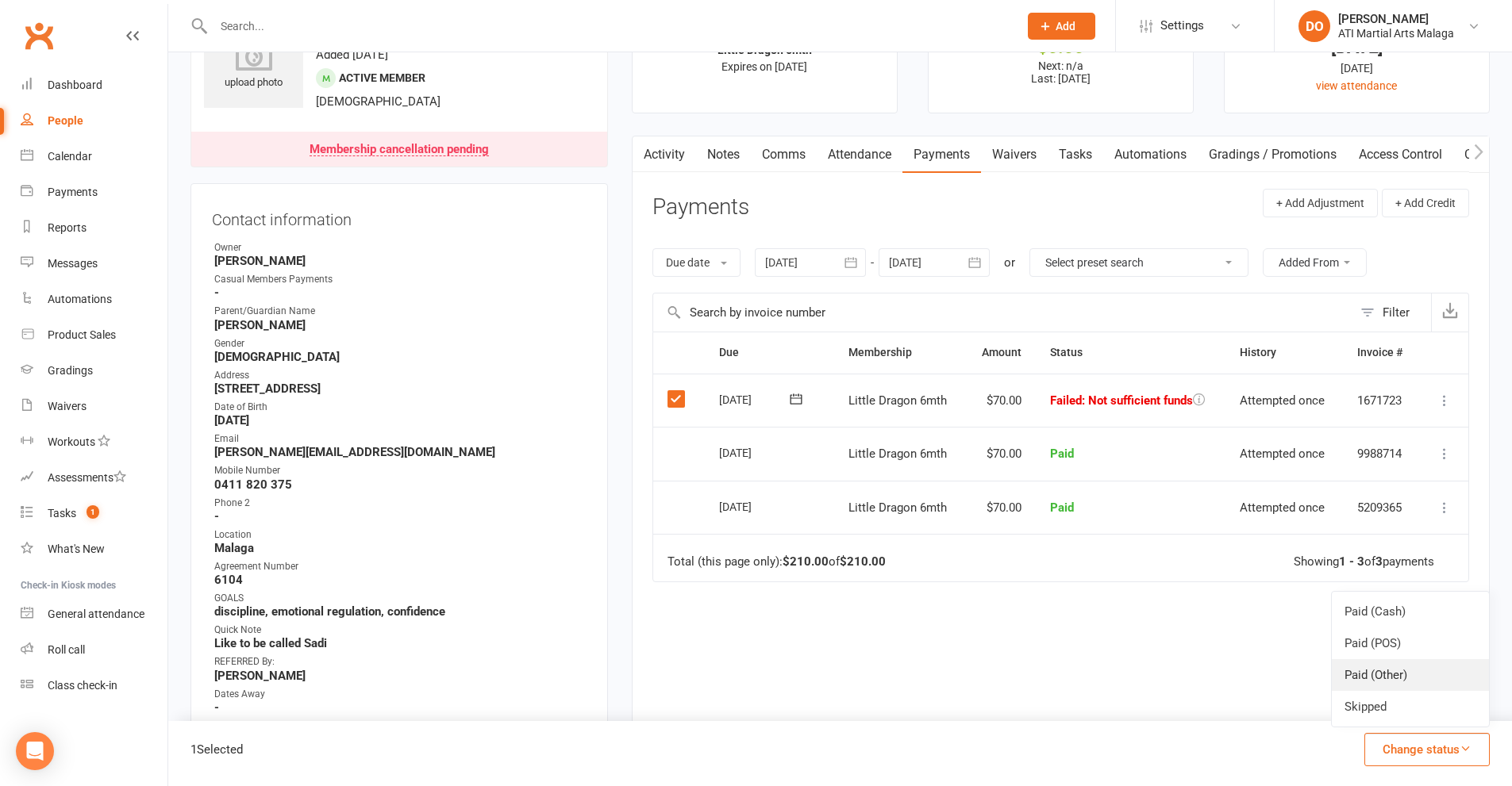
click at [1410, 684] on link "Paid (Other)" at bounding box center [1410, 675] width 157 height 32
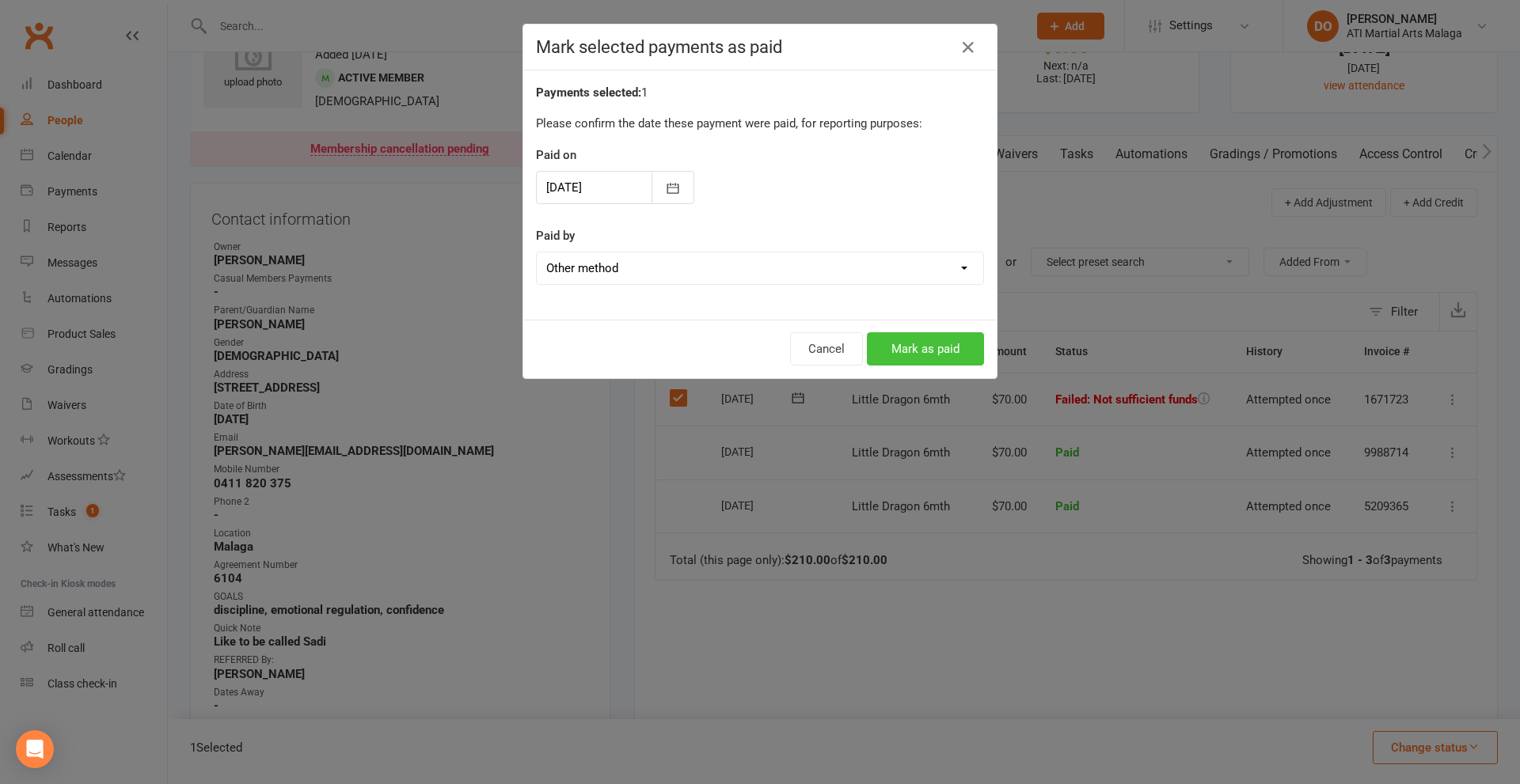
click at [938, 352] on button "Mark as paid" at bounding box center [926, 349] width 117 height 34
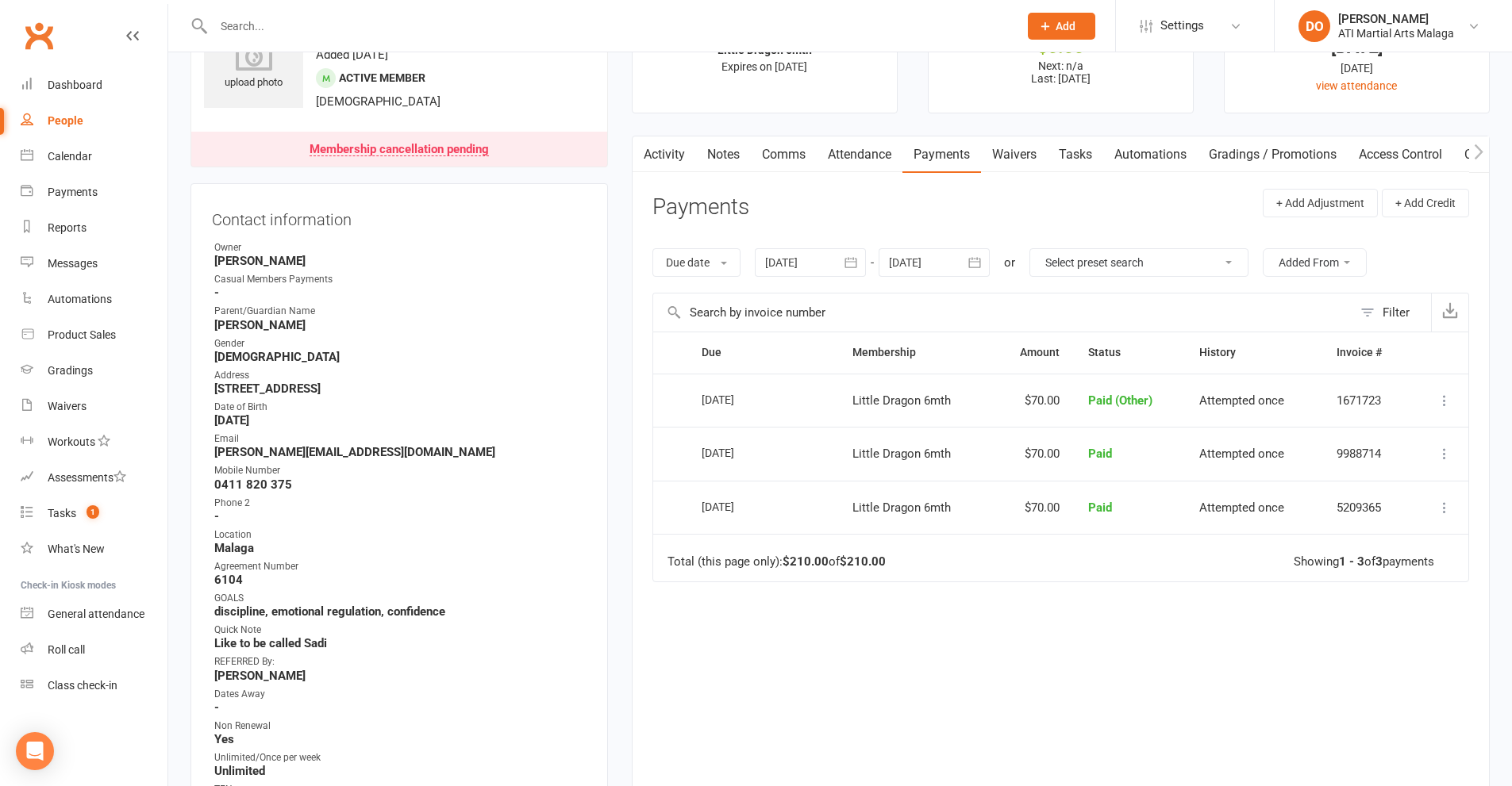
drag, startPoint x: 721, startPoint y: 160, endPoint x: 742, endPoint y: 186, distance: 33.4
click at [722, 160] on link "Notes" at bounding box center [723, 155] width 55 height 36
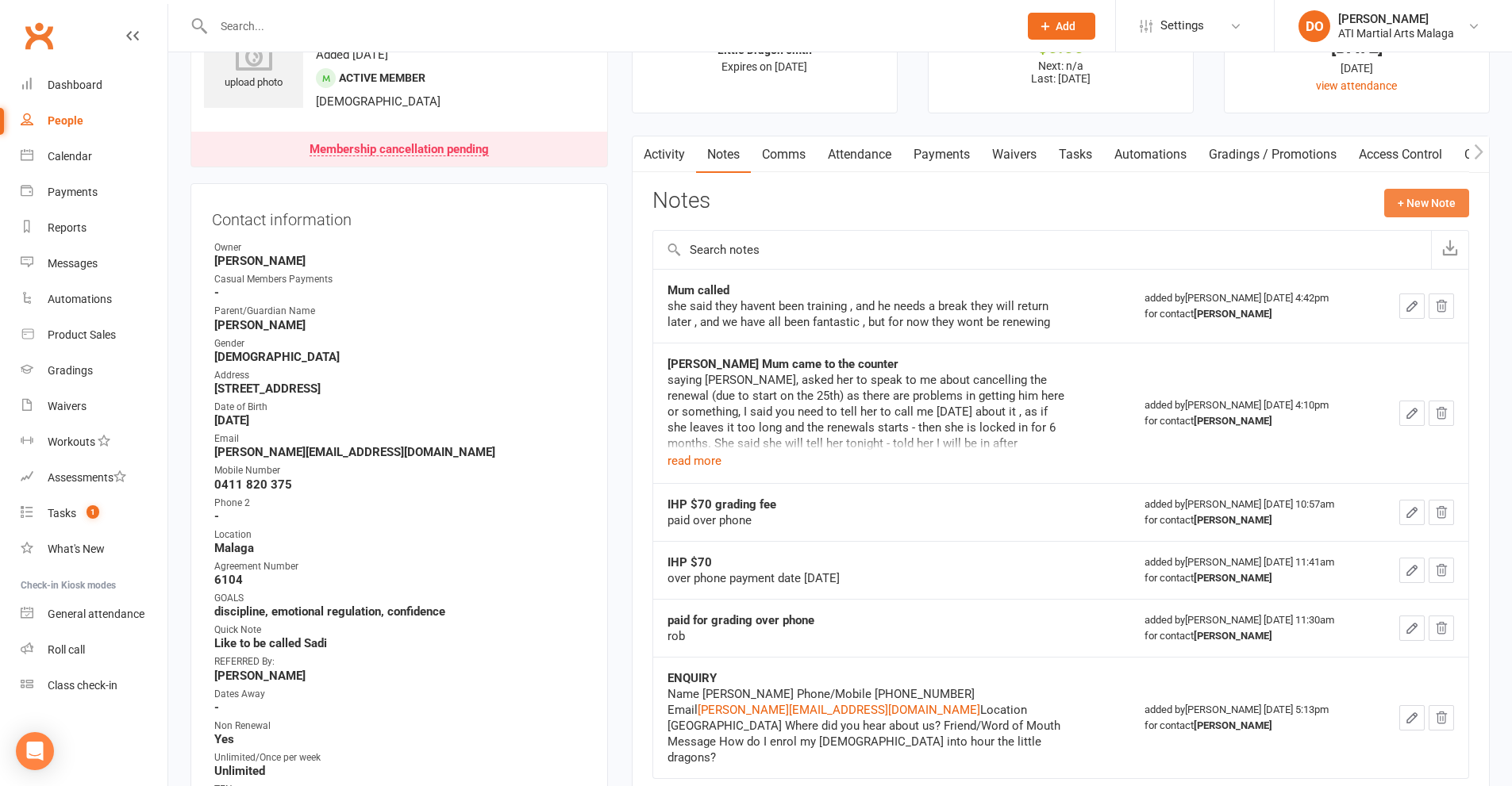
click at [1410, 201] on button "+ New Note" at bounding box center [1426, 203] width 85 height 29
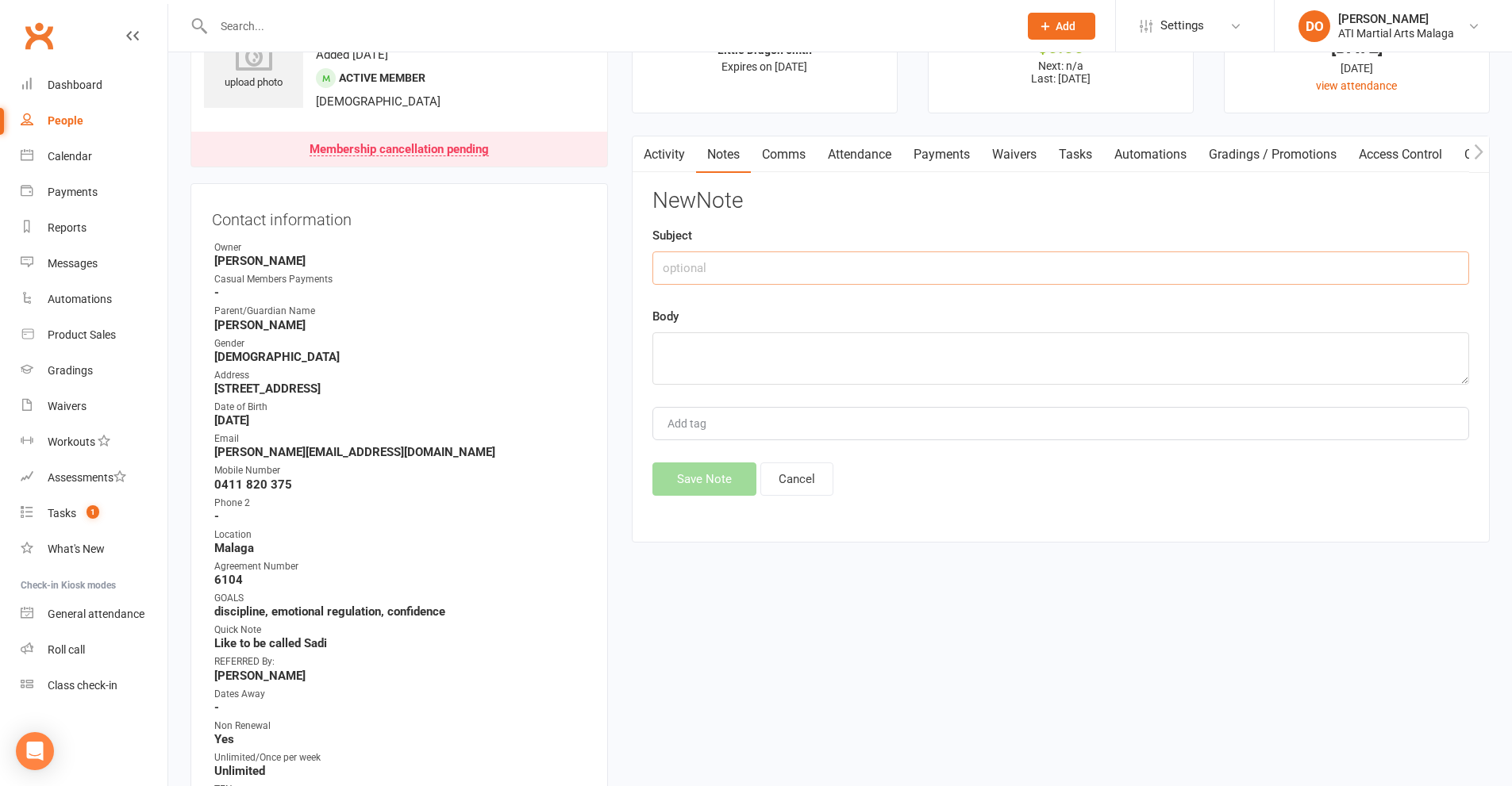
click at [738, 266] on input "text" at bounding box center [1061, 269] width 816 height 34
type input "inhouse forced"
click at [741, 375] on textarea at bounding box center [1061, 359] width 816 height 52
type textarea "14.08.25 PAID"
click at [698, 480] on button "Save Note" at bounding box center [705, 479] width 104 height 34
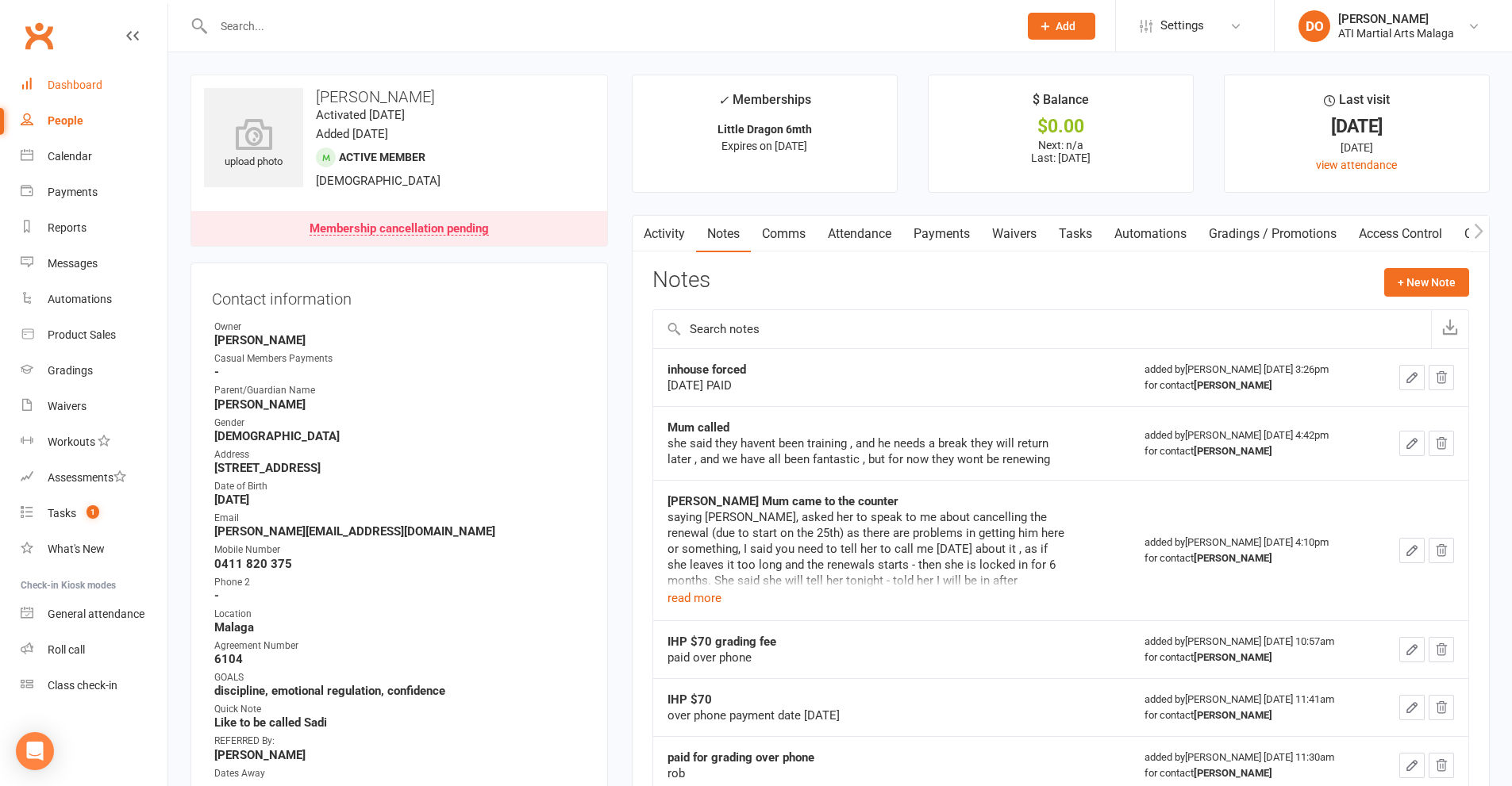
click at [85, 85] on div "Dashboard" at bounding box center [75, 85] width 55 height 13
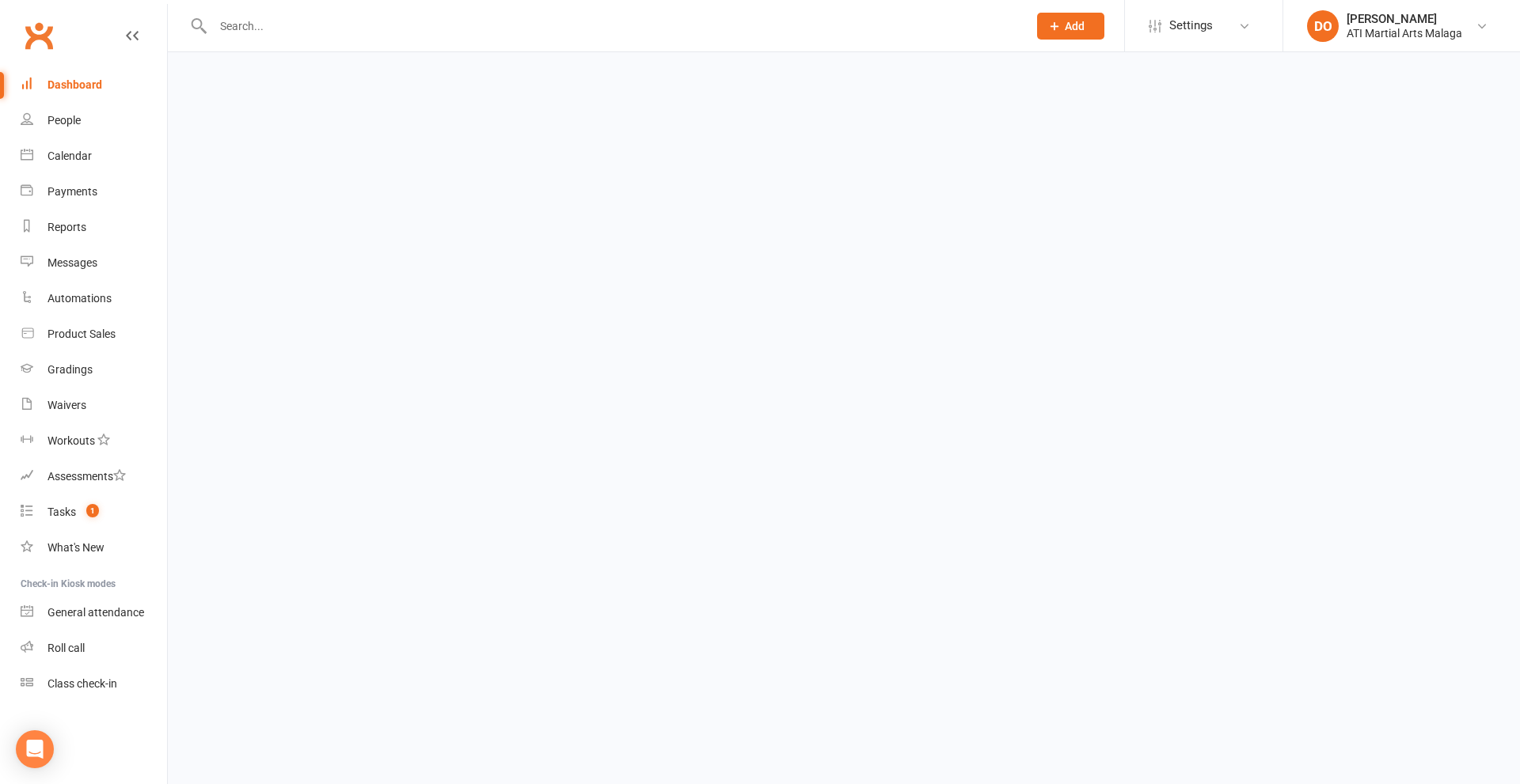
click at [70, 89] on div "Dashboard" at bounding box center [75, 85] width 54 height 13
